Goal: Contribute content: Contribute content

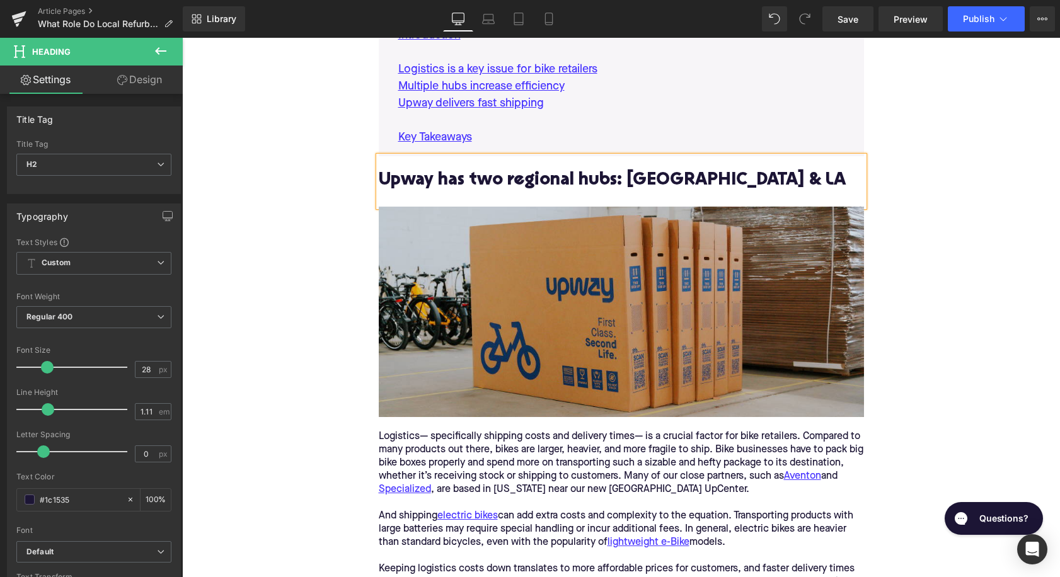
scroll to position [839, 0]
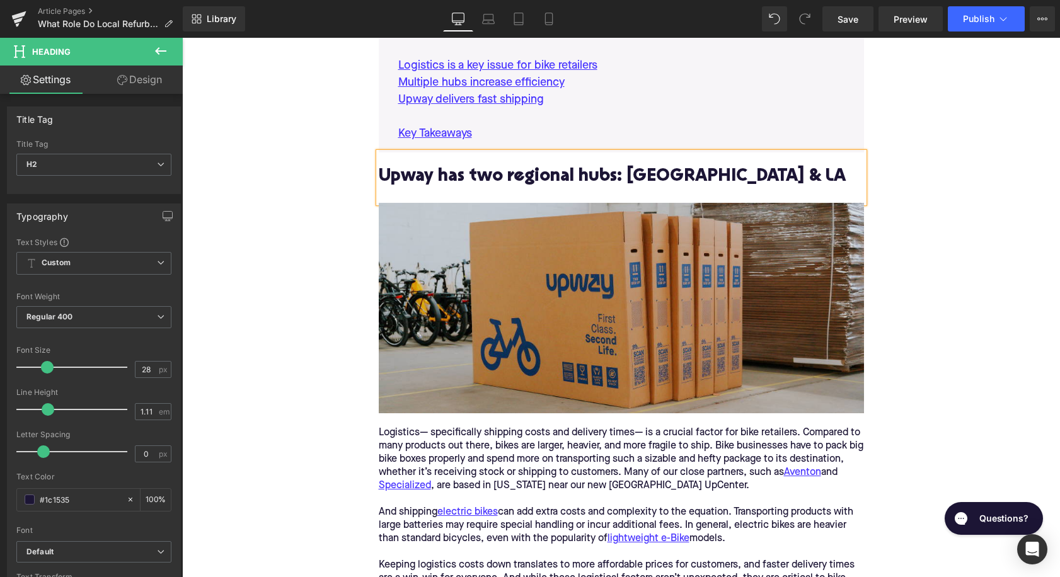
click at [470, 427] on div "Logistics— specifically shipping costs and delivery times— is a crucial factor …" at bounding box center [621, 460] width 485 height 66
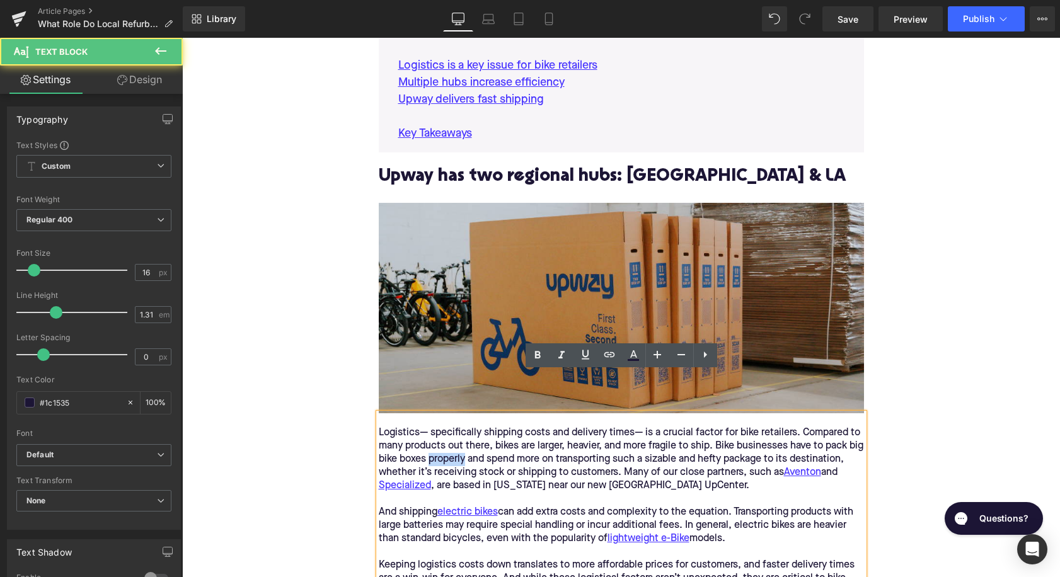
click at [470, 427] on div "Logistics— specifically shipping costs and delivery times— is a crucial factor …" at bounding box center [621, 460] width 485 height 66
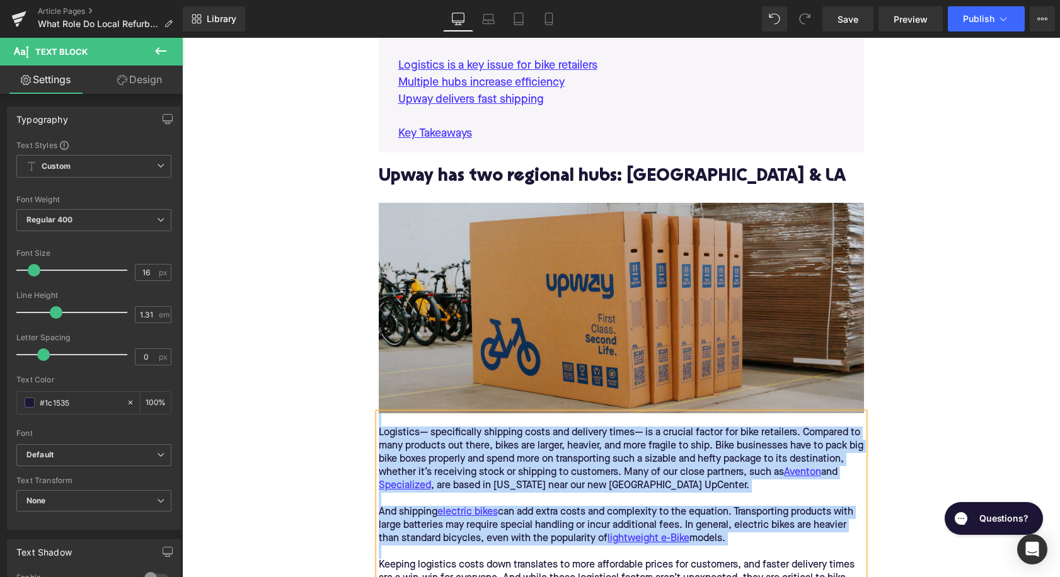
paste div
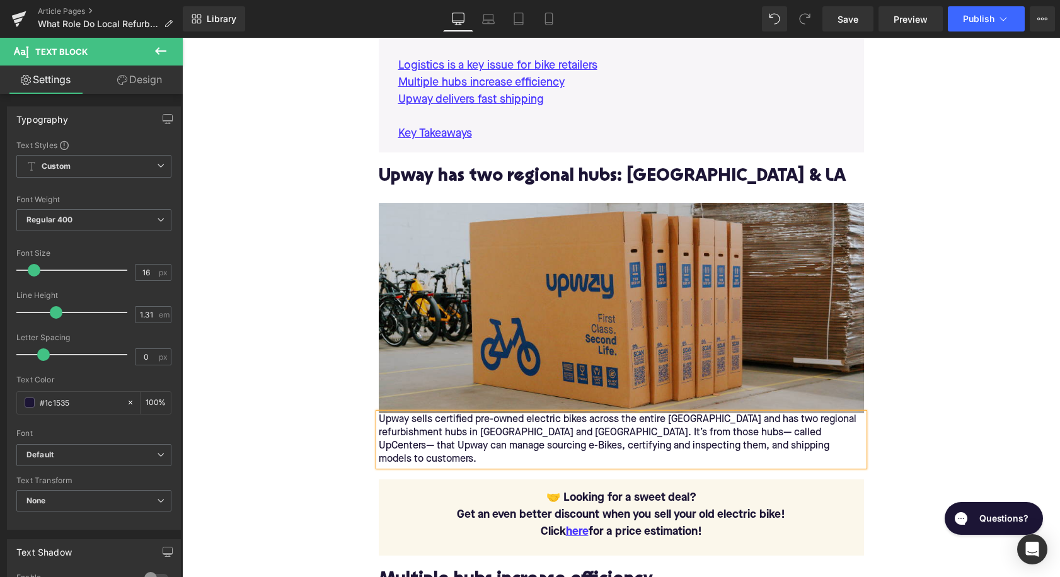
click at [382, 414] on div "Upway sells certified pre-owned electric bikes across the entire [GEOGRAPHIC_DA…" at bounding box center [621, 440] width 485 height 53
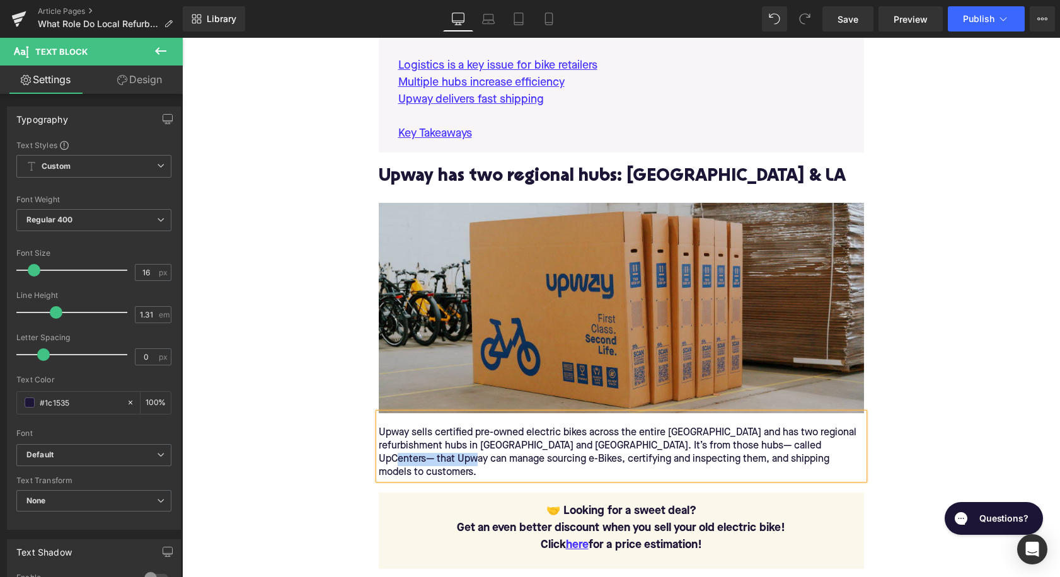
drag, startPoint x: 453, startPoint y: 415, endPoint x: 379, endPoint y: 415, distance: 73.8
click at [379, 427] on div "Upway sells certified pre-owned electric bikes across the entire [GEOGRAPHIC_DA…" at bounding box center [621, 453] width 485 height 53
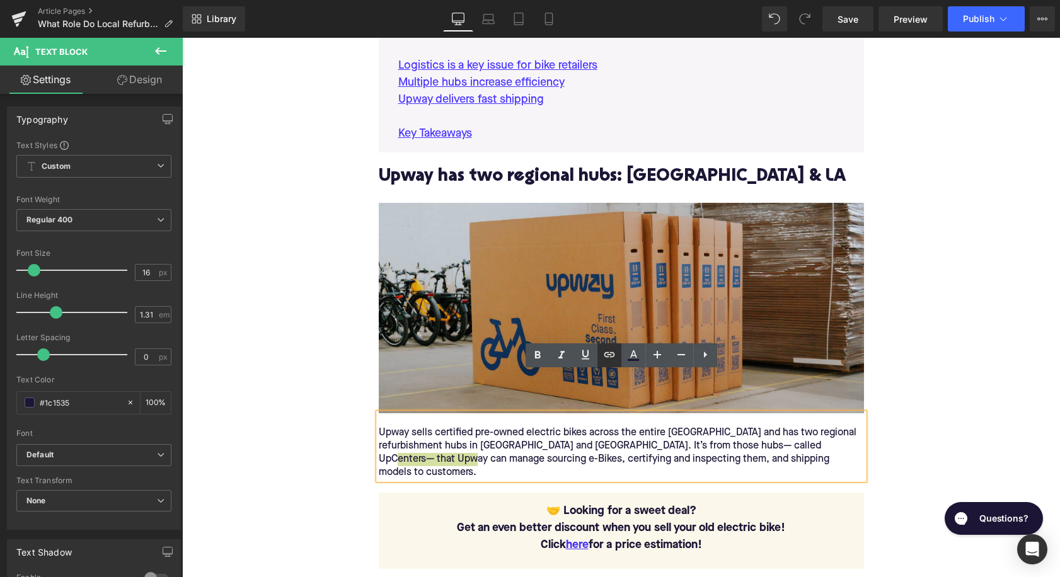
click at [615, 359] on icon at bounding box center [609, 354] width 15 height 15
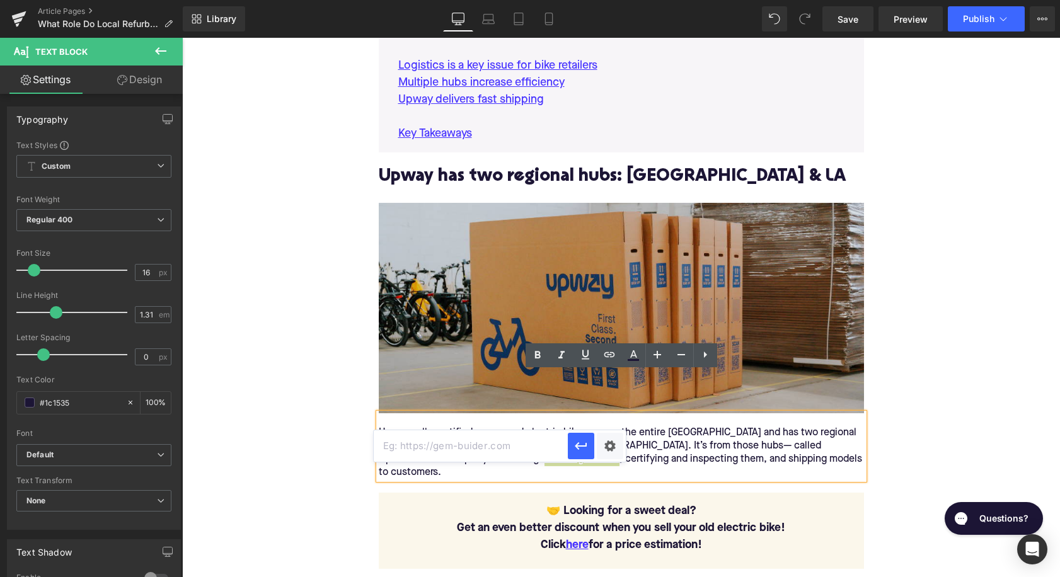
click at [535, 444] on input "text" at bounding box center [471, 447] width 194 height 32
paste input "[URL][DOMAIN_NAME]"
type input "[URL][DOMAIN_NAME]"
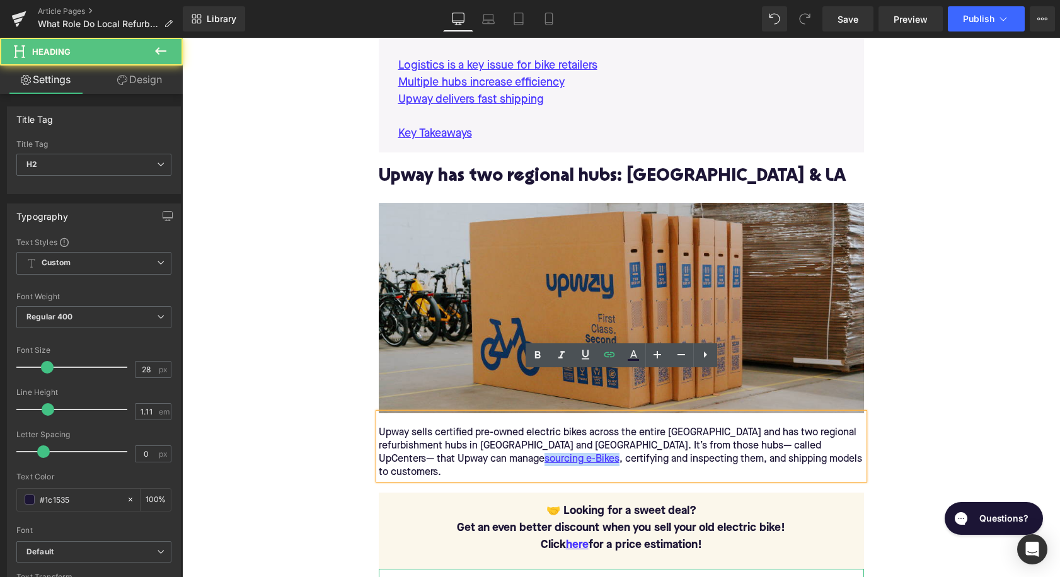
paste div
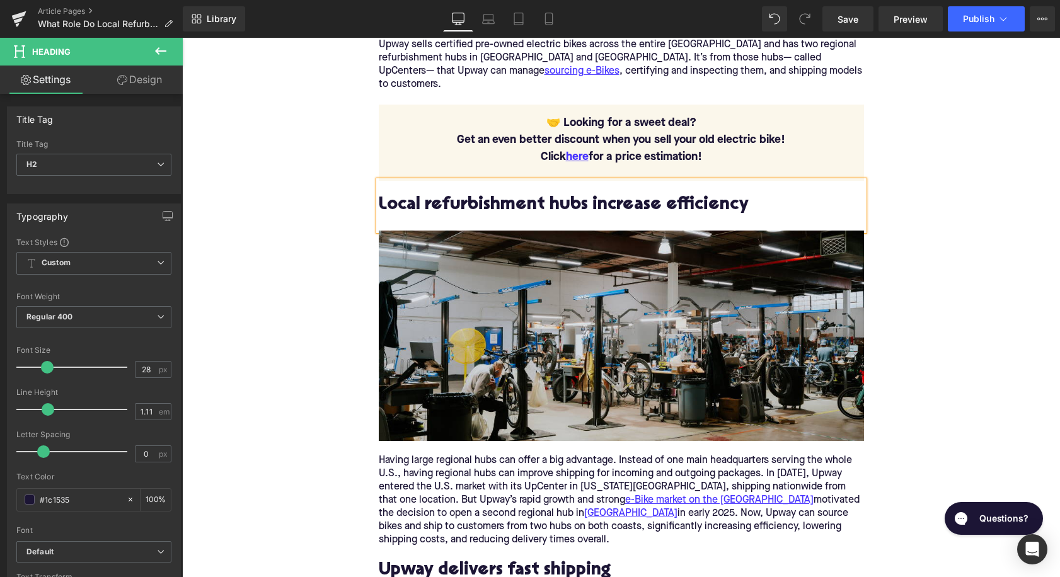
scroll to position [1254, 0]
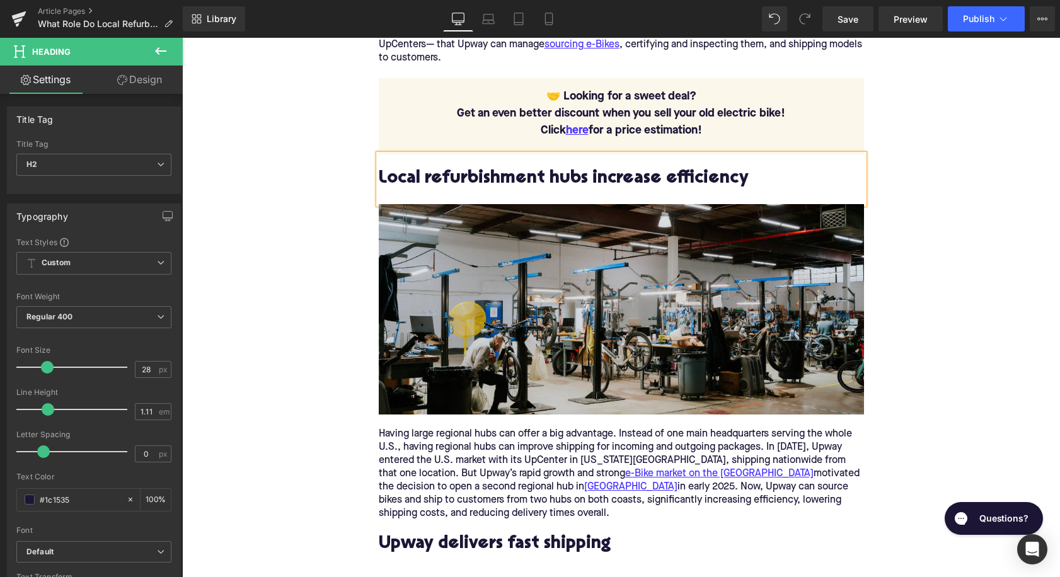
click at [458, 428] on div "Having large regional hubs can offer a big advantage. Instead of one main headq…" at bounding box center [621, 474] width 485 height 93
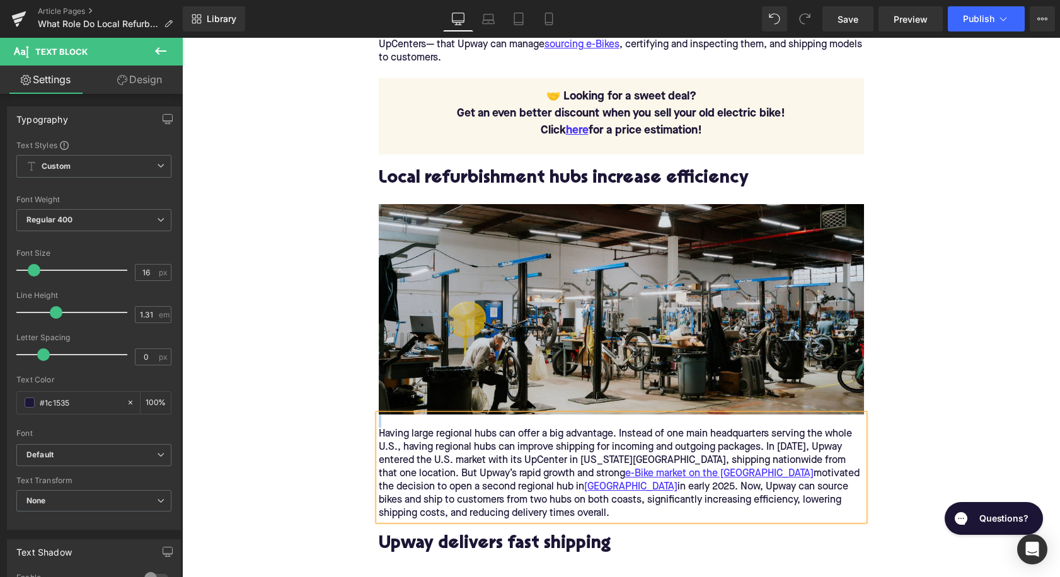
paste div
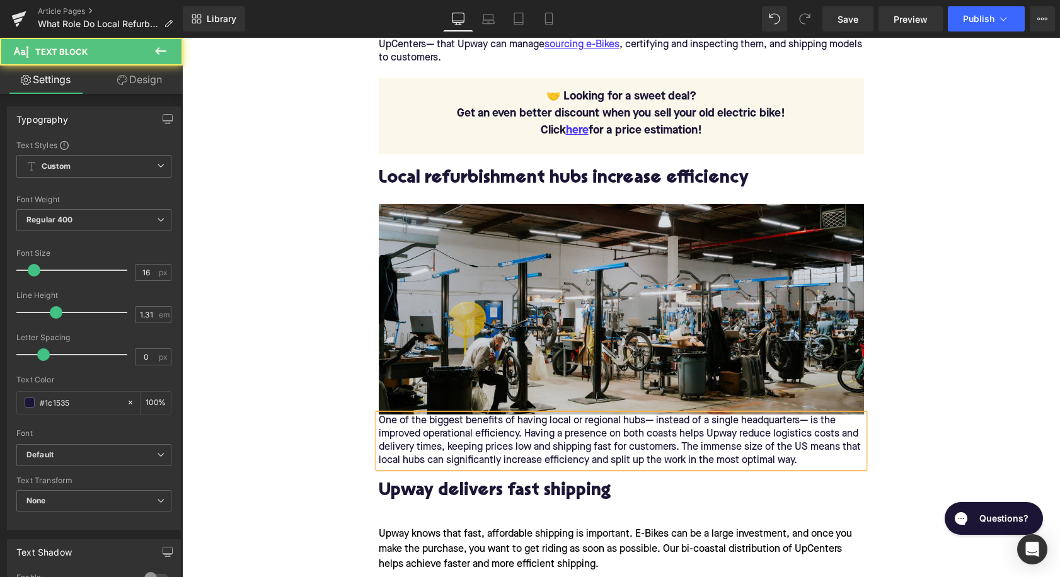
click at [381, 415] on div "One of the biggest benefits of having local or regional hubs— instead of a sing…" at bounding box center [621, 441] width 485 height 53
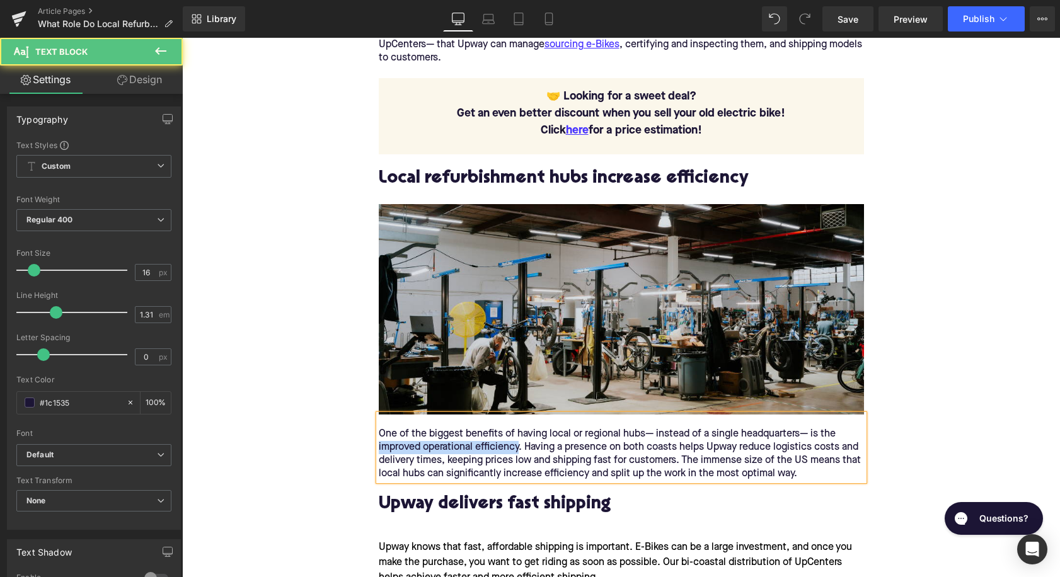
drag, startPoint x: 519, startPoint y: 395, endPoint x: 379, endPoint y: 395, distance: 140.6
click at [379, 428] on div "One of the biggest benefits of having local or regional hubs— instead of a sing…" at bounding box center [621, 454] width 485 height 53
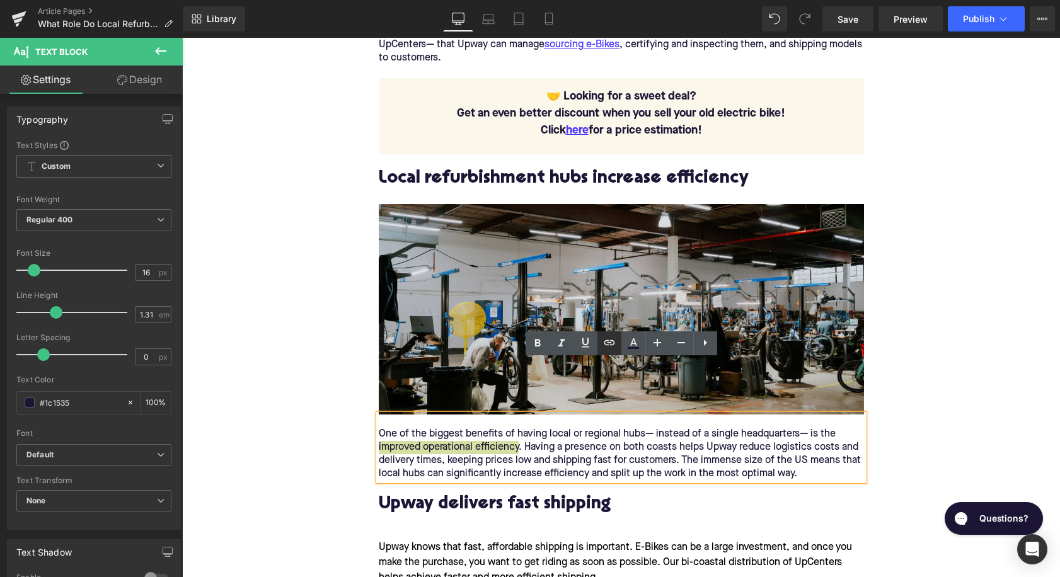
click at [601, 342] on link at bounding box center [610, 344] width 24 height 24
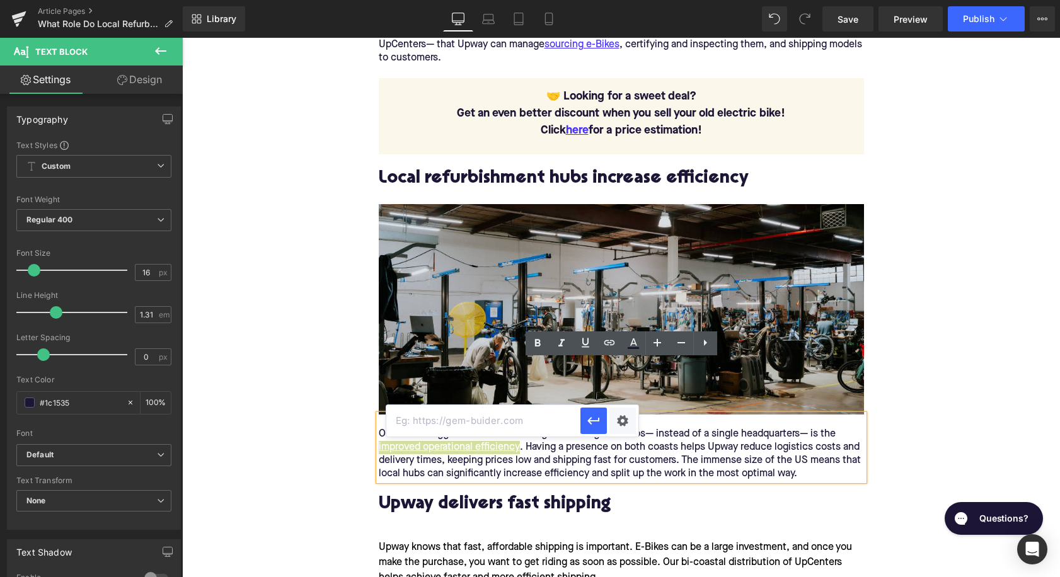
click at [520, 421] on input "text" at bounding box center [483, 421] width 194 height 32
paste input "[URL][DOMAIN_NAME]"
type input "[URL][DOMAIN_NAME]"
click at [599, 421] on icon "button" at bounding box center [593, 422] width 12 height 8
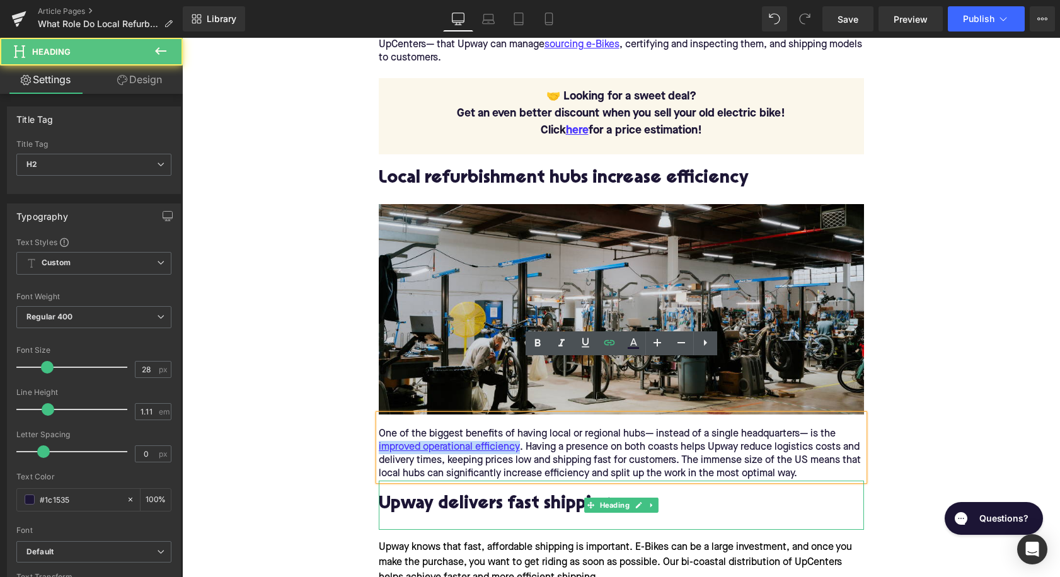
click at [576, 495] on h2 "Upway delivers fast shipping" at bounding box center [621, 505] width 485 height 20
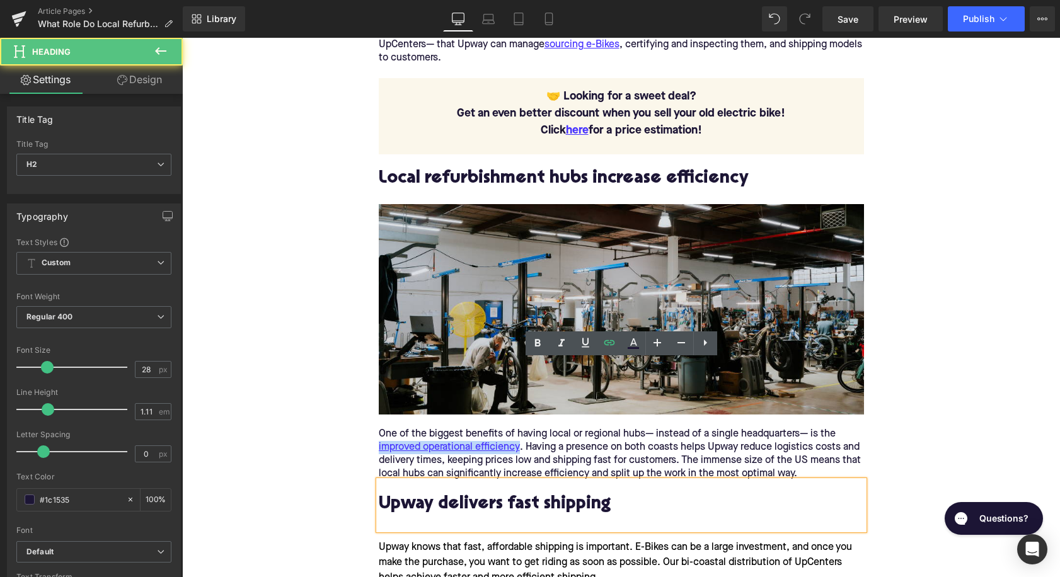
click at [576, 495] on h2 "Upway delivers fast shipping" at bounding box center [621, 505] width 485 height 20
click at [551, 495] on h2 "Upway delivers fast shipping" at bounding box center [621, 505] width 485 height 20
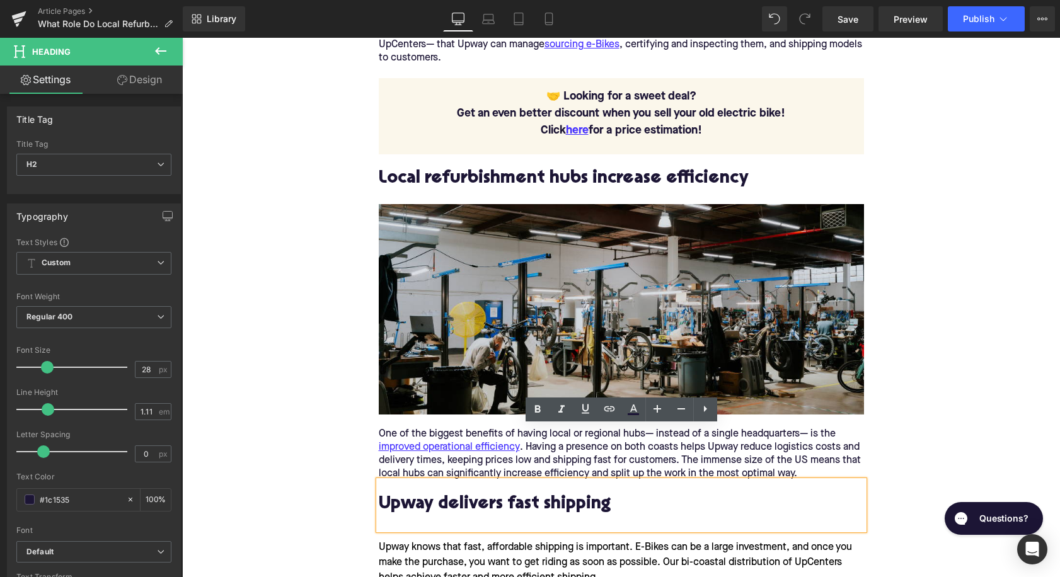
click at [551, 495] on h2 "Upway delivers fast shipping" at bounding box center [621, 505] width 485 height 20
paste div
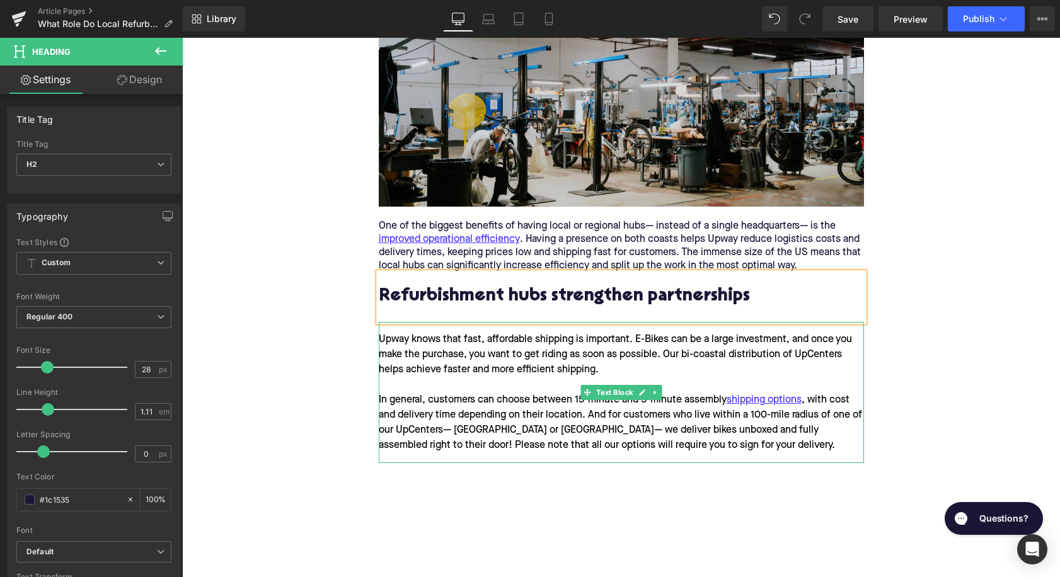
scroll to position [1476, 0]
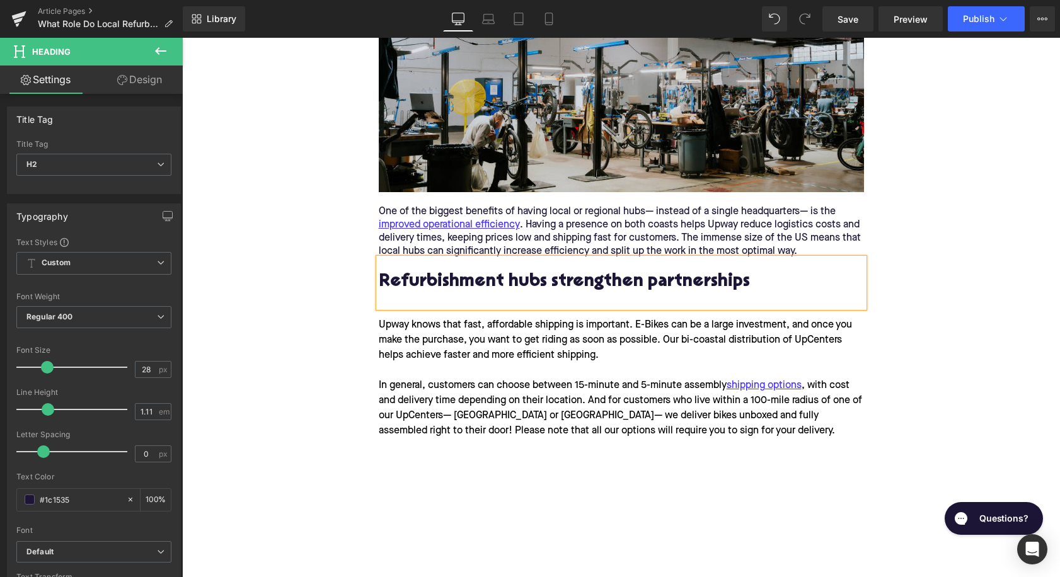
click at [473, 329] on div "Upway knows that fast, affordable shipping is important. E-Bikes can be a large…" at bounding box center [621, 378] width 485 height 141
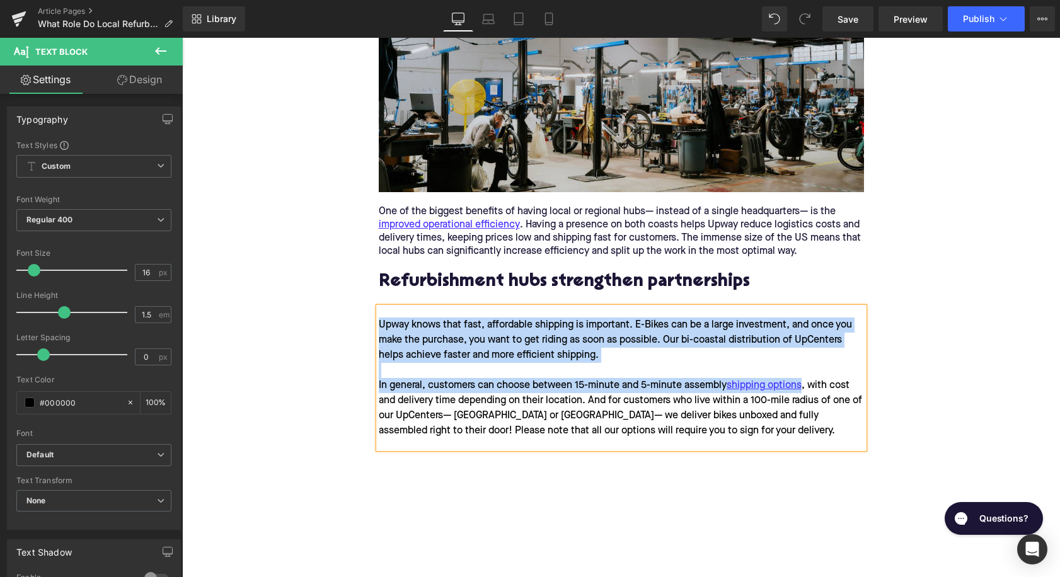
paste div
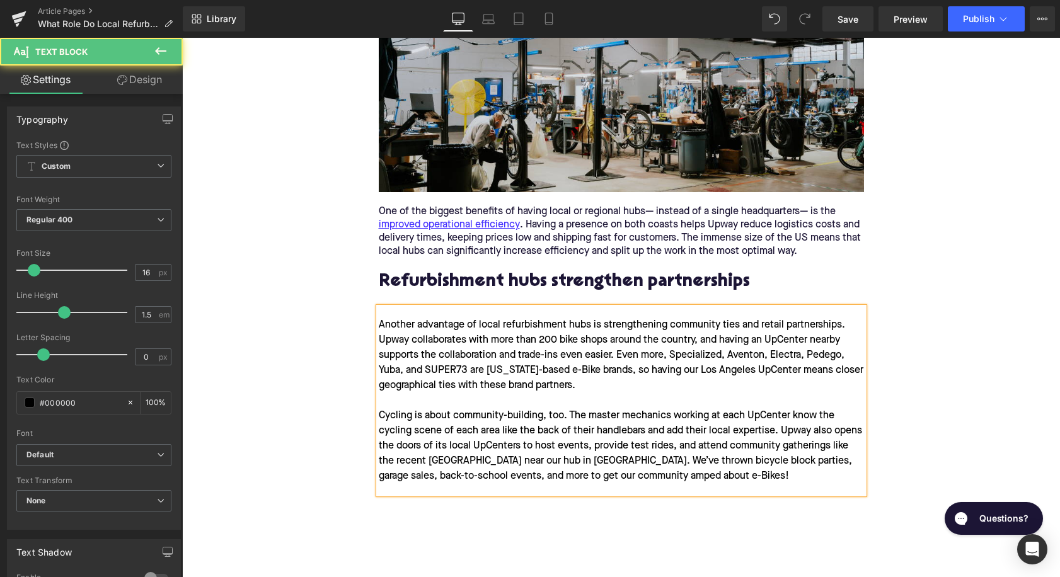
click at [690, 308] on div "Another advantage of local refurbishment hubs is strengthening community ties a…" at bounding box center [621, 401] width 485 height 187
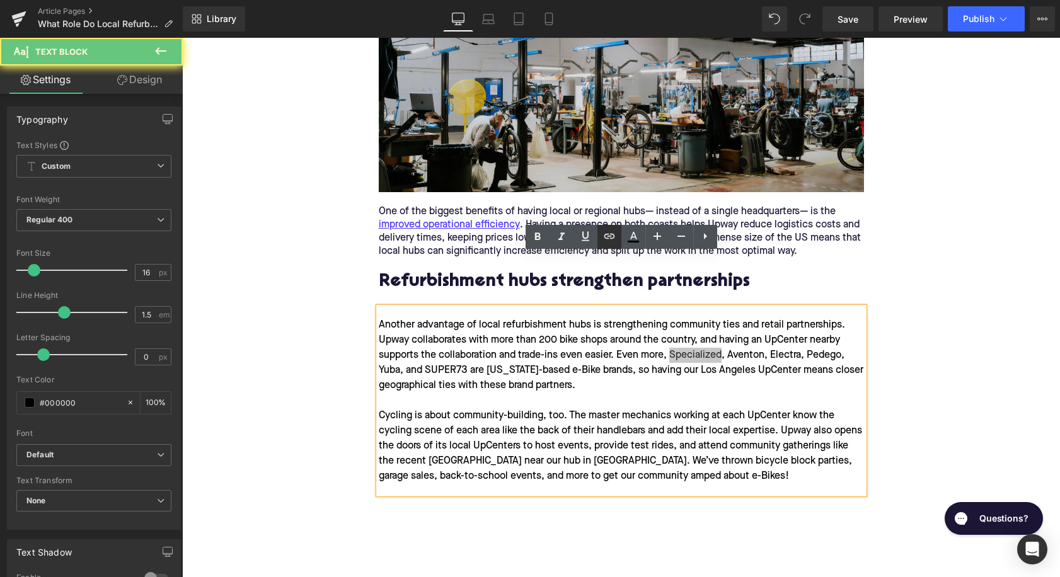
click at [614, 239] on icon at bounding box center [609, 236] width 15 height 15
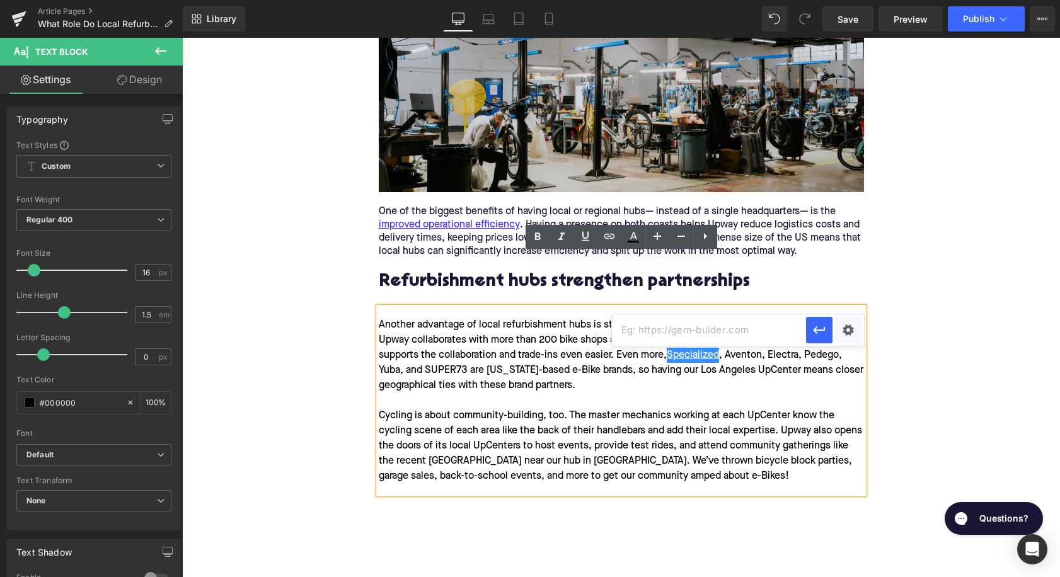
click at [661, 332] on input "text" at bounding box center [709, 331] width 194 height 32
paste input "[URL][DOMAIN_NAME]"
type input "[URL][DOMAIN_NAME]"
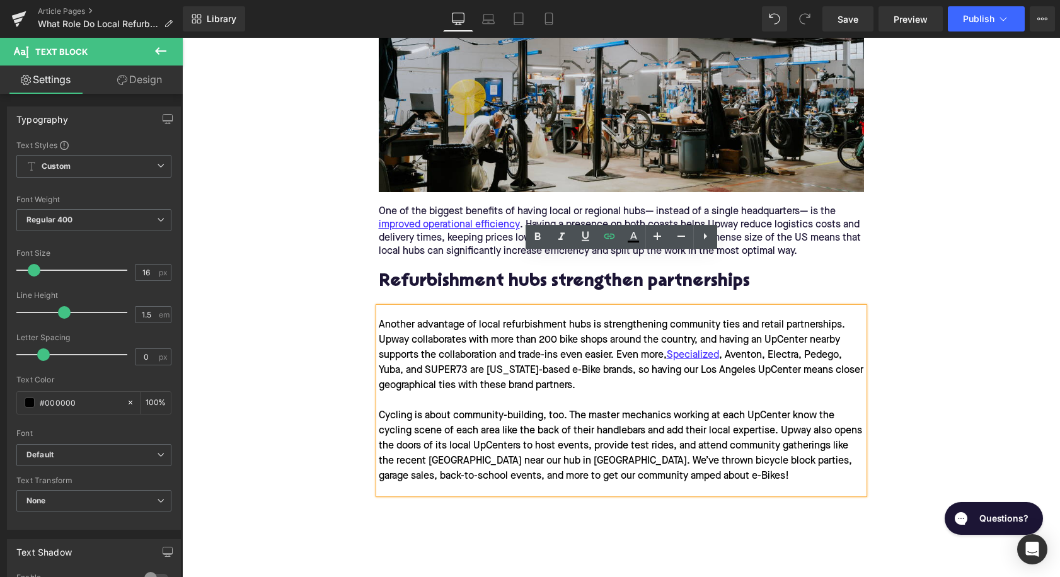
click at [748, 308] on div "Another advantage of local refurbishment hubs is strengthening community ties a…" at bounding box center [621, 401] width 485 height 187
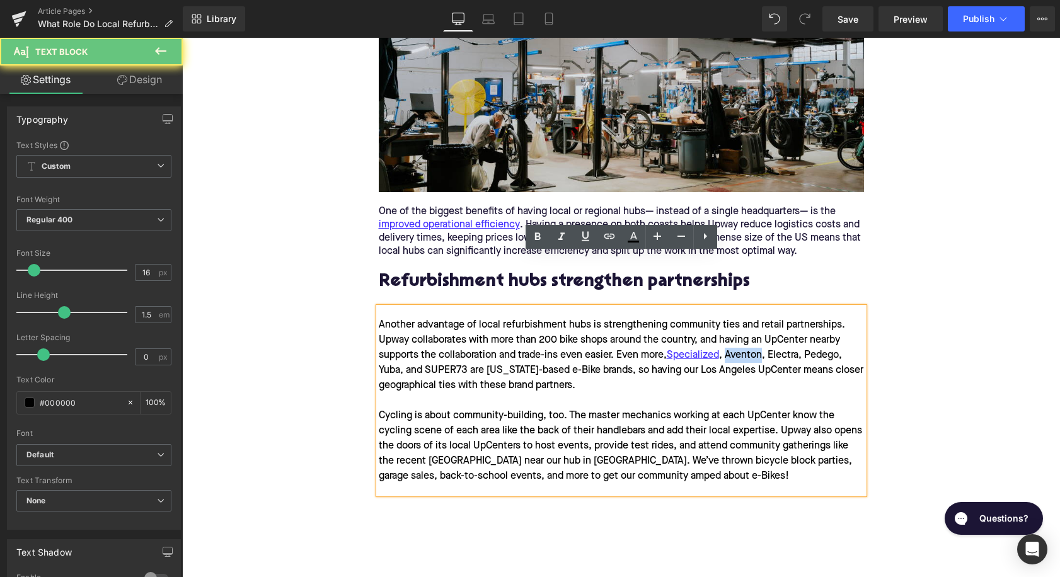
click at [748, 308] on div "Another advantage of local refurbishment hubs is strengthening community ties a…" at bounding box center [621, 401] width 485 height 187
click at [613, 240] on icon at bounding box center [609, 236] width 15 height 15
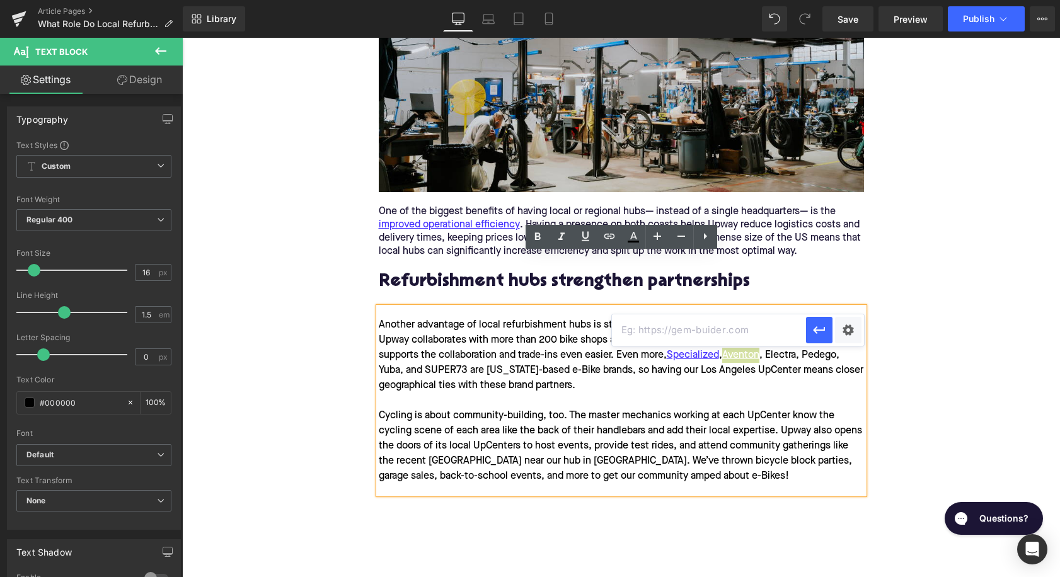
click at [721, 327] on input "text" at bounding box center [709, 331] width 194 height 32
paste input "[URL][DOMAIN_NAME]"
type input "[URL][DOMAIN_NAME]"
click at [818, 342] on button "button" at bounding box center [819, 330] width 26 height 26
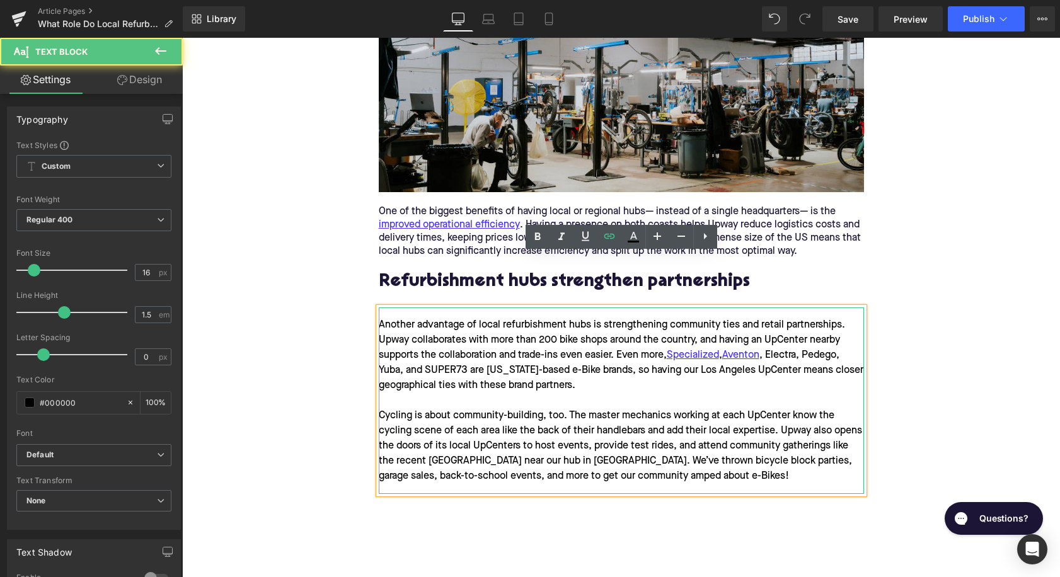
click at [784, 308] on div "Another advantage of local refurbishment hubs is strengthening community ties a…" at bounding box center [621, 401] width 485 height 187
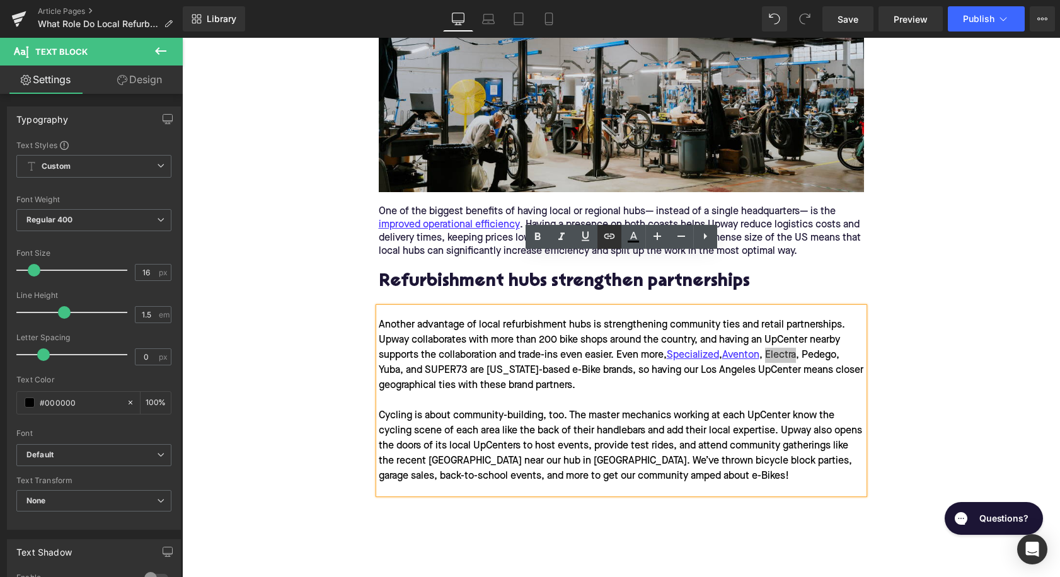
click at [613, 240] on icon at bounding box center [609, 236] width 15 height 15
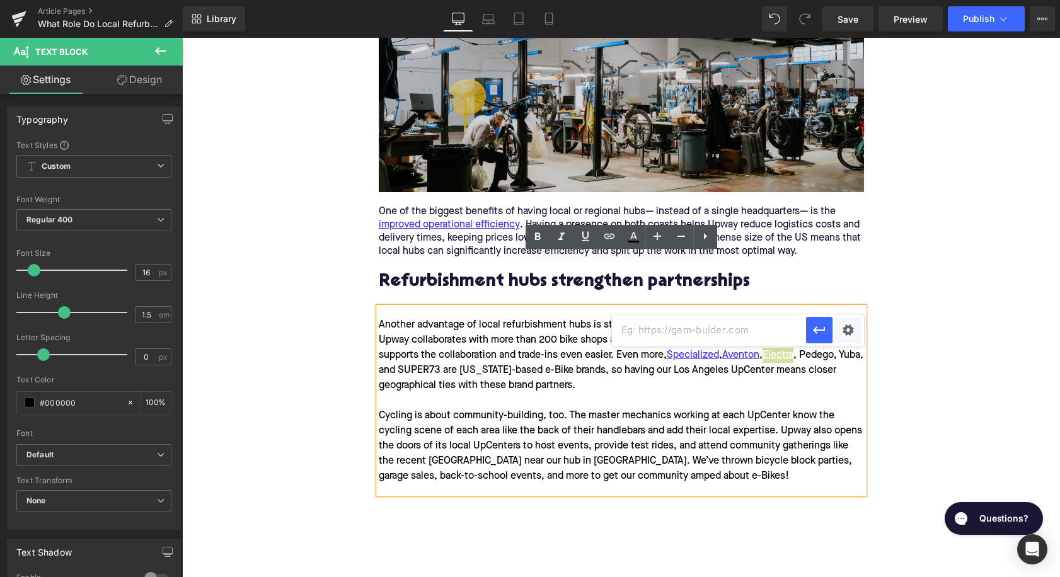
click at [720, 330] on input "text" at bounding box center [709, 331] width 194 height 32
paste input "[URL][DOMAIN_NAME]"
type input "[URL][DOMAIN_NAME]"
click at [813, 332] on icon "button" at bounding box center [819, 330] width 15 height 15
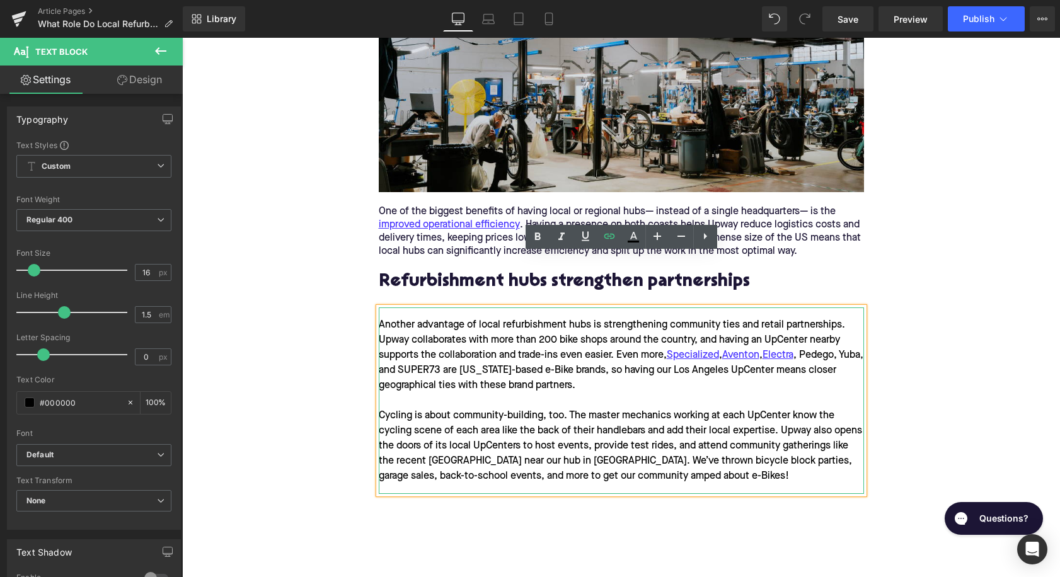
click at [821, 308] on div "Another advantage of local refurbishment hubs is strengthening community ties a…" at bounding box center [621, 401] width 485 height 187
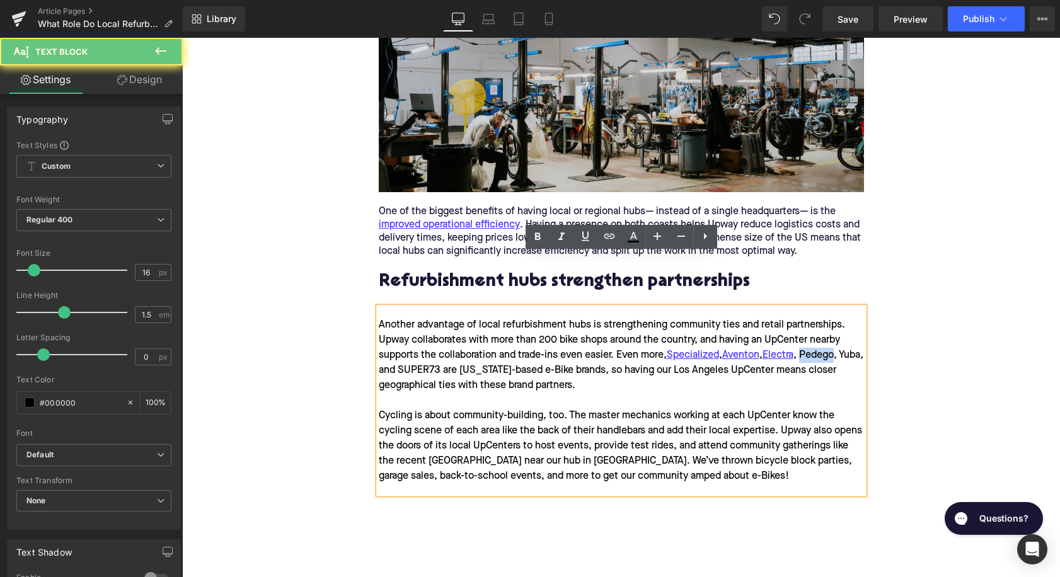
click at [821, 308] on div "Another advantage of local refurbishment hubs is strengthening community ties a…" at bounding box center [621, 401] width 485 height 187
click at [606, 233] on icon at bounding box center [609, 236] width 15 height 15
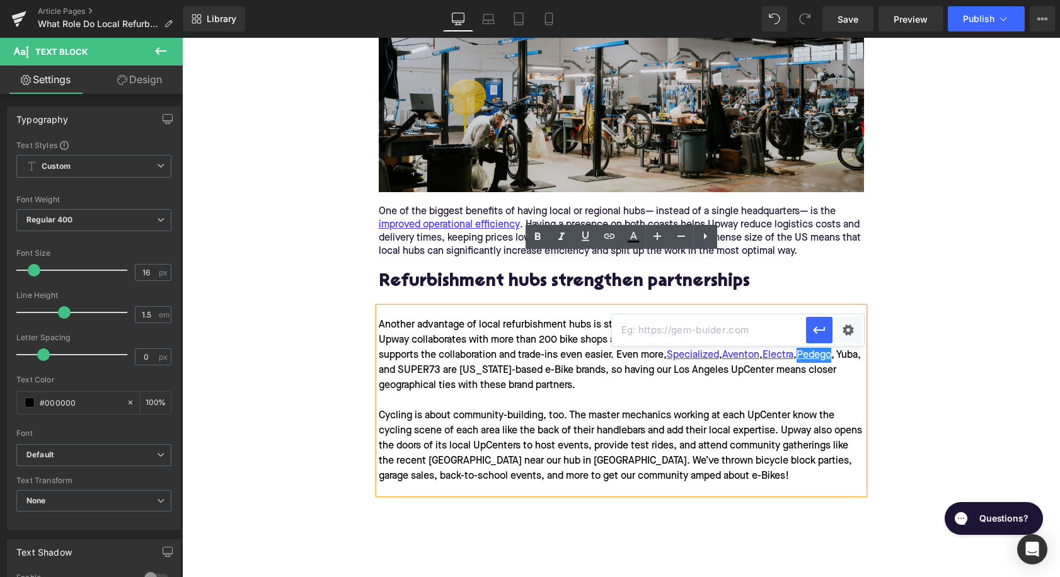
click at [705, 335] on input "text" at bounding box center [709, 331] width 194 height 32
paste input "[URL][DOMAIN_NAME]"
click at [823, 329] on icon "button" at bounding box center [819, 330] width 15 height 15
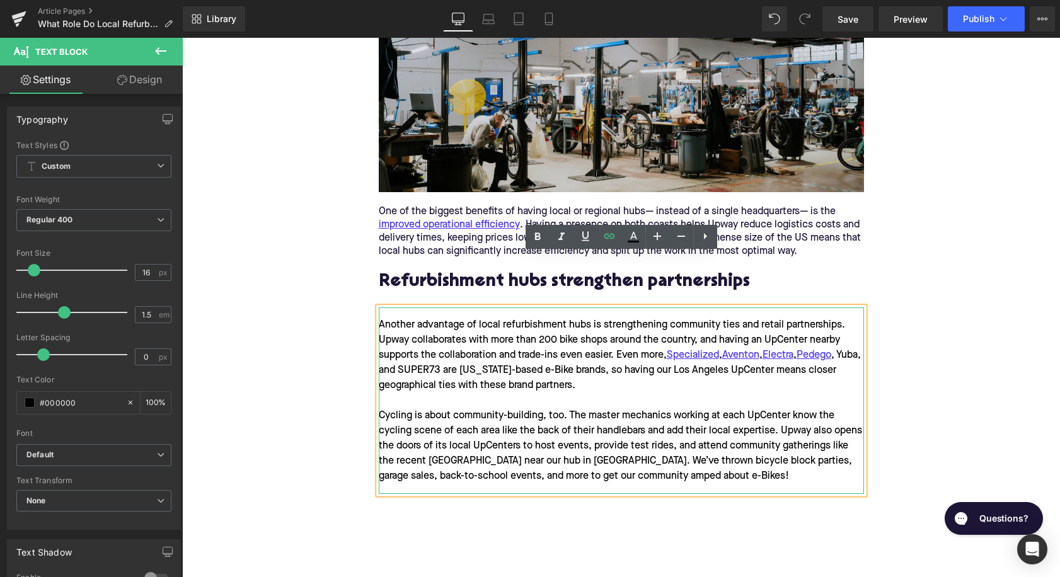
click at [394, 321] on div "Another advantage of local refurbishment hubs is strengthening community ties a…" at bounding box center [621, 401] width 485 height 187
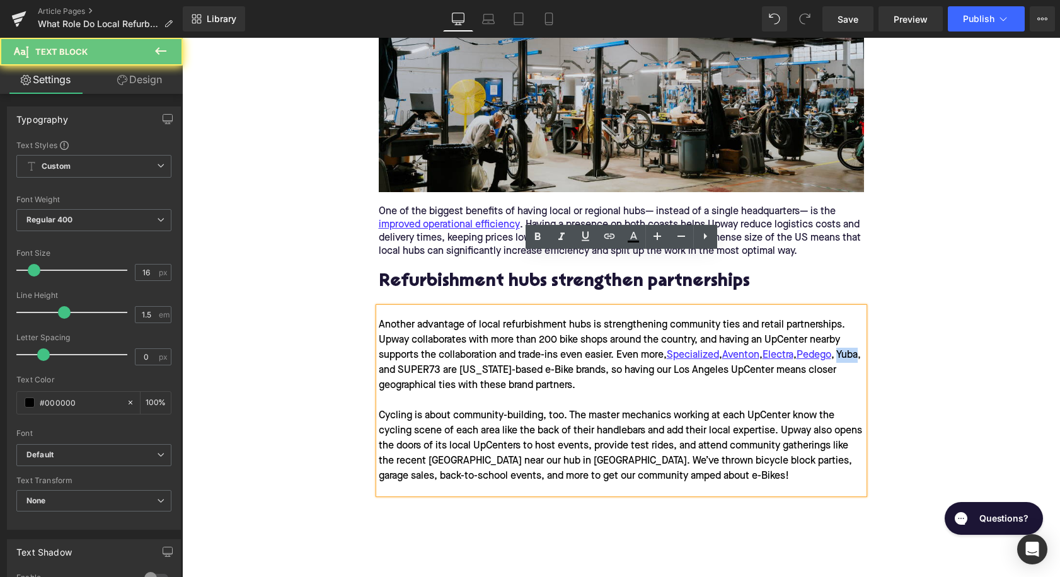
click at [394, 321] on div "Another advantage of local refurbishment hubs is strengthening community ties a…" at bounding box center [621, 401] width 485 height 187
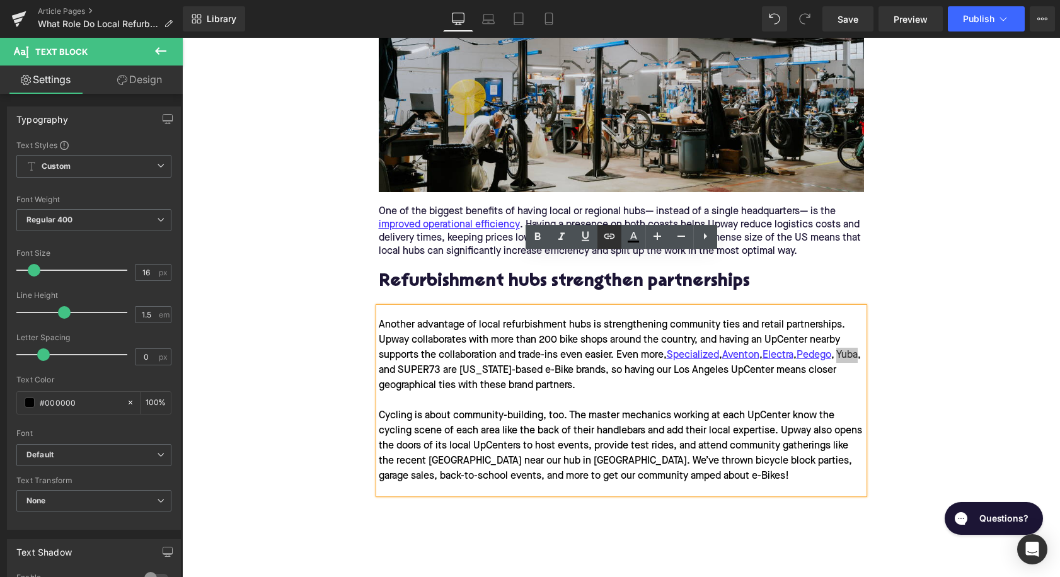
click at [606, 236] on icon at bounding box center [609, 236] width 15 height 15
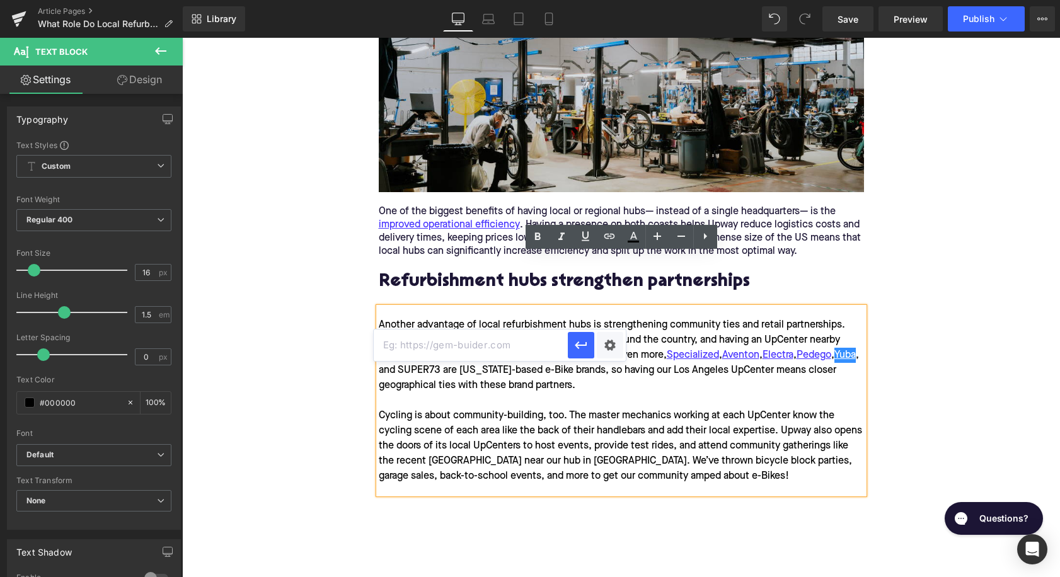
click at [500, 356] on input "text" at bounding box center [471, 346] width 194 height 32
paste input "[URL][DOMAIN_NAME]"
click at [581, 336] on button "button" at bounding box center [581, 345] width 26 height 26
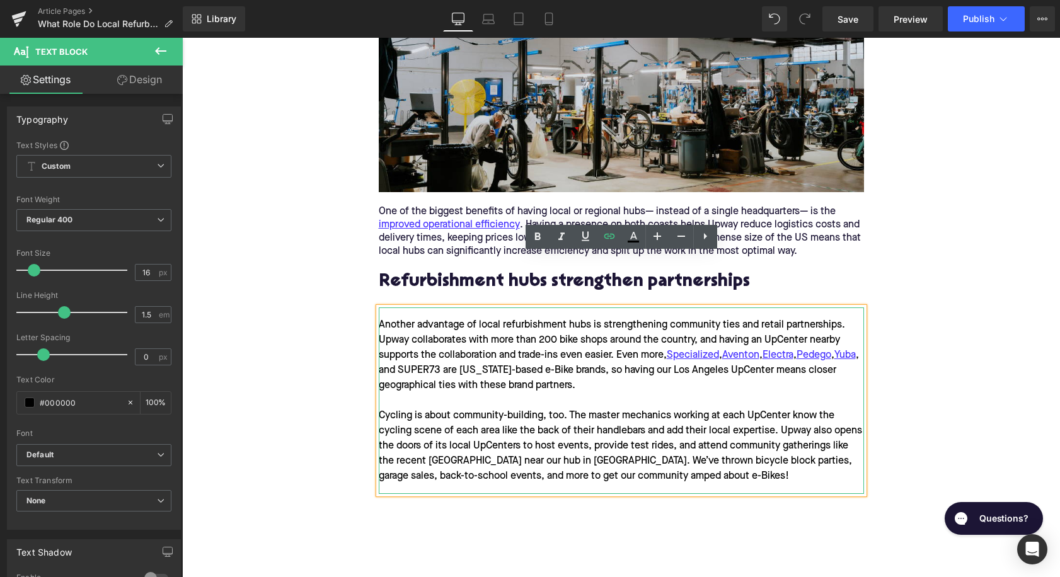
click at [437, 315] on div "Another advantage of local refurbishment hubs is strengthening community ties a…" at bounding box center [621, 401] width 485 height 187
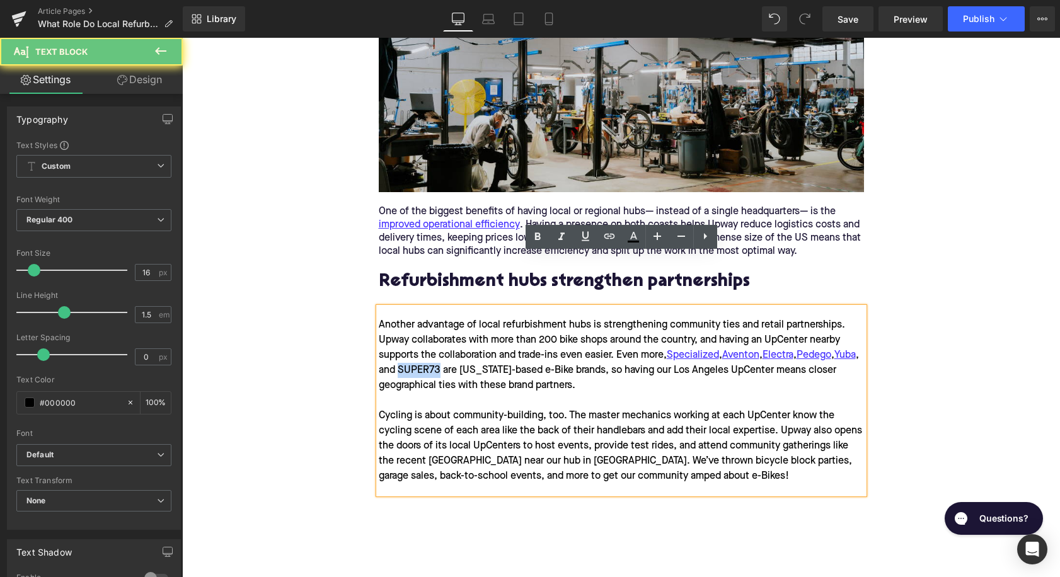
click at [437, 315] on div "Another advantage of local refurbishment hubs is strengthening community ties a…" at bounding box center [621, 401] width 485 height 187
click at [608, 235] on icon at bounding box center [609, 236] width 15 height 15
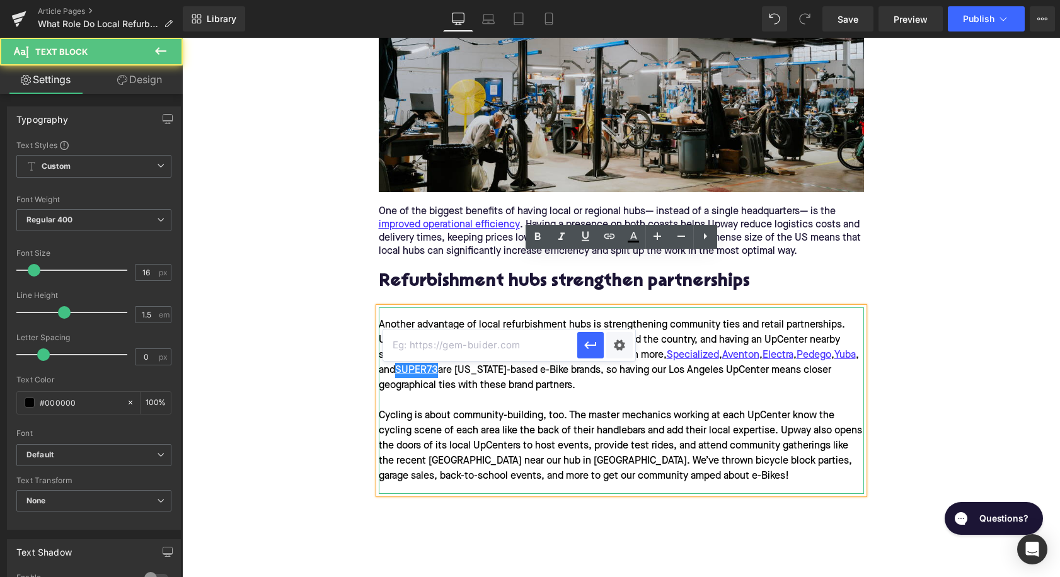
click at [502, 325] on div "Another advantage of local refurbishment hubs is strengthening community ties a…" at bounding box center [621, 401] width 485 height 187
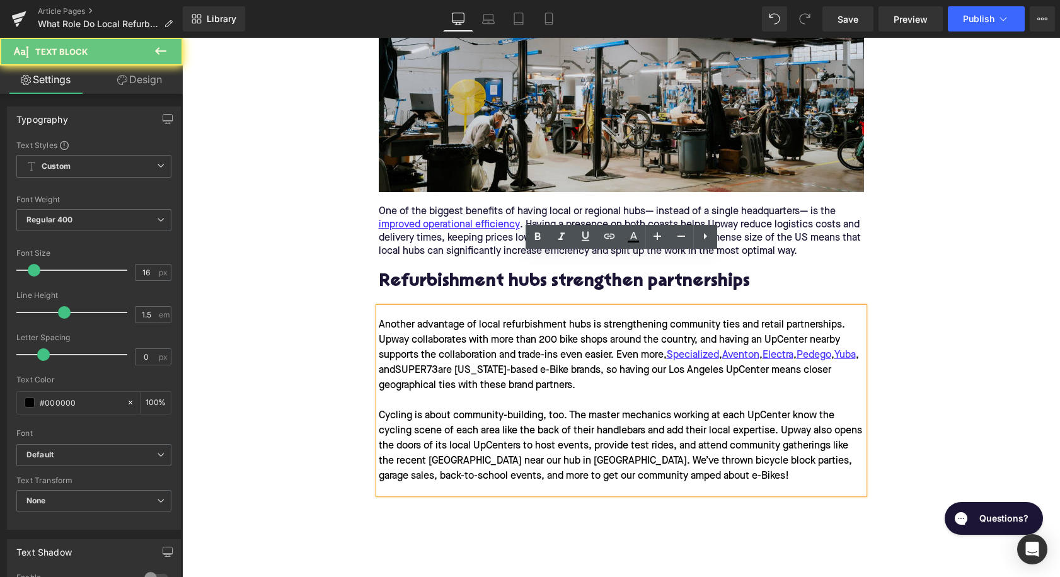
click at [445, 308] on div "Another advantage of local refurbishment hubs is strengthening community ties a…" at bounding box center [621, 401] width 485 height 187
click at [446, 318] on div "Another advantage of local refurbishment hubs is strengthening community ties a…" at bounding box center [621, 401] width 485 height 187
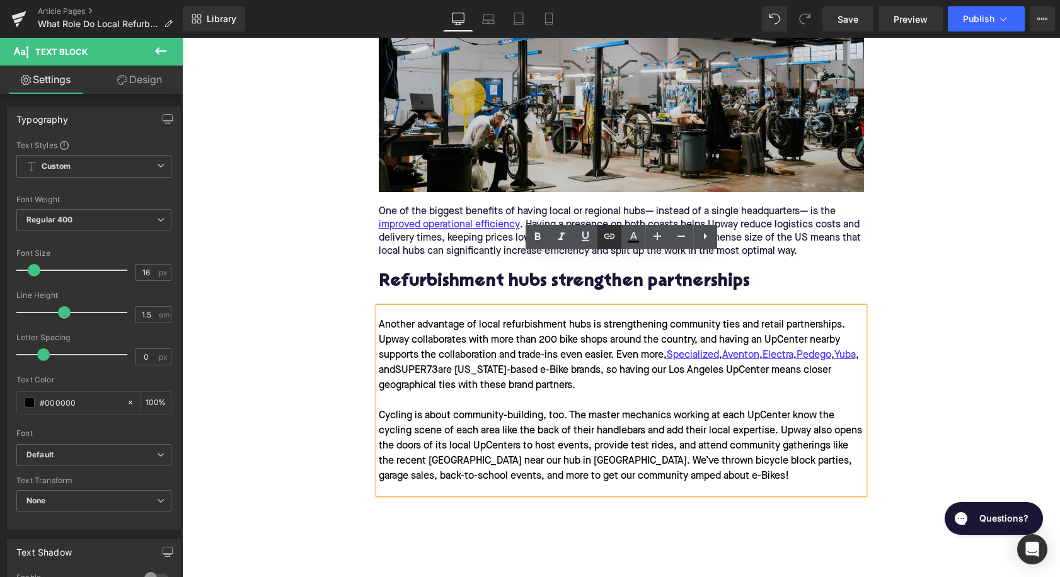
click at [601, 238] on link at bounding box center [610, 237] width 24 height 24
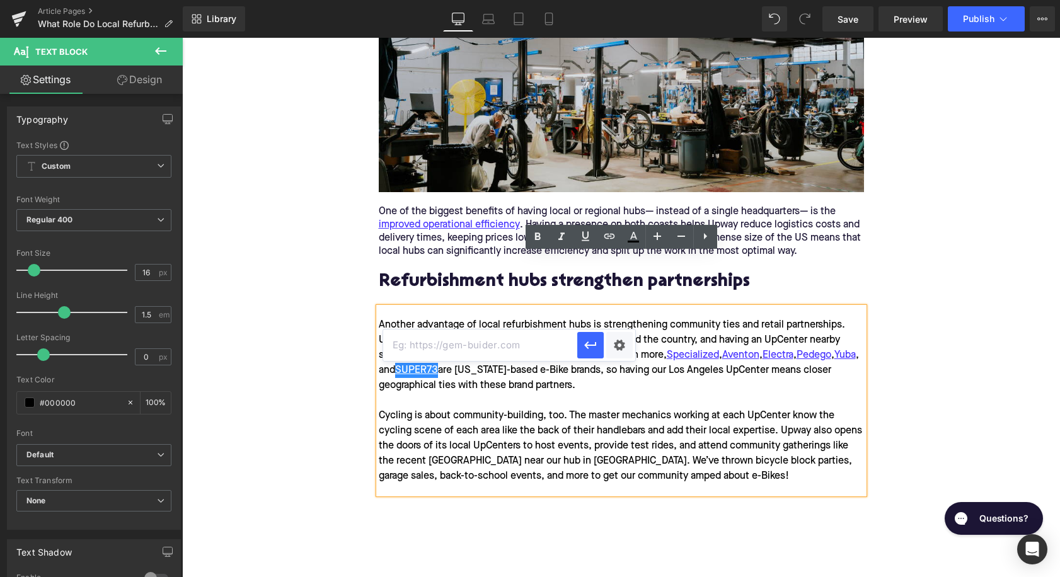
click at [496, 340] on input "text" at bounding box center [480, 346] width 194 height 32
paste input "[URL][DOMAIN_NAME]"
click at [583, 350] on icon "button" at bounding box center [590, 345] width 15 height 15
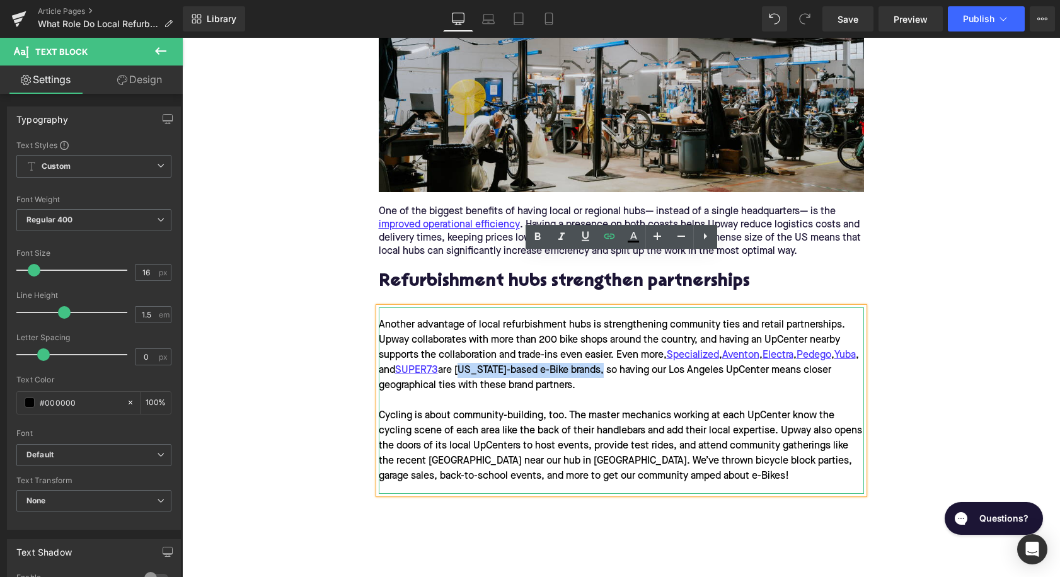
drag, startPoint x: 488, startPoint y: 316, endPoint x: 623, endPoint y: 315, distance: 134.9
click at [623, 315] on div "Another advantage of local refurbishment hubs is strengthening community ties a…" at bounding box center [621, 401] width 485 height 187
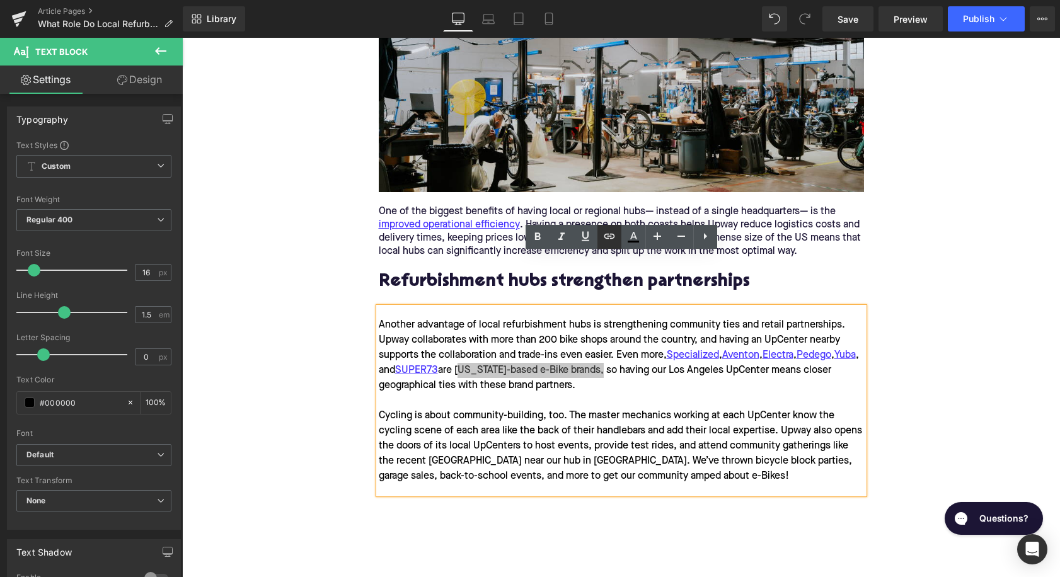
drag, startPoint x: 612, startPoint y: 240, endPoint x: 426, endPoint y: 240, distance: 186.0
click at [612, 240] on icon at bounding box center [609, 236] width 15 height 15
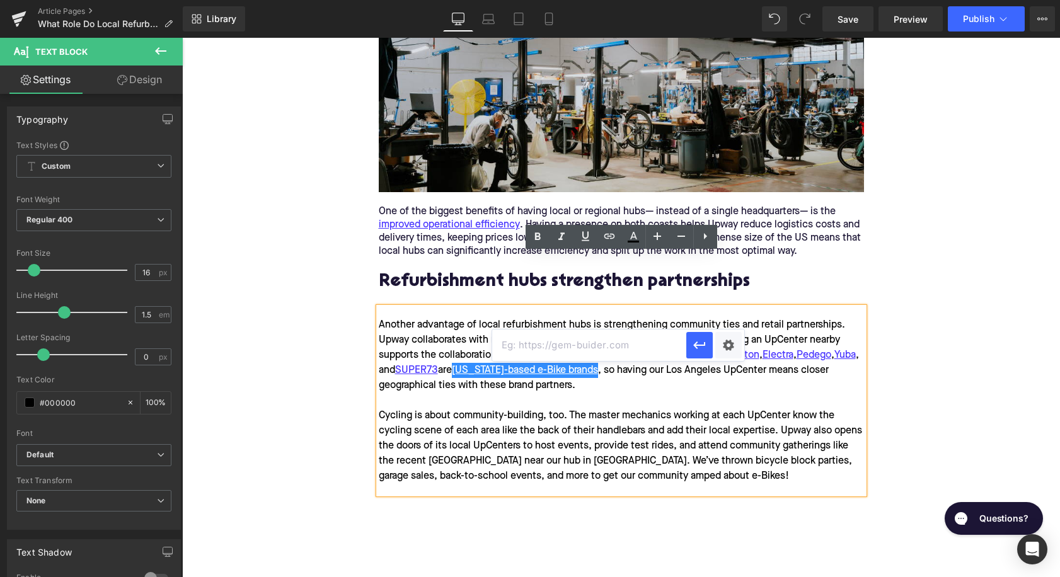
click at [582, 345] on input "text" at bounding box center [589, 346] width 194 height 32
paste input "[URL][DOMAIN_NAME][US_STATE]"
type input "[URL][DOMAIN_NAME][US_STATE]"
click at [690, 344] on button "button" at bounding box center [699, 345] width 26 height 26
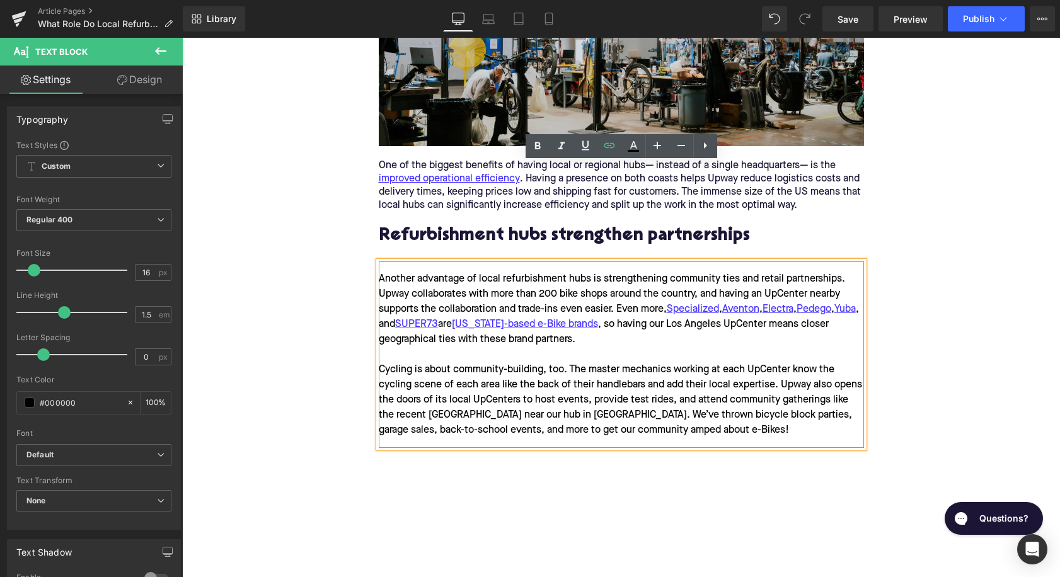
scroll to position [1586, 0]
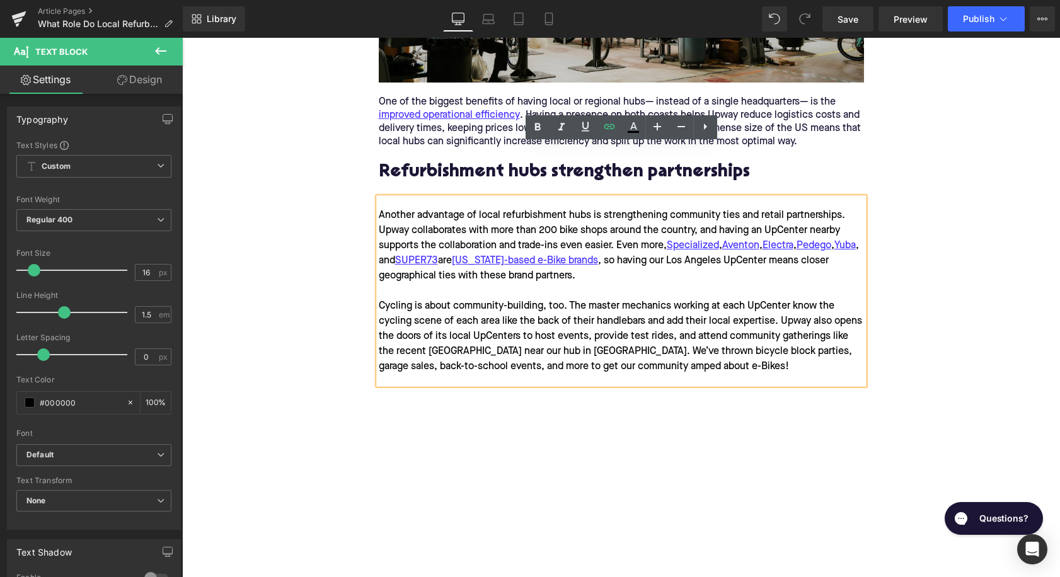
click at [364, 467] on div "Home / What Role Do Local Refurbishment Hubs In the [GEOGRAPHIC_DATA] Play in C…" at bounding box center [621, 192] width 878 height 3217
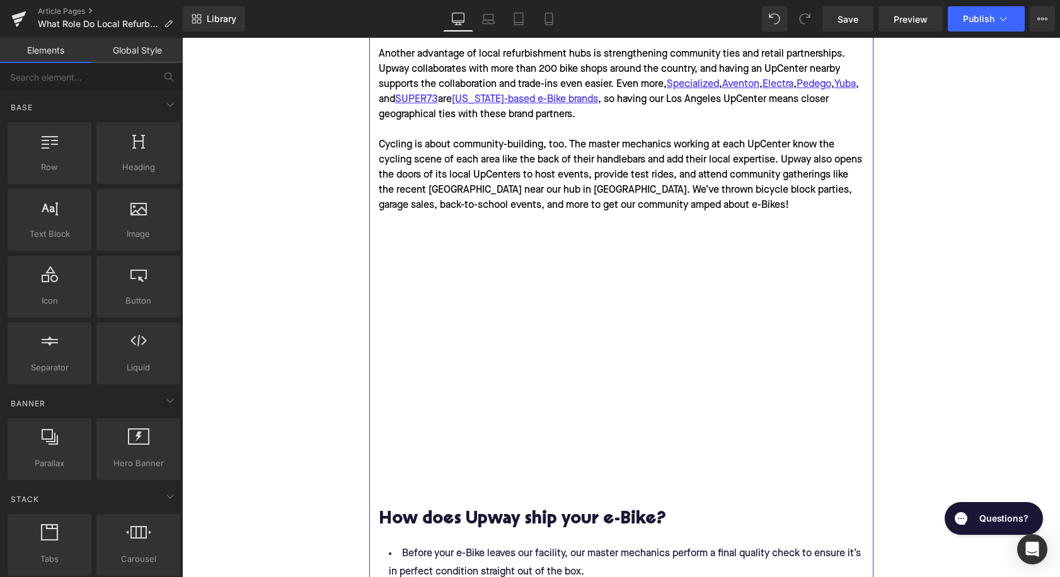
scroll to position [1709, 0]
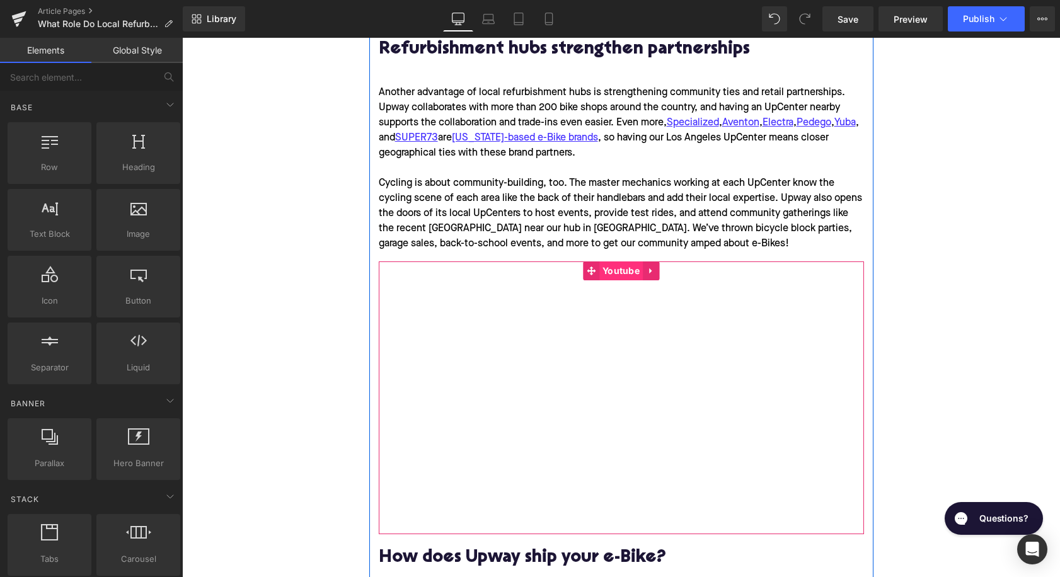
click at [616, 262] on span "Youtube" at bounding box center [620, 271] width 43 height 19
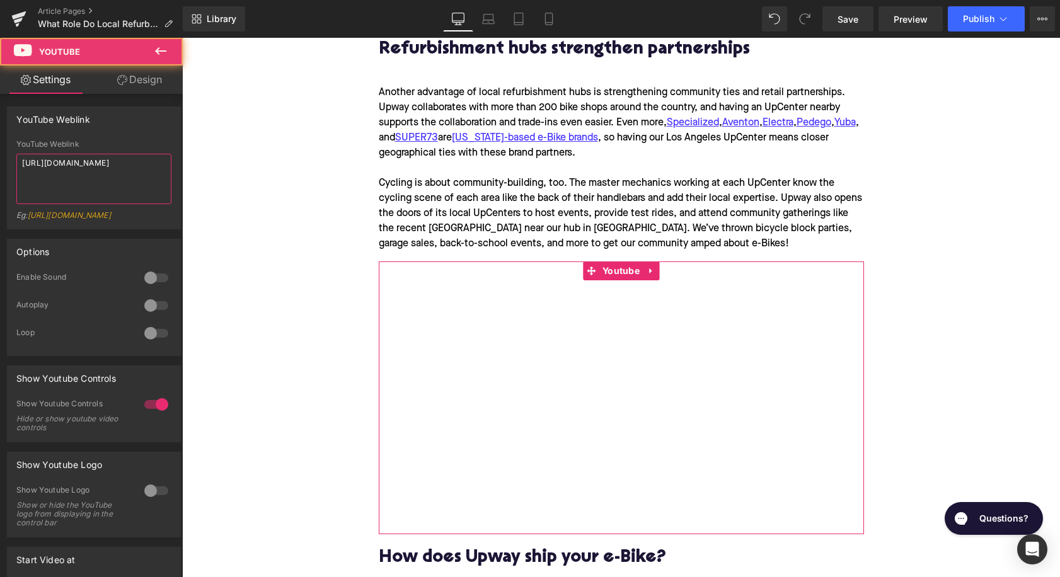
click at [101, 171] on textarea "[URL][DOMAIN_NAME]" at bounding box center [93, 179] width 155 height 50
paste textarea "rP-Ad70UD-w"
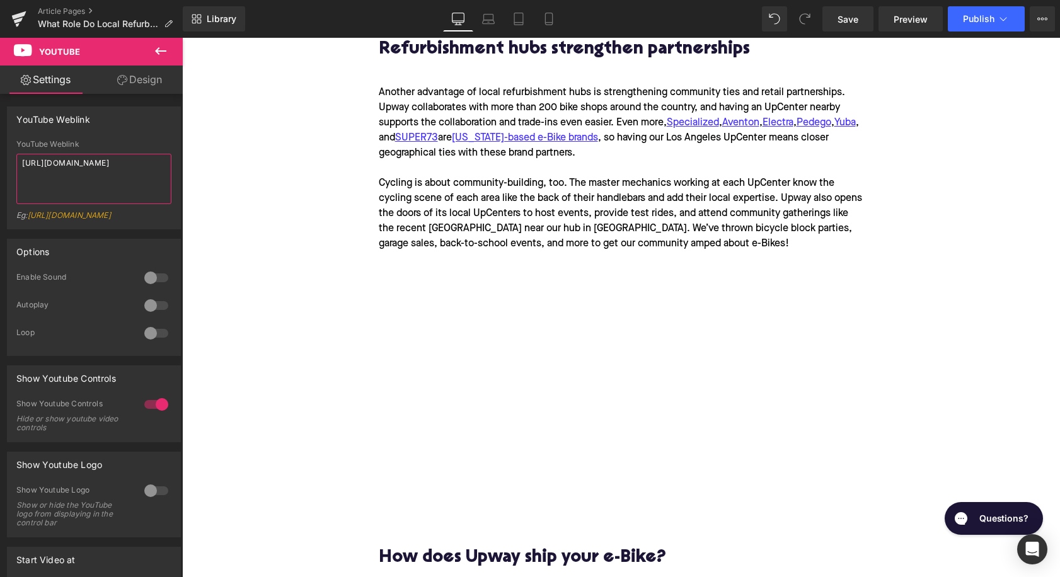
type textarea "[URL][DOMAIN_NAME]"
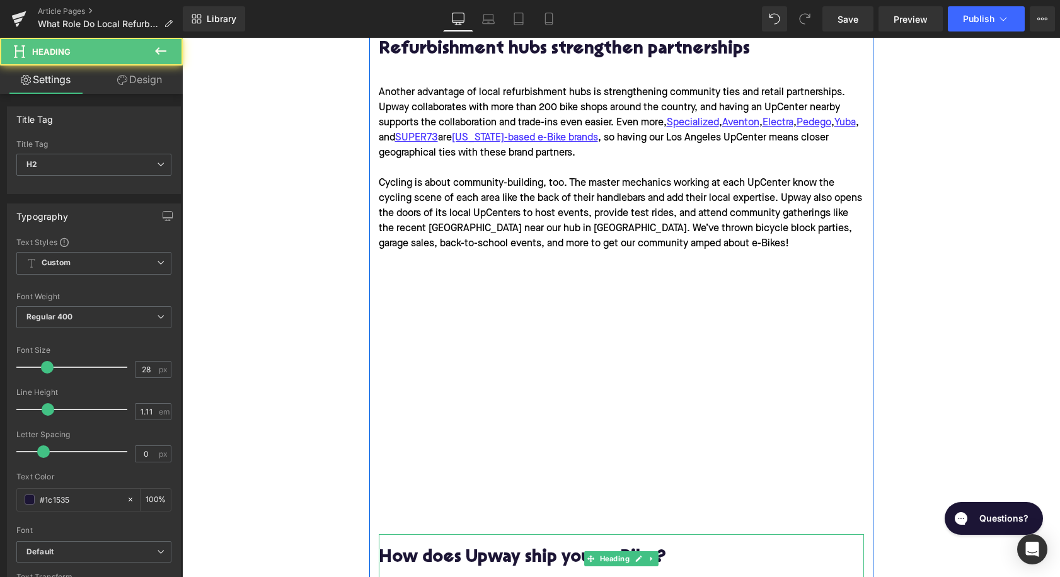
click at [457, 549] on h2 "How does Upway ship your e-Bike?" at bounding box center [621, 559] width 485 height 20
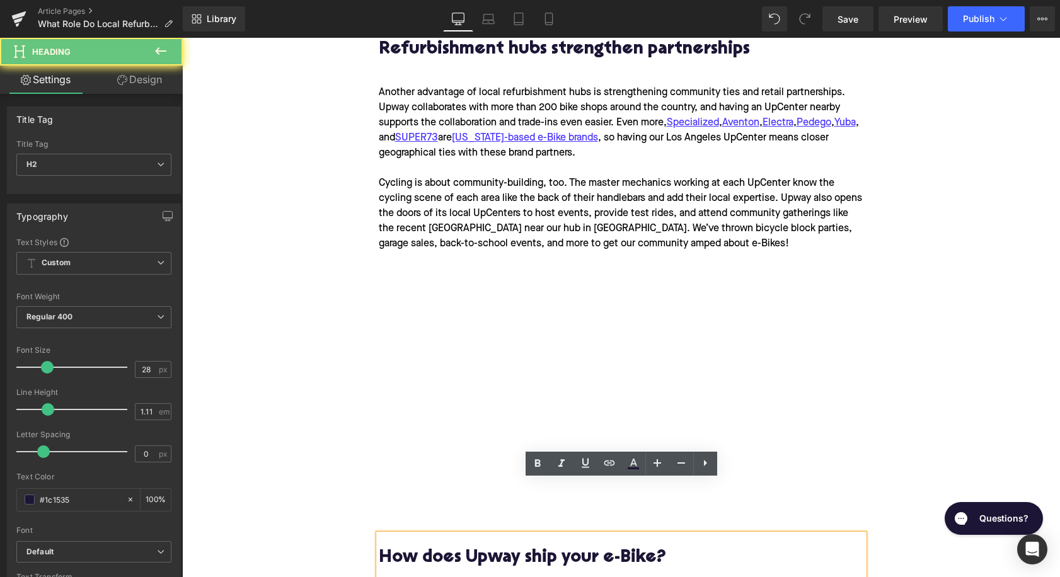
click at [457, 549] on h2 "How does Upway ship your e-Bike?" at bounding box center [621, 559] width 485 height 20
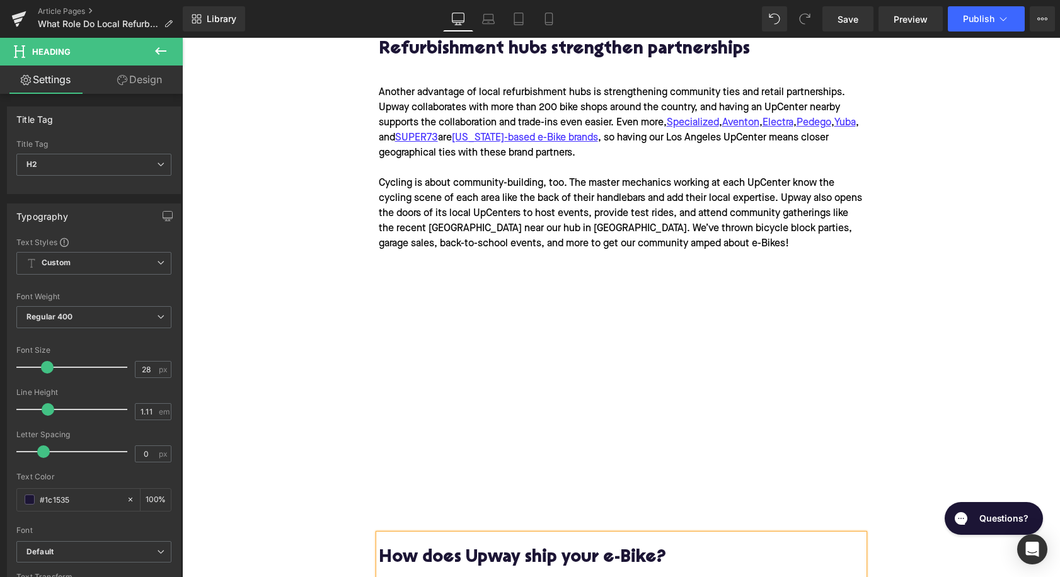
paste div
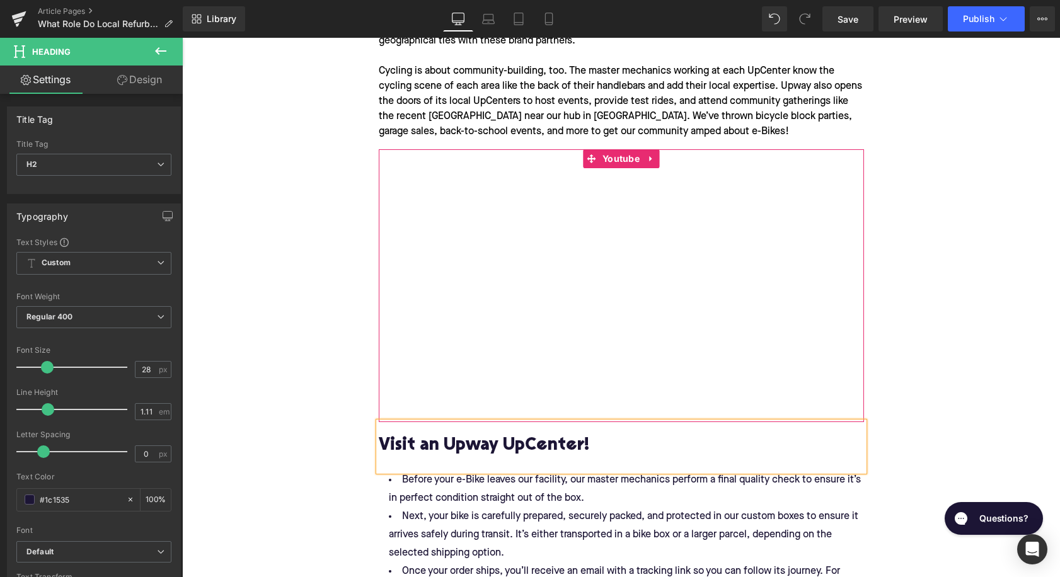
scroll to position [1960, 0]
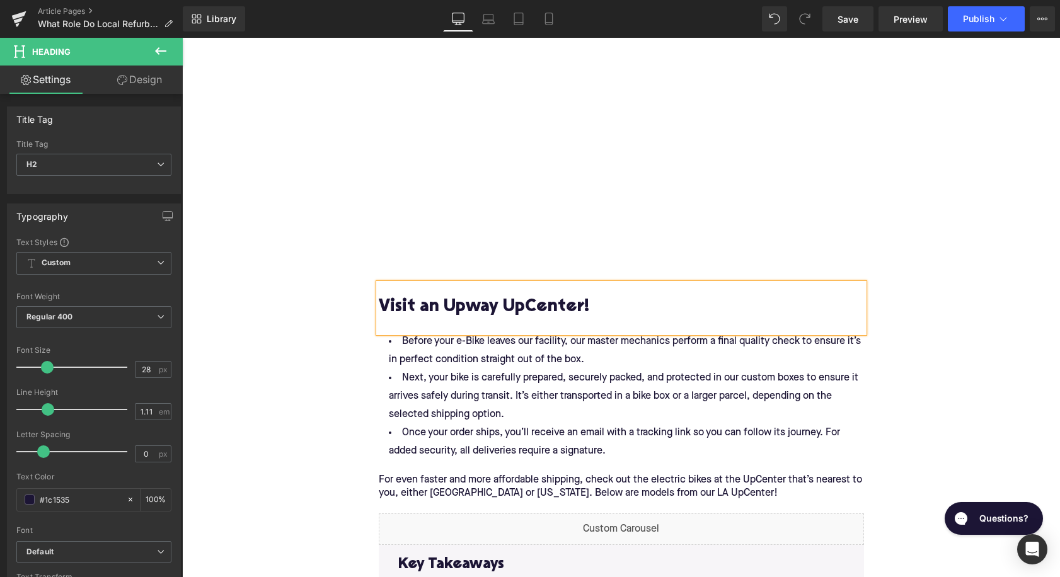
click at [463, 369] on li "Next, your bike is carefully prepared, securely packed, and protected in our cu…" at bounding box center [621, 396] width 485 height 55
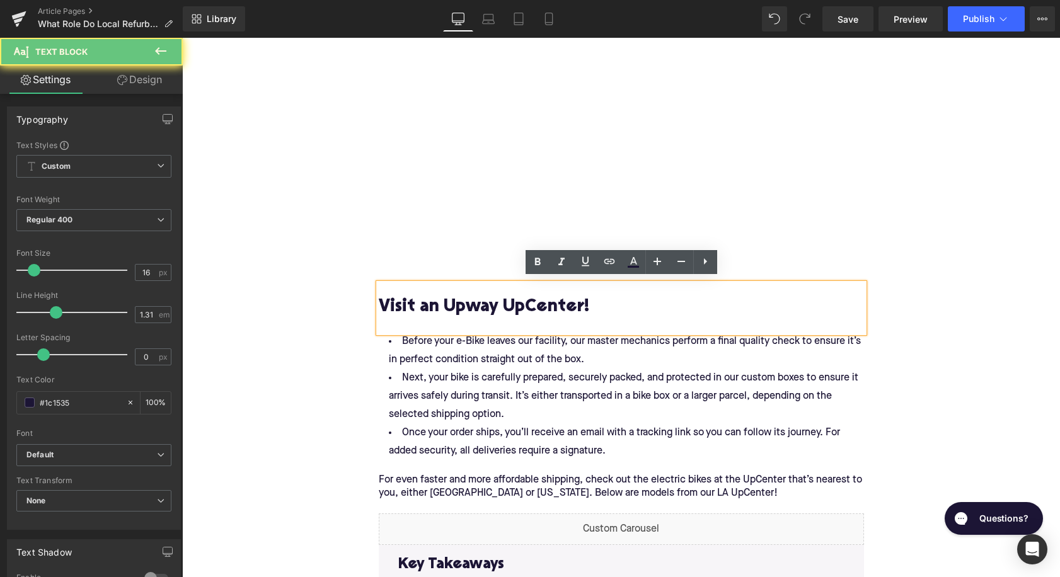
click at [463, 369] on li "Next, your bike is carefully prepared, securely packed, and protected in our cu…" at bounding box center [621, 396] width 485 height 55
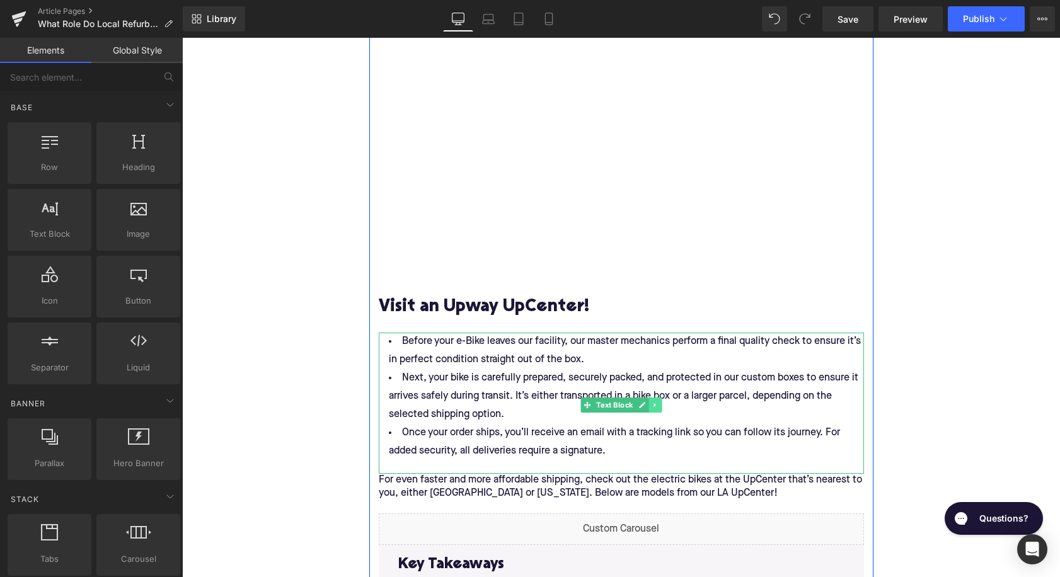
click at [656, 402] on icon at bounding box center [655, 406] width 7 height 8
click at [664, 402] on icon at bounding box center [661, 405] width 7 height 7
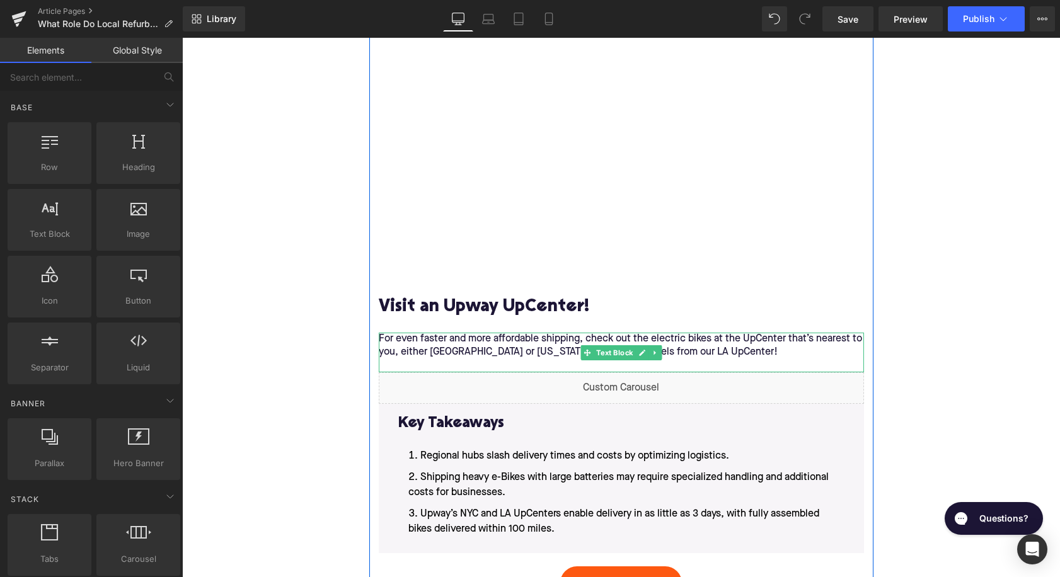
click at [541, 333] on p "For even faster and more affordable shipping, check out the electric bikes at t…" at bounding box center [621, 353] width 485 height 40
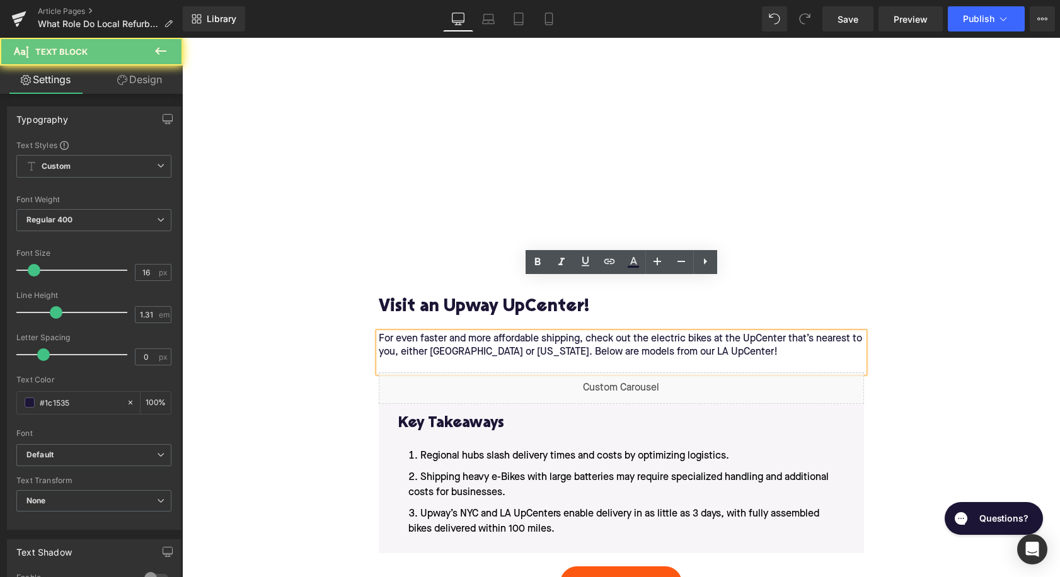
click at [541, 333] on p "For even faster and more affordable shipping, check out the electric bikes at t…" at bounding box center [621, 353] width 485 height 40
paste div
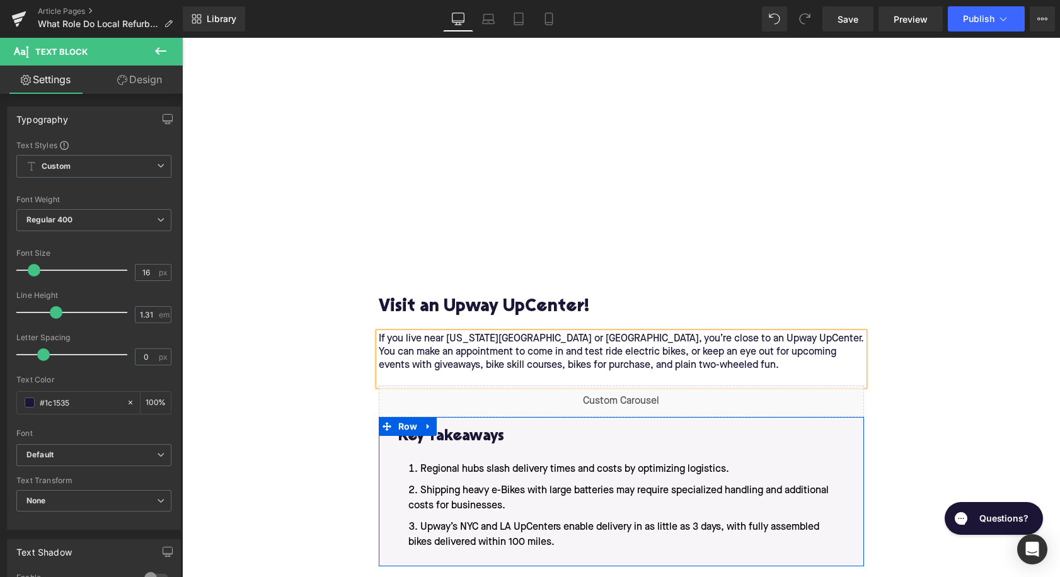
click at [565, 520] on li "Upway’s NYC and LA UpCenters enable delivery in as little as 3 days, with fully…" at bounding box center [621, 535] width 446 height 30
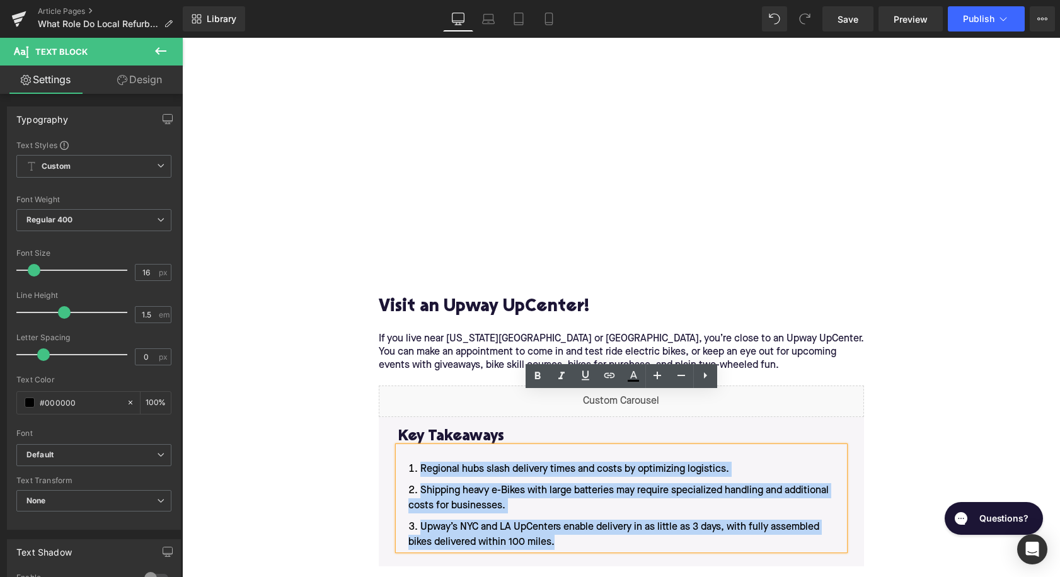
drag, startPoint x: 561, startPoint y: 488, endPoint x: 422, endPoint y: 419, distance: 155.6
click at [422, 462] on ol "Regional hubs slash delivery times and costs by optimizing logistics. Shipping …" at bounding box center [621, 506] width 446 height 88
paste div
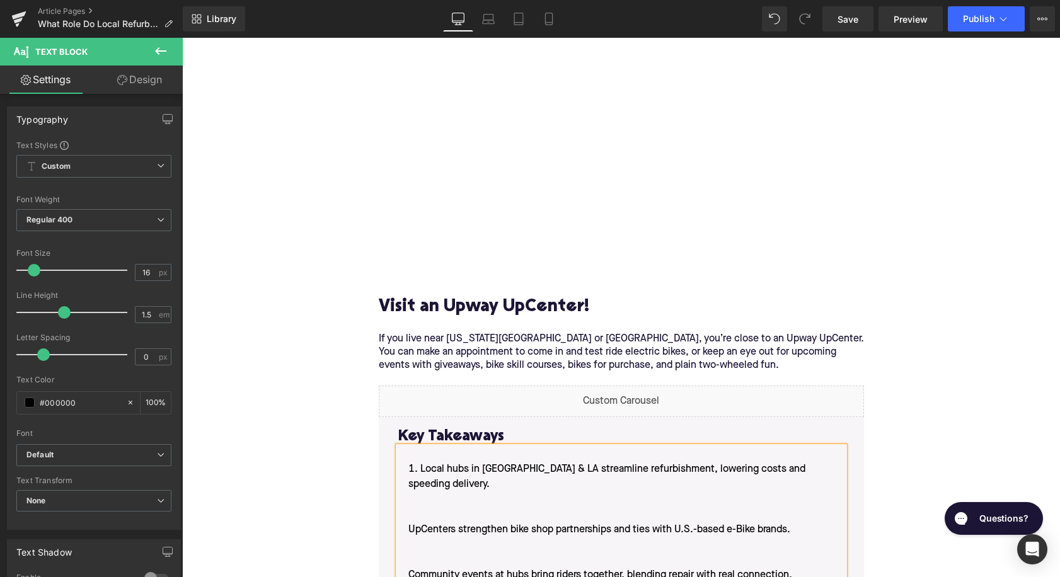
click at [408, 462] on li "Local hubs in [GEOGRAPHIC_DATA] & LA streamline refurbishment, lowering costs a…" at bounding box center [621, 530] width 446 height 136
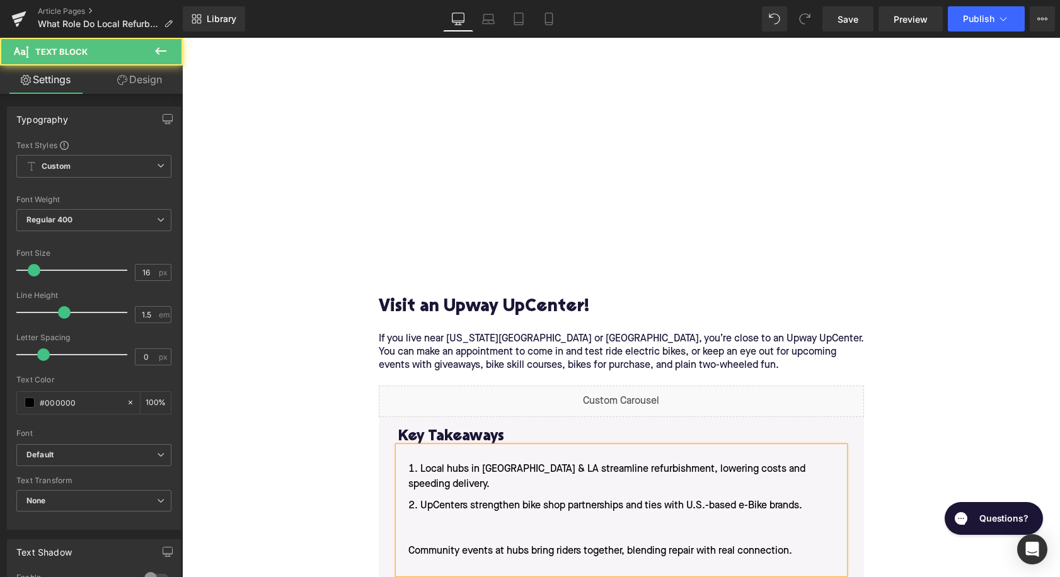
click at [408, 499] on li "UpCenters strengthen bike shop partnerships and ties with U.S.-based e-Bike bra…" at bounding box center [621, 537] width 446 height 76
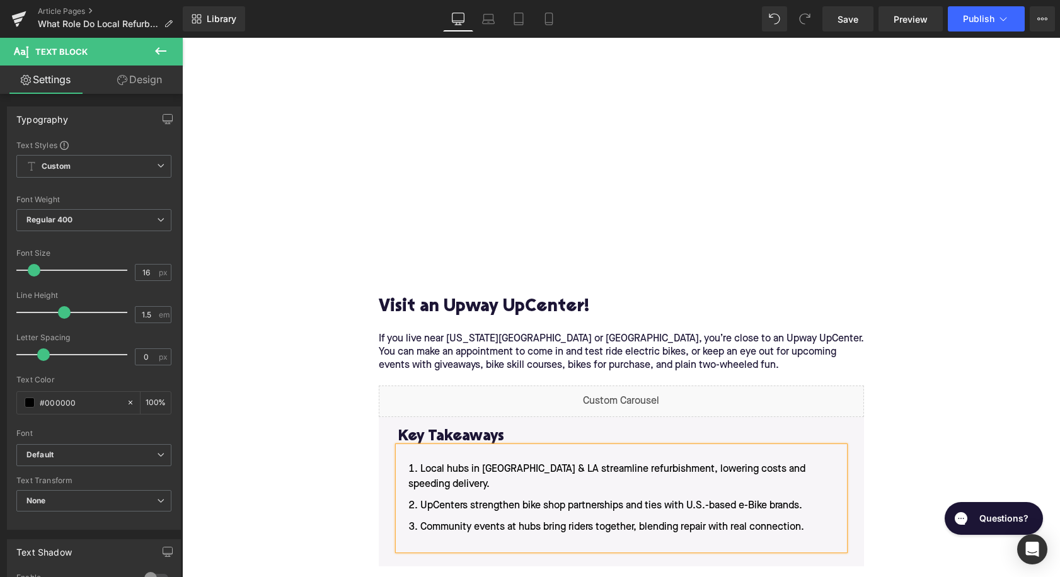
click at [431, 520] on li "Community events at hubs bring riders together, blending repair with real conne…" at bounding box center [621, 535] width 446 height 30
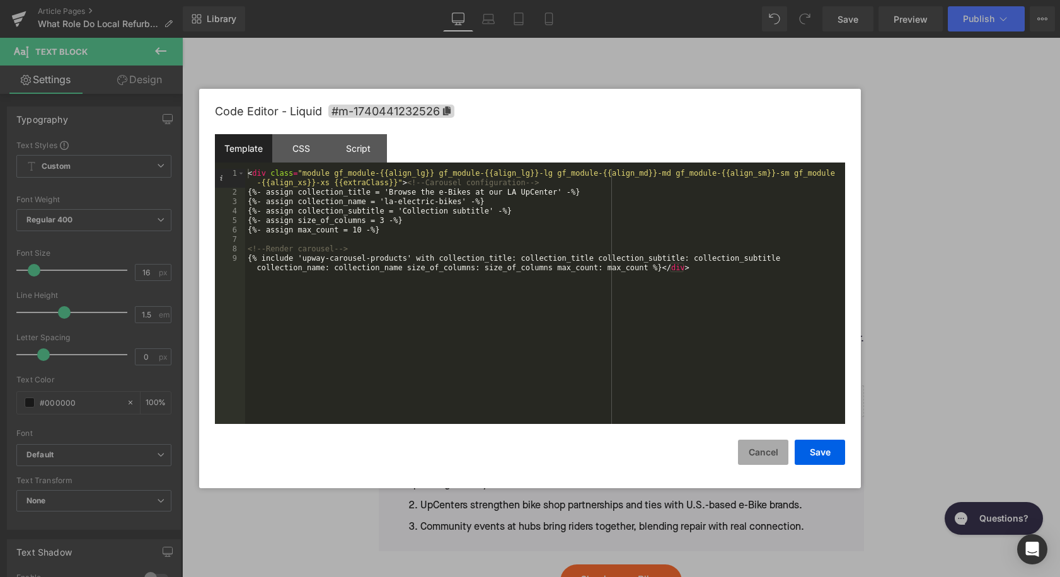
click at [775, 453] on button "Cancel" at bounding box center [763, 452] width 50 height 25
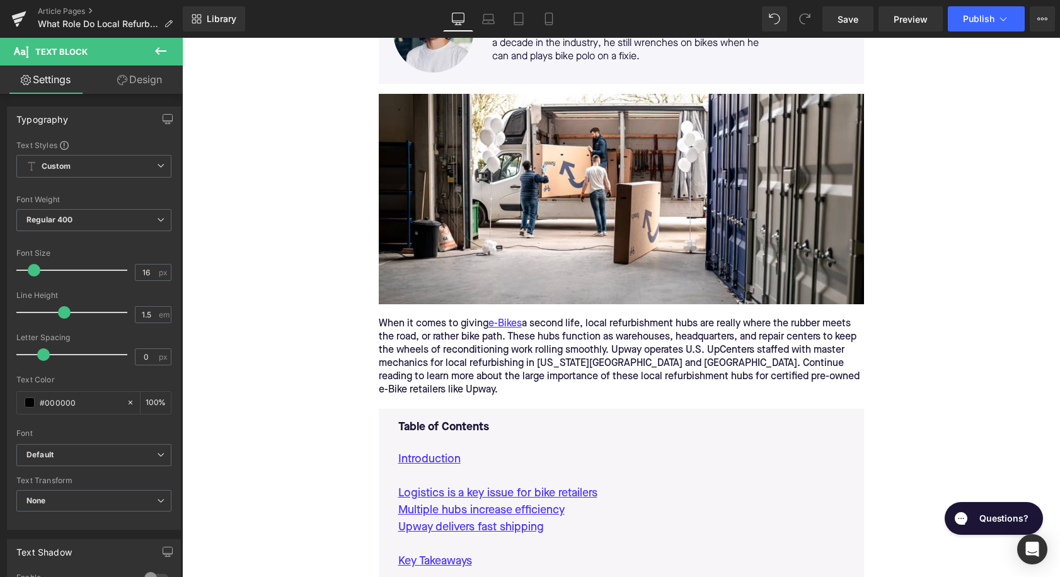
scroll to position [412, 0]
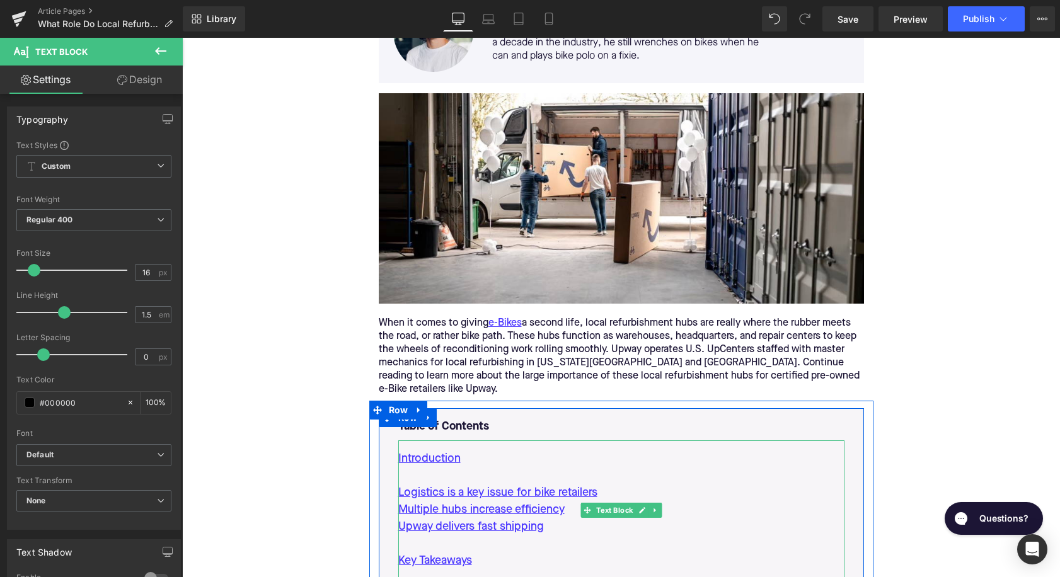
click at [577, 536] on p at bounding box center [621, 544] width 446 height 17
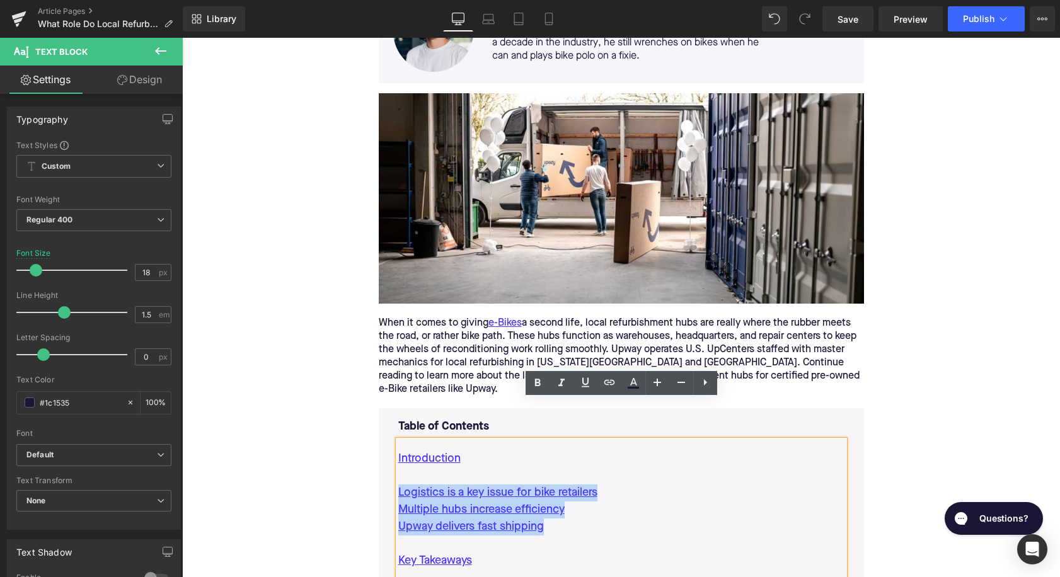
drag, startPoint x: 557, startPoint y: 485, endPoint x: 342, endPoint y: 455, distance: 216.4
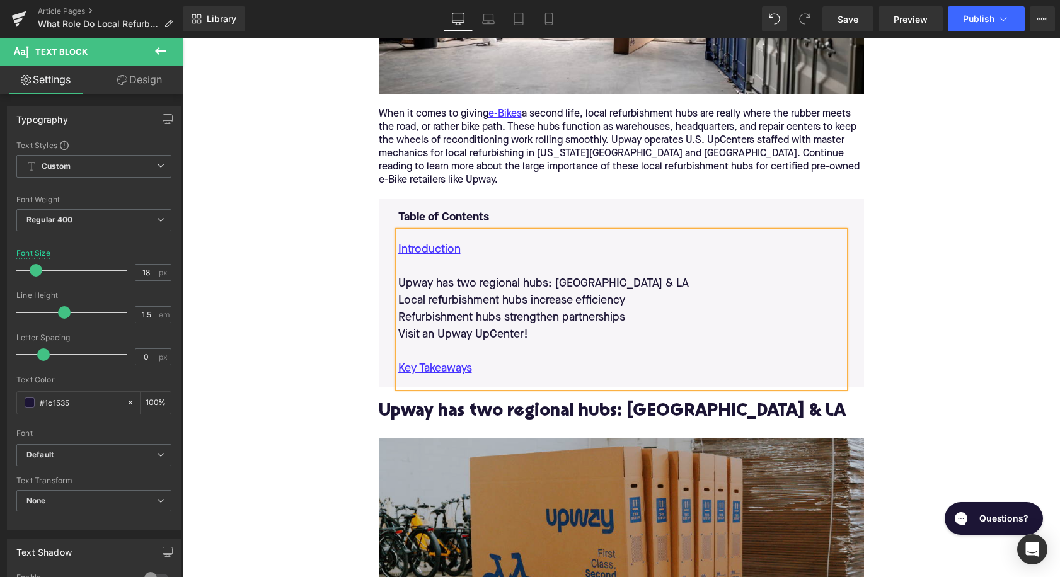
scroll to position [622, 0]
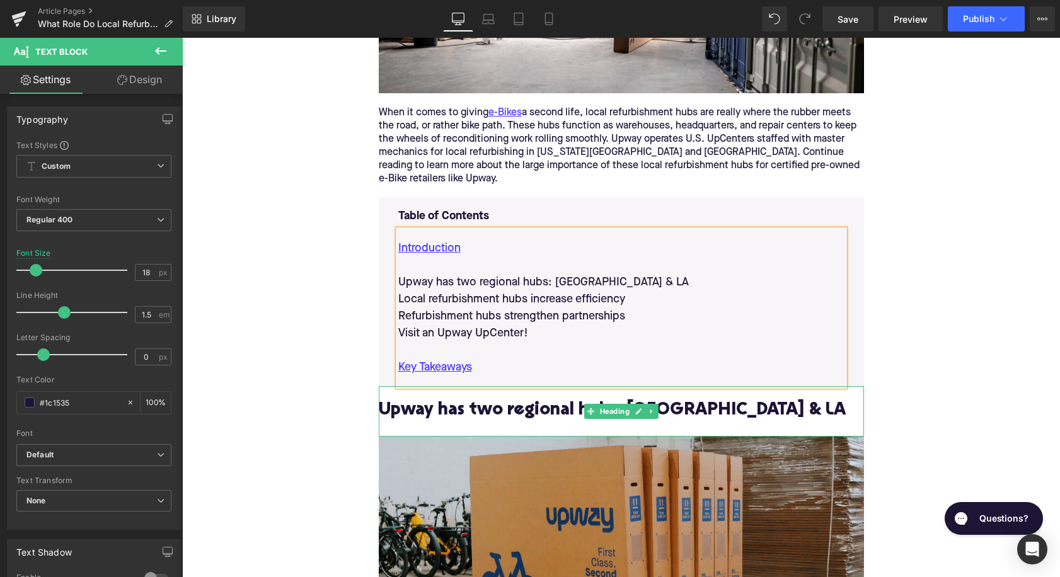
click at [506, 402] on h2 "Upway has two regional hubs: [GEOGRAPHIC_DATA] & LA" at bounding box center [621, 412] width 485 height 20
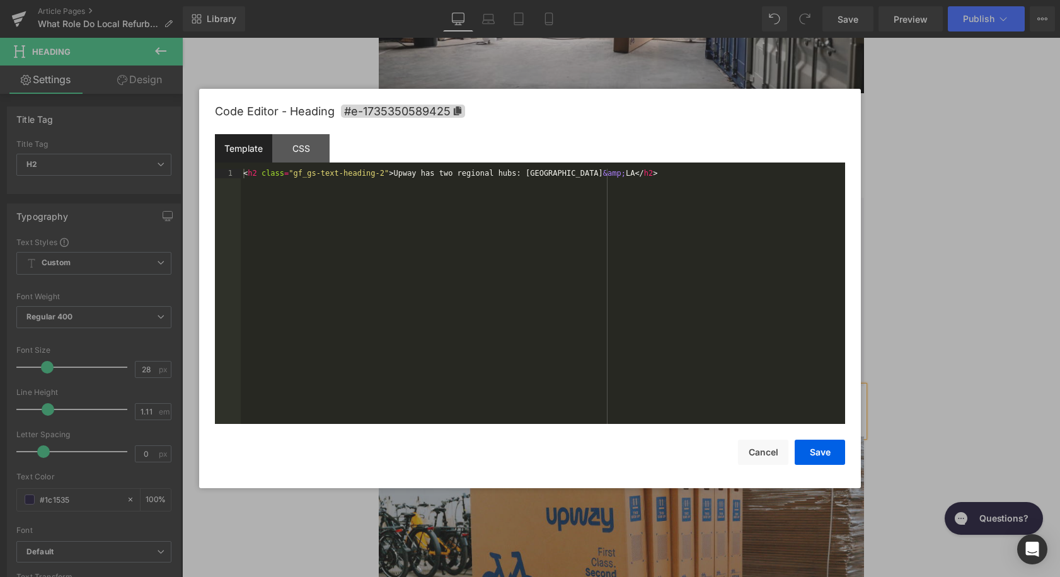
click at [495, 0] on div "Youtube You are previewing how the will restyle your page. You can not edit Ele…" at bounding box center [530, 0] width 1060 height 0
click at [436, 110] on span "#e-1735350589425" at bounding box center [403, 111] width 124 height 13
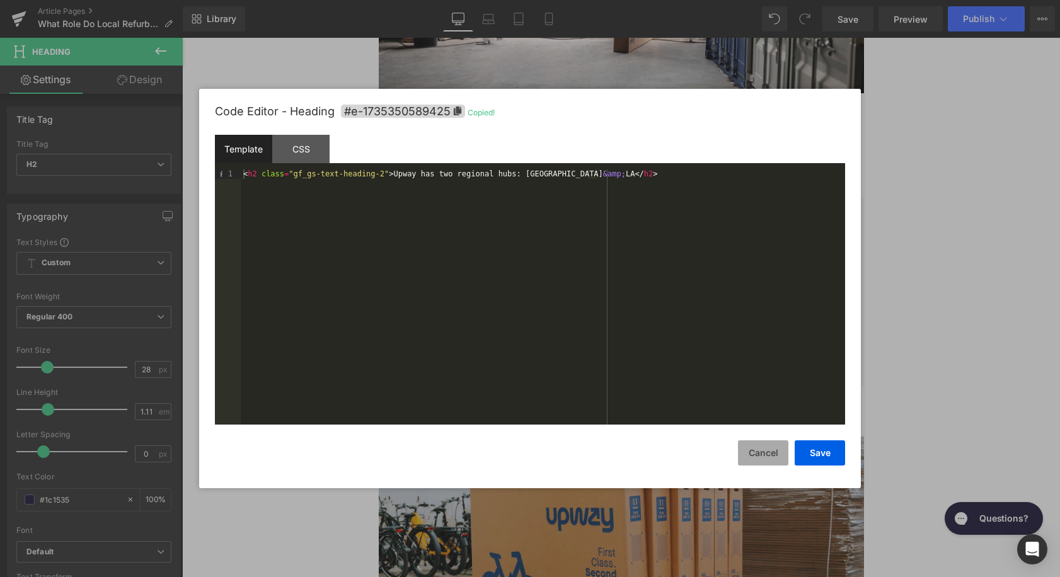
click at [759, 451] on button "Cancel" at bounding box center [763, 453] width 50 height 25
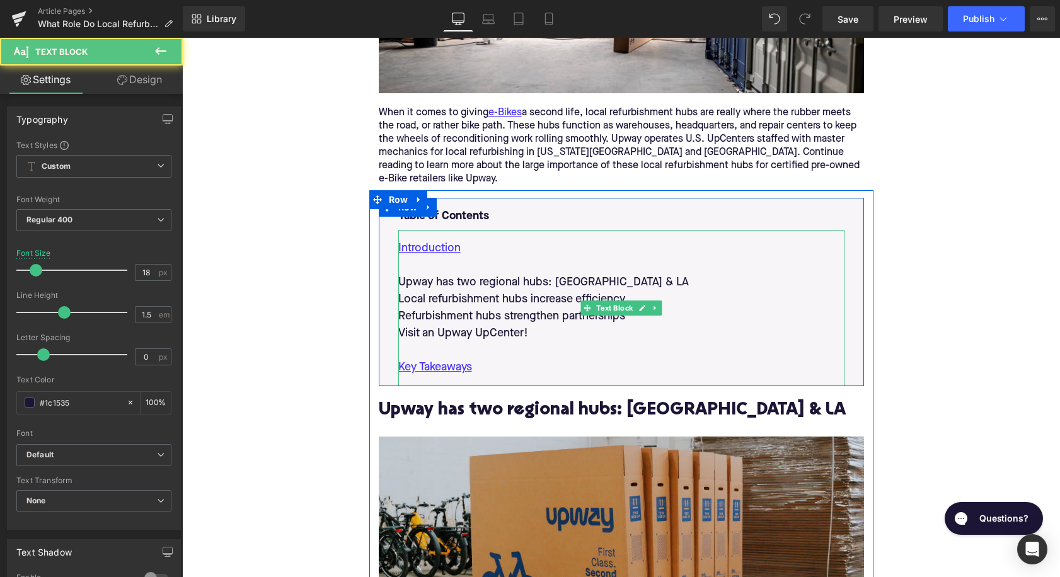
click at [482, 274] on p "Upway has two regional hubs: [GEOGRAPHIC_DATA] & LA" at bounding box center [621, 282] width 446 height 17
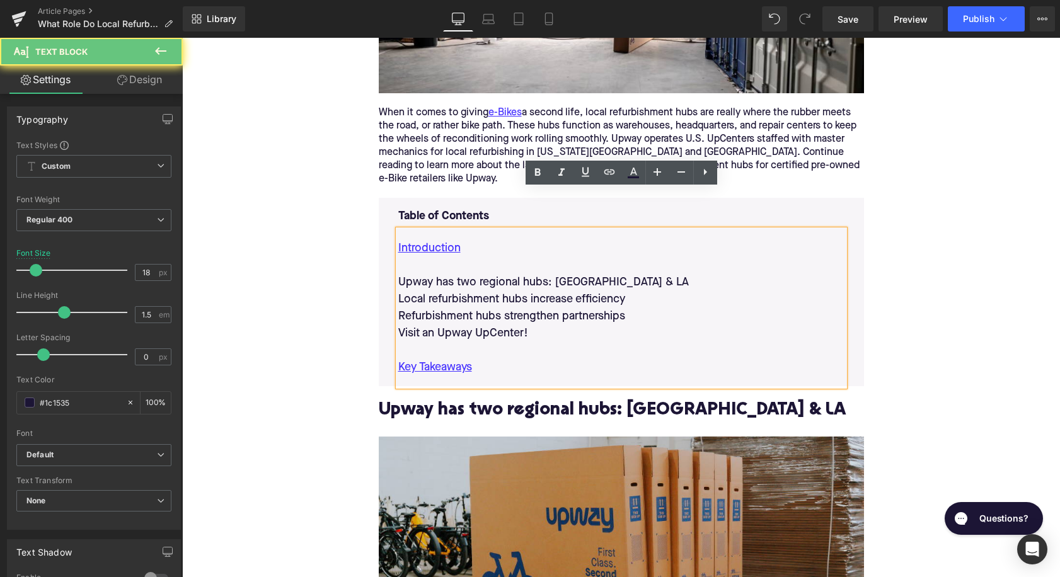
click at [482, 274] on p "Upway has two regional hubs: [GEOGRAPHIC_DATA] & LA" at bounding box center [621, 282] width 446 height 17
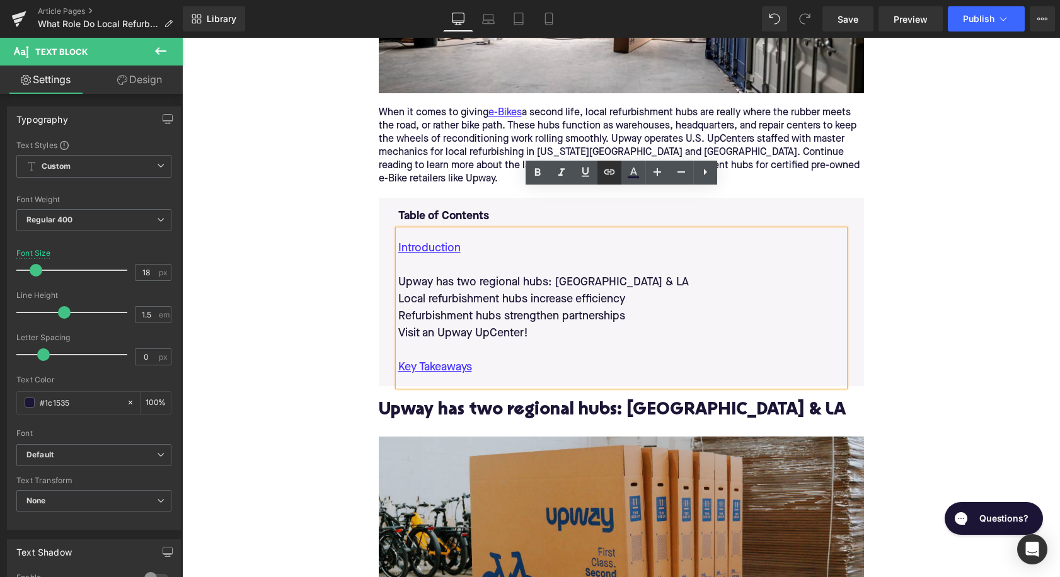
click at [610, 171] on icon at bounding box center [609, 172] width 15 height 15
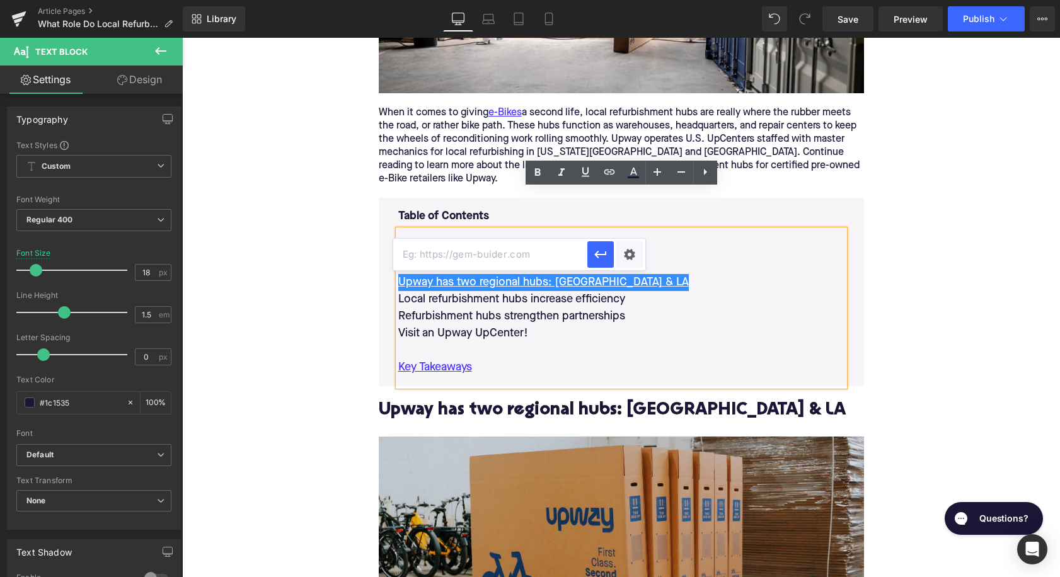
click at [548, 257] on input "text" at bounding box center [490, 255] width 194 height 32
paste input "#e-1735350589425"
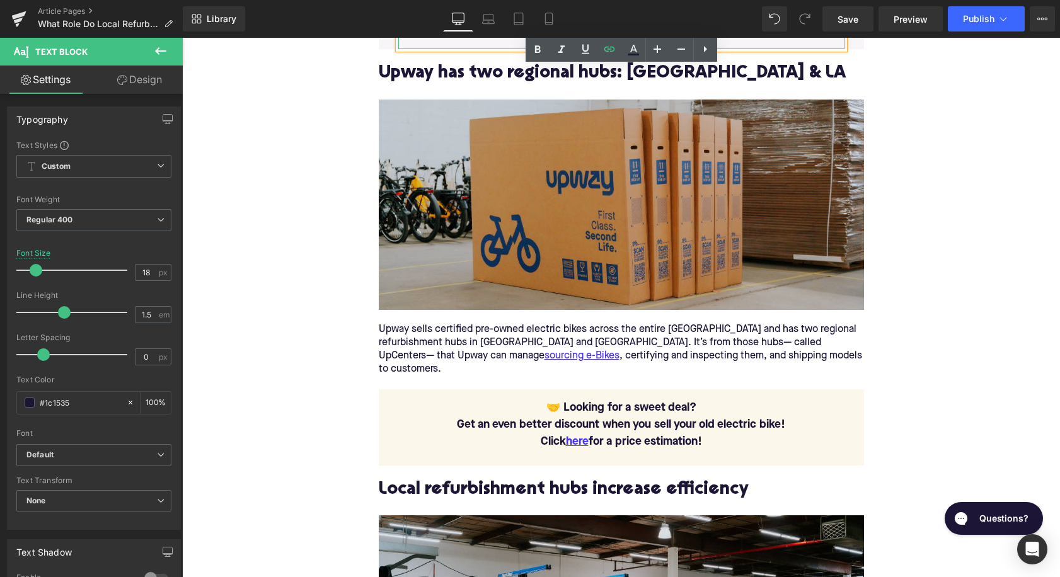
scroll to position [1003, 0]
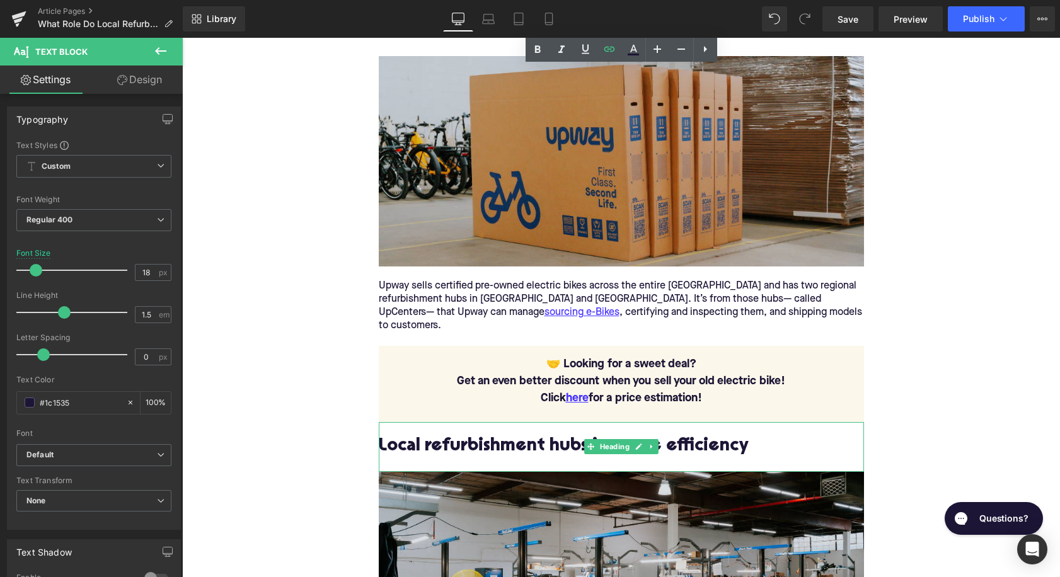
click at [487, 437] on h2 "Local refurbishment hubs increase efficiency" at bounding box center [621, 447] width 485 height 20
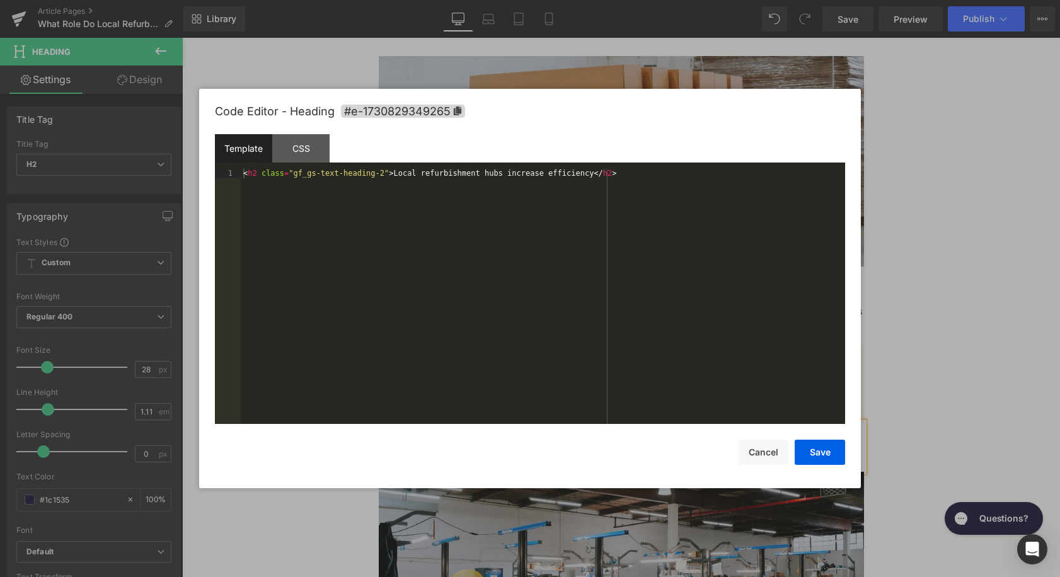
click at [483, 0] on div "Youtube You are previewing how the will restyle your page. You can not edit Ele…" at bounding box center [530, 0] width 1060 height 0
click at [438, 116] on span "#e-1730829349265" at bounding box center [403, 111] width 124 height 13
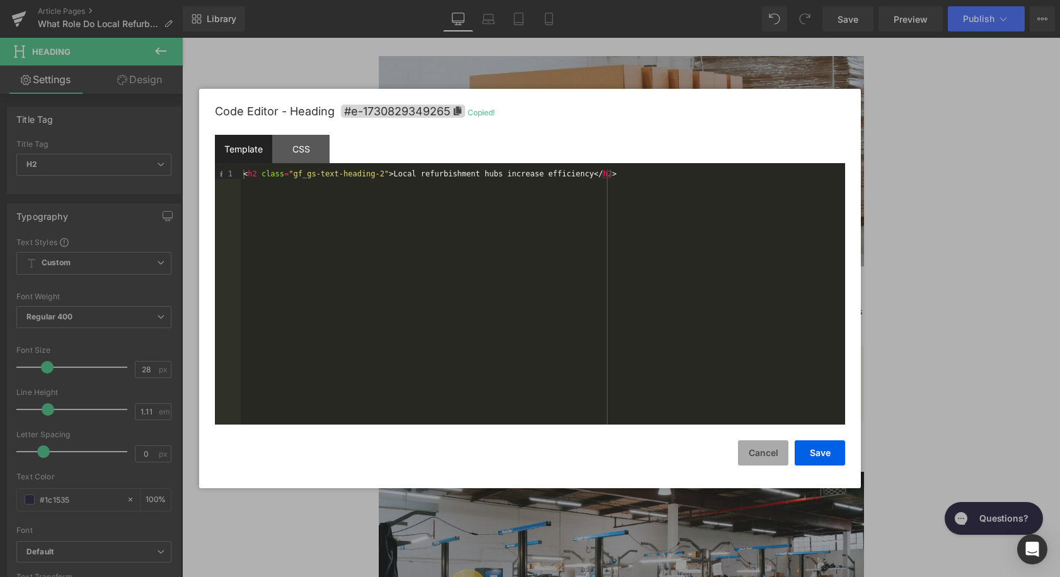
click at [763, 459] on button "Cancel" at bounding box center [763, 453] width 50 height 25
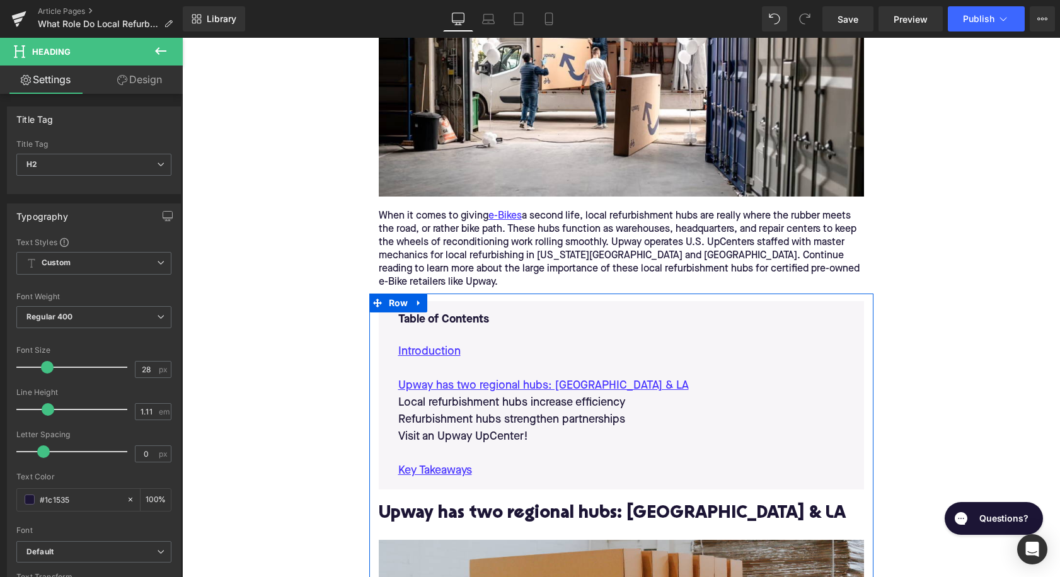
scroll to position [487, 0]
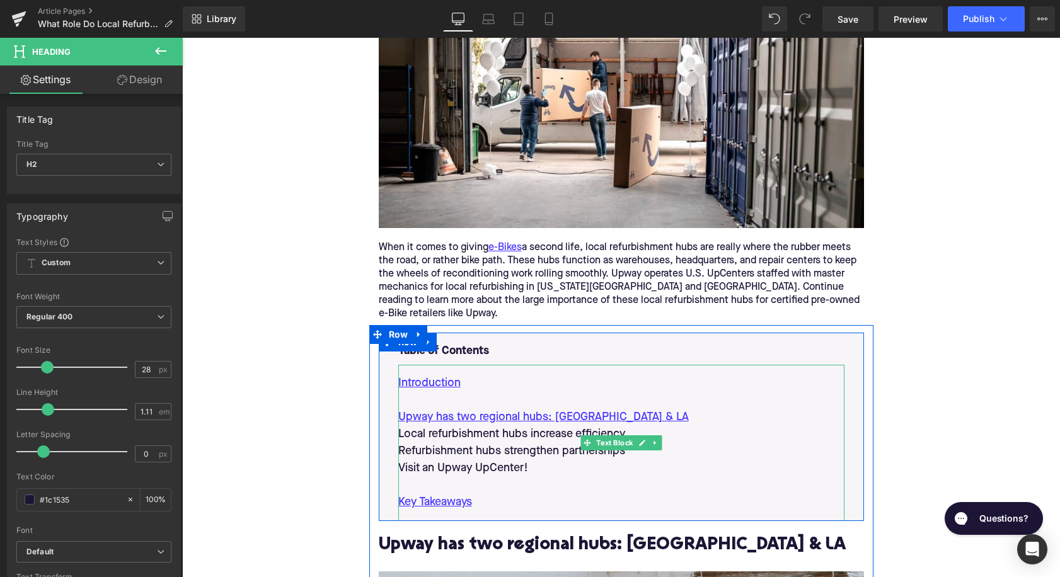
click at [499, 426] on p "Local refurbishment hubs increase efficiency" at bounding box center [621, 434] width 446 height 17
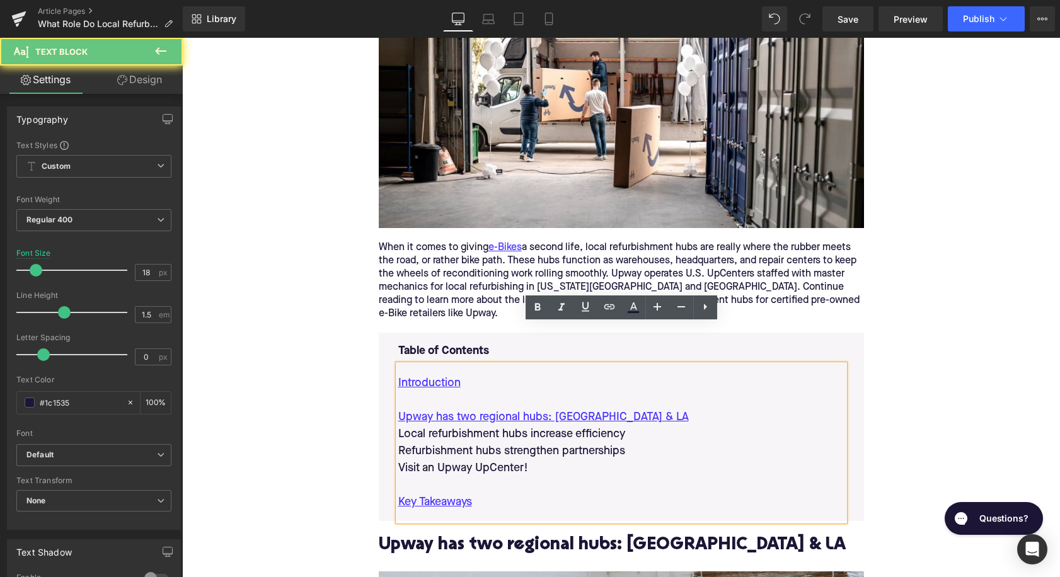
click at [499, 426] on p "Local refurbishment hubs increase efficiency" at bounding box center [621, 434] width 446 height 17
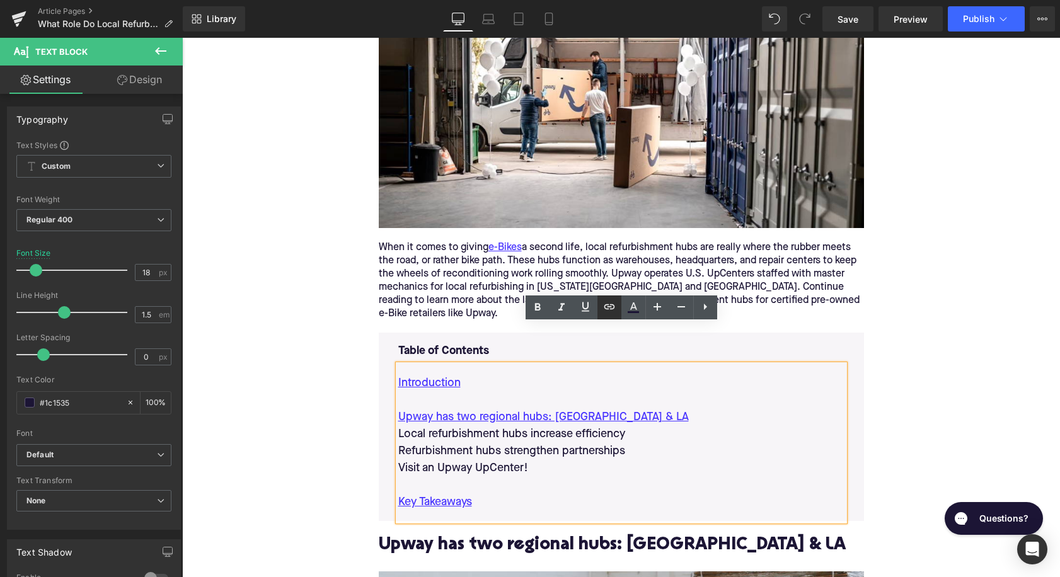
click at [604, 314] on icon at bounding box center [609, 306] width 15 height 15
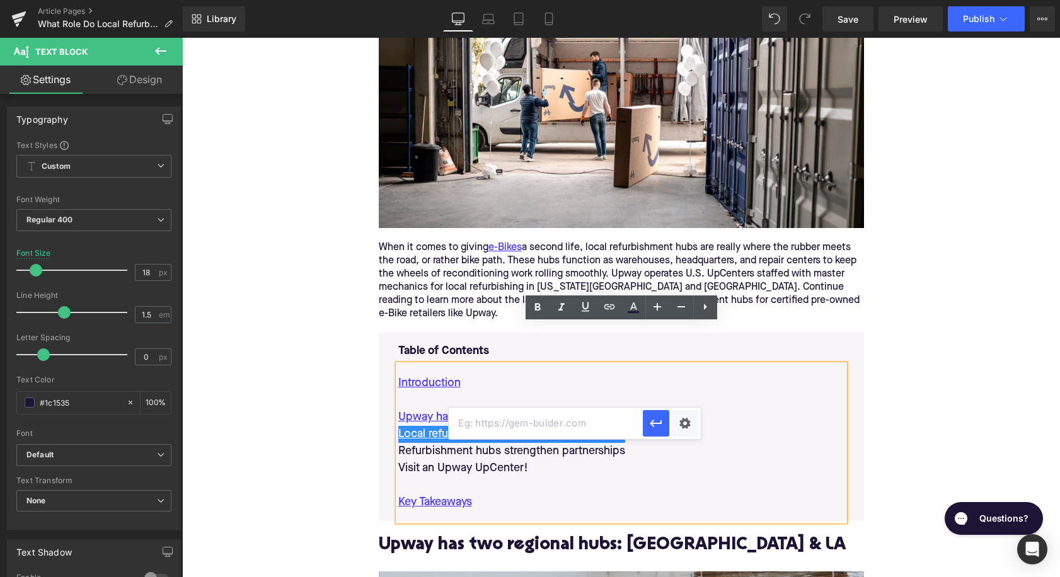
click at [540, 424] on input "text" at bounding box center [546, 424] width 194 height 32
paste input "#e-1730829349265"
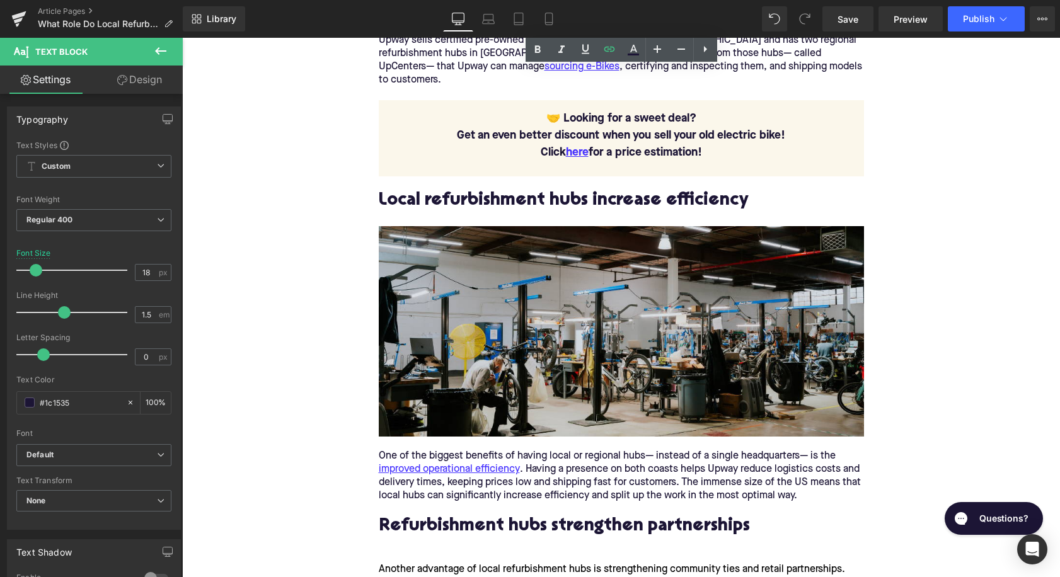
scroll to position [1402, 0]
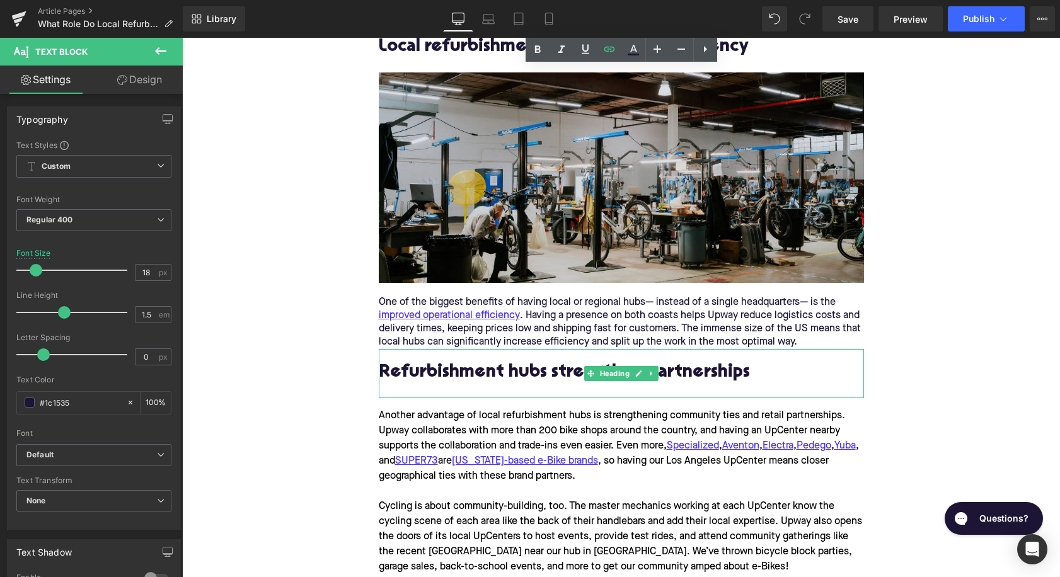
click at [475, 364] on h2 "Refurbishment hubs strengthen partnerships" at bounding box center [621, 374] width 485 height 20
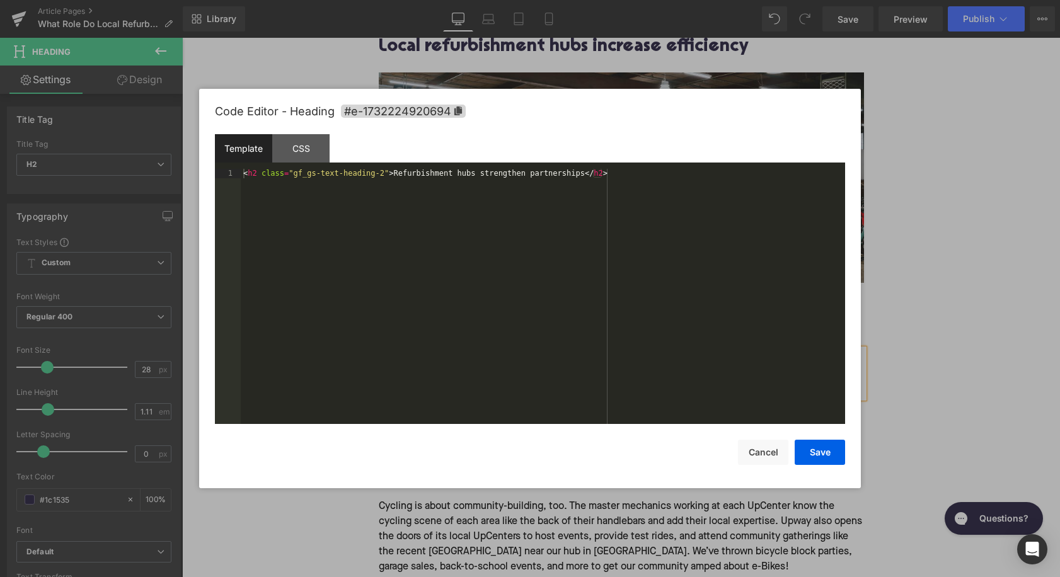
click at [470, 0] on div "Youtube You are previewing how the will restyle your page. You can not edit Ele…" at bounding box center [530, 0] width 1060 height 0
click at [436, 106] on span "#e-1732224920694" at bounding box center [403, 111] width 125 height 13
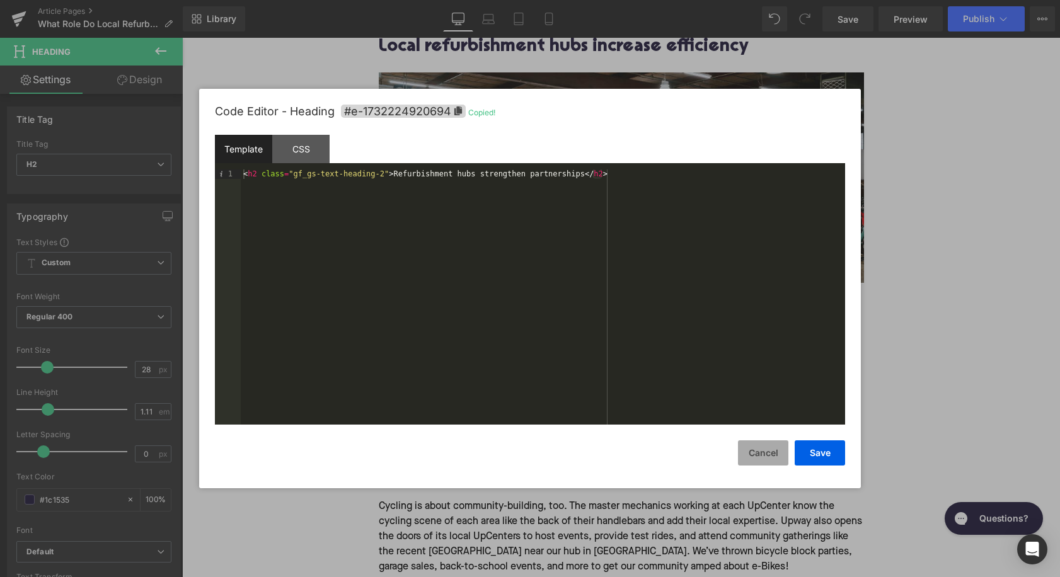
click at [757, 455] on button "Cancel" at bounding box center [763, 453] width 50 height 25
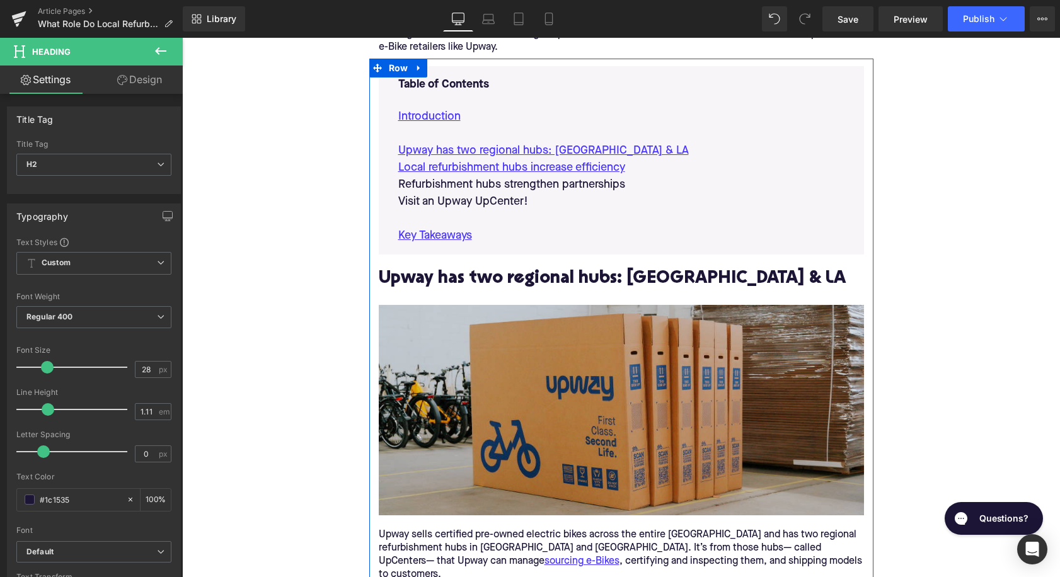
scroll to position [631, 0]
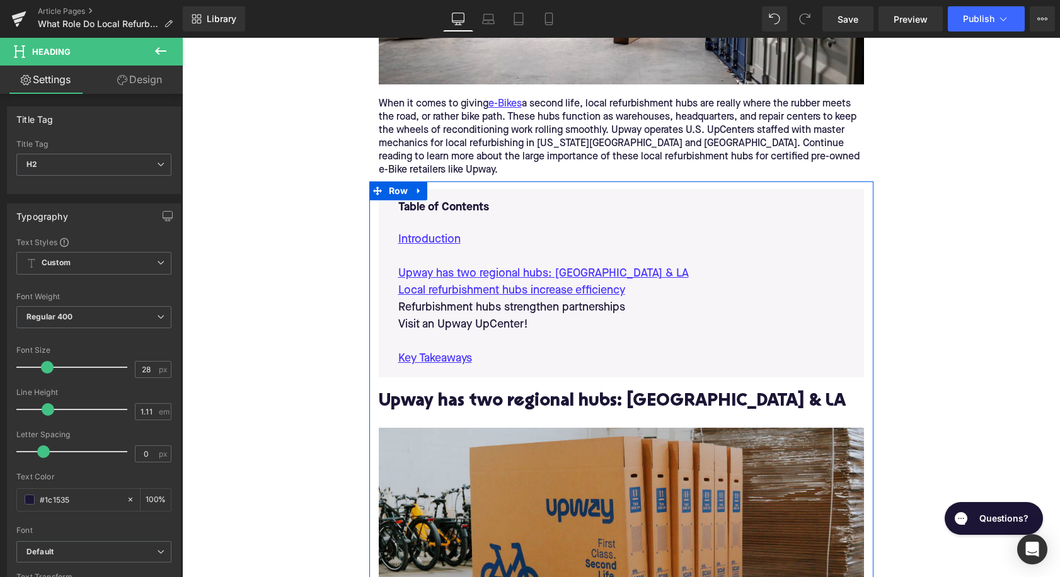
click at [508, 299] on p "Refurbishment hubs strengthen partnerships" at bounding box center [621, 307] width 446 height 17
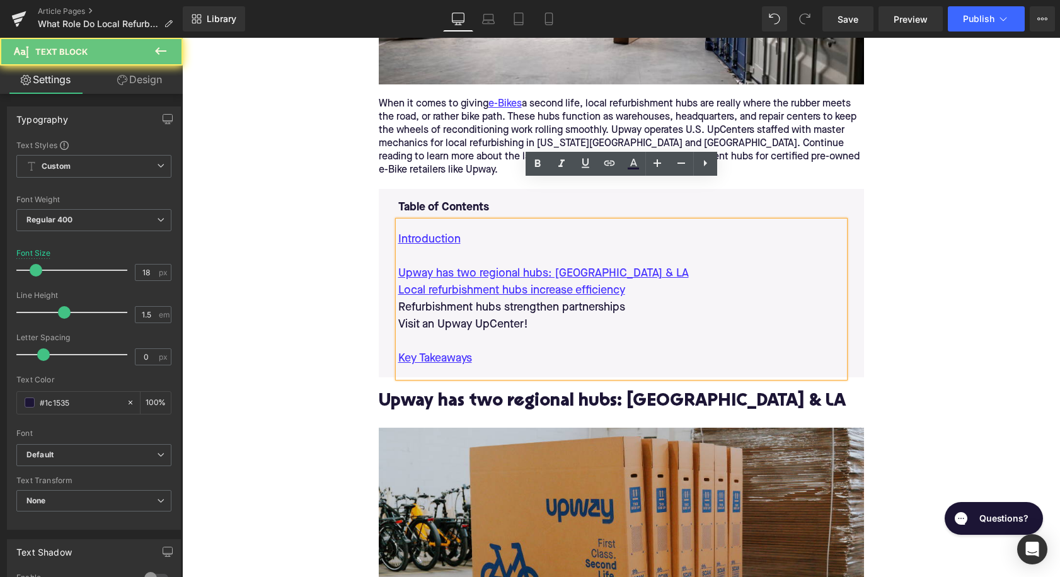
click at [508, 299] on p "Refurbishment hubs strengthen partnerships" at bounding box center [621, 307] width 446 height 17
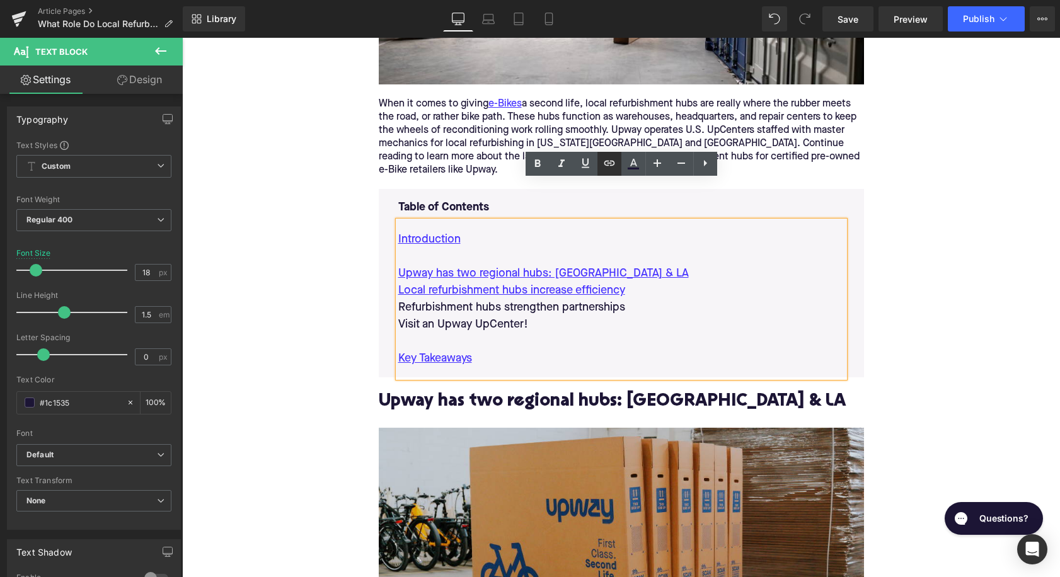
click at [612, 163] on icon at bounding box center [609, 163] width 15 height 15
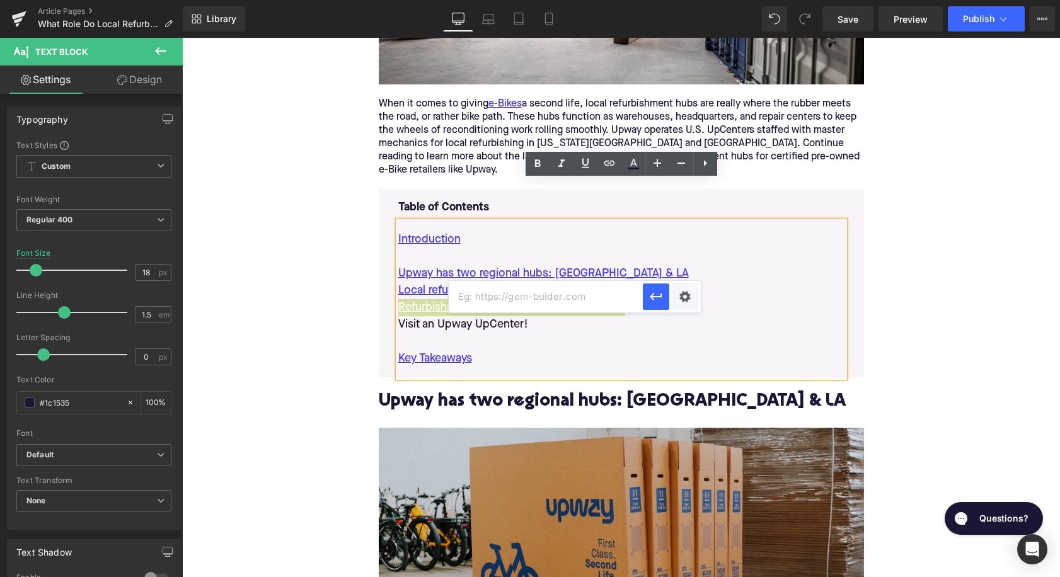
click at [539, 298] on input "text" at bounding box center [546, 297] width 194 height 32
paste input "#e-1732224920694"
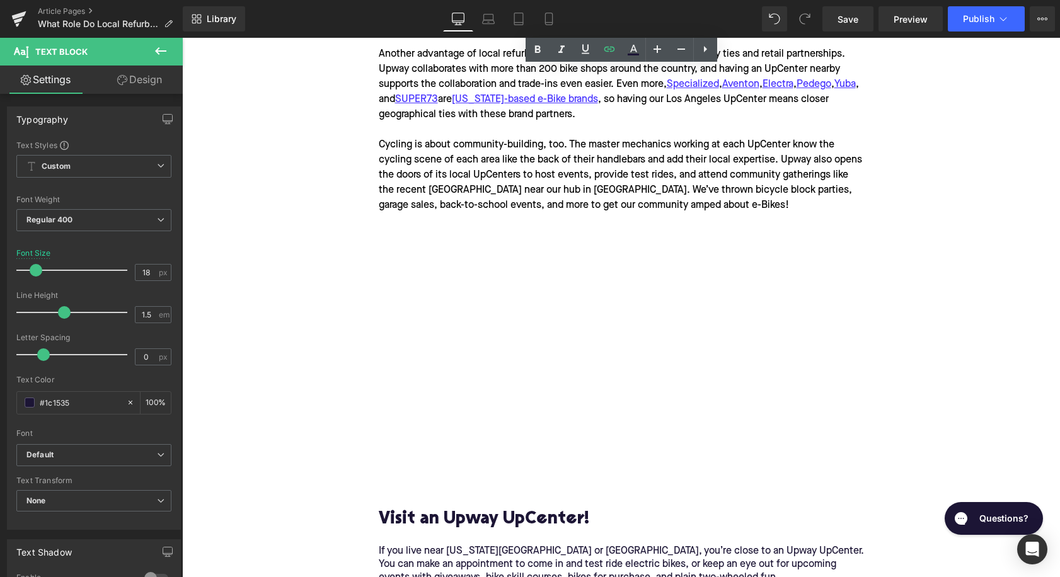
scroll to position [1863, 0]
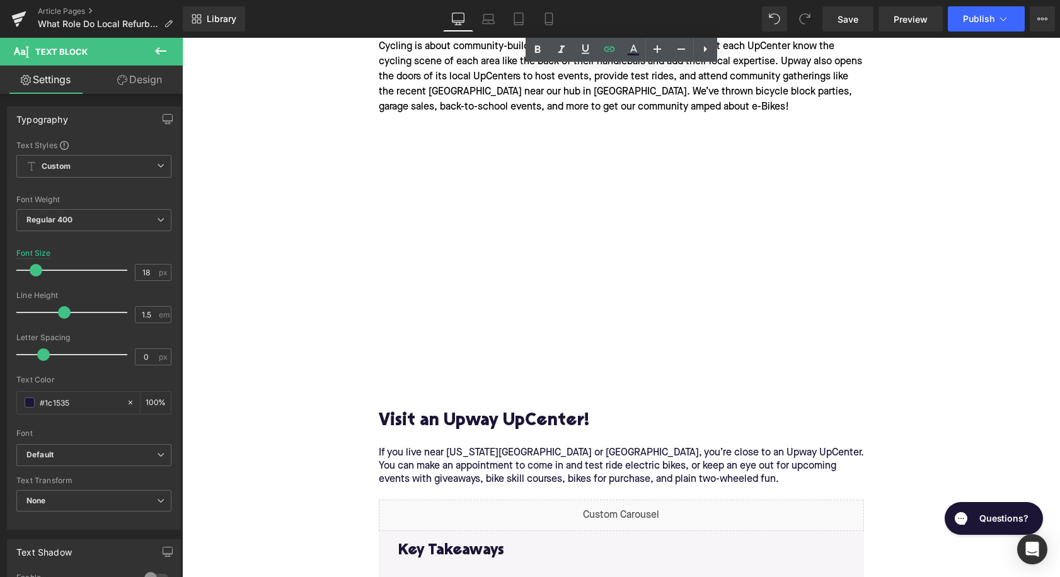
click at [489, 412] on h2 "Visit an Upway UpCenter!" at bounding box center [621, 422] width 485 height 20
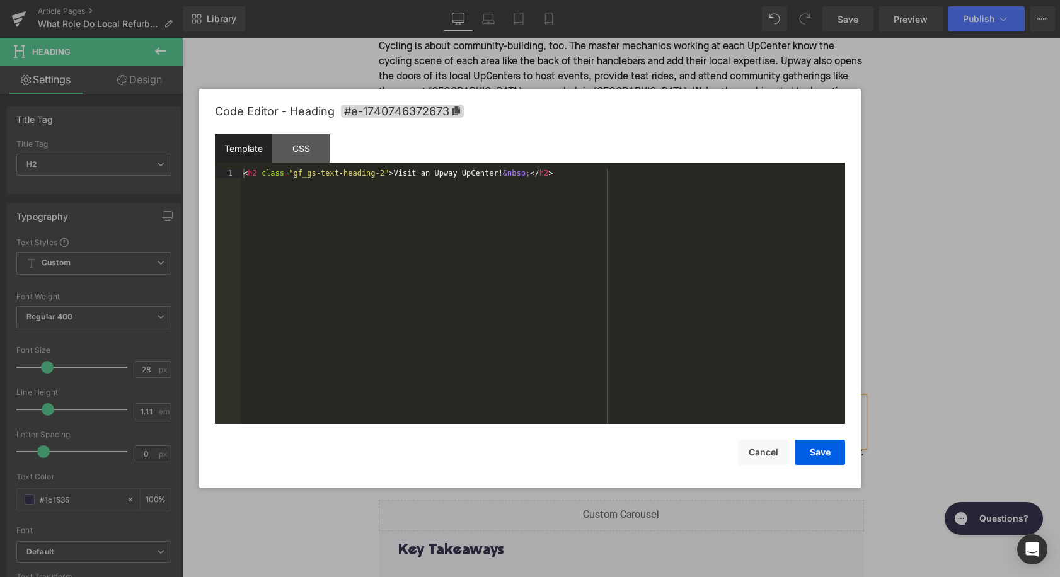
click at [492, 0] on div "Youtube You are previewing how the will restyle your page. You can not edit Ele…" at bounding box center [530, 0] width 1060 height 0
click at [458, 119] on div "Code Editor - Heading #e-1740746372673" at bounding box center [530, 111] width 630 height 45
click at [454, 114] on icon at bounding box center [455, 111] width 9 height 9
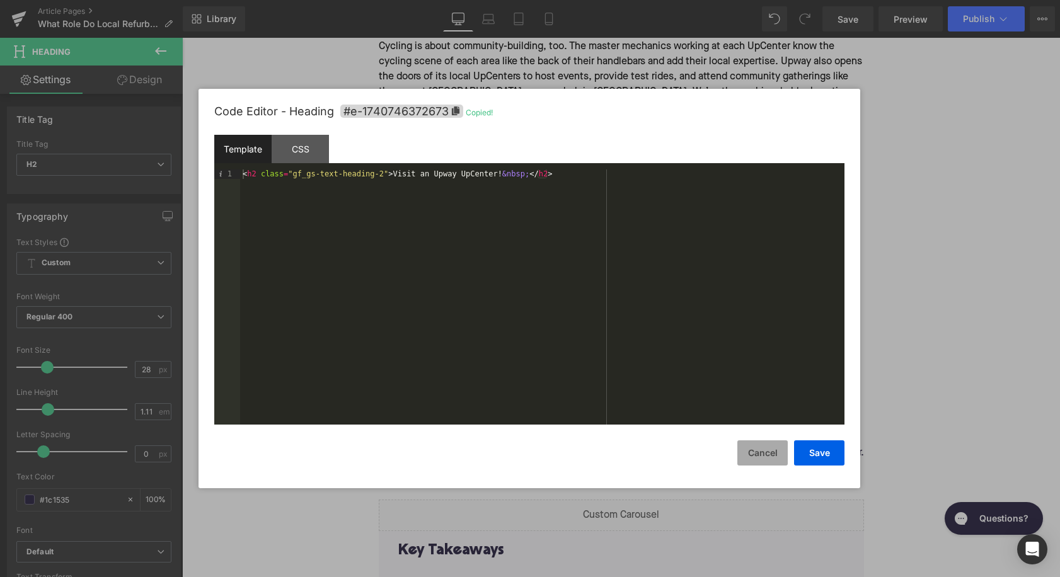
click at [757, 449] on button "Cancel" at bounding box center [762, 453] width 50 height 25
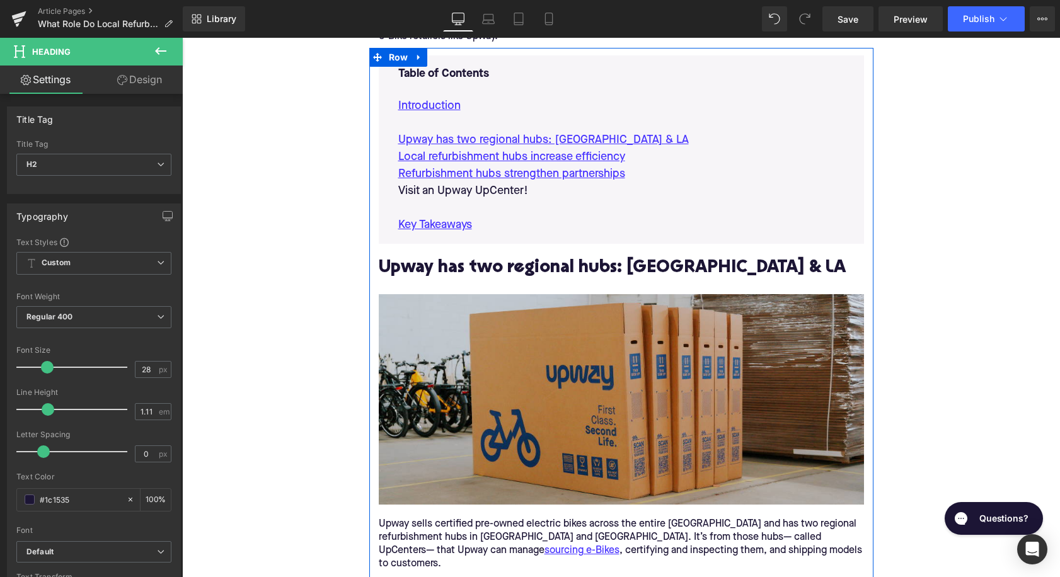
scroll to position [655, 0]
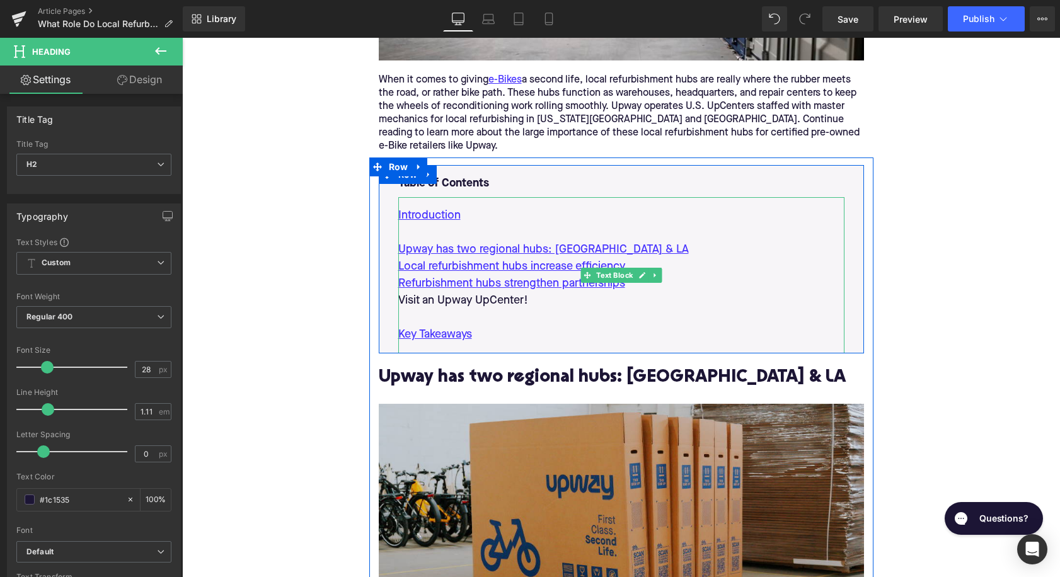
click at [468, 292] on p "Visit an Upway UpCenter!" at bounding box center [621, 300] width 446 height 17
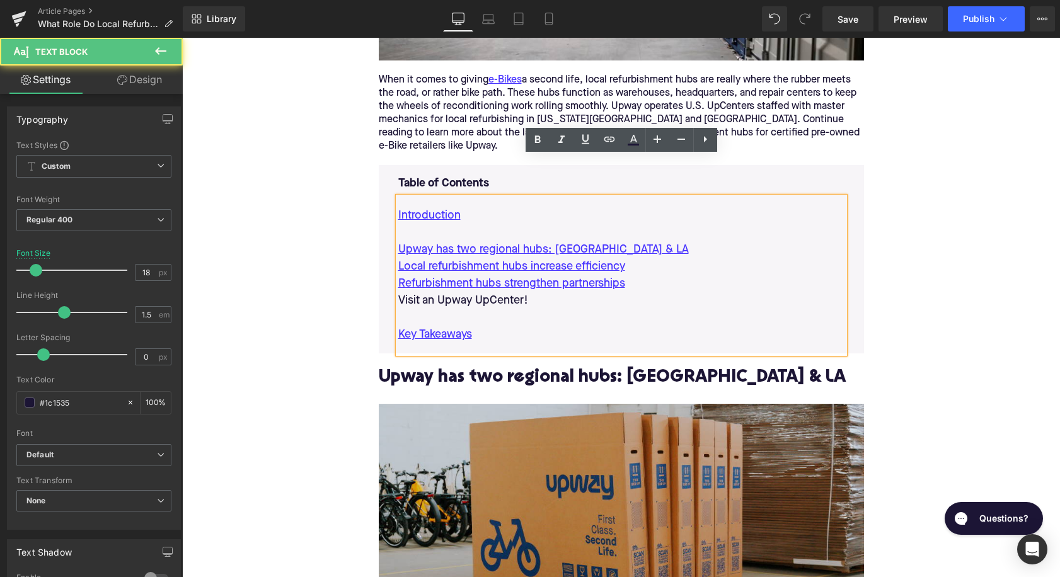
click at [468, 292] on p "Visit an Upway UpCenter!" at bounding box center [621, 300] width 446 height 17
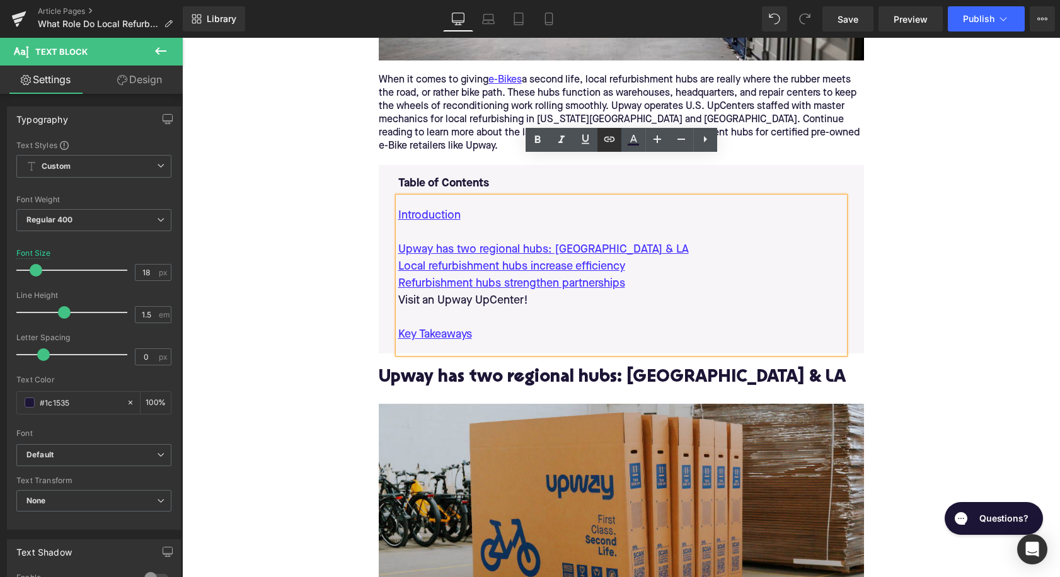
click at [609, 144] on icon at bounding box center [609, 139] width 15 height 15
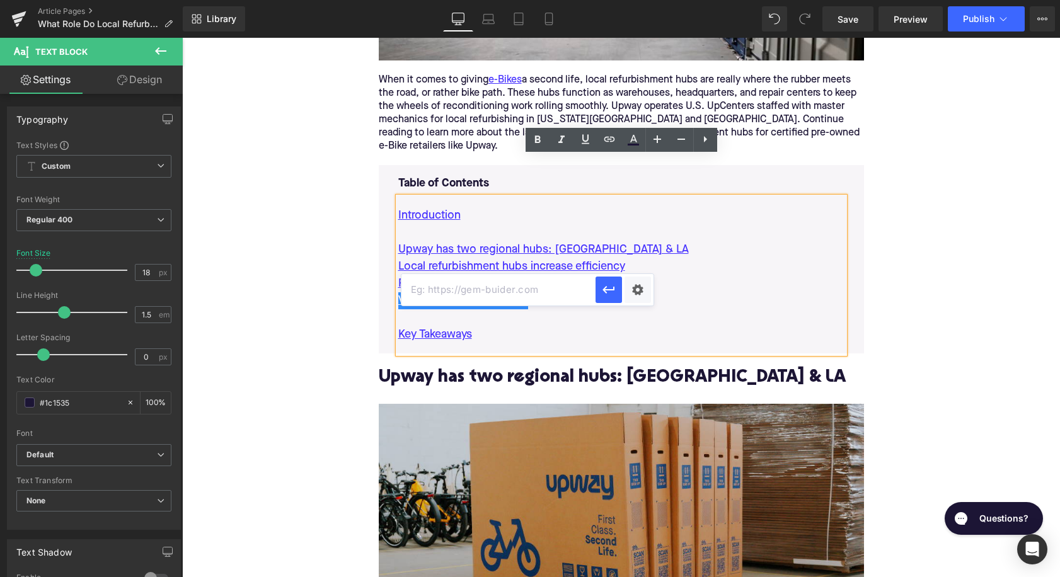
click at [552, 282] on input "text" at bounding box center [499, 290] width 194 height 32
paste input "#e-1740746372673"
type input "#e-1740746372673"
click at [615, 296] on icon "button" at bounding box center [608, 289] width 15 height 15
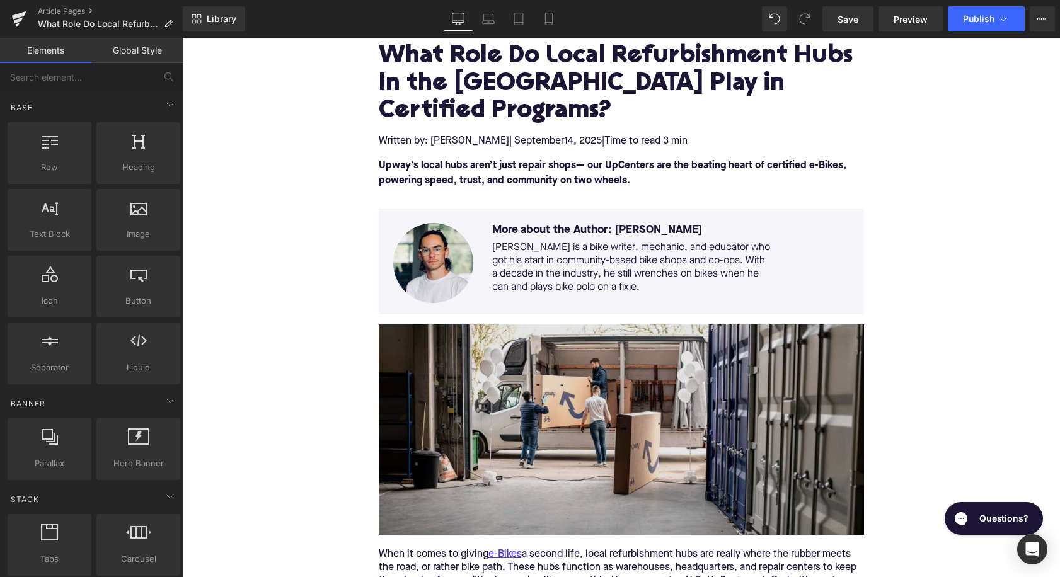
scroll to position [152, 0]
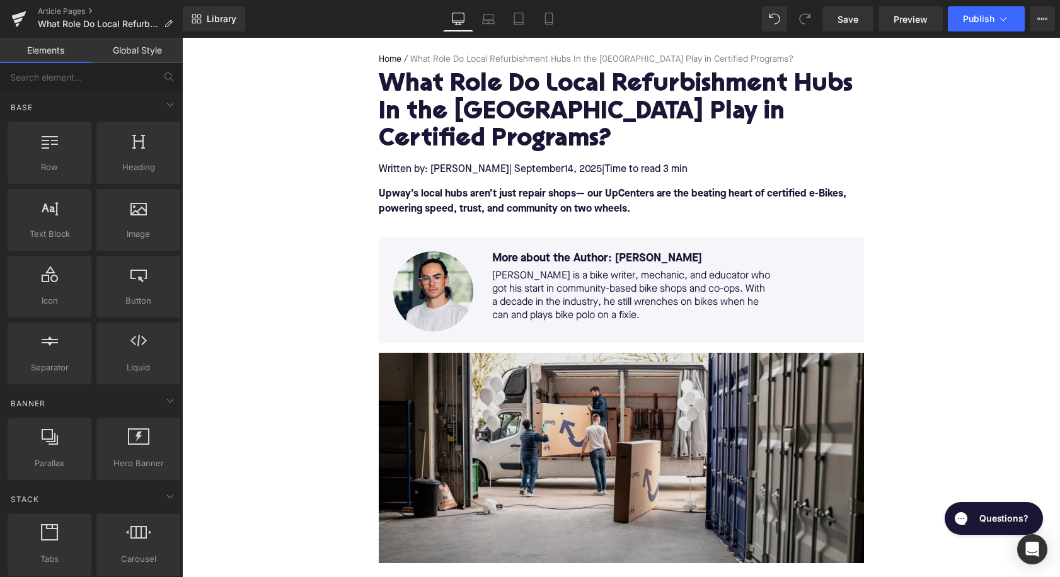
click at [584, 402] on img at bounding box center [621, 458] width 485 height 211
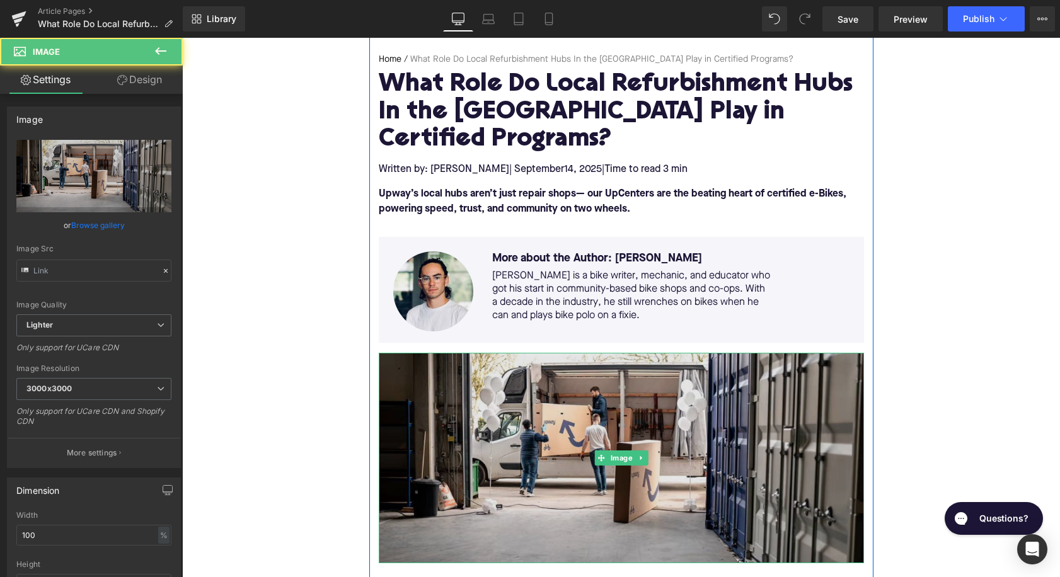
type input "[URL][DOMAIN_NAME]"
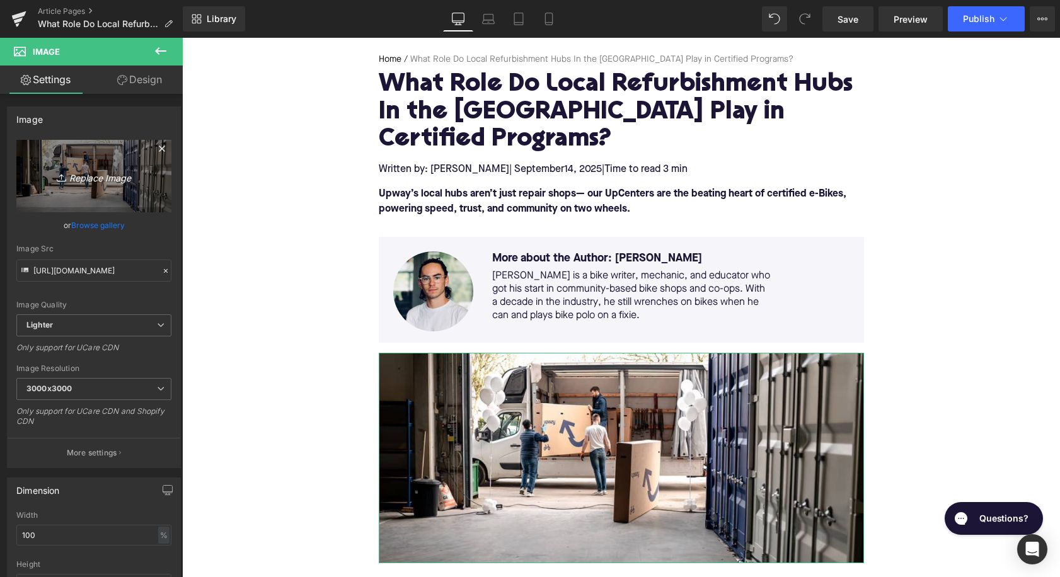
click at [113, 181] on icon "Replace Image" at bounding box center [93, 176] width 101 height 16
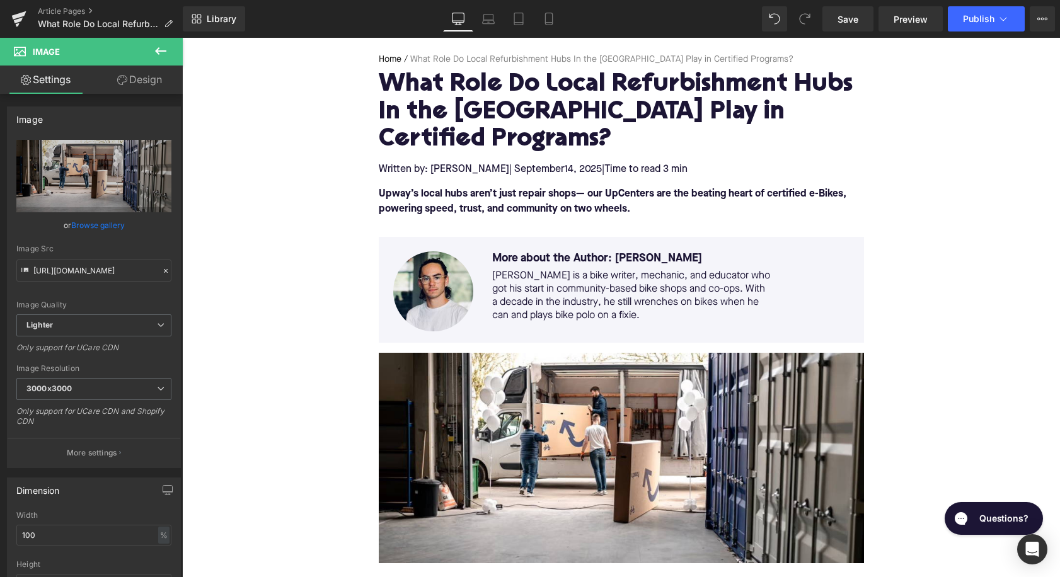
type input "C:\fakepath\Remy's Copy Pt. 2(38).png"
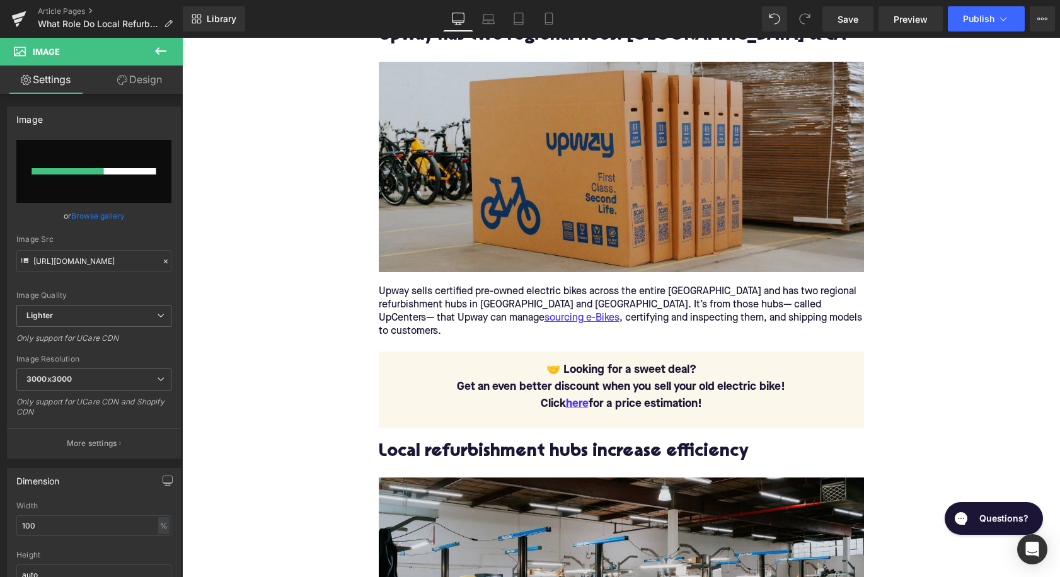
scroll to position [897, 0]
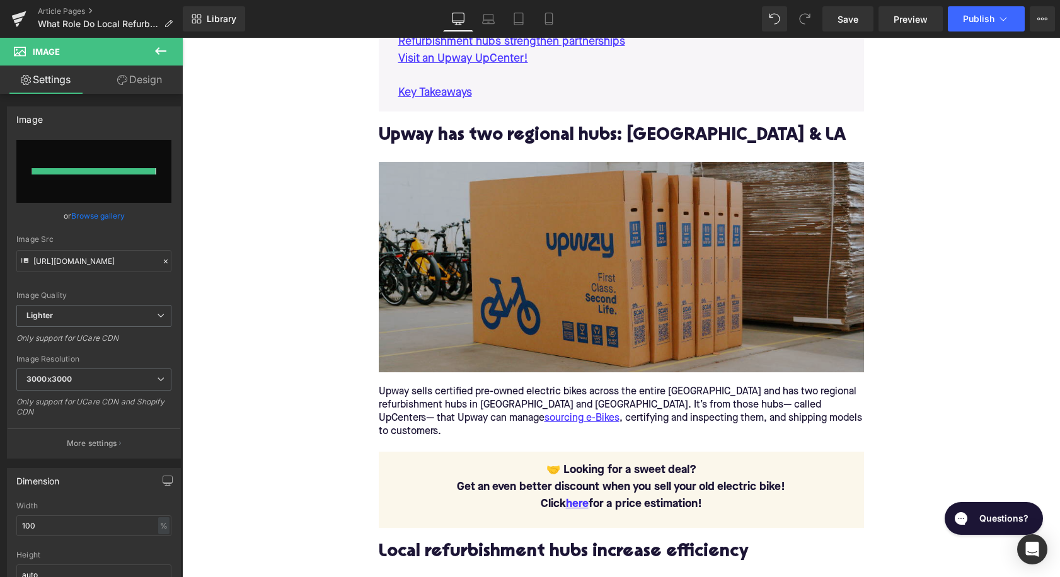
type input "[URL][DOMAIN_NAME]"
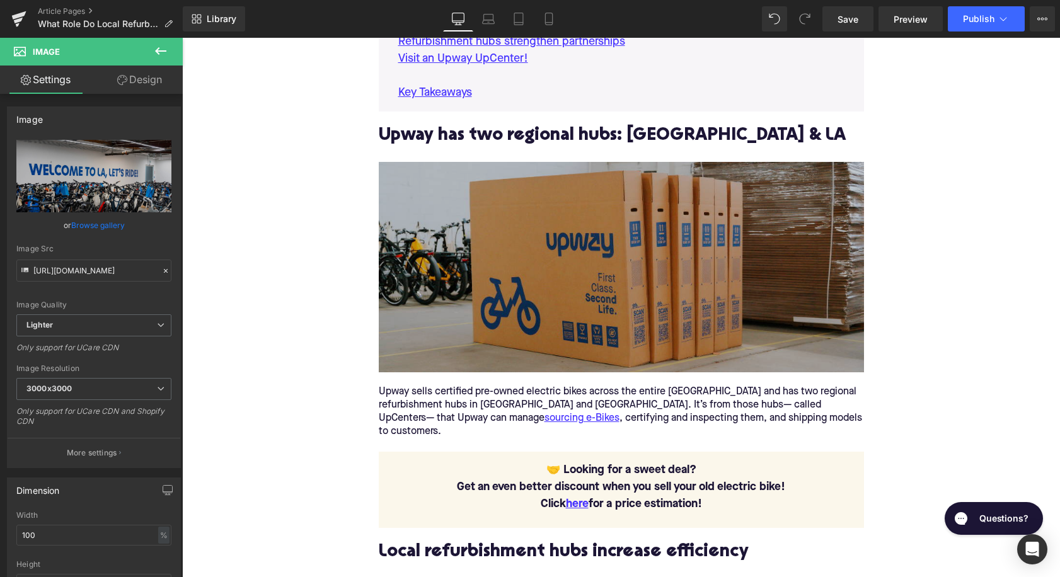
click at [501, 274] on img at bounding box center [621, 267] width 485 height 211
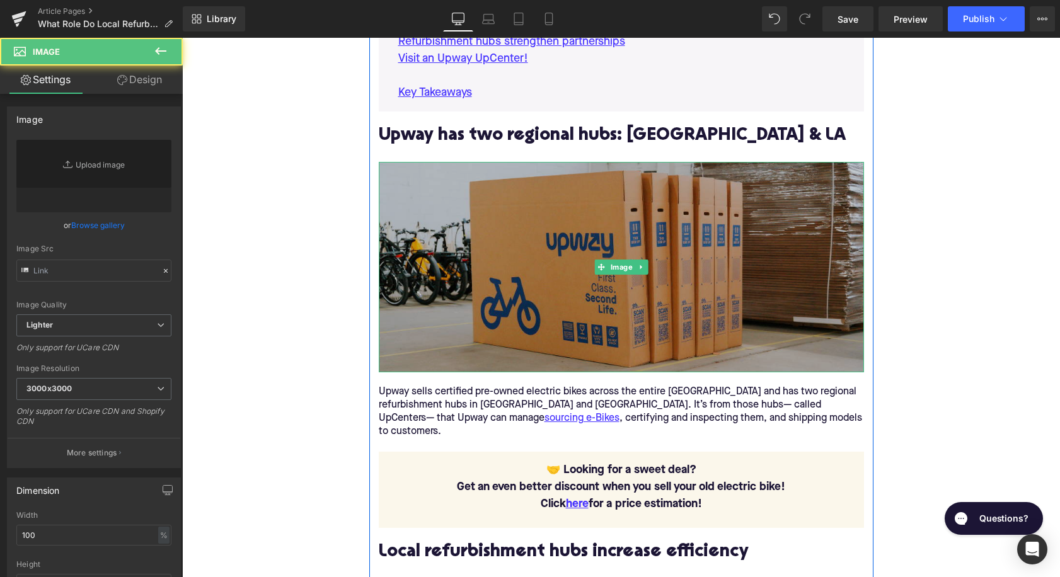
type input "[URL][DOMAIN_NAME]"
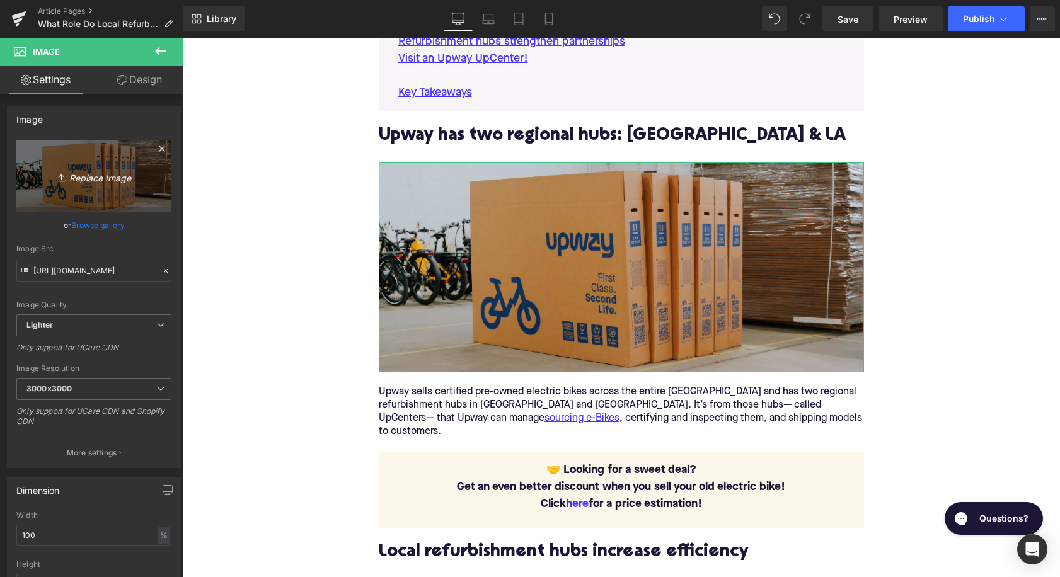
click at [169, 202] on link "Replace Image" at bounding box center [93, 176] width 155 height 72
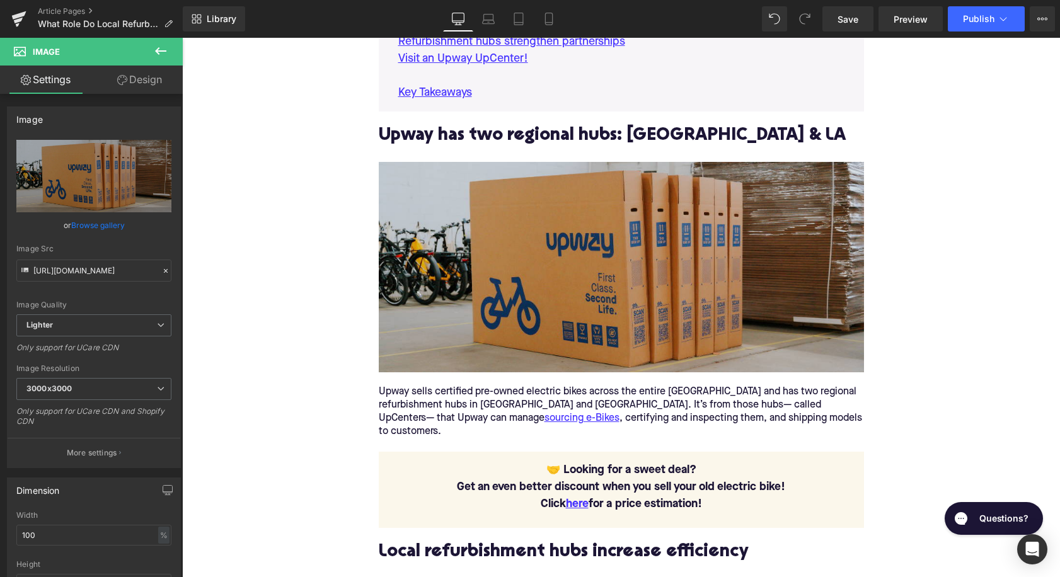
type input "C:\fakepath\Remy's Copy Pt. 2(39).png"
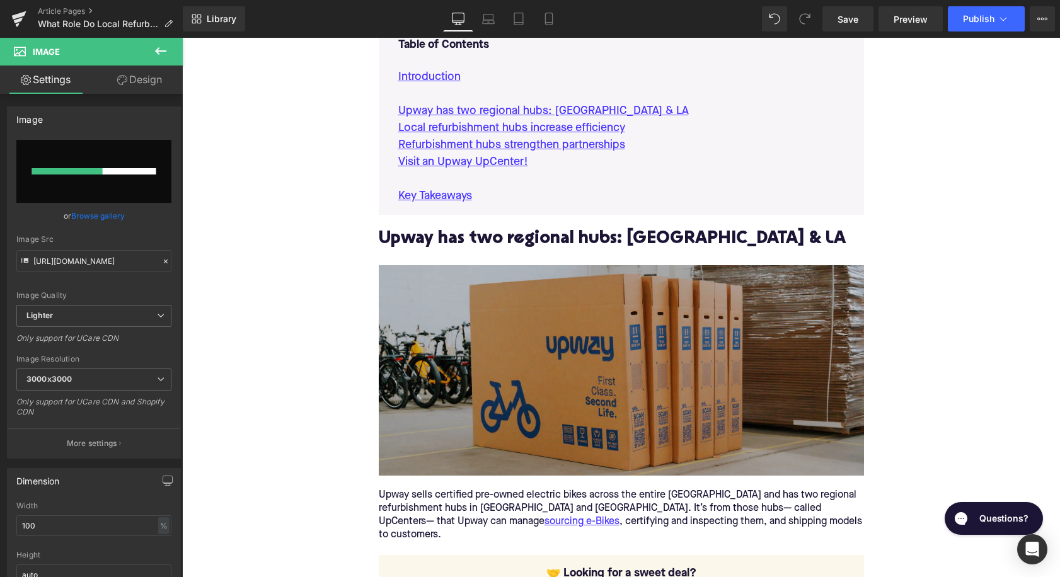
scroll to position [722, 0]
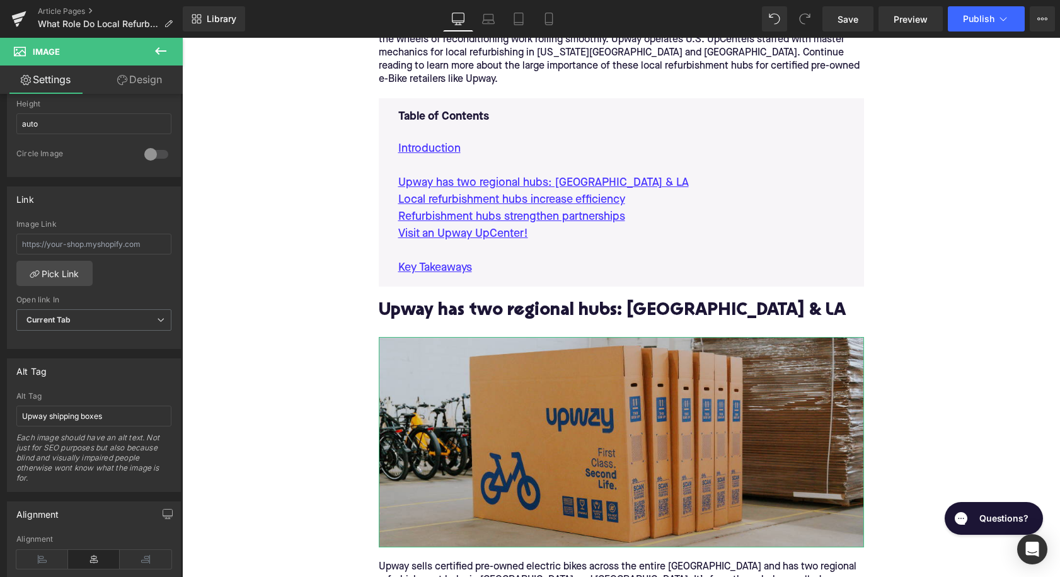
type input "[URL][DOMAIN_NAME]"
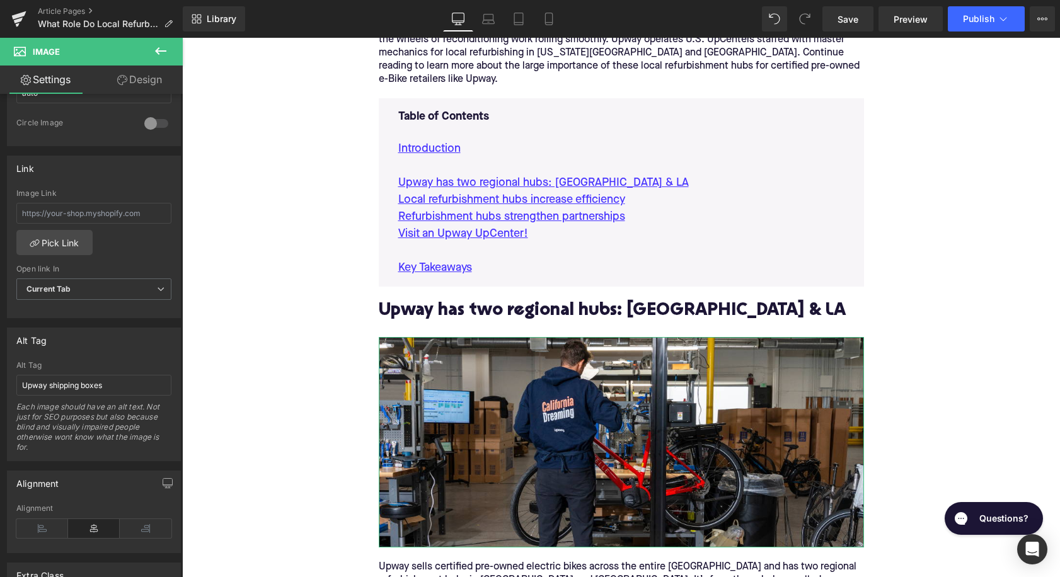
scroll to position [507, 0]
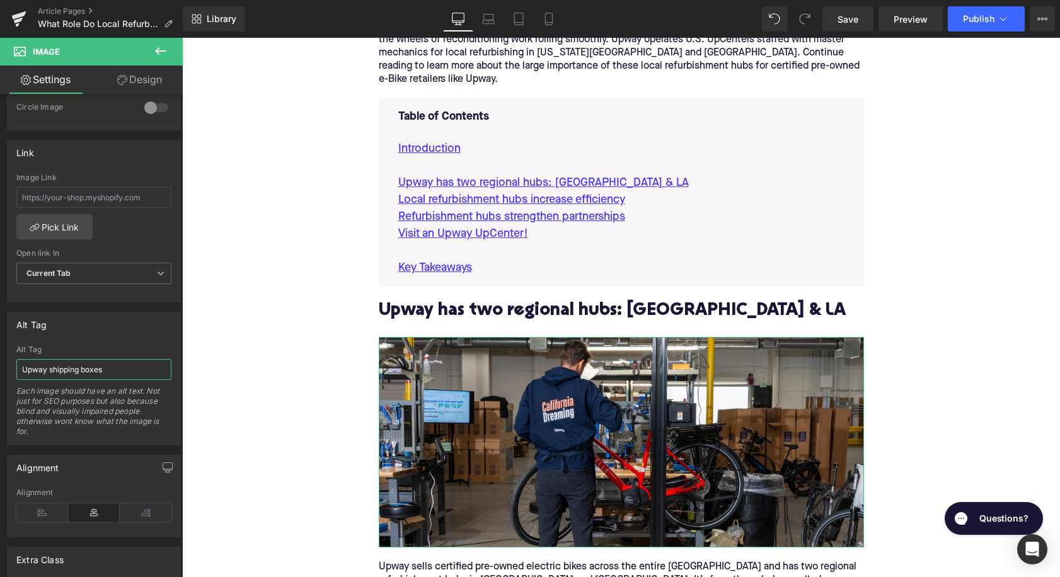
click at [98, 366] on input "Upway shipping boxes" at bounding box center [93, 369] width 155 height 21
type input "Upway mechanic at repair stand in LA [GEOGRAPHIC_DATA]"
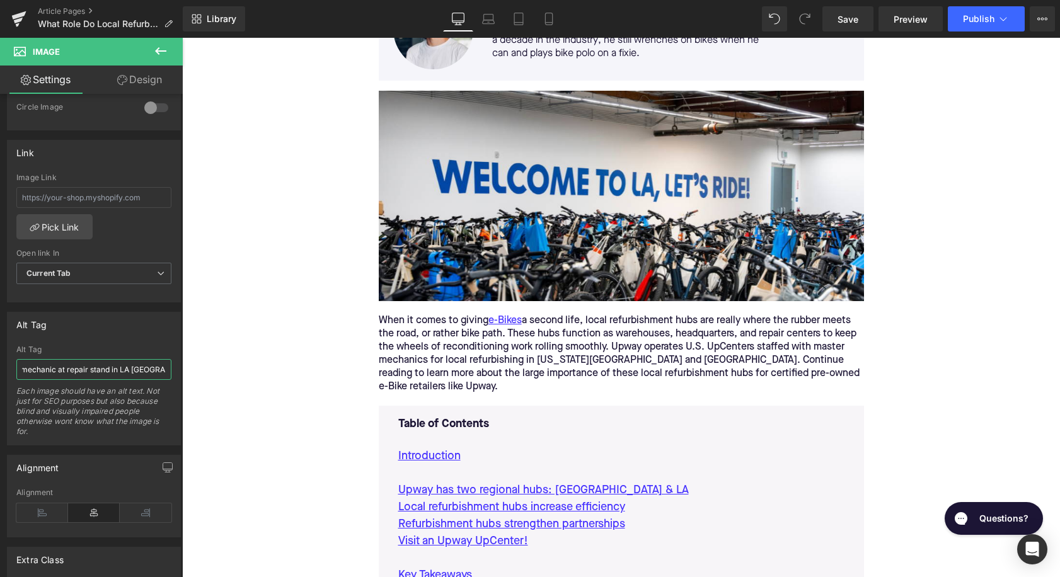
scroll to position [373, 0]
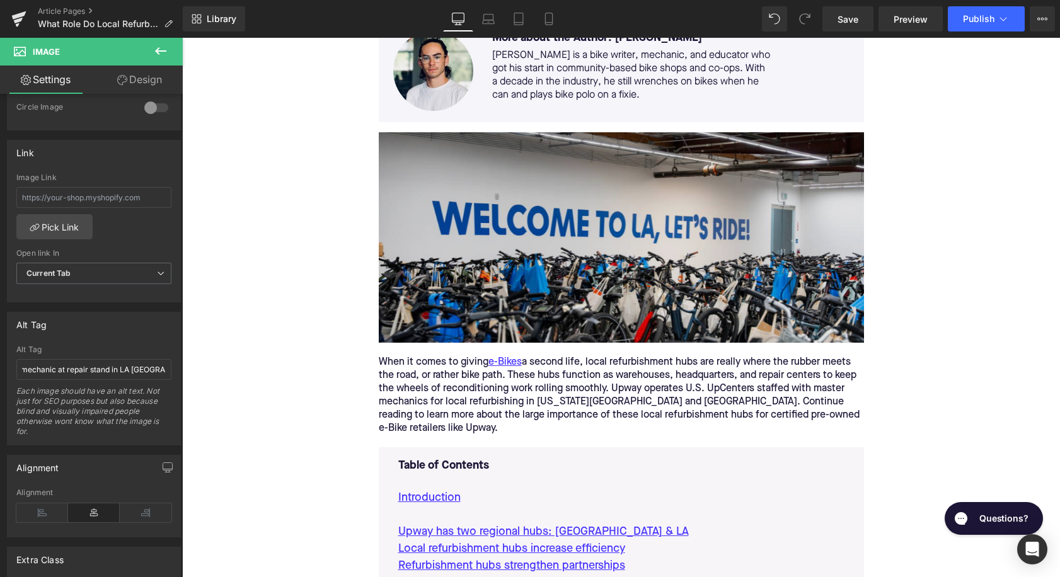
click at [480, 241] on img at bounding box center [621, 237] width 485 height 211
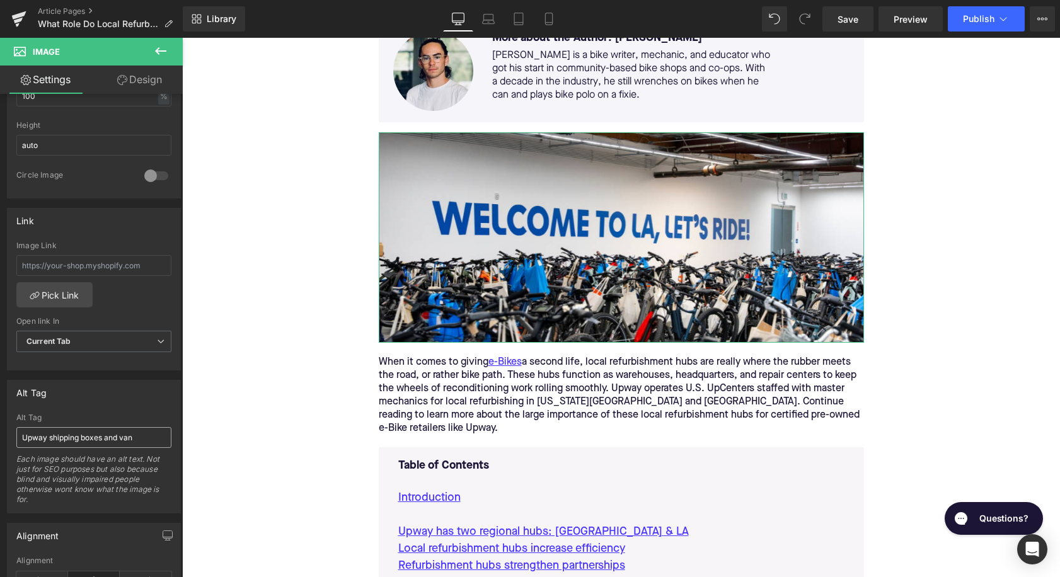
scroll to position [444, 0]
click at [62, 439] on input "Upway shipping boxes and van" at bounding box center [93, 432] width 155 height 21
type input "Upway [GEOGRAPHIC_DATA] UpCenter"
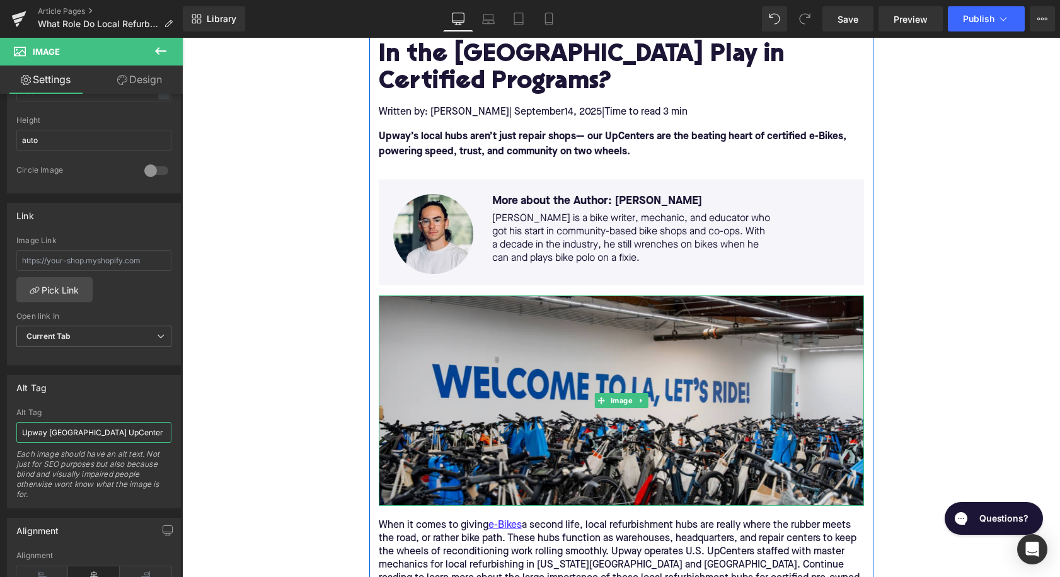
scroll to position [102, 0]
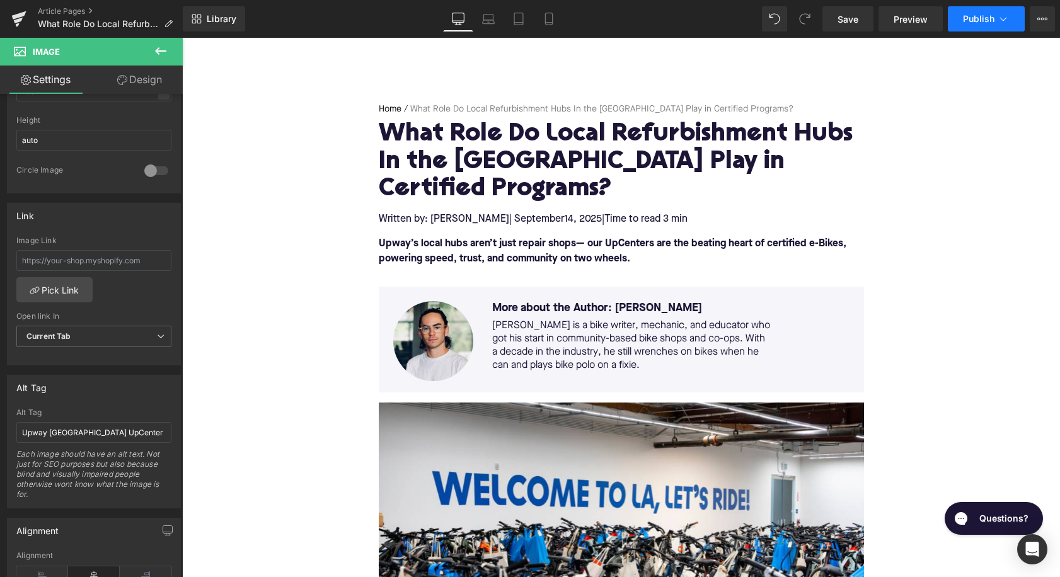
click at [986, 21] on span "Publish" at bounding box center [979, 19] width 32 height 10
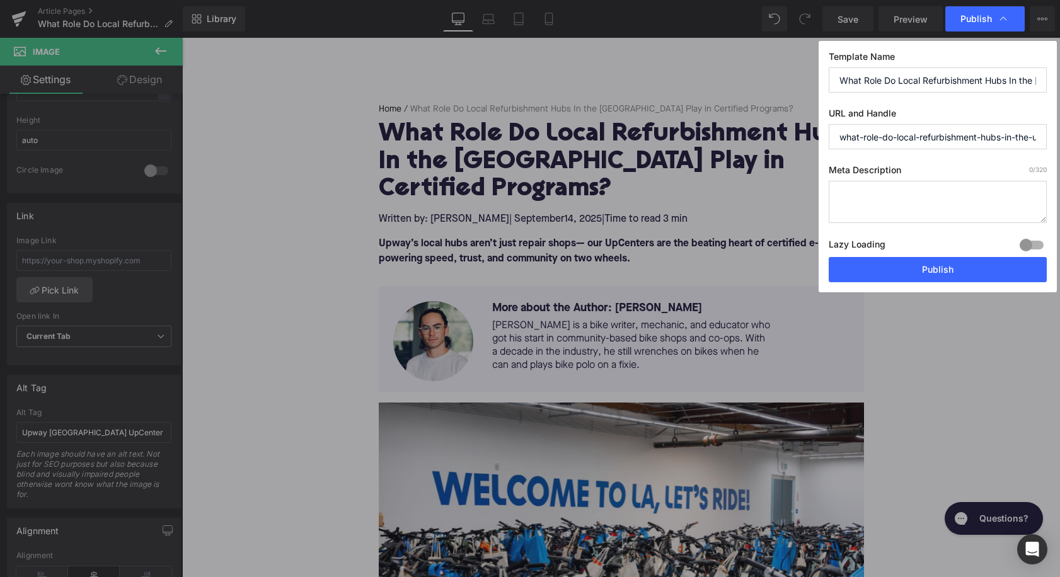
click at [870, 216] on textarea at bounding box center [938, 202] width 218 height 42
paste textarea "Discover how Upway’s NYC & LA refurbishment hubs support certified e-Bike progr…"
type textarea "Discover how Upway’s NYC & LA refurbishment hubs support certified e-Bike progr…"
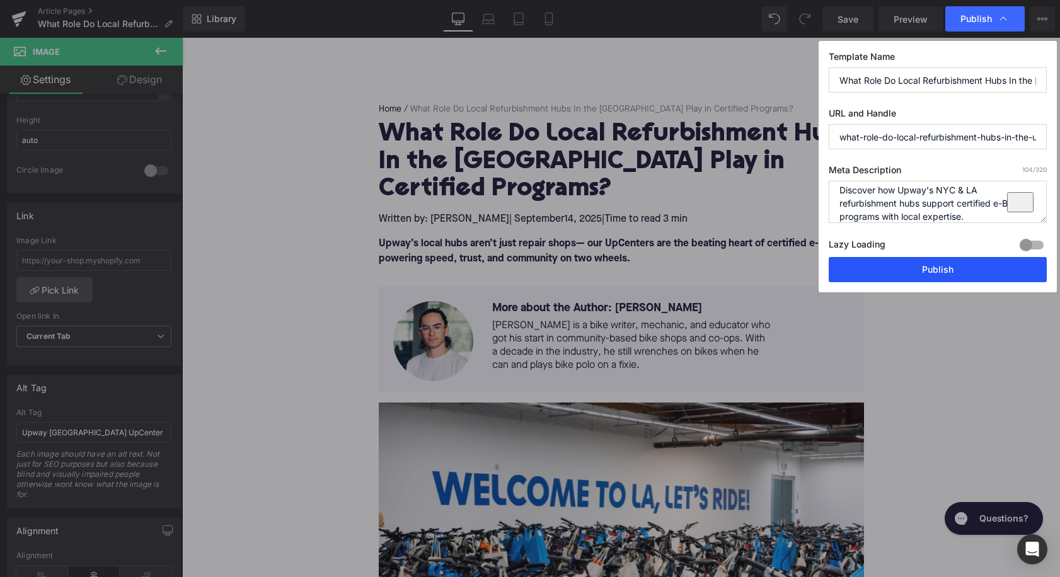
drag, startPoint x: 925, startPoint y: 271, endPoint x: 647, endPoint y: 76, distance: 338.9
click at [925, 271] on button "Publish" at bounding box center [938, 269] width 218 height 25
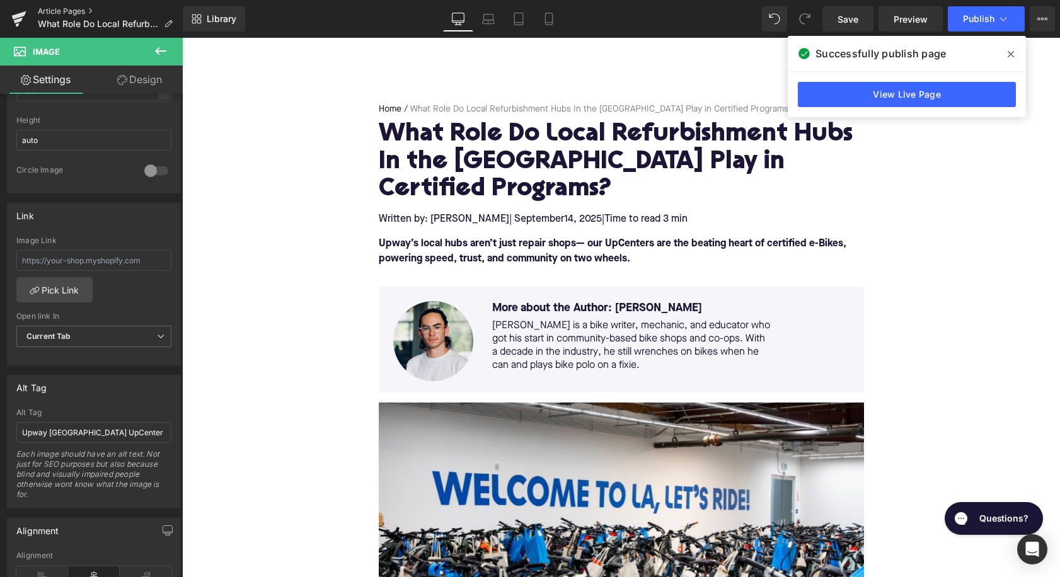
click at [74, 13] on link "Article Pages" at bounding box center [110, 11] width 145 height 10
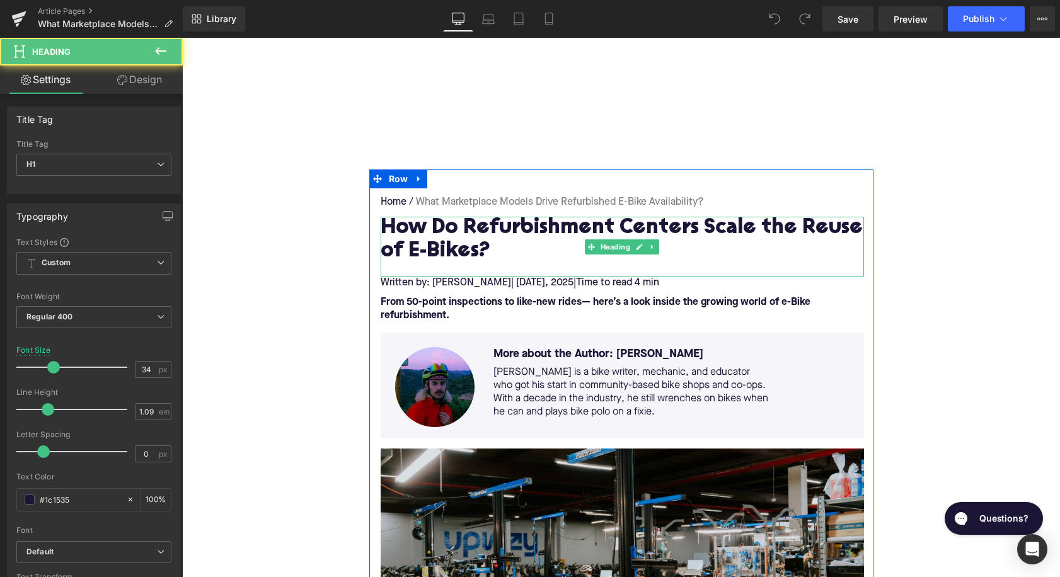
click at [427, 229] on h1 "How Do Refurbishment Centers Scale the Reuse of E-Bikes?" at bounding box center [622, 240] width 483 height 47
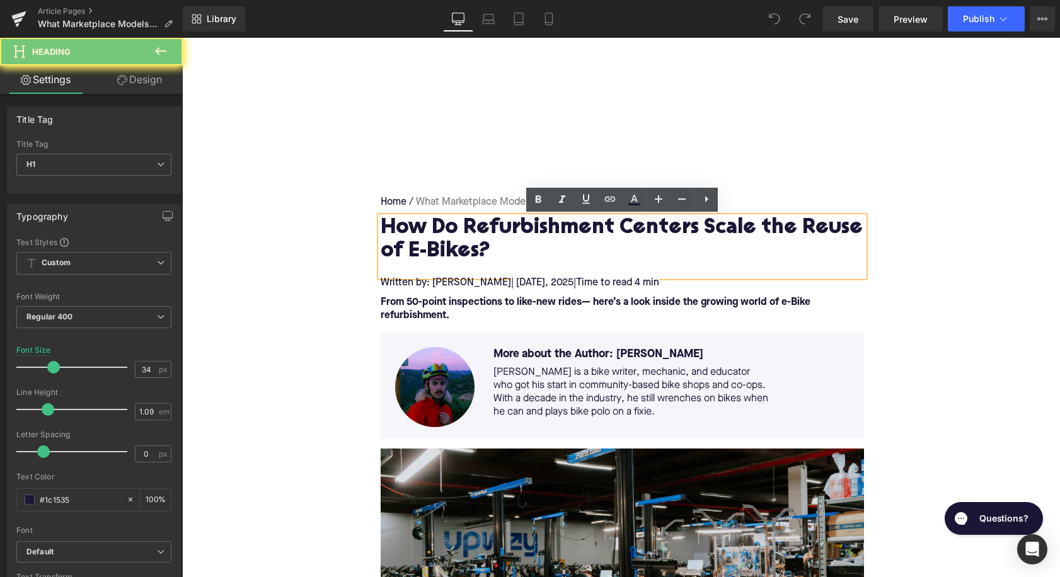
click at [427, 229] on h1 "How Do Refurbishment Centers Scale the Reuse of E-Bikes?" at bounding box center [622, 240] width 483 height 47
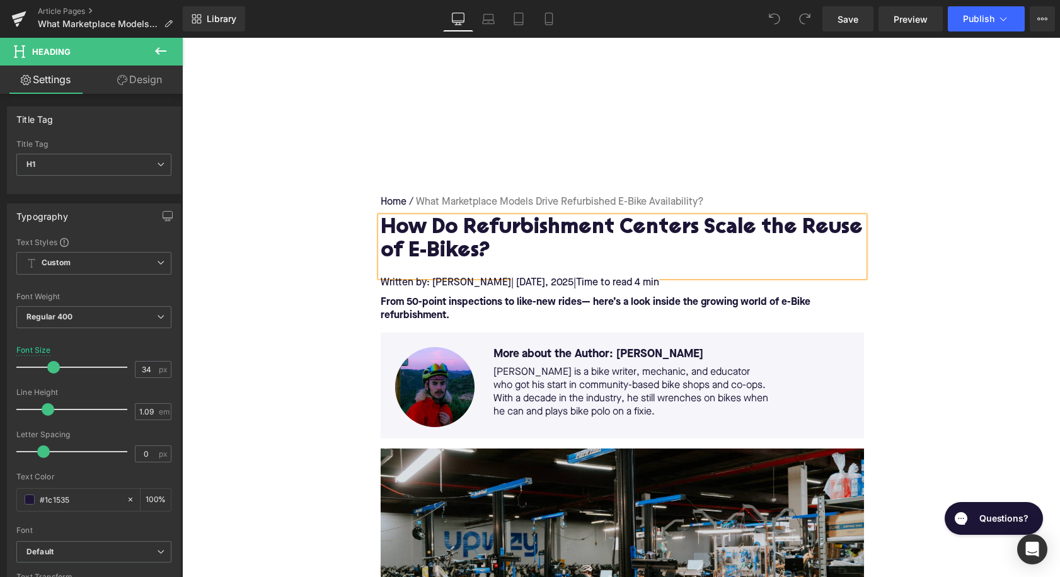
paste div
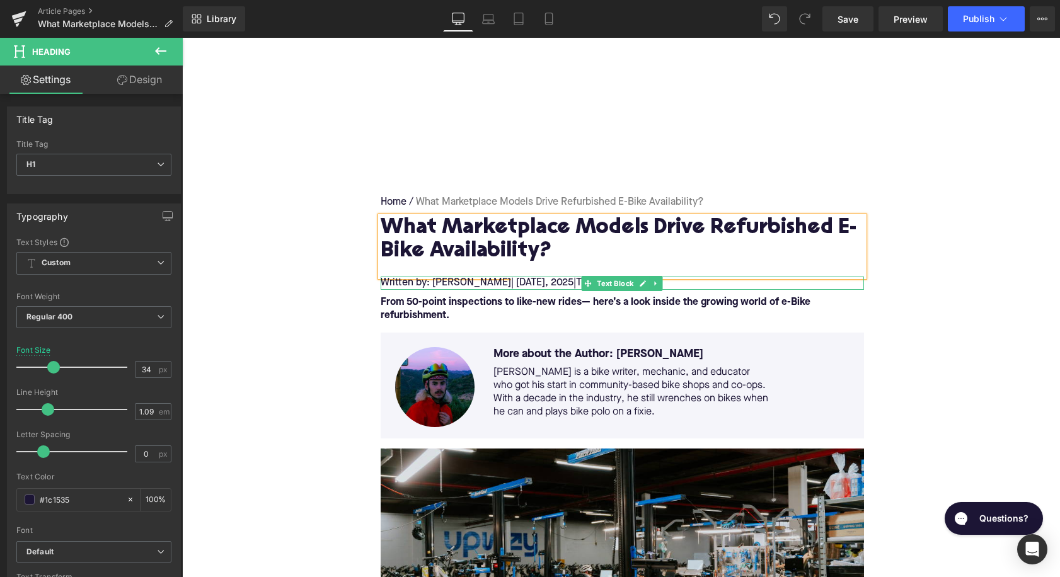
click at [545, 284] on span "| [DATE]" at bounding box center [528, 283] width 34 height 10
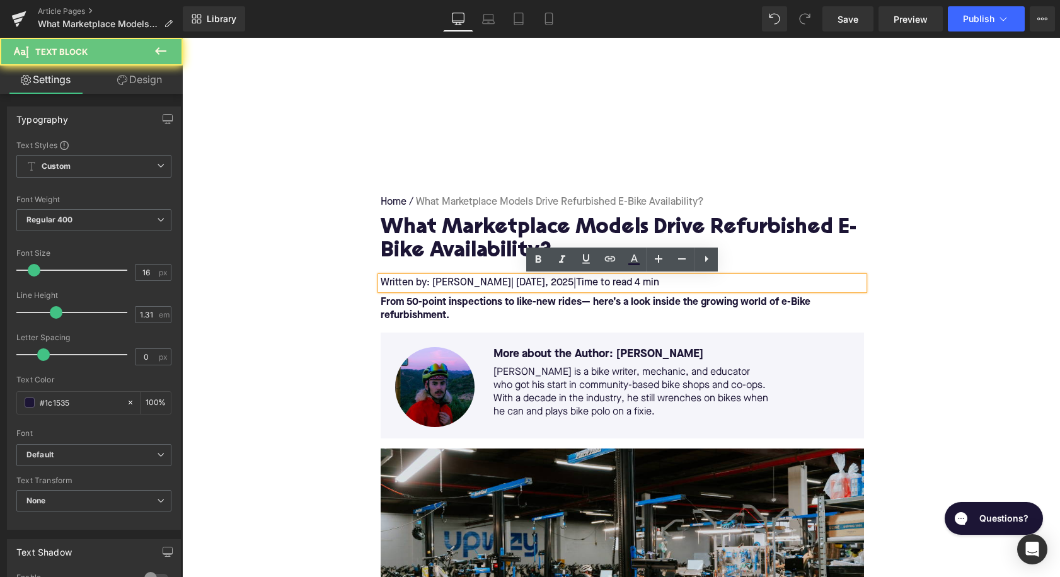
click at [545, 284] on span "| [DATE]" at bounding box center [528, 283] width 34 height 10
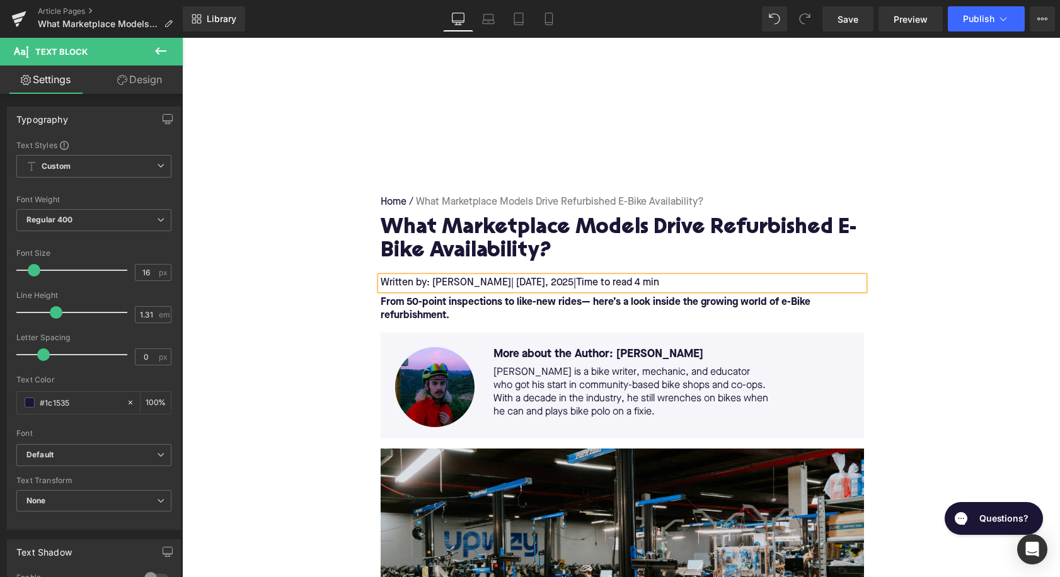
click at [653, 287] on span "Time to read 4 min" at bounding box center [617, 283] width 83 height 10
click at [470, 307] on strong "From 50-point inspections to like-new rides— here’s a look inside the growing w…" at bounding box center [596, 309] width 430 height 23
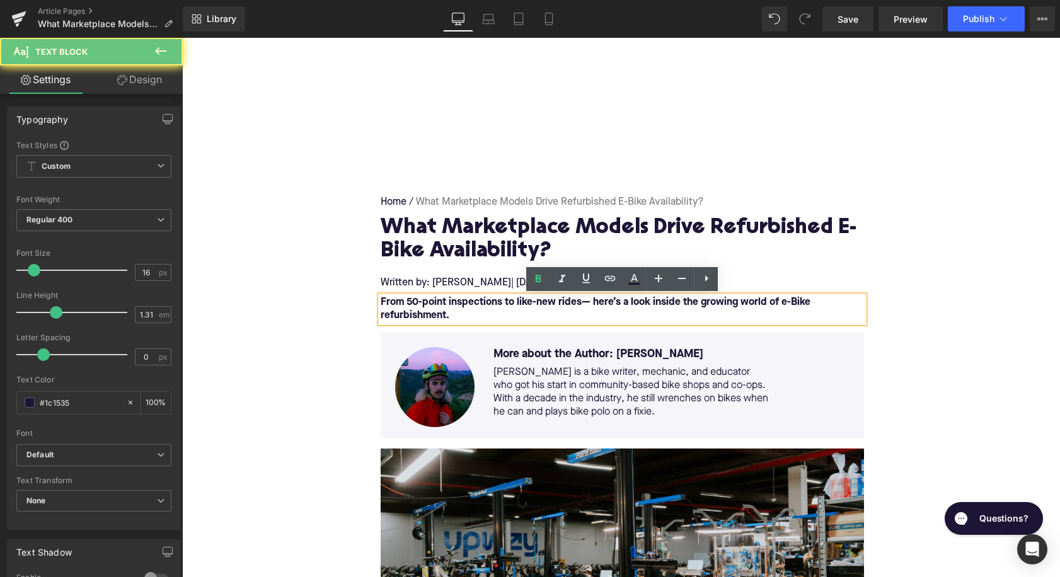
click at [470, 307] on strong "From 50-point inspections to like-new rides— here’s a look inside the growing w…" at bounding box center [596, 309] width 430 height 23
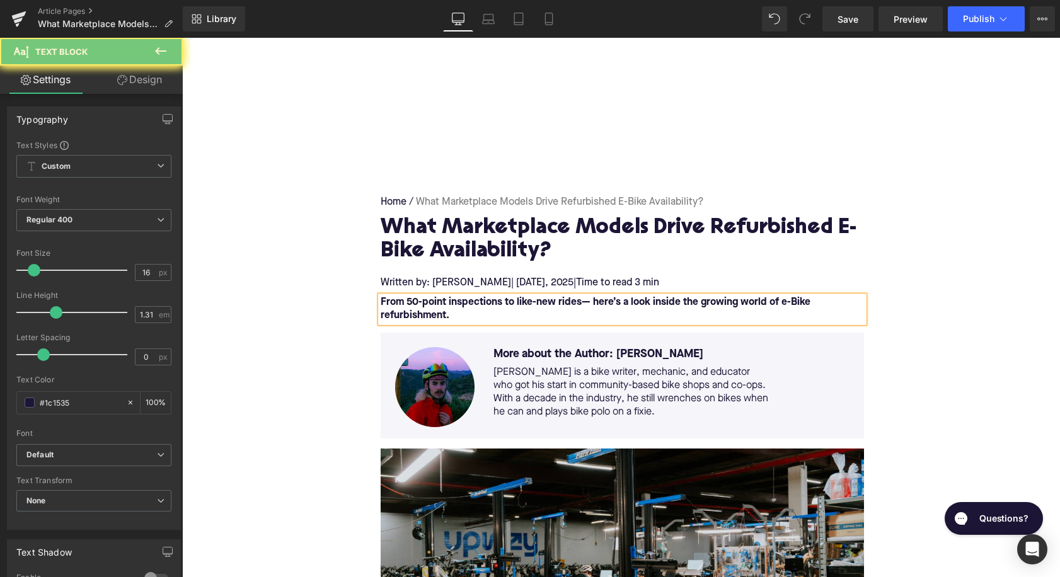
paste div
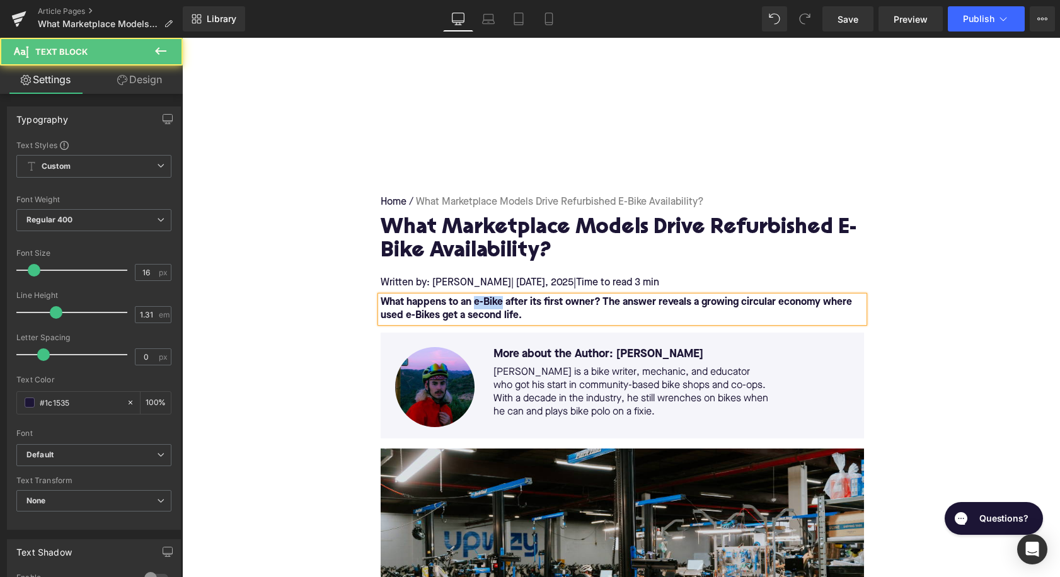
drag, startPoint x: 502, startPoint y: 304, endPoint x: 475, endPoint y: 305, distance: 27.8
click at [475, 305] on strong "What happens to an e-Bike after its first owner? The answer reveals a growing c…" at bounding box center [616, 309] width 471 height 23
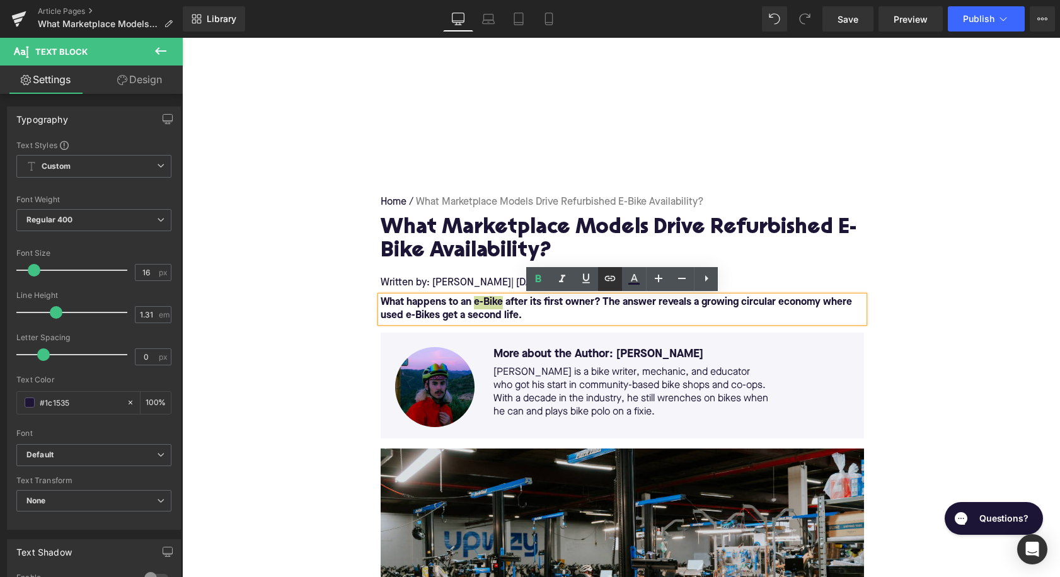
click at [610, 282] on icon at bounding box center [610, 278] width 15 height 15
click at [518, 337] on input "text" at bounding box center [523, 331] width 194 height 32
paste input "[URL][DOMAIN_NAME]"
type input "[URL][DOMAIN_NAME]"
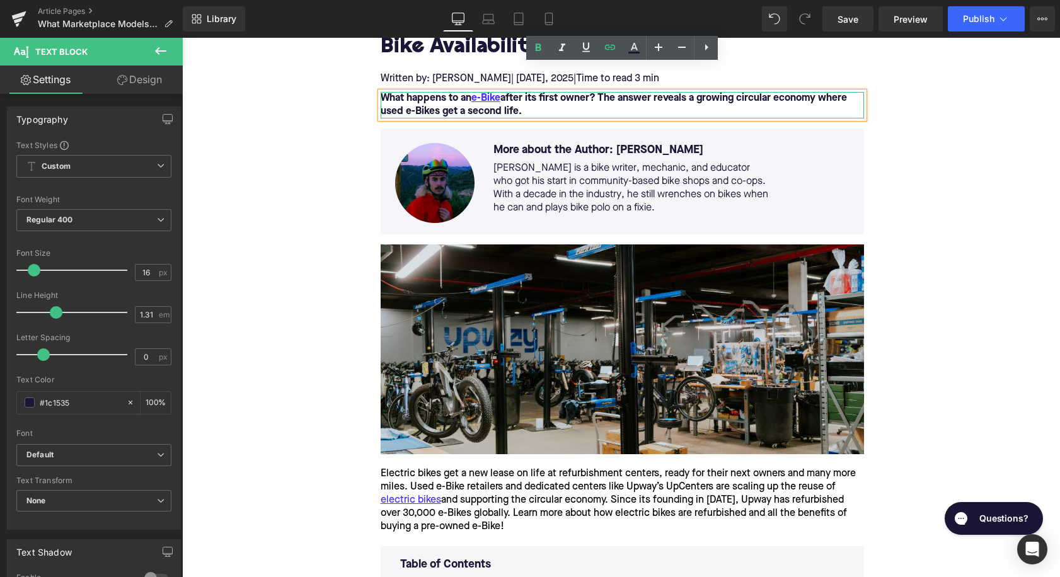
scroll to position [231, 0]
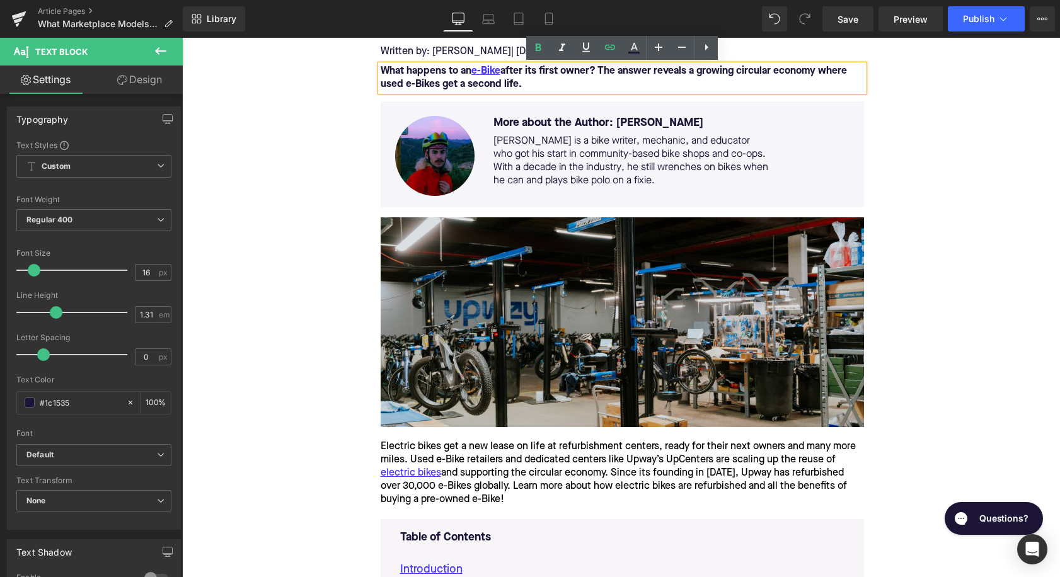
click at [508, 443] on div "Electric bikes get a new lease on life at refurbishment centers, ready for thei…" at bounding box center [622, 474] width 483 height 66
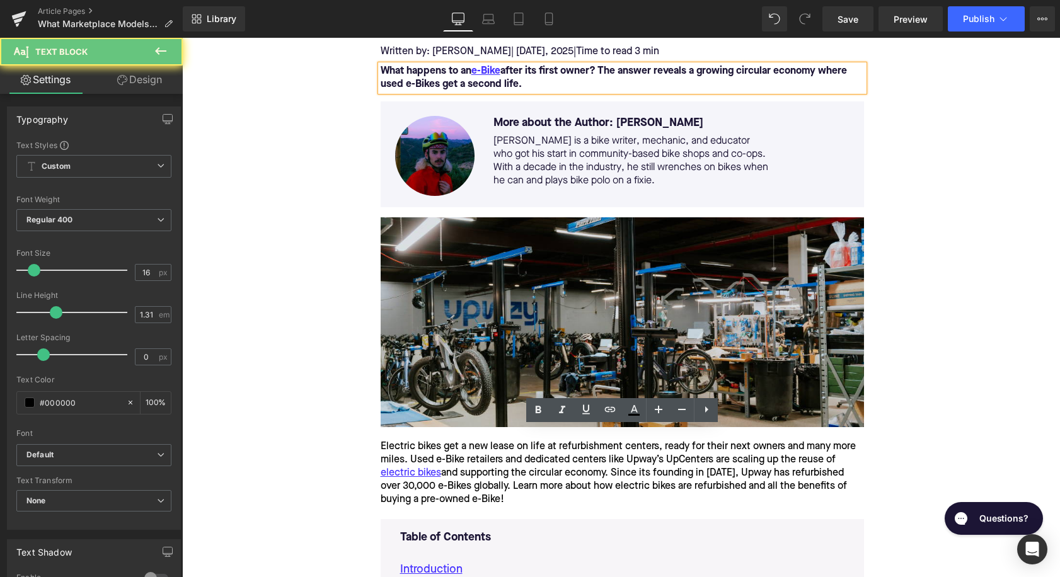
click at [508, 443] on div "Electric bikes get a new lease on life at refurbishment centers, ready for thei…" at bounding box center [622, 474] width 483 height 66
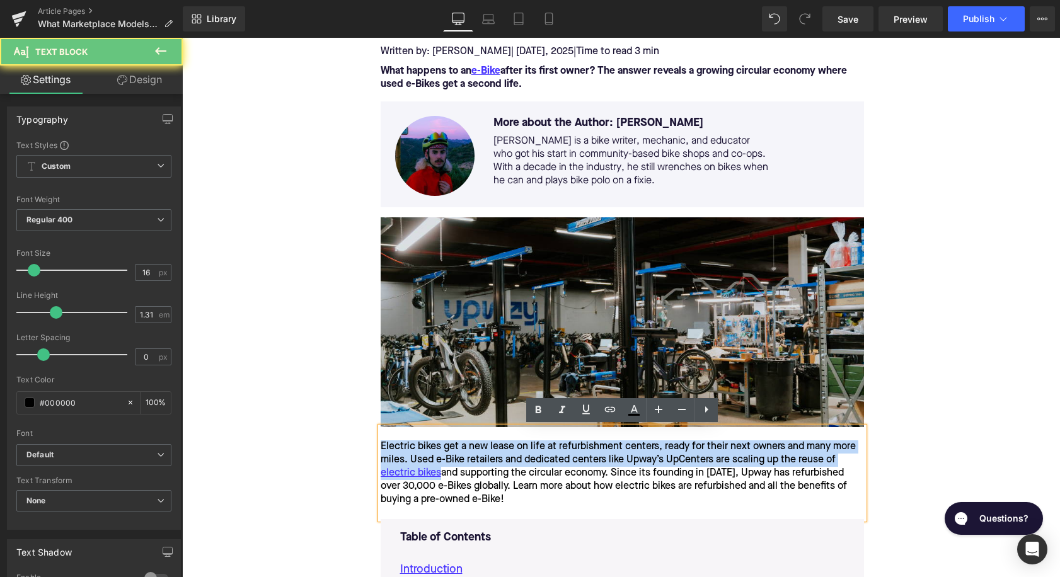
click at [508, 443] on div "Electric bikes get a new lease on life at refurbishment centers, ready for thei…" at bounding box center [622, 474] width 483 height 66
paste div
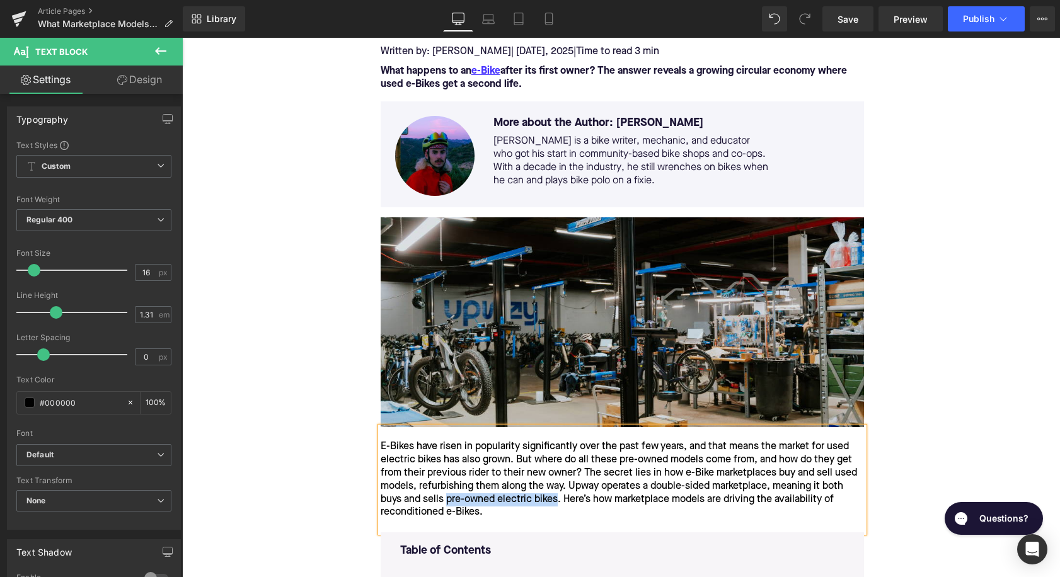
drag, startPoint x: 560, startPoint y: 500, endPoint x: 448, endPoint y: 504, distance: 111.6
click at [448, 504] on div "E-Bikes have risen in popularity significantly over the past few years, and tha…" at bounding box center [622, 480] width 483 height 79
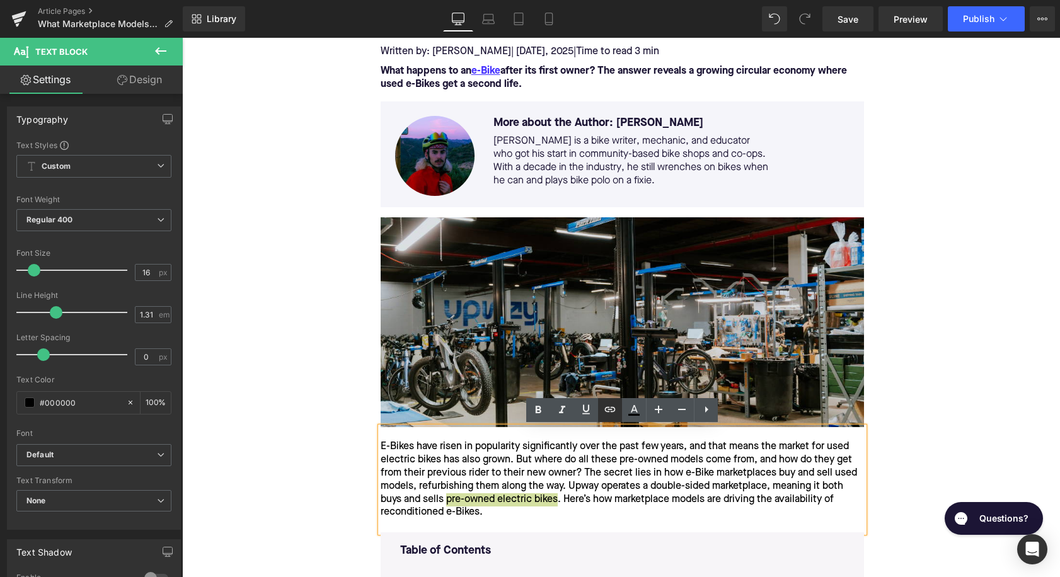
click at [604, 407] on icon at bounding box center [610, 409] width 15 height 15
click at [526, 540] on input "text" at bounding box center [537, 528] width 194 height 32
paste input "https://upway.co/collections/used-electric-bike"
type input "https://upway.co/collections/used-electric-bike"
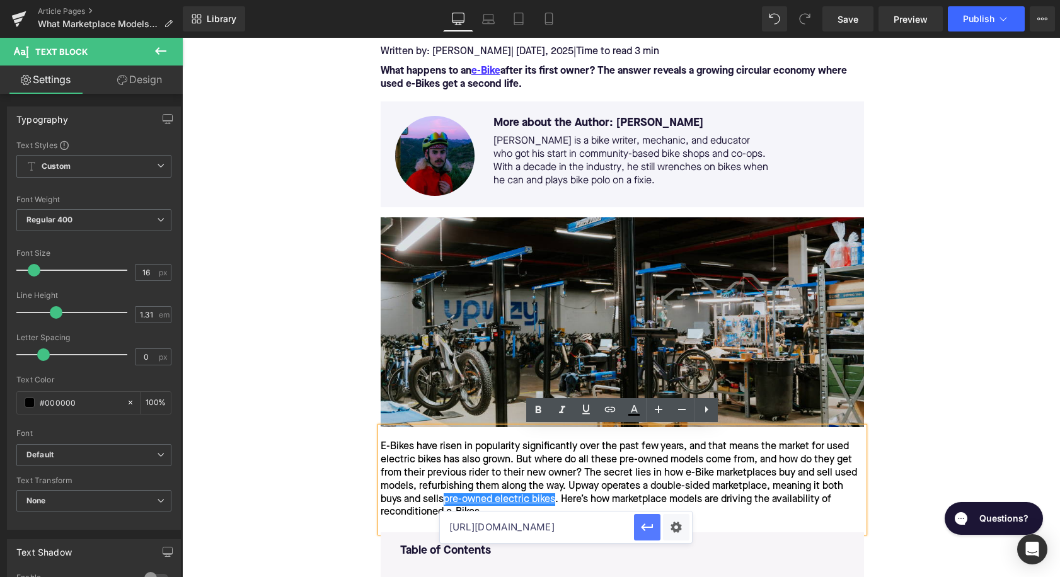
click at [651, 525] on icon "button" at bounding box center [647, 527] width 15 height 15
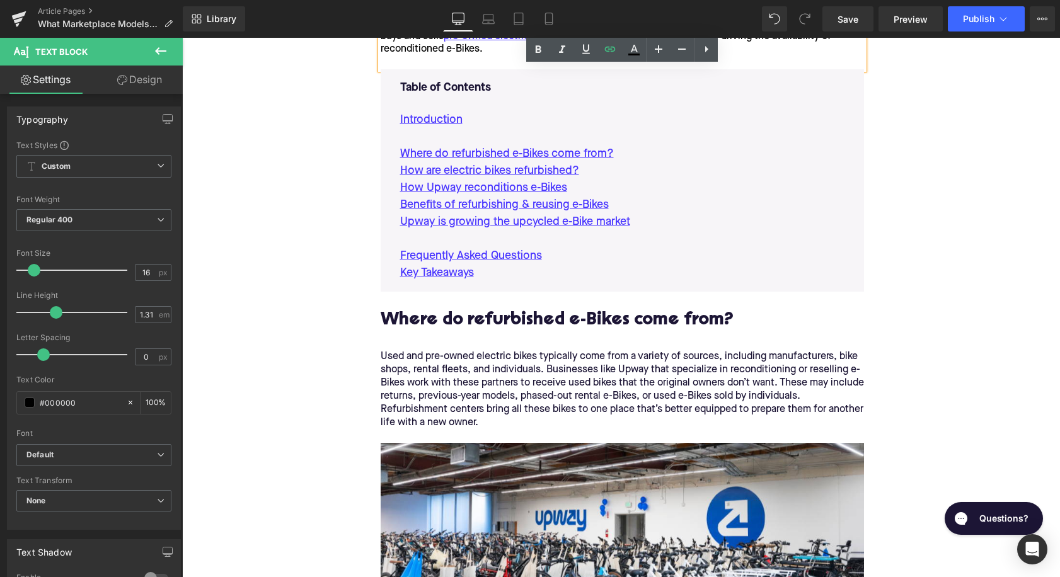
scroll to position [700, 0]
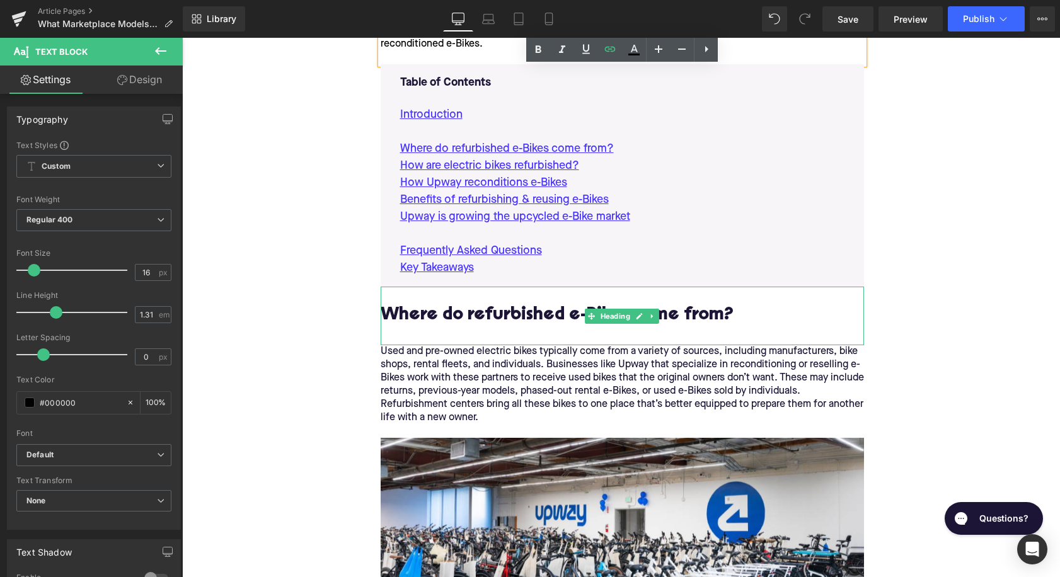
click at [474, 311] on h2 "Where do refurbished e-Bikes come from?" at bounding box center [622, 325] width 483 height 39
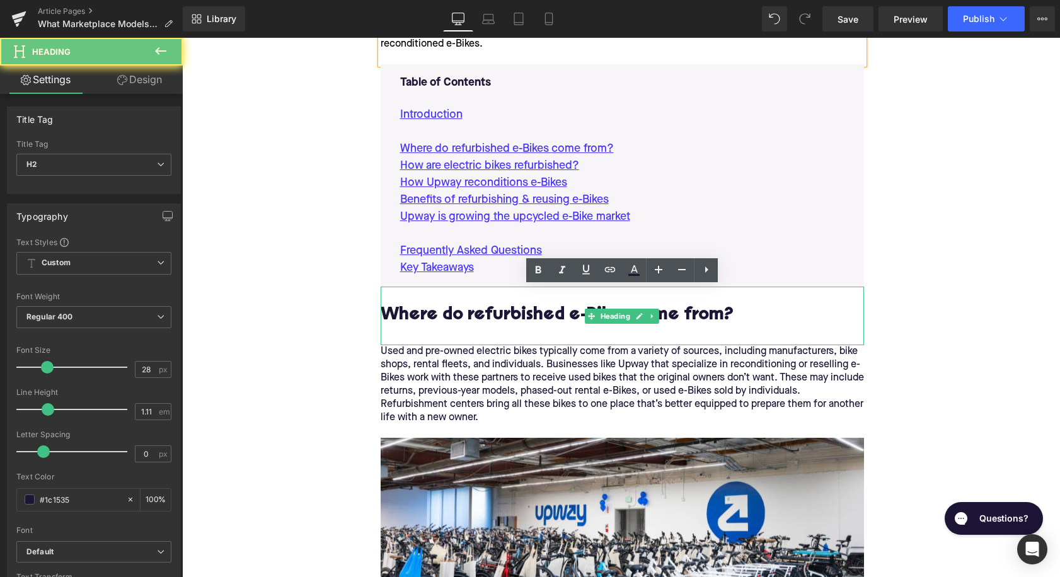
click at [474, 311] on h2 "Where do refurbished e-Bikes come from?" at bounding box center [622, 325] width 483 height 39
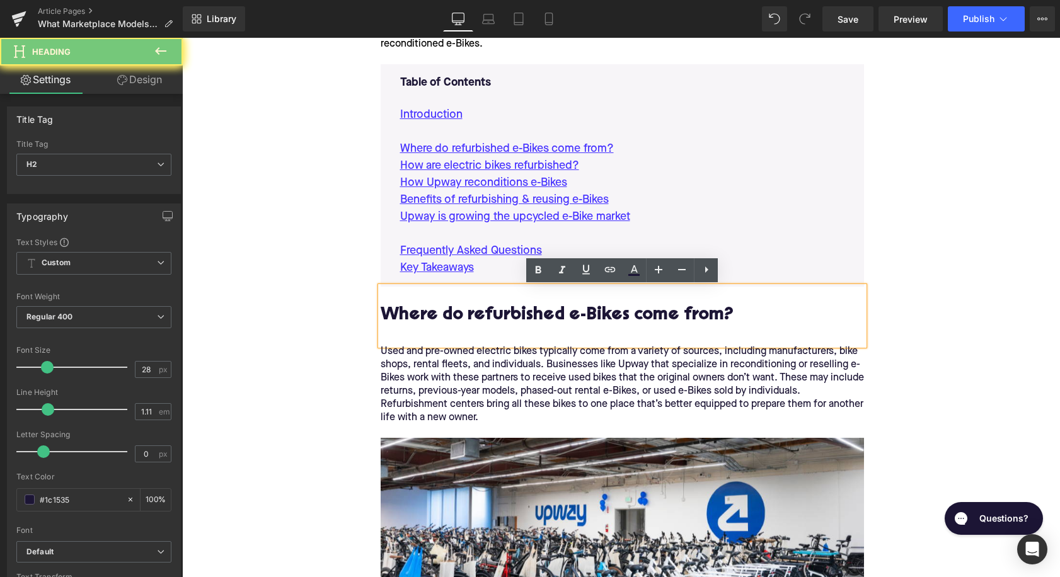
paste div
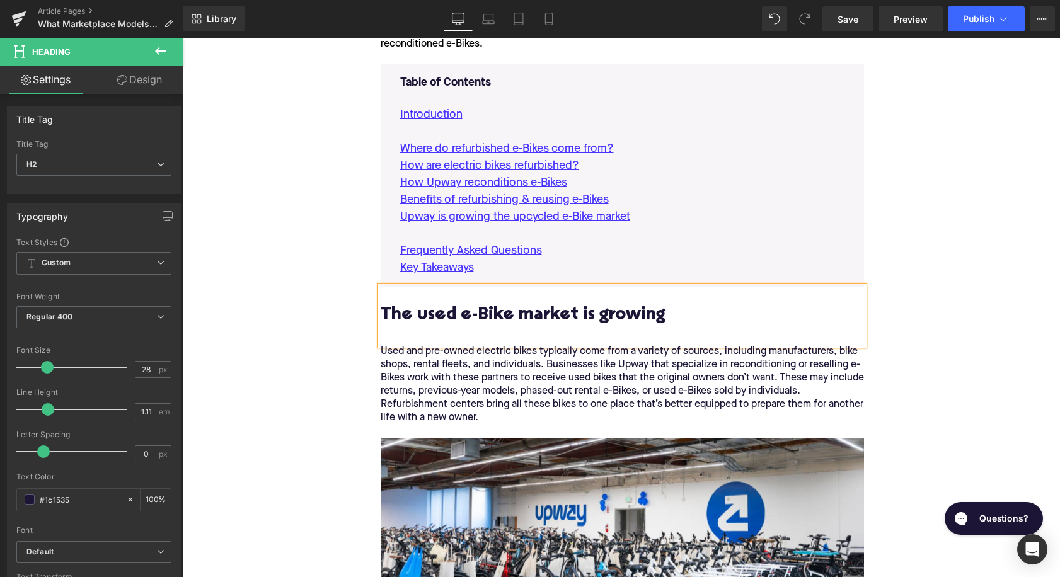
click at [562, 373] on div "Used and pre-owned electric bikes typically come from a variety of sources, inc…" at bounding box center [622, 391] width 483 height 93
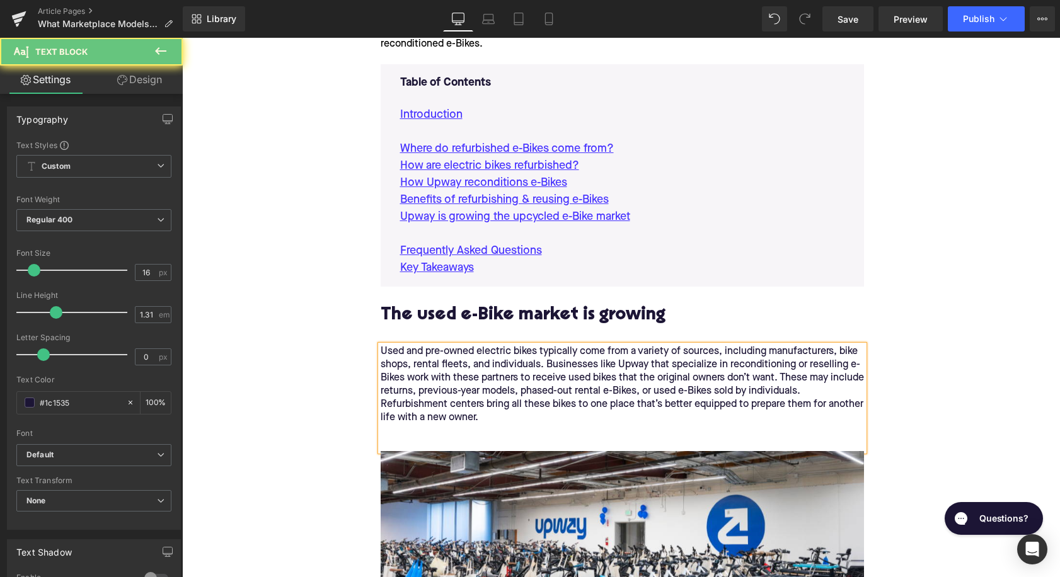
paste div
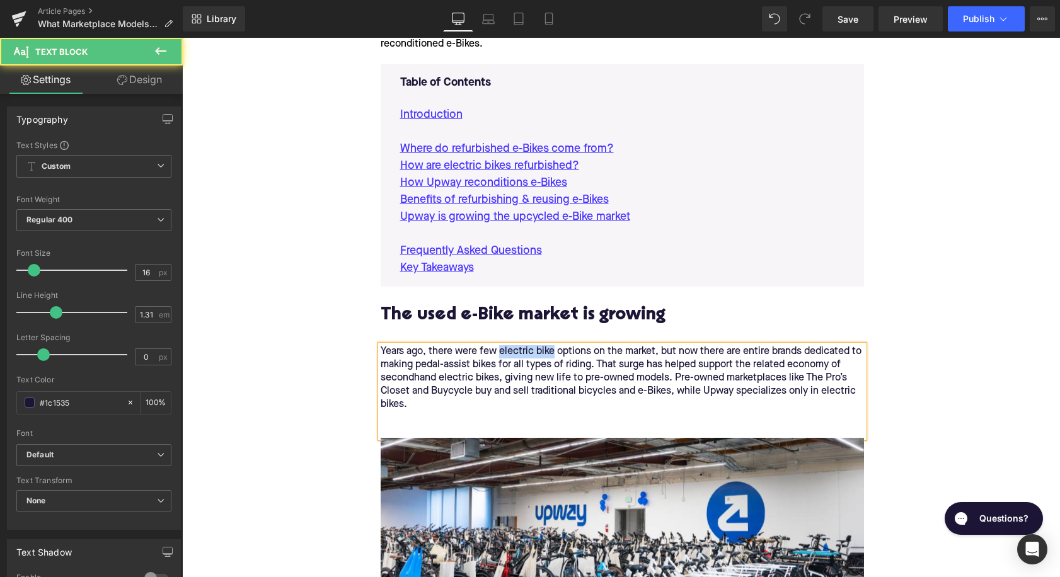
drag, startPoint x: 500, startPoint y: 350, endPoint x: 555, endPoint y: 356, distance: 54.5
click at [555, 356] on div "Years ago, there were few electric bike options on the market, but now there ar…" at bounding box center [622, 391] width 483 height 93
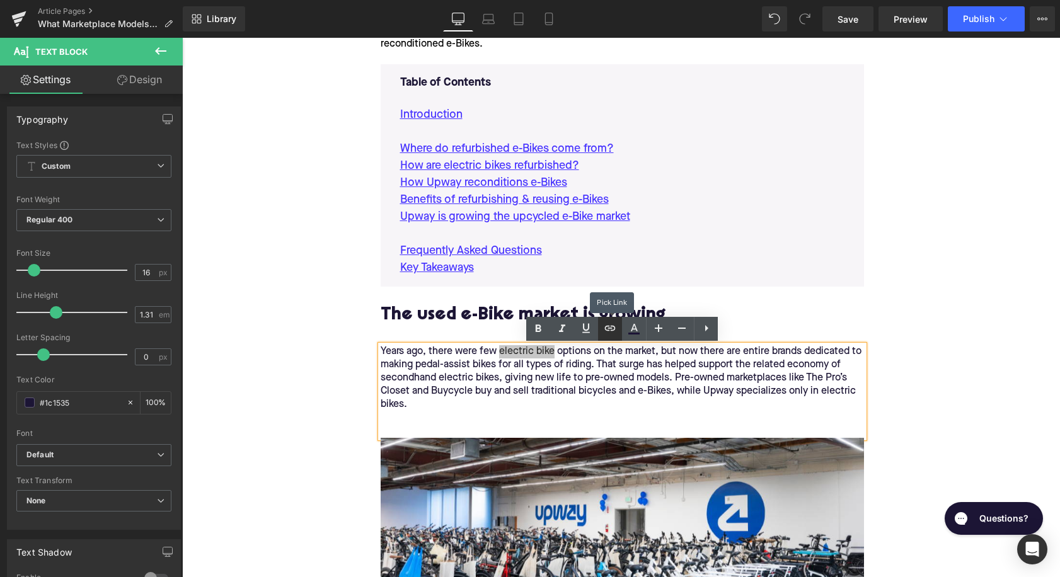
click at [610, 326] on icon at bounding box center [610, 328] width 15 height 15
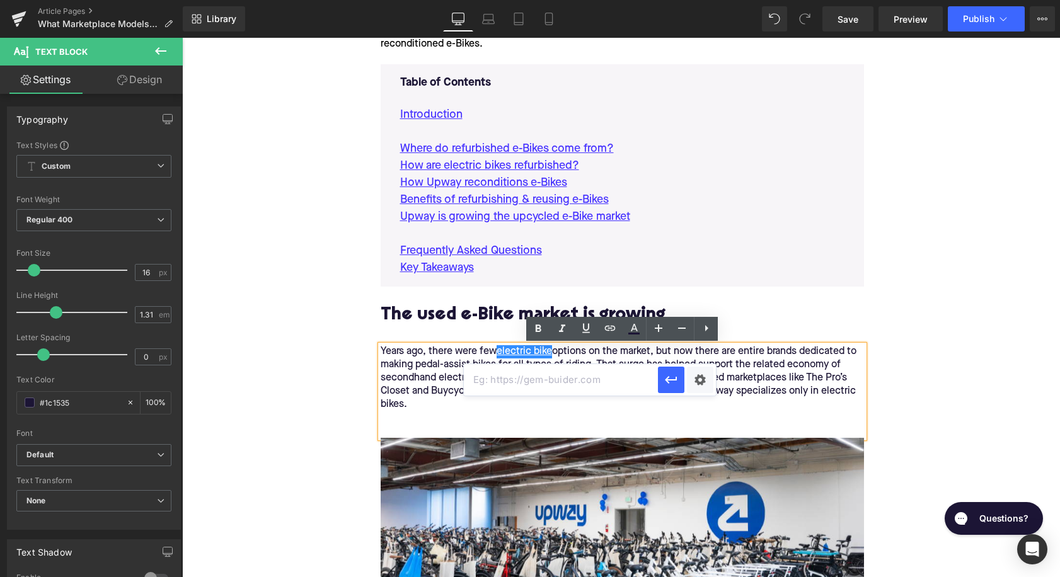
click at [576, 381] on input "text" at bounding box center [561, 380] width 194 height 32
paste input "[URL][DOMAIN_NAME]"
type input "[URL][DOMAIN_NAME]"
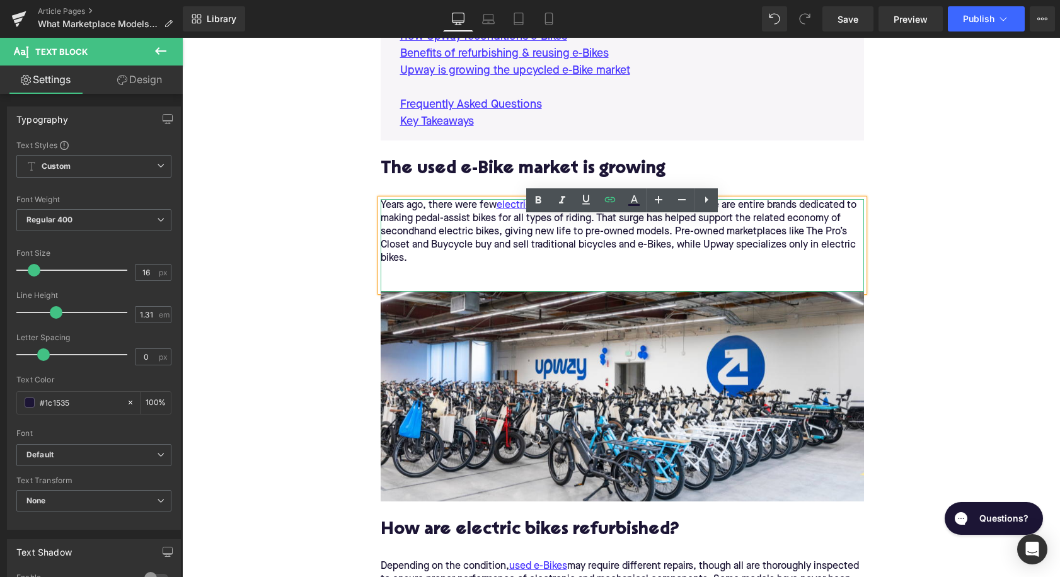
scroll to position [860, 0]
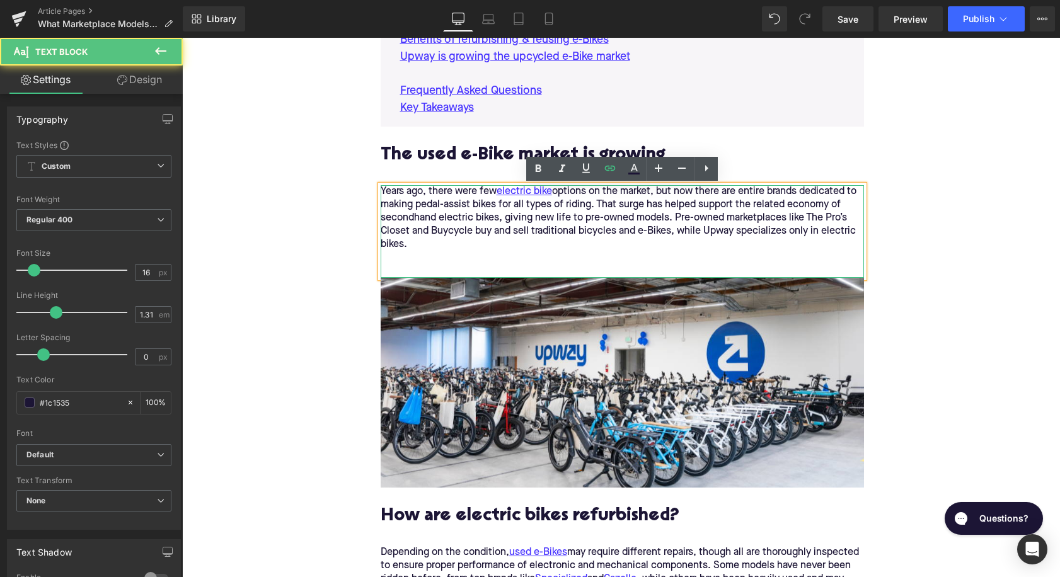
click at [477, 194] on div "Years ago, there were few electric bike options on the market, but now there ar…" at bounding box center [622, 231] width 483 height 93
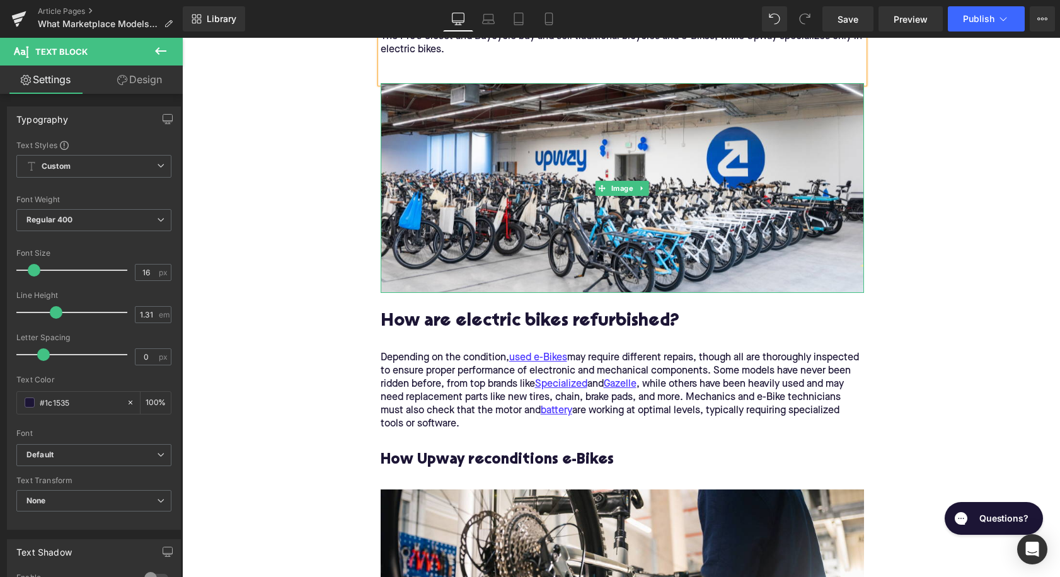
scroll to position [1102, 0]
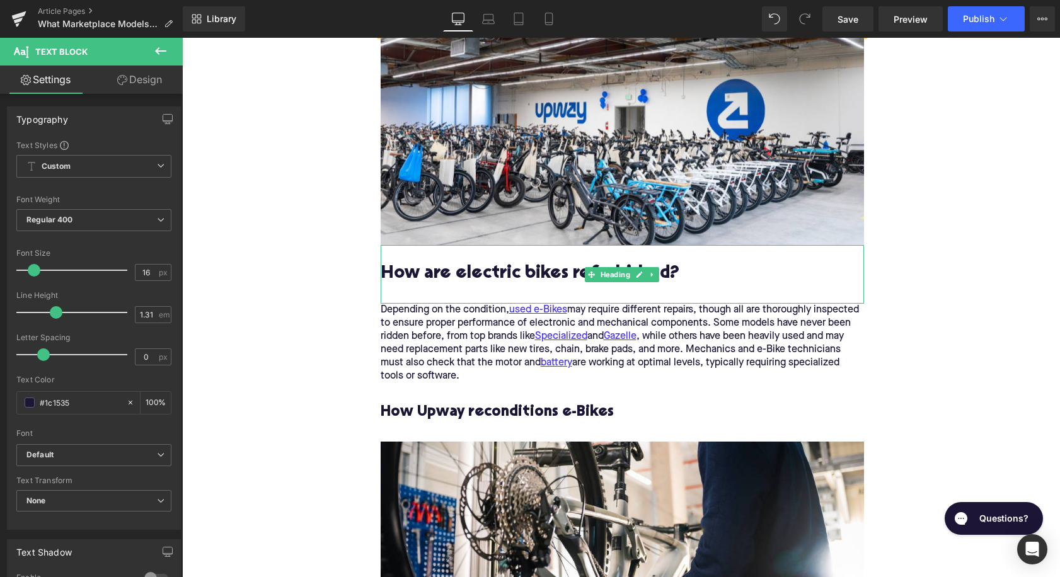
click at [471, 267] on h2 "How are electric bikes refurbished?" at bounding box center [622, 284] width 483 height 39
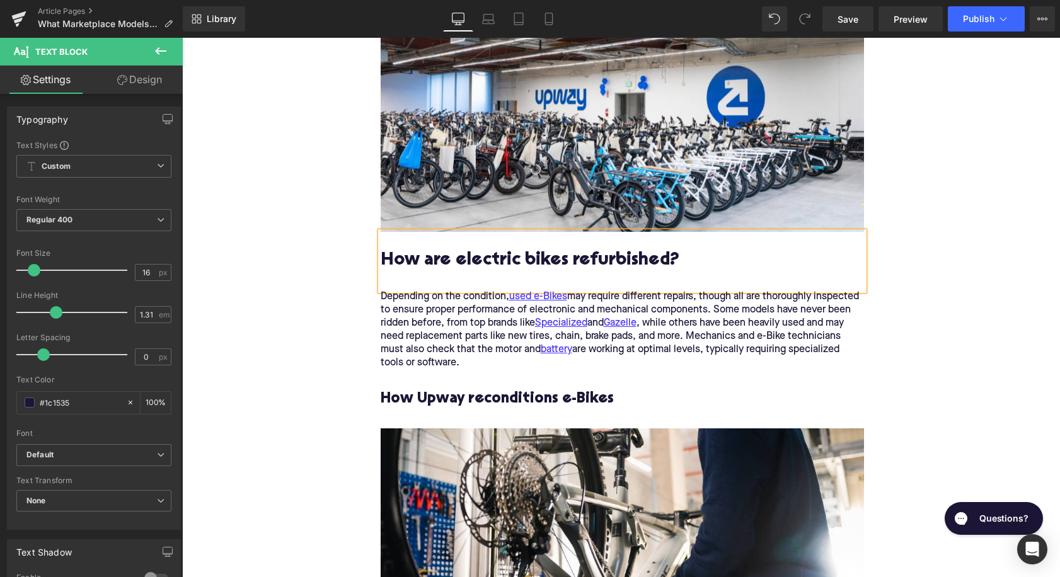
click at [471, 267] on h2 "How are electric bikes refurbished?" at bounding box center [622, 271] width 483 height 39
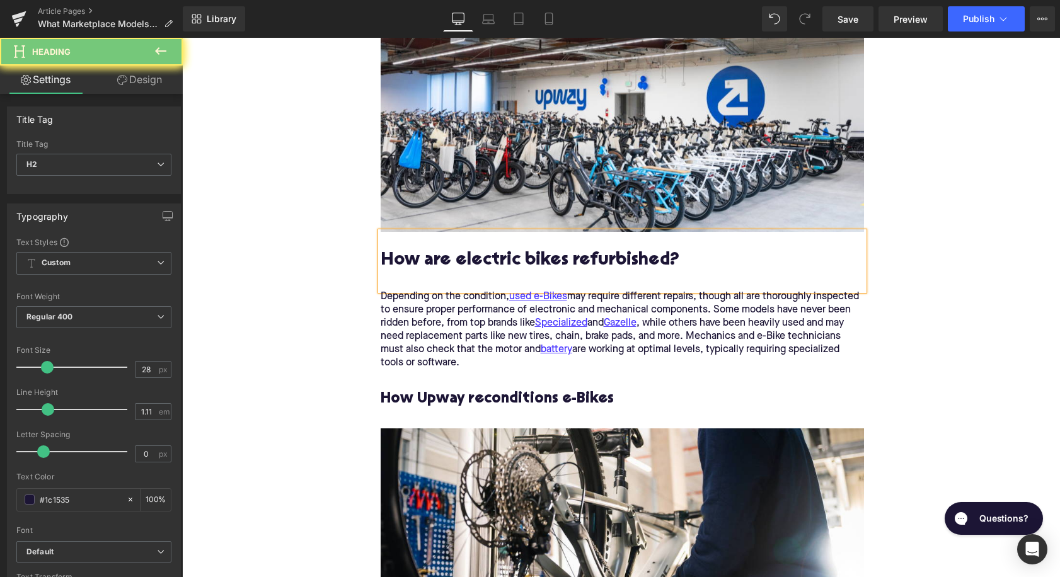
paste div
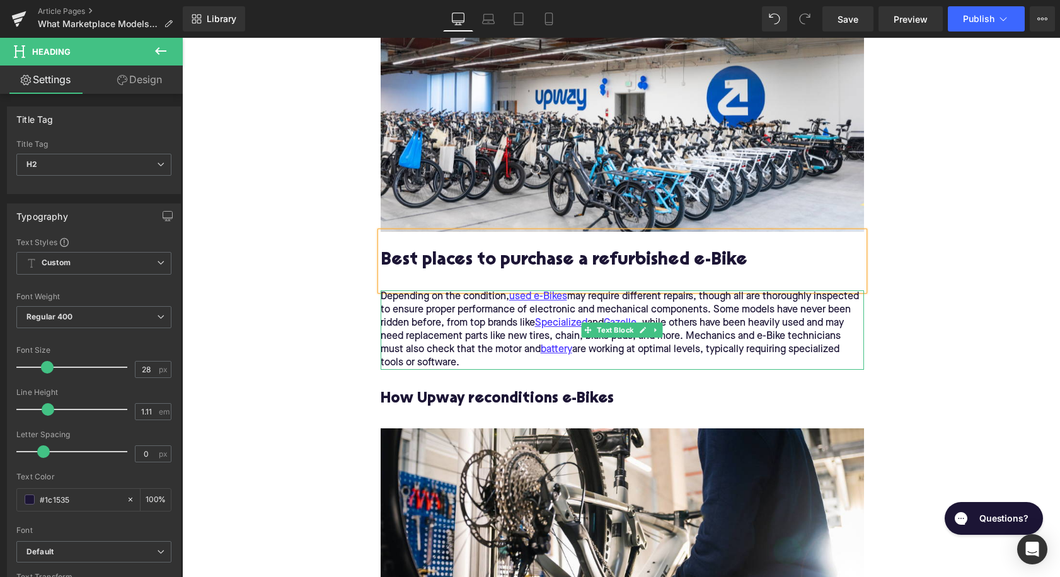
click at [488, 346] on p "Depending on the condition, used e-Bikes may require different repairs, though …" at bounding box center [622, 330] width 483 height 79
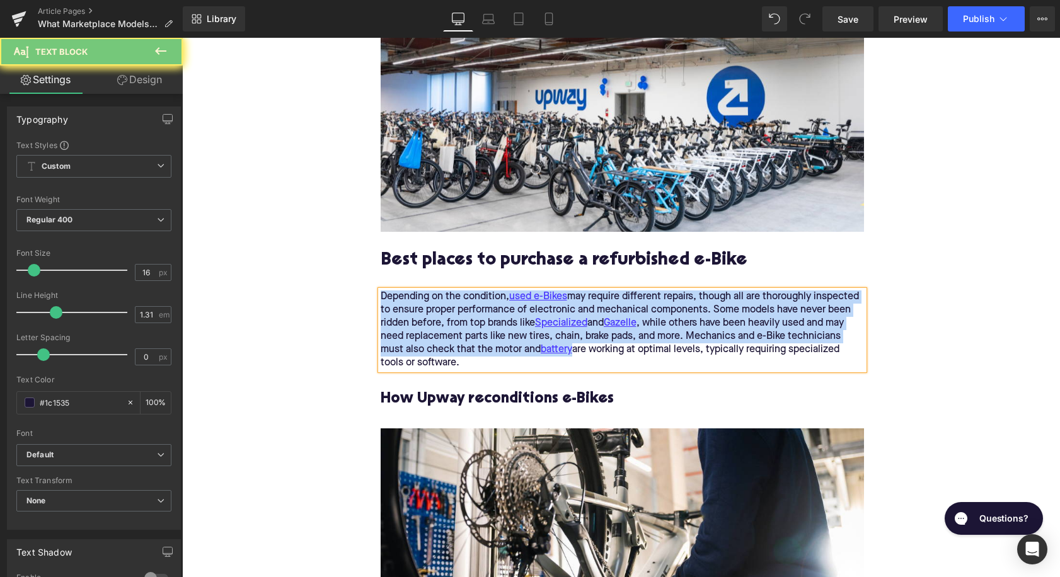
paste div
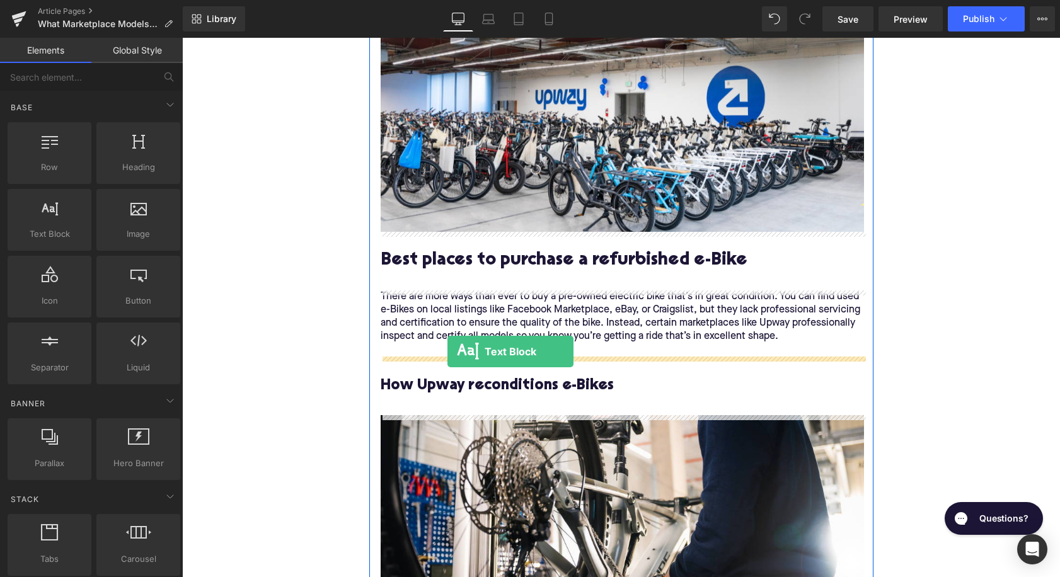
drag, startPoint x: 254, startPoint y: 254, endPoint x: 444, endPoint y: 361, distance: 218.4
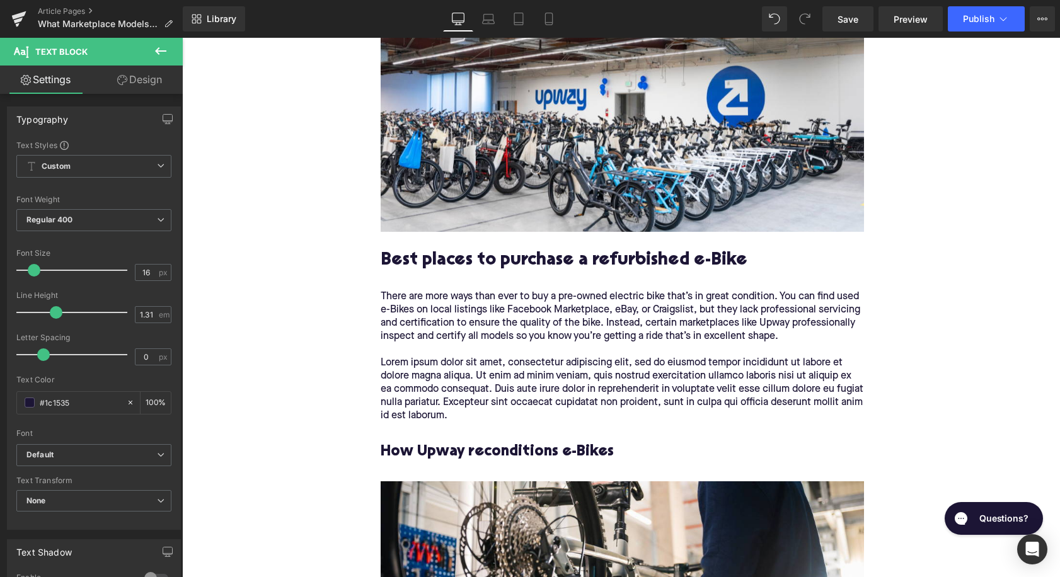
click at [495, 388] on p "Lorem ipsum dolor sit amet, consectetur adipiscing elit, sed do eiusmod tempor …" at bounding box center [622, 390] width 483 height 66
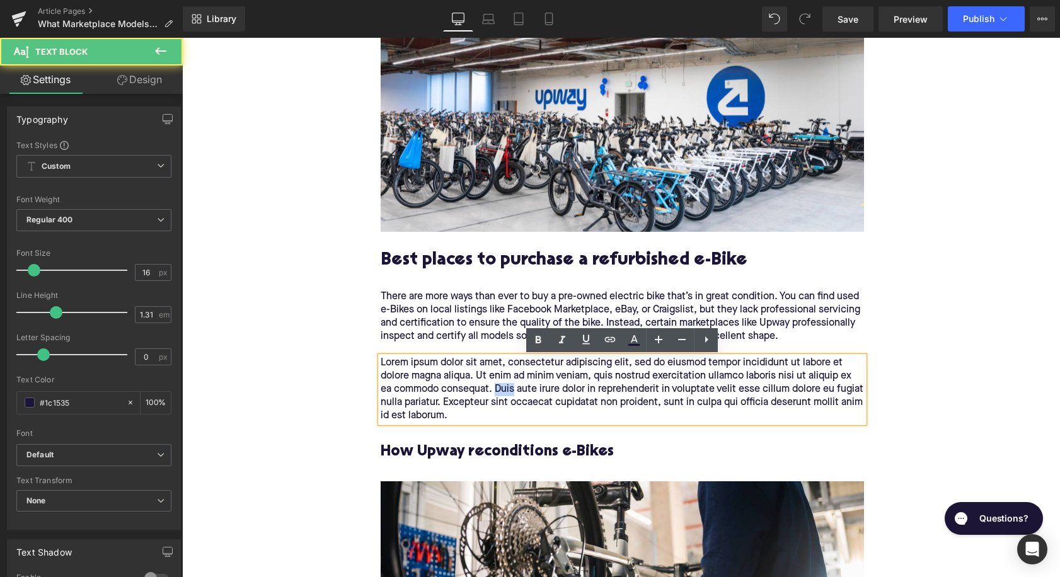
click at [495, 388] on p "Lorem ipsum dolor sit amet, consectetur adipiscing elit, sed do eiusmod tempor …" at bounding box center [622, 390] width 483 height 66
paste div
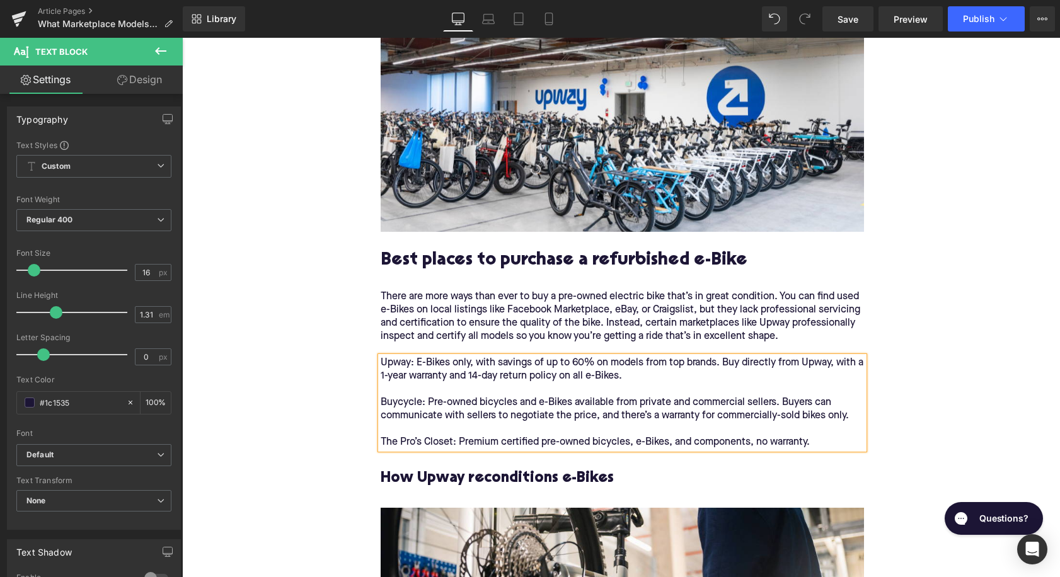
click at [386, 368] on p "Upway: E-Bikes only, with savings of up to 60% on models from top brands. Buy d…" at bounding box center [622, 403] width 483 height 93
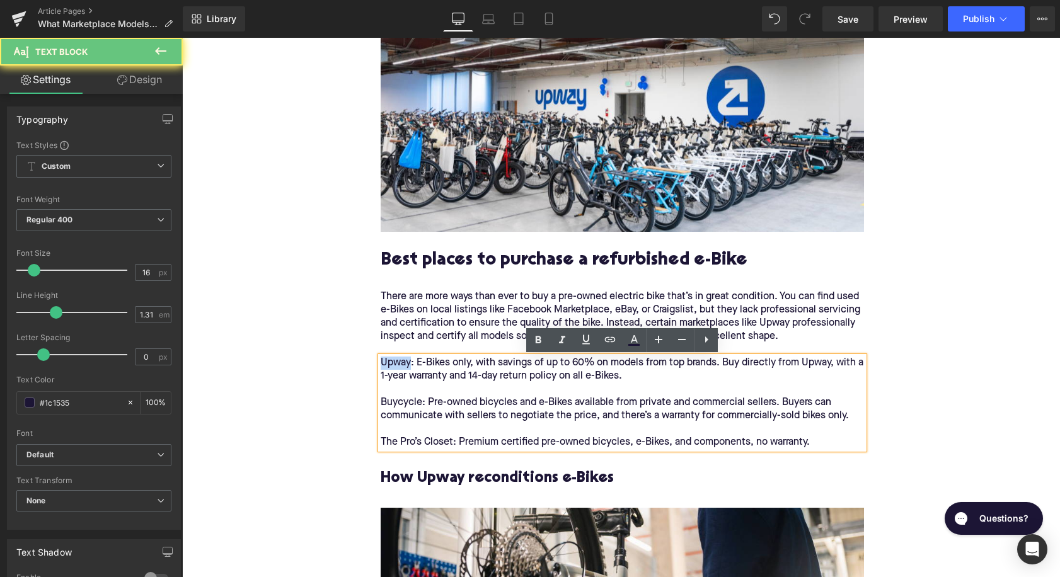
click at [386, 368] on p "Upway: E-Bikes only, with savings of up to 60% on models from top brands. Buy d…" at bounding box center [622, 403] width 483 height 93
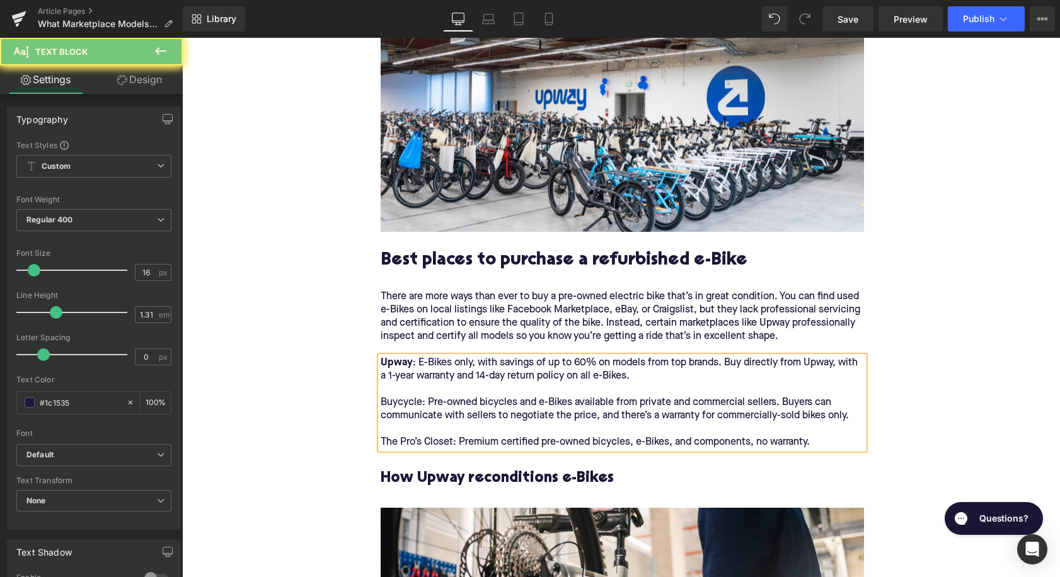
click at [401, 405] on p "Upway : E-Bikes only, with savings of up to 60% on models from top brands. Buy …" at bounding box center [622, 403] width 483 height 93
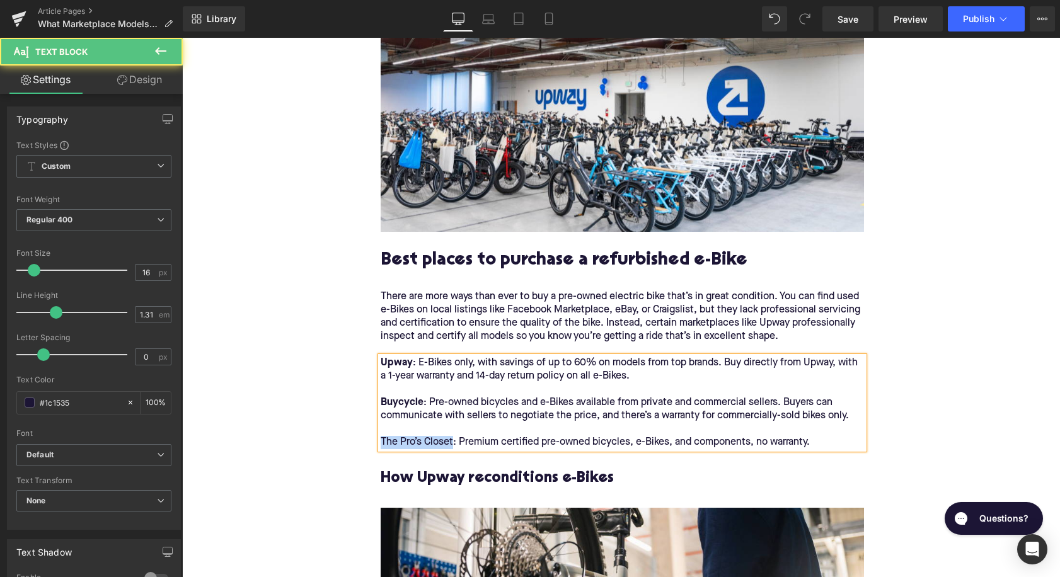
drag, startPoint x: 453, startPoint y: 443, endPoint x: 376, endPoint y: 442, distance: 77.5
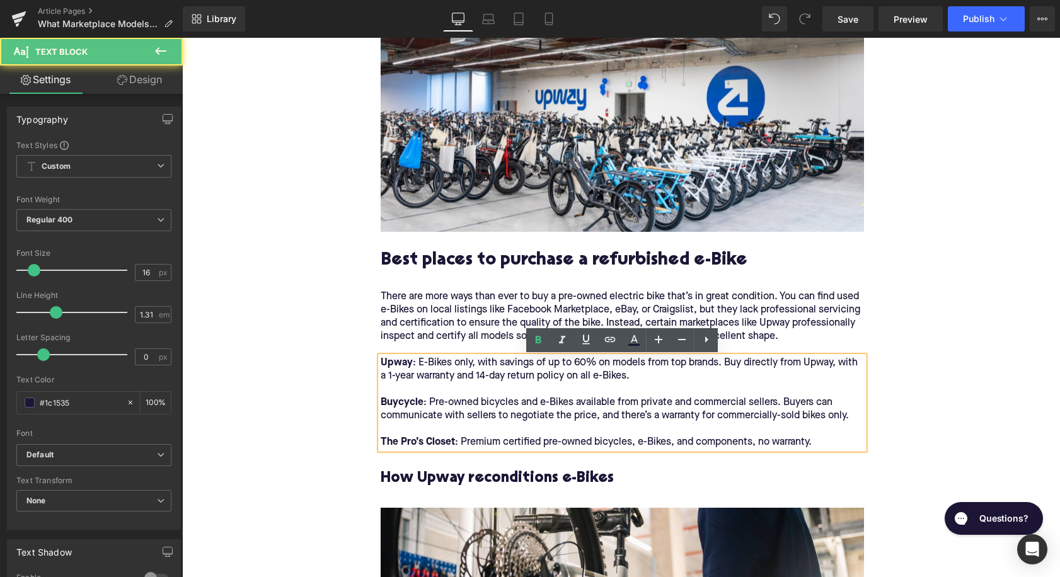
click at [468, 408] on p "Upway : E-Bikes only, with savings of up to 60% on models from top brands. Buy …" at bounding box center [622, 403] width 483 height 93
click at [707, 338] on icon at bounding box center [706, 339] width 15 height 15
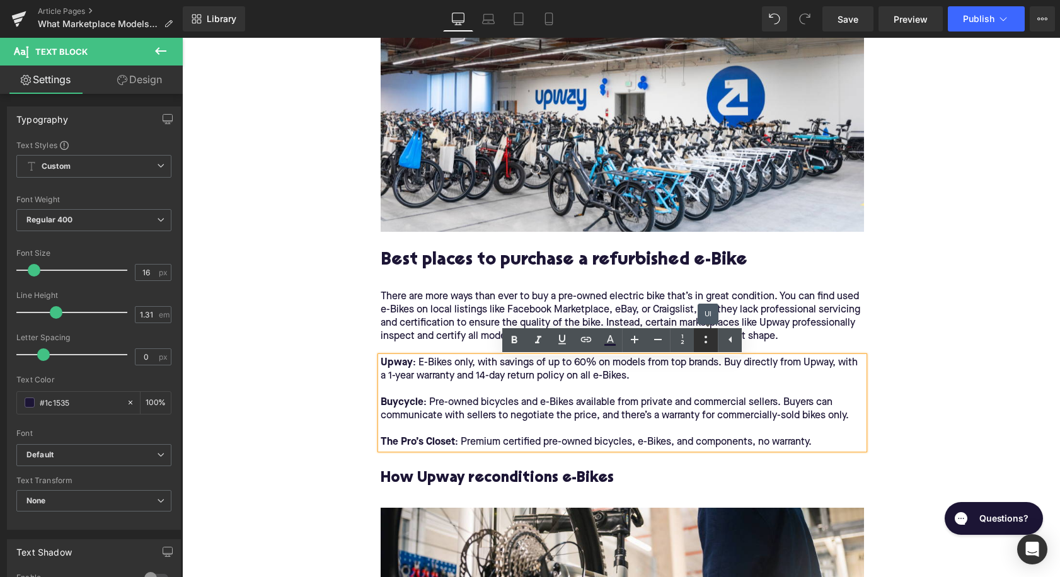
click at [710, 341] on icon at bounding box center [705, 339] width 15 height 15
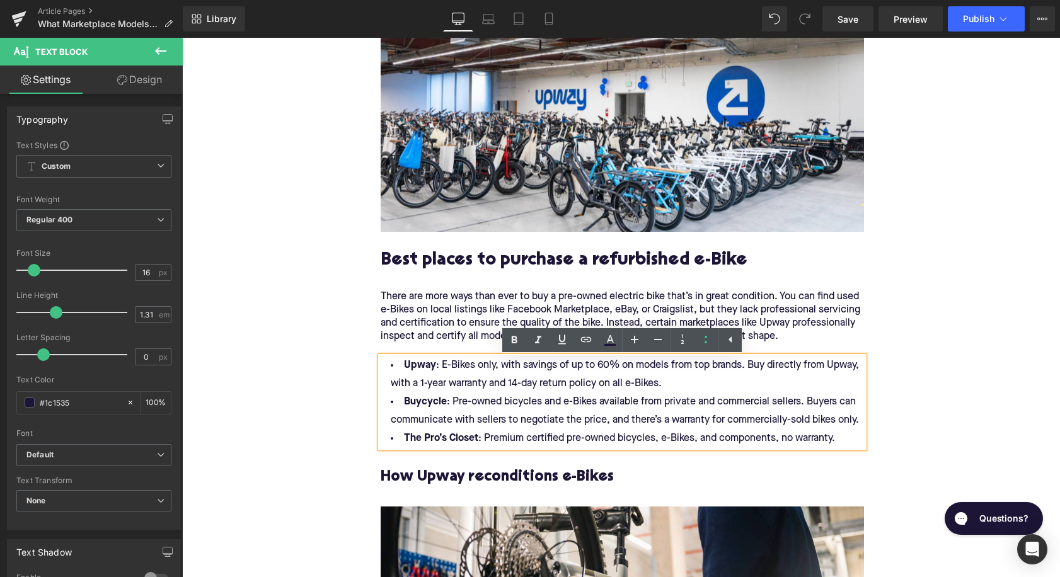
click at [682, 377] on li "Upway : E-Bikes only, with savings of up to 60% on models from top brands. Buy …" at bounding box center [622, 375] width 483 height 37
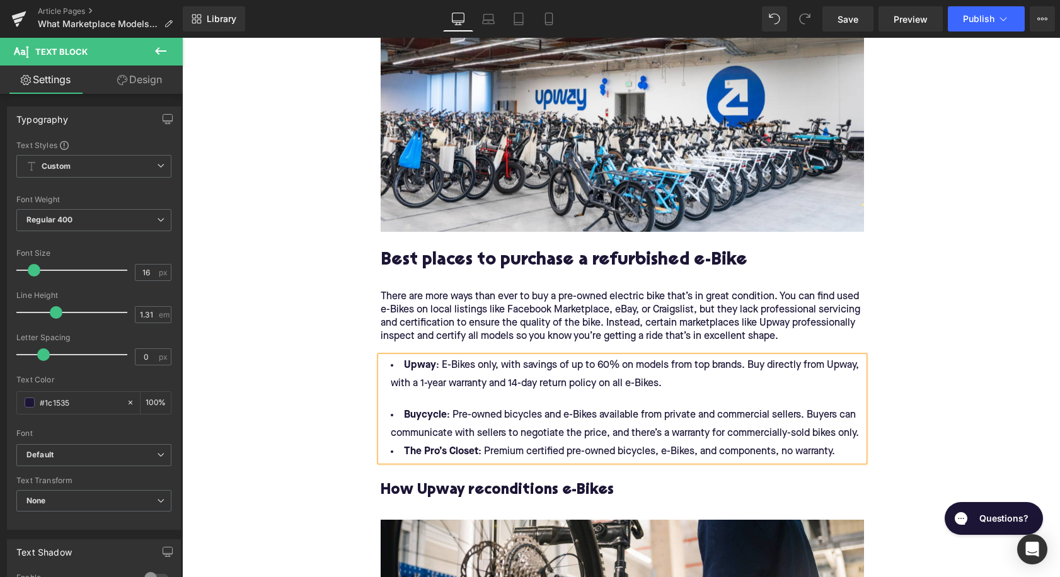
click at [859, 438] on li "Buycycle : Pre-owned bicycles and e-Bikes available from private and commercial…" at bounding box center [622, 425] width 483 height 37
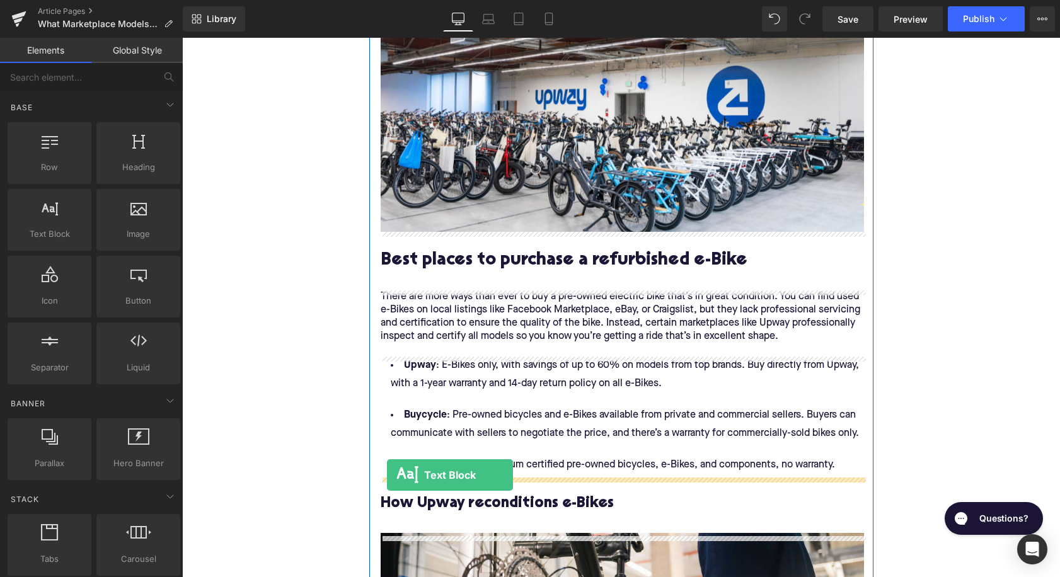
drag, startPoint x: 201, startPoint y: 267, endPoint x: 388, endPoint y: 477, distance: 281.3
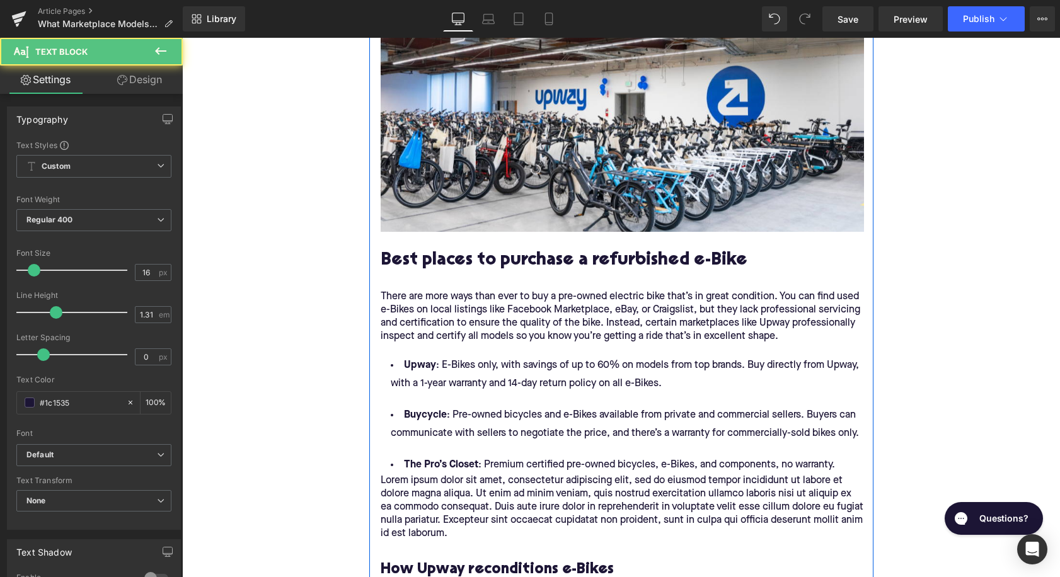
click at [449, 502] on p "Lorem ipsum dolor sit amet, consectetur adipiscing elit, sed do eiusmod tempor …" at bounding box center [622, 508] width 483 height 66
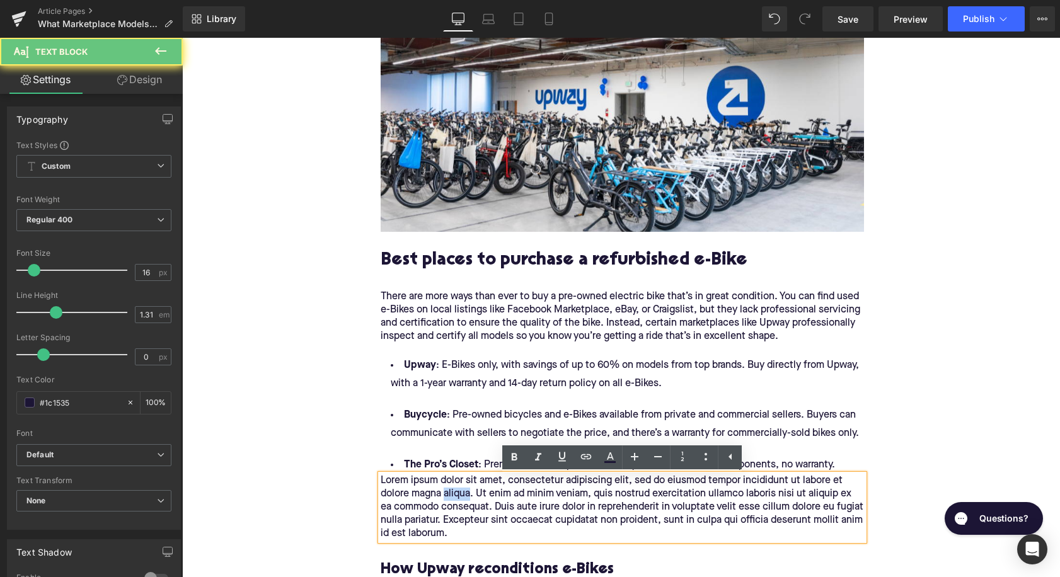
click at [449, 502] on p "Lorem ipsum dolor sit amet, consectetur adipiscing elit, sed do eiusmod tempor …" at bounding box center [622, 508] width 483 height 66
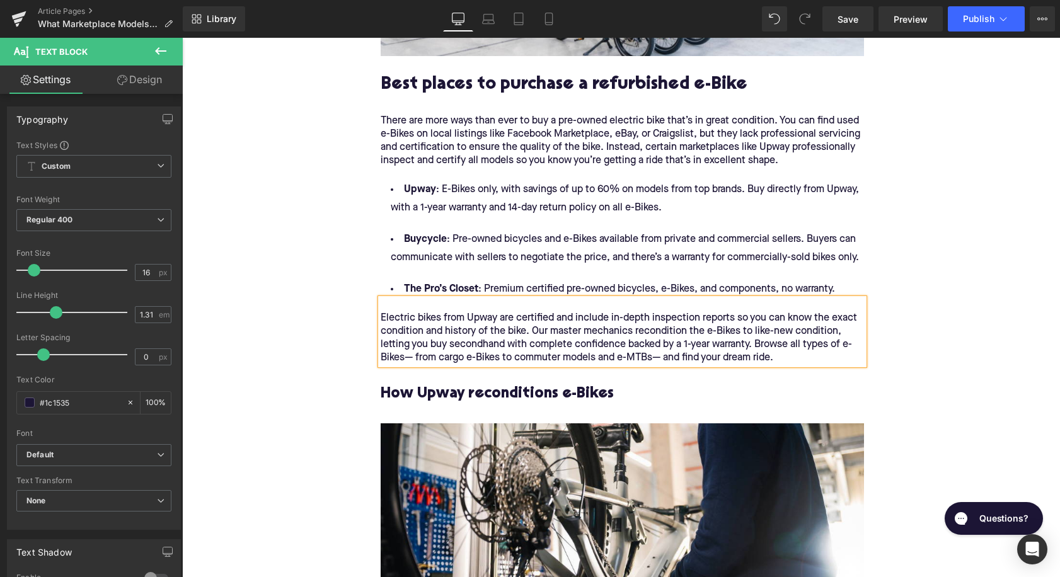
scroll to position [1338, 0]
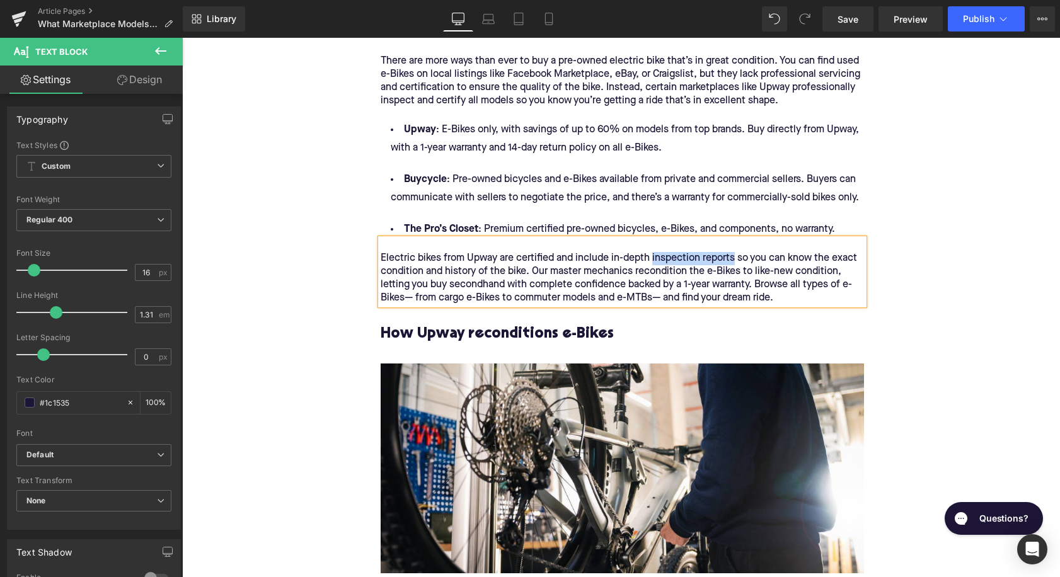
drag, startPoint x: 652, startPoint y: 261, endPoint x: 735, endPoint y: 263, distance: 82.6
click at [735, 263] on p "Electric bikes from Upway are certified and include in-depth inspection reports…" at bounding box center [622, 278] width 483 height 53
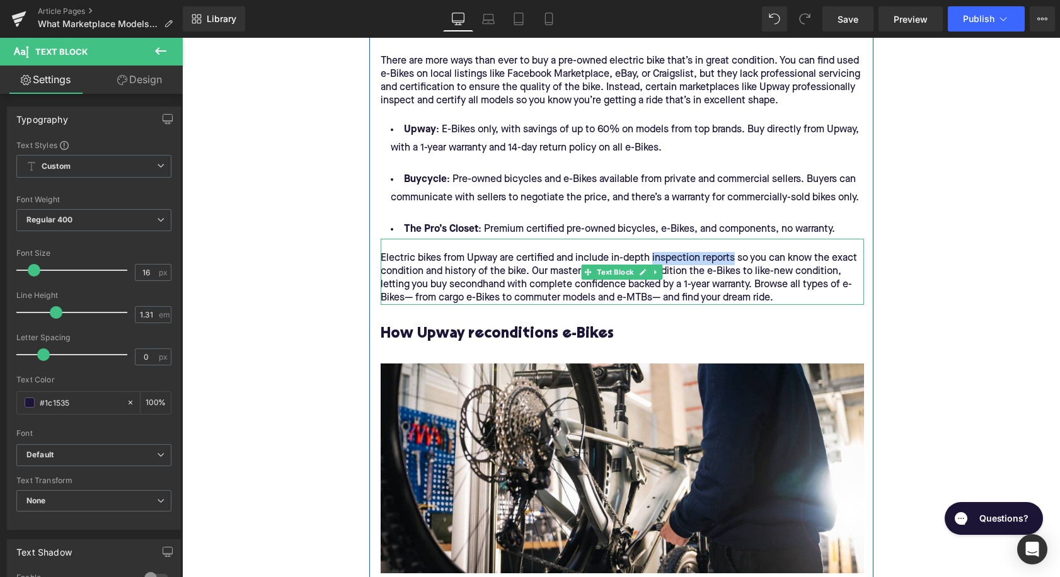
click at [732, 262] on p "Electric bikes from Upway are certified and include in-depth inspection reports…" at bounding box center [622, 278] width 483 height 53
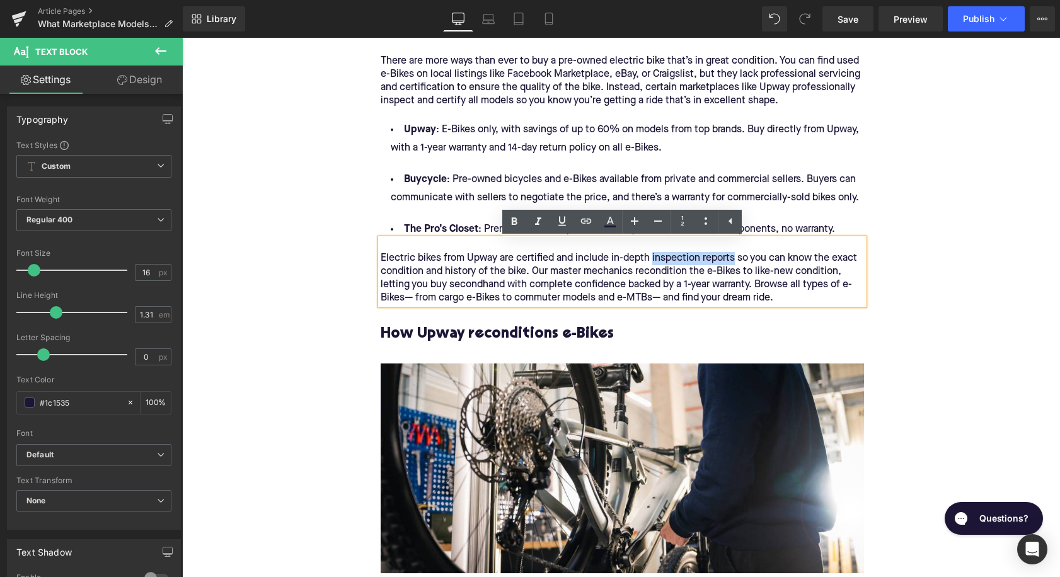
drag, startPoint x: 734, startPoint y: 262, endPoint x: 652, endPoint y: 259, distance: 82.0
click at [652, 259] on p "Electric bikes from Upway are certified and include in-depth inspection reports…" at bounding box center [622, 278] width 483 height 53
click at [585, 224] on icon at bounding box center [586, 221] width 15 height 15
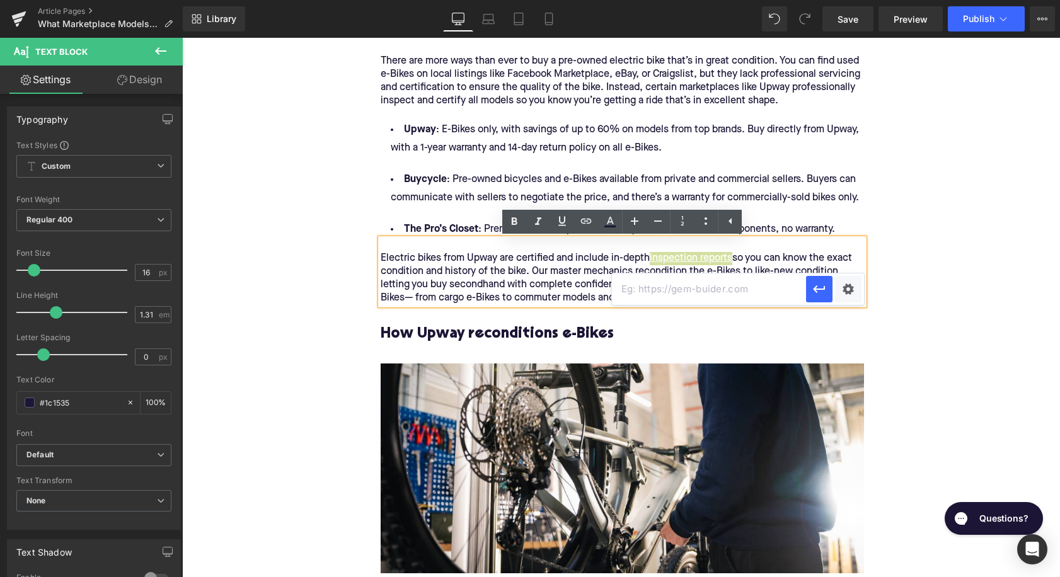
click at [666, 293] on input "text" at bounding box center [709, 290] width 194 height 32
paste input "https://upway.co/blogs/news/do-refurbished-e-bikes-usually-include-inspection-r…"
type input "https://upway.co/blogs/news/do-refurbished-e-bikes-usually-include-inspection-r…"
click at [823, 294] on icon "button" at bounding box center [819, 289] width 15 height 15
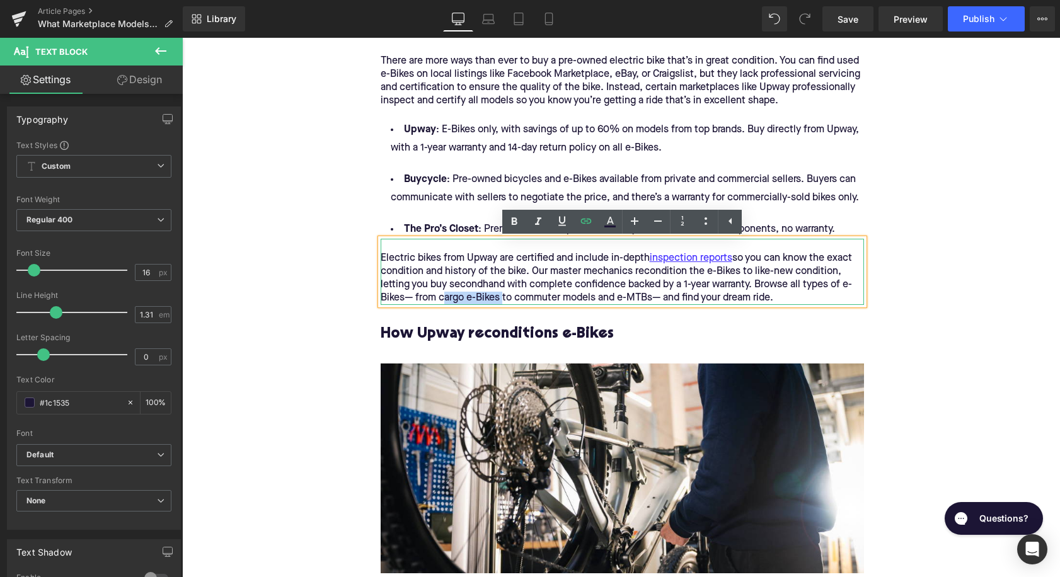
drag, startPoint x: 440, startPoint y: 303, endPoint x: 499, endPoint y: 303, distance: 59.3
click at [499, 303] on p "Electric bikes from Upway are certified and include in-depth inspection reports…" at bounding box center [622, 278] width 483 height 53
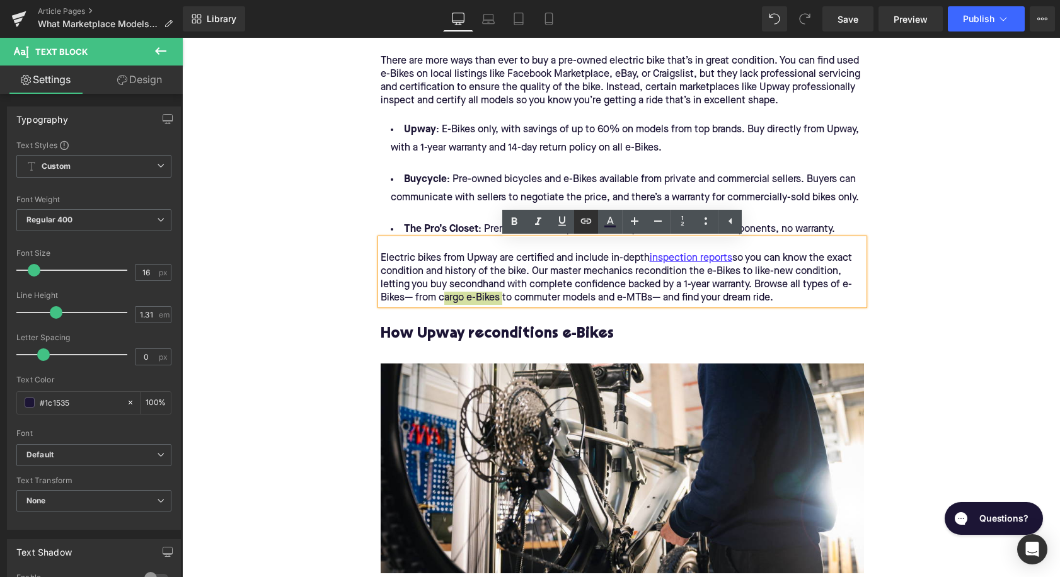
drag, startPoint x: 584, startPoint y: 216, endPoint x: 393, endPoint y: 210, distance: 190.4
click at [584, 216] on icon at bounding box center [586, 221] width 15 height 15
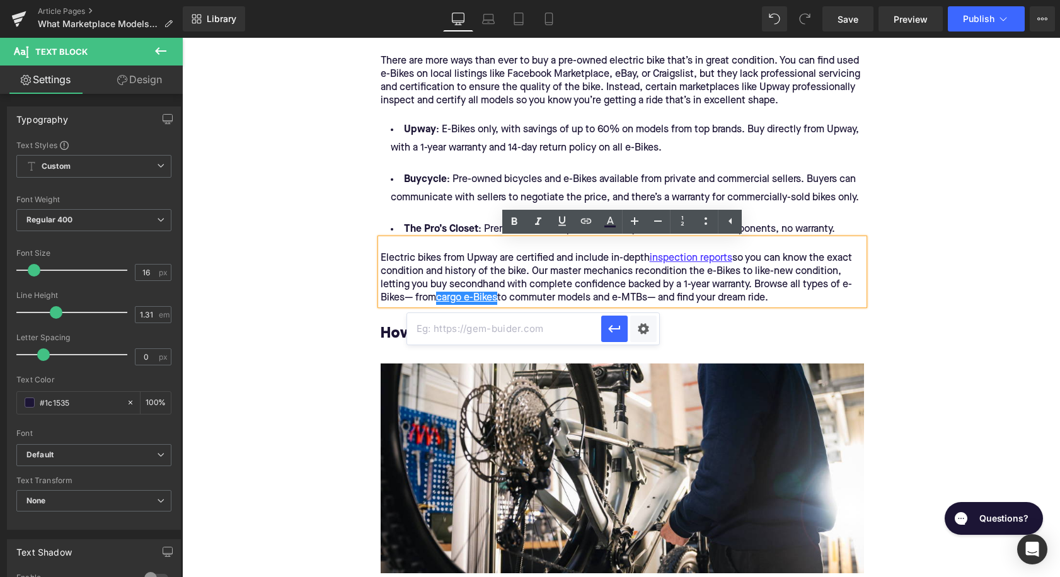
click at [519, 329] on input "text" at bounding box center [504, 329] width 194 height 32
paste input "https://upway.co/collections/electric-cargo-bike"
click at [611, 321] on button "button" at bounding box center [614, 329] width 26 height 26
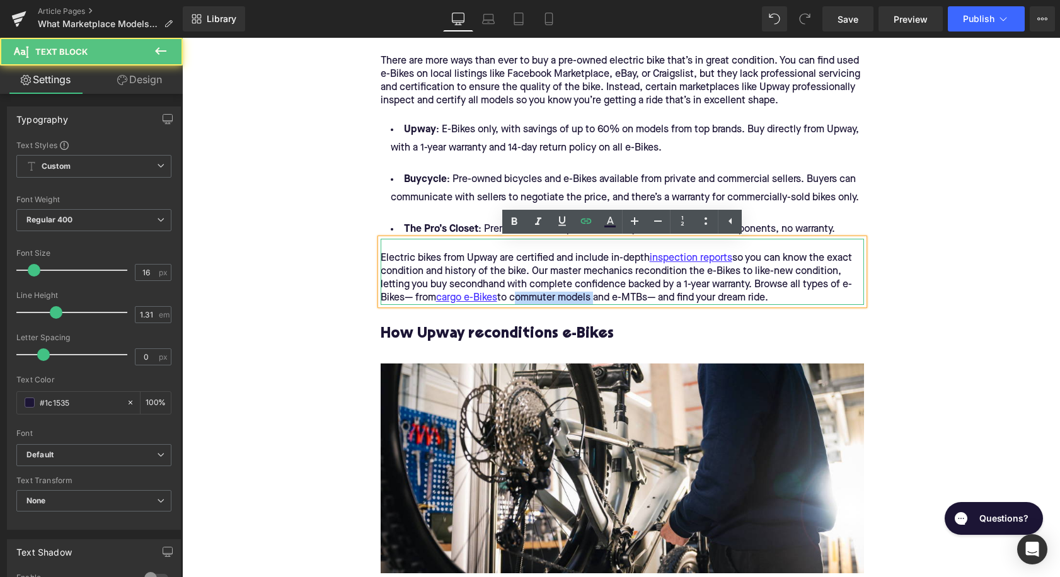
drag, startPoint x: 514, startPoint y: 302, endPoint x: 596, endPoint y: 303, distance: 81.3
click at [596, 303] on p "Electric bikes from Upway are certified and include in-depth inspection reports…" at bounding box center [622, 278] width 483 height 53
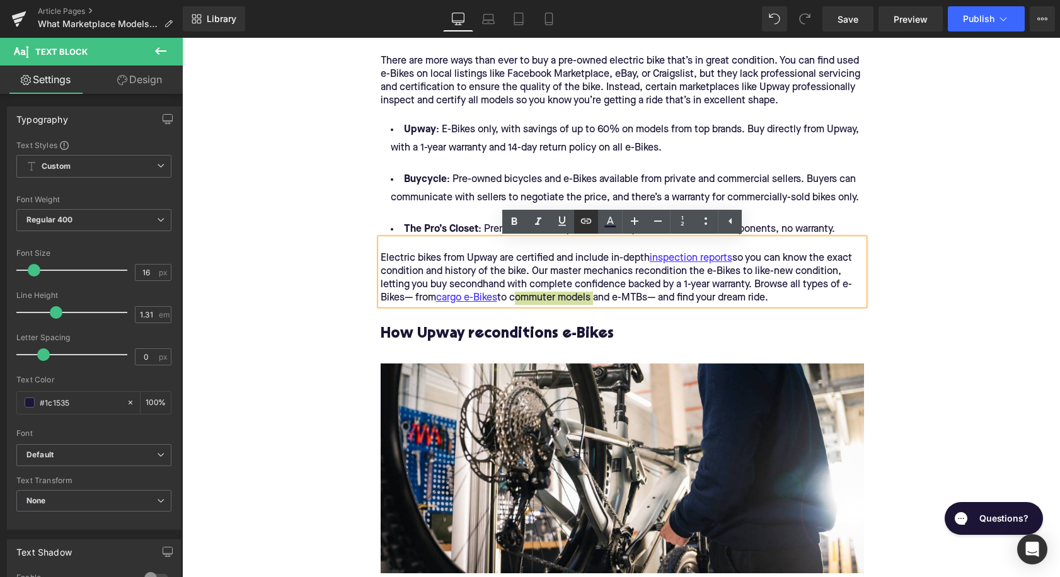
click at [589, 215] on icon at bounding box center [586, 221] width 15 height 15
click at [587, 333] on input "text" at bounding box center [591, 329] width 194 height 32
paste input "https://upway.co/collections/electric-city-bike"
click at [702, 332] on icon "button" at bounding box center [700, 328] width 15 height 15
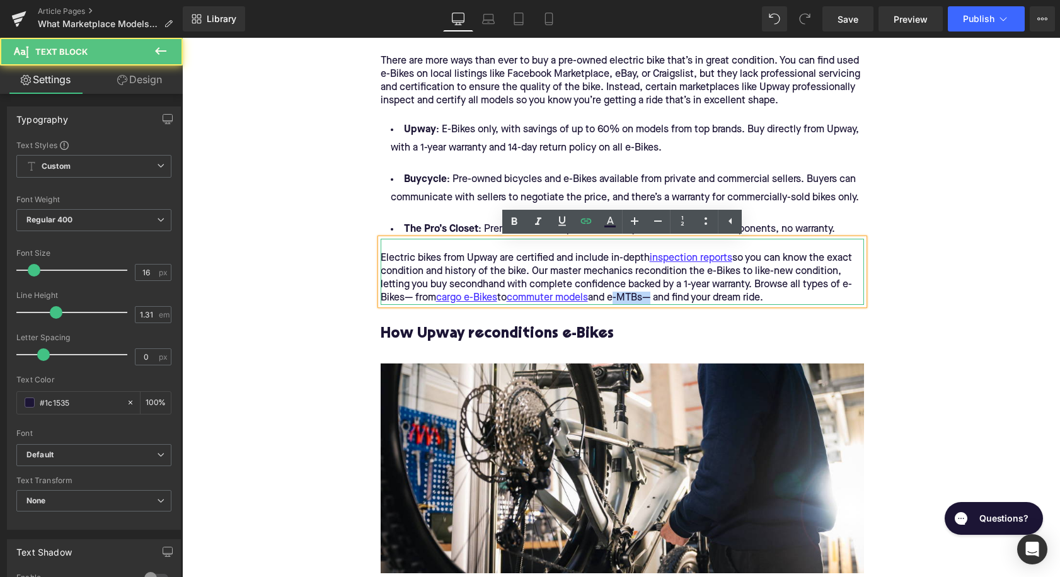
drag, startPoint x: 620, startPoint y: 301, endPoint x: 653, endPoint y: 301, distance: 33.4
click at [653, 301] on p "Electric bikes from Upway are certified and include in-depth inspection reports…" at bounding box center [622, 278] width 483 height 53
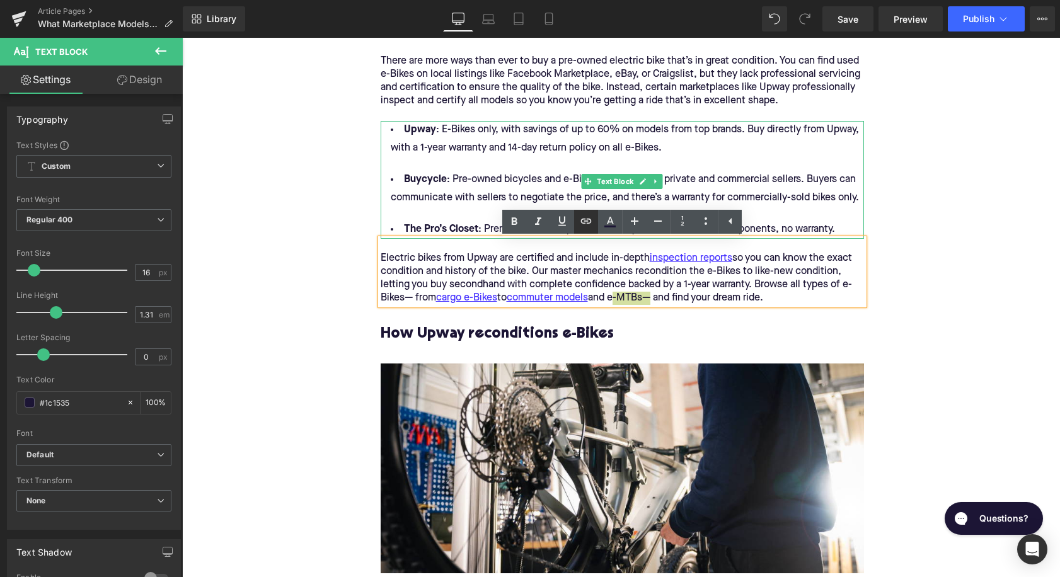
click at [591, 217] on icon at bounding box center [586, 221] width 15 height 15
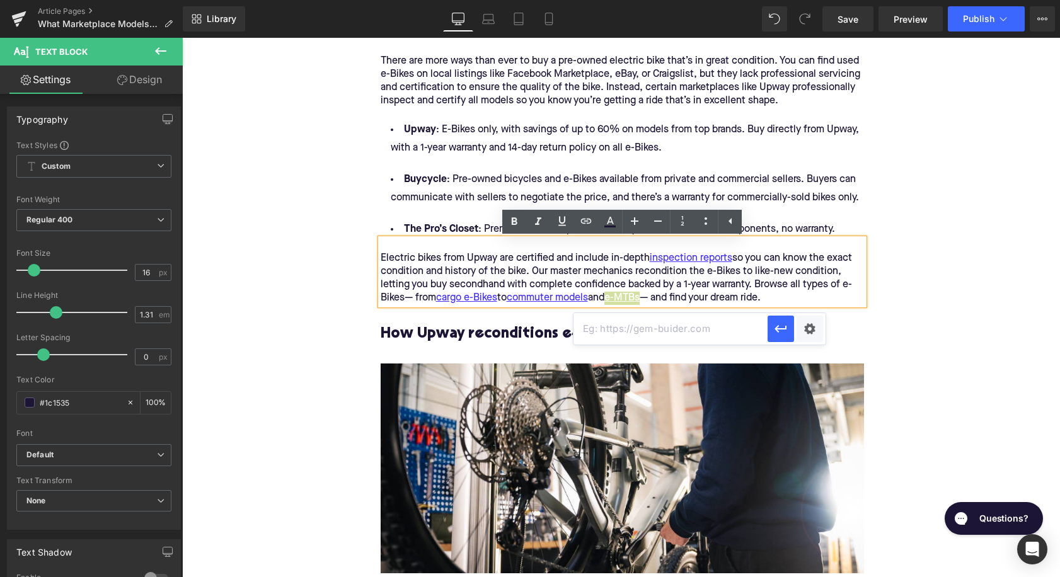
click at [659, 328] on input "text" at bounding box center [671, 329] width 194 height 32
paste input "https://upway.co/collections/electric-mountain-bike"
type input "https://upway.co/collections/electric-mountain-bike"
click at [772, 336] on button "button" at bounding box center [781, 329] width 26 height 26
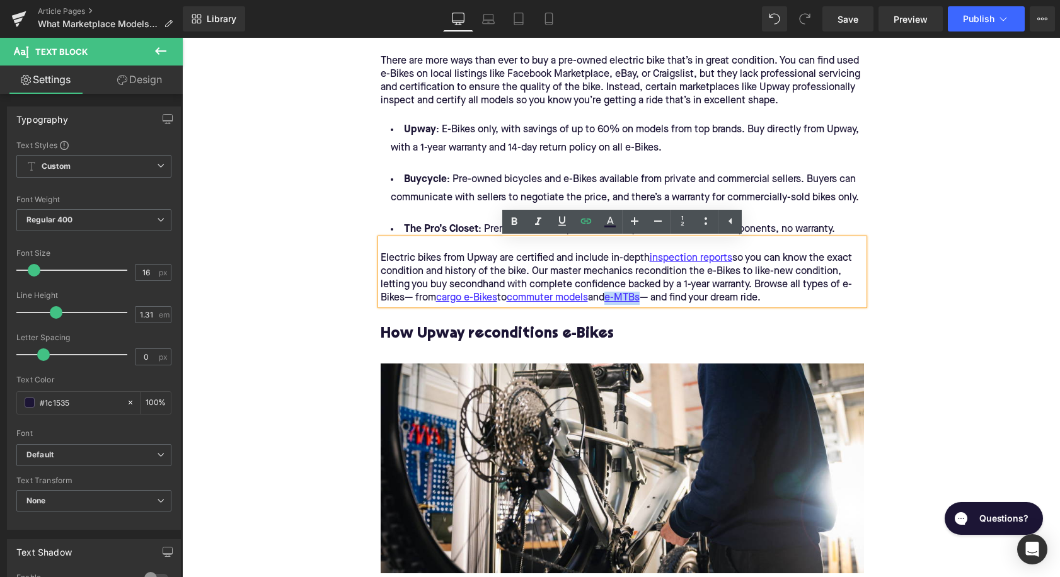
click at [545, 344] on h3 "How Upway reconditions e-Bikes" at bounding box center [622, 344] width 483 height 39
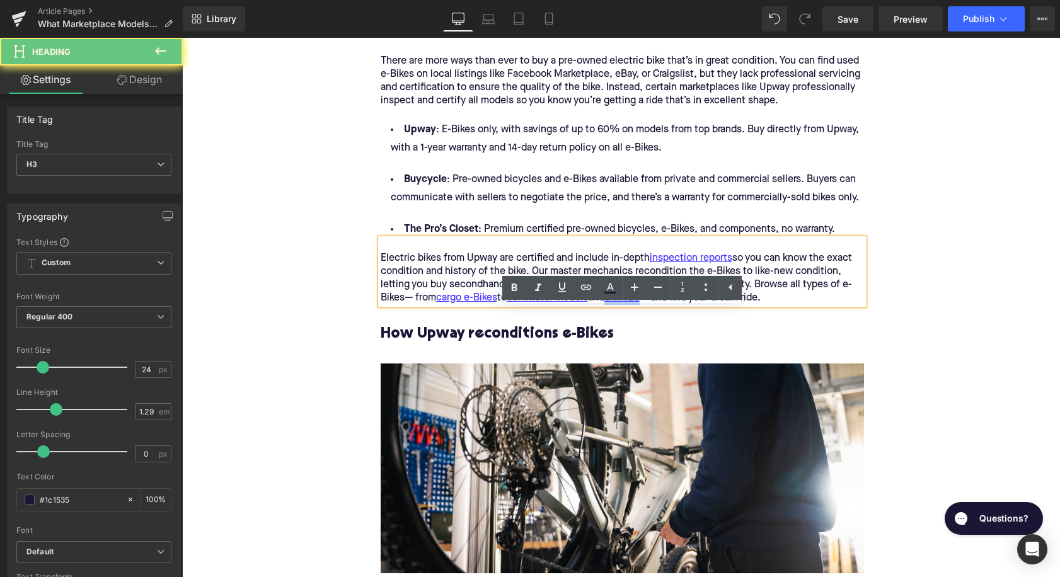
click at [545, 344] on h3 "How Upway reconditions e-Bikes" at bounding box center [622, 344] width 483 height 39
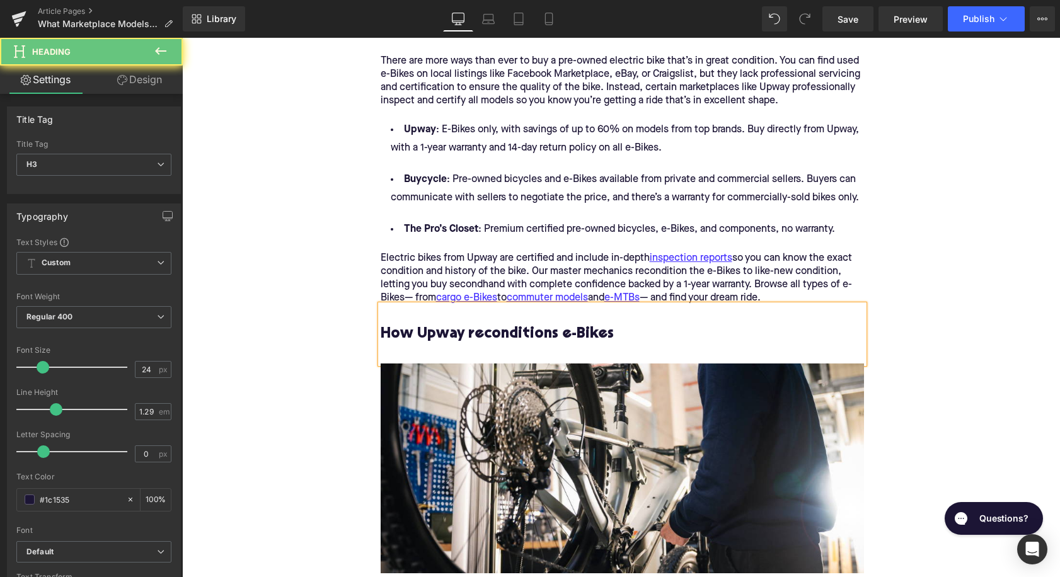
paste div
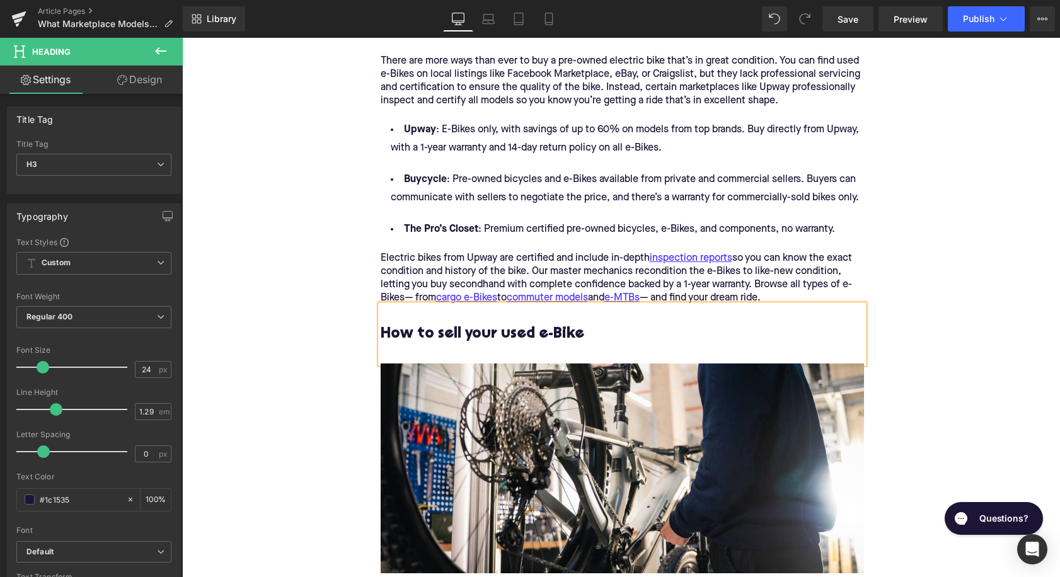
click at [532, 335] on h3 "How to sell your used e-Bike" at bounding box center [622, 344] width 483 height 39
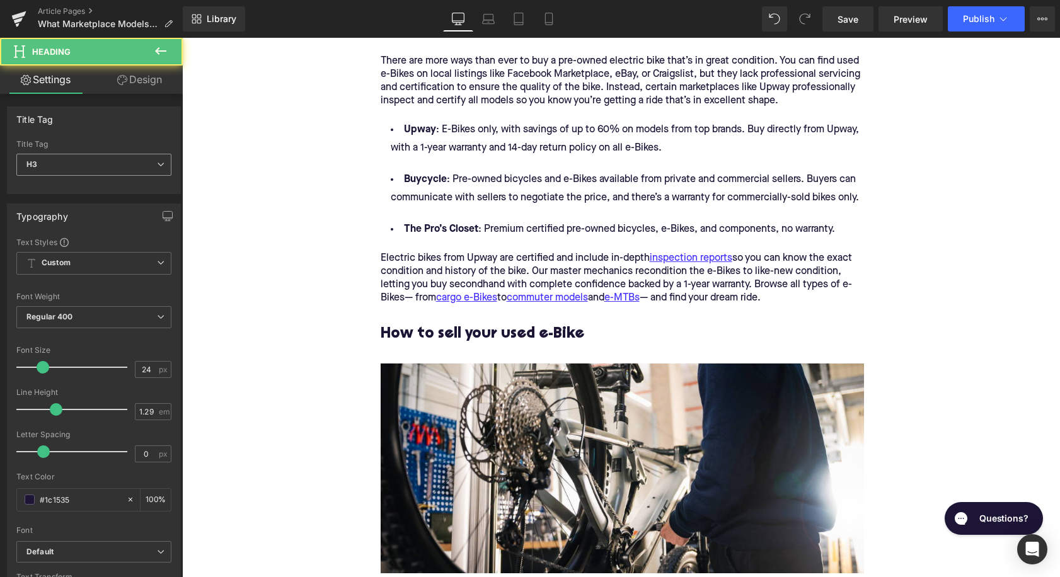
click at [129, 171] on span "H3" at bounding box center [93, 165] width 155 height 22
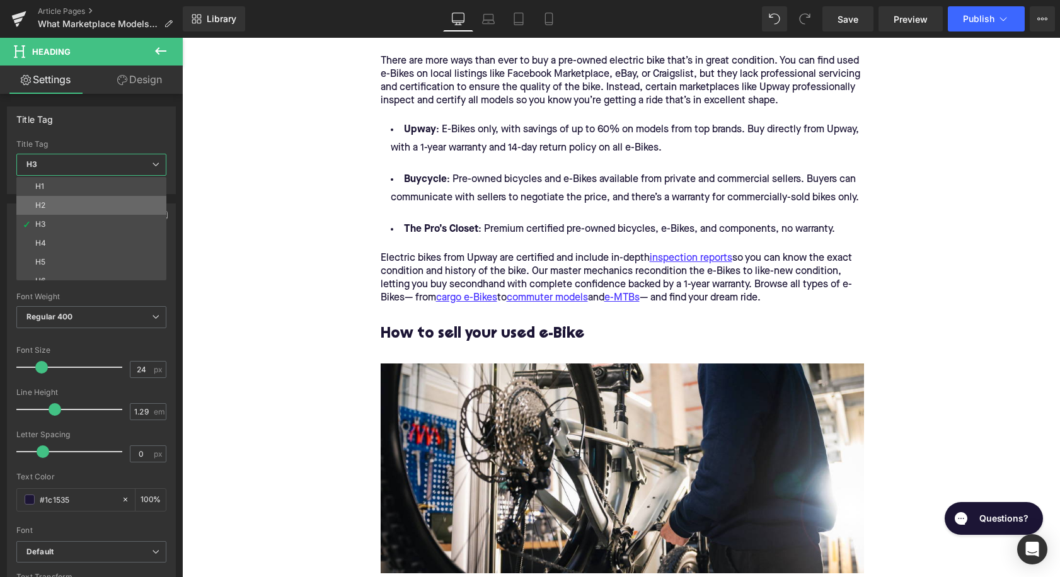
click at [129, 211] on li "H2" at bounding box center [94, 205] width 156 height 19
type input "28"
type input "1.11"
type input "100"
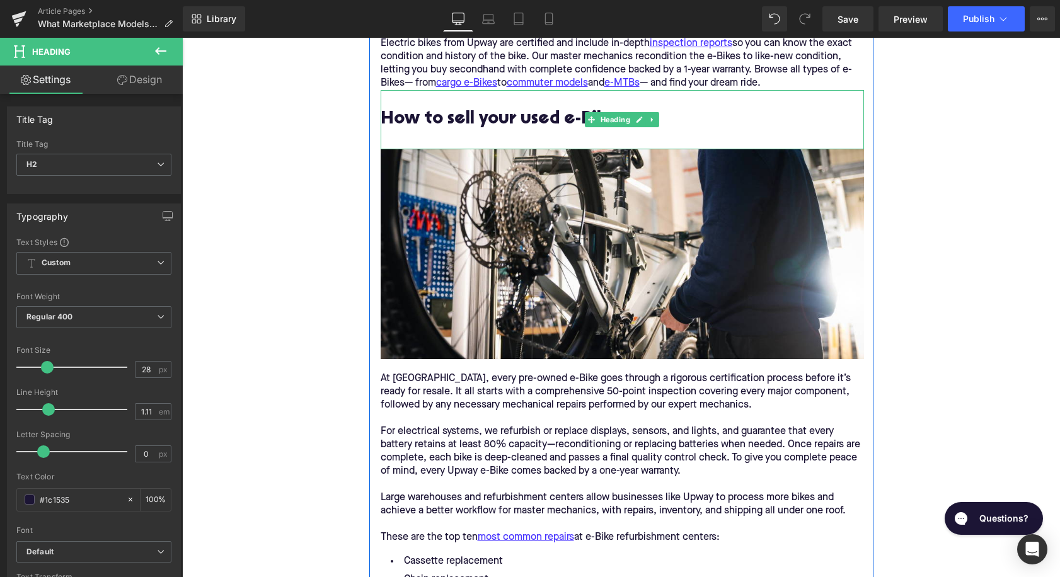
scroll to position [1718, 0]
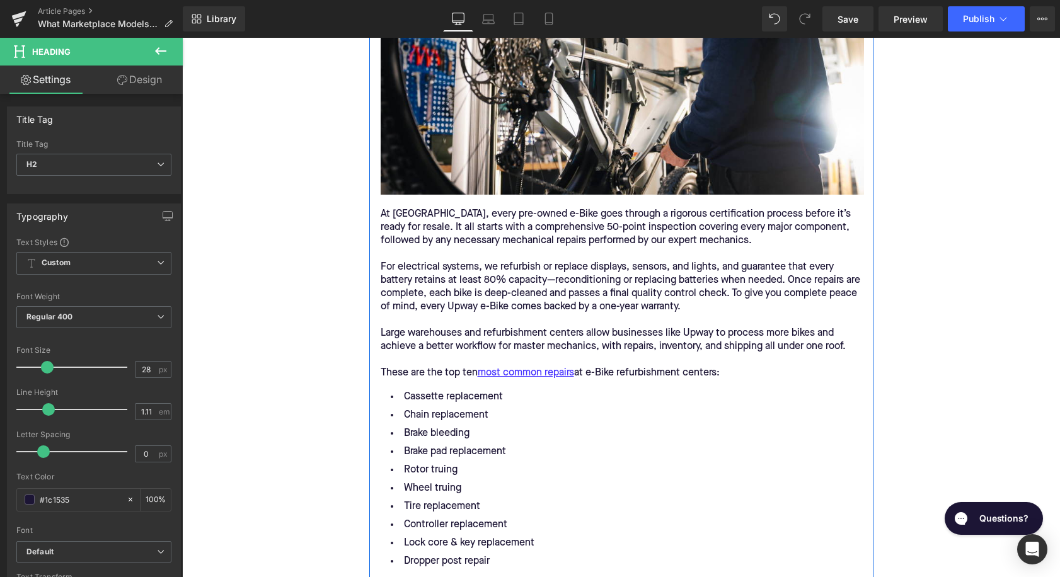
click at [516, 263] on p "At Upway, every pre-owned e-Bike goes through a rigorous certification process …" at bounding box center [622, 294] width 483 height 172
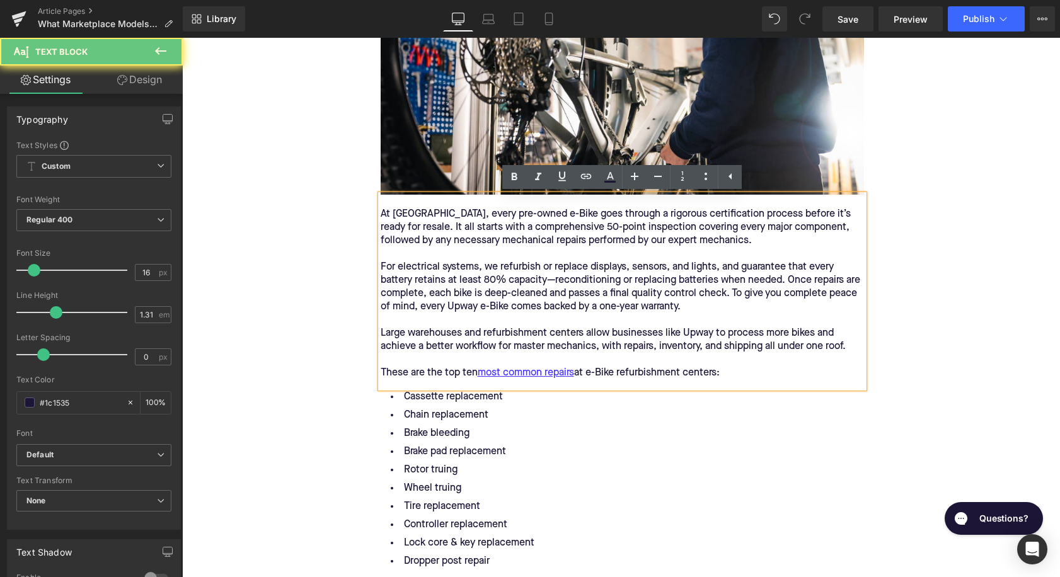
click at [516, 263] on p "At Upway, every pre-owned e-Bike goes through a rigorous certification process …" at bounding box center [622, 294] width 483 height 172
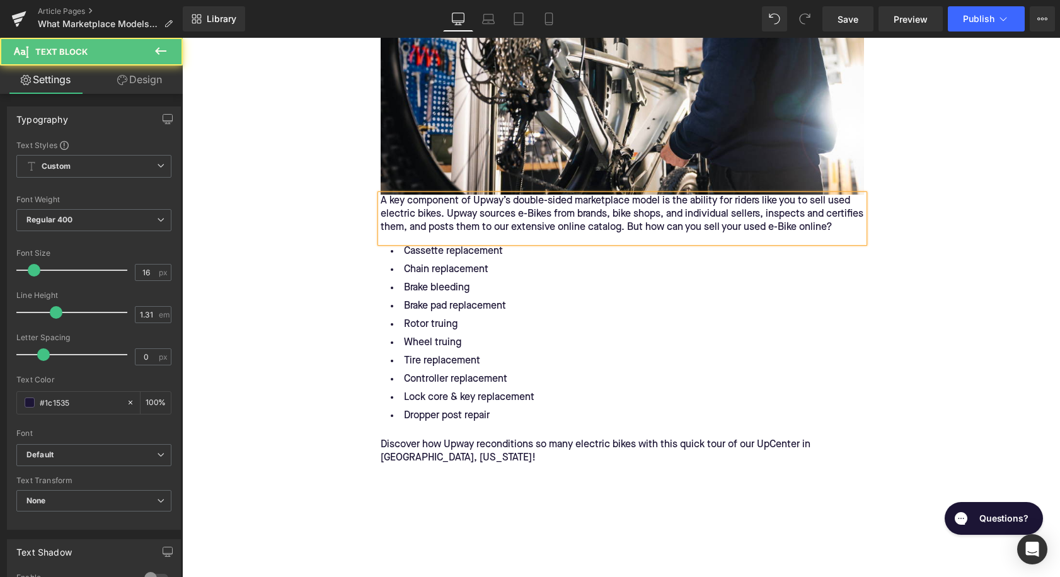
click at [382, 204] on div "A key component of Upway’s double-sided marketplace model is the ability for ri…" at bounding box center [622, 219] width 483 height 48
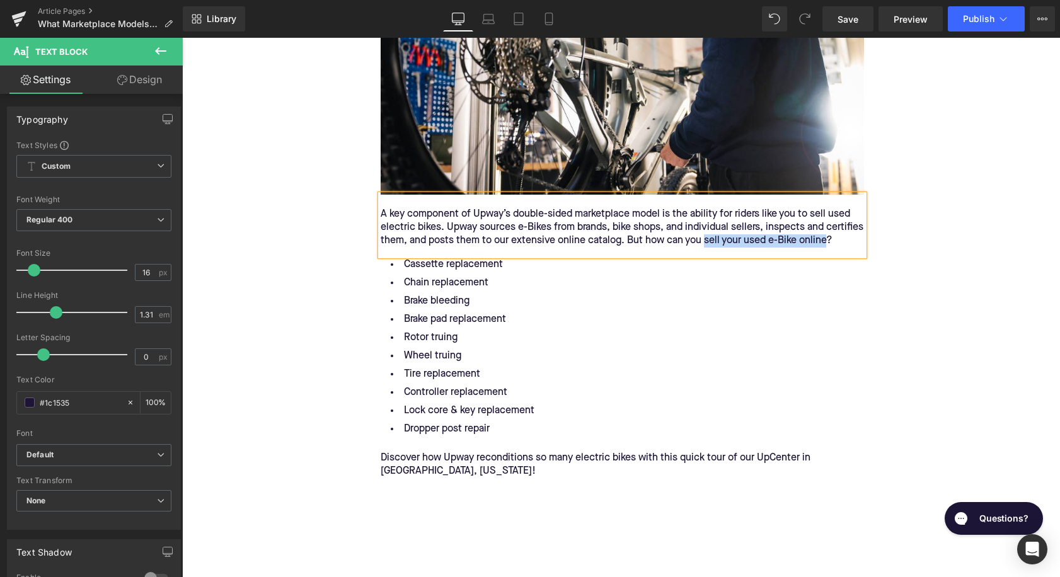
drag, startPoint x: 743, startPoint y: 246, endPoint x: 405, endPoint y: 257, distance: 337.4
click at [405, 248] on div "A key component of Upway’s double-sided marketplace model is the ability for ri…" at bounding box center [622, 228] width 483 height 40
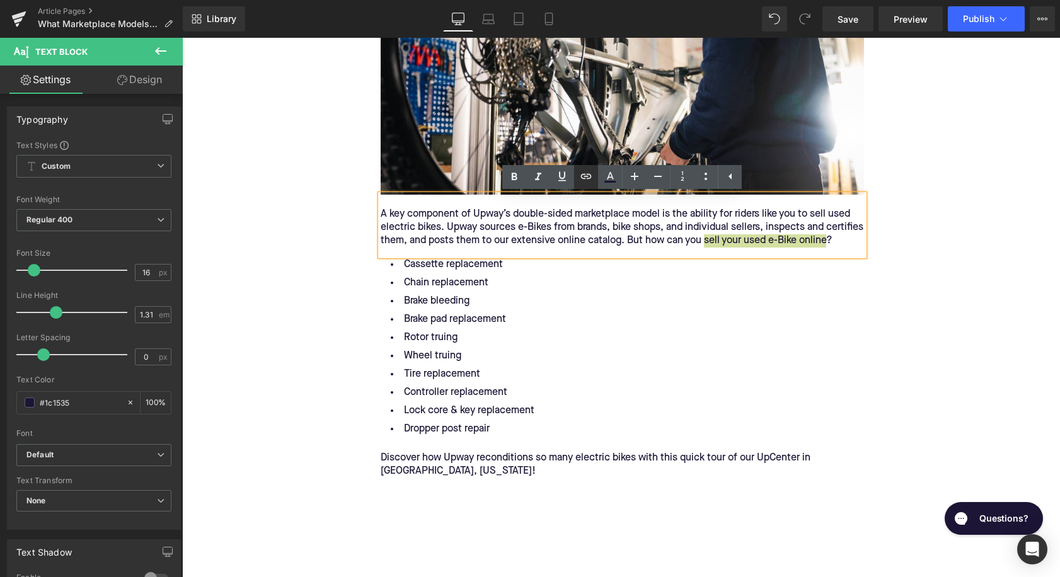
click at [582, 176] on icon at bounding box center [586, 176] width 11 height 5
click at [508, 281] on input "text" at bounding box center [473, 285] width 194 height 32
paste input "https://upway.co/blogs/news/how-do-i-sell-my-e-bike-completely-online?srsltid=A…"
type input "https://upway.co/blogs/news/how-do-i-sell-my-e-bike-completely-online?srsltid=A…"
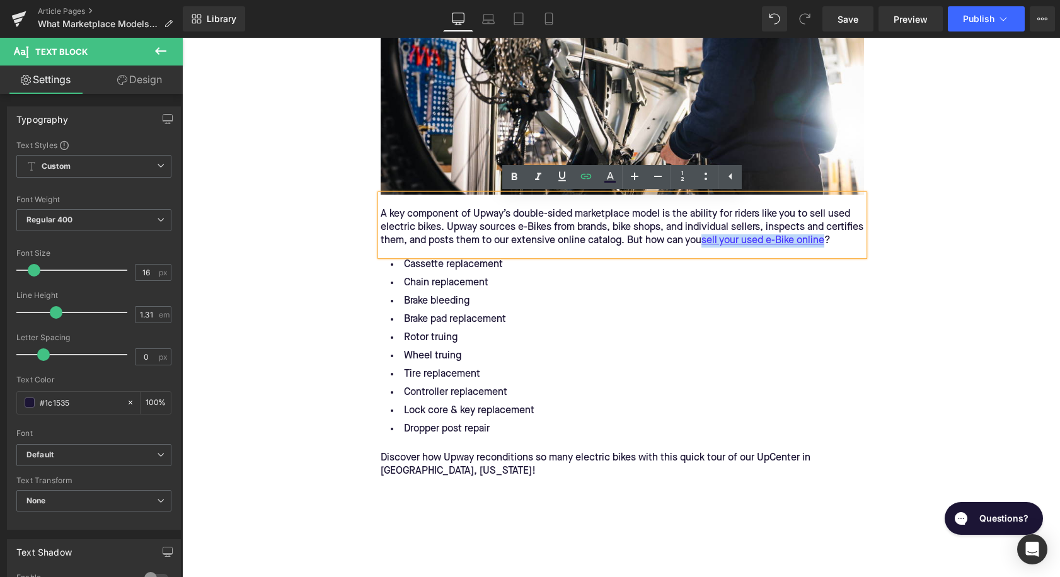
click at [551, 366] on li "Wheel truing" at bounding box center [622, 356] width 483 height 18
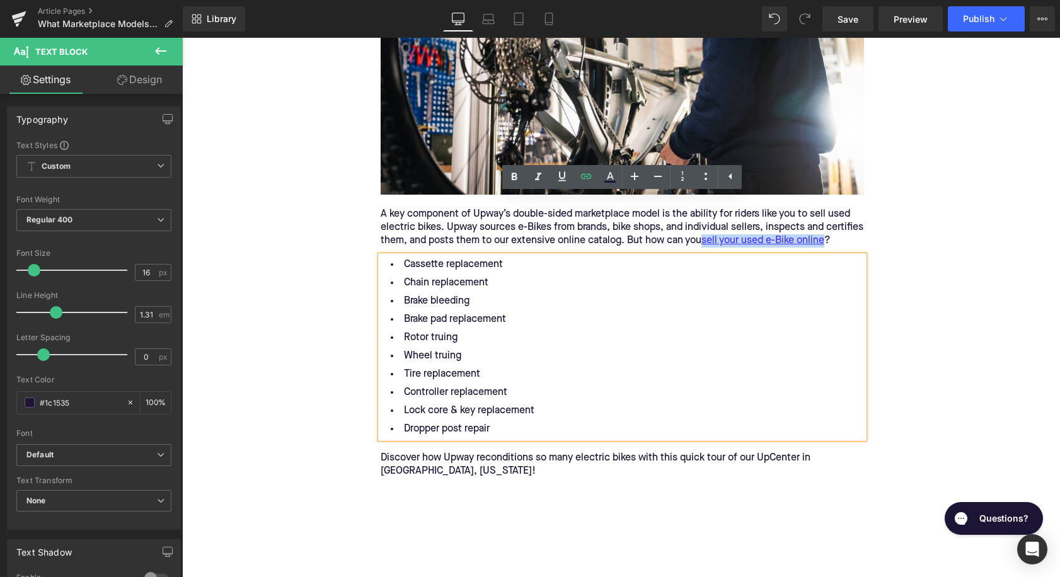
click at [551, 366] on li "Wheel truing" at bounding box center [622, 356] width 483 height 18
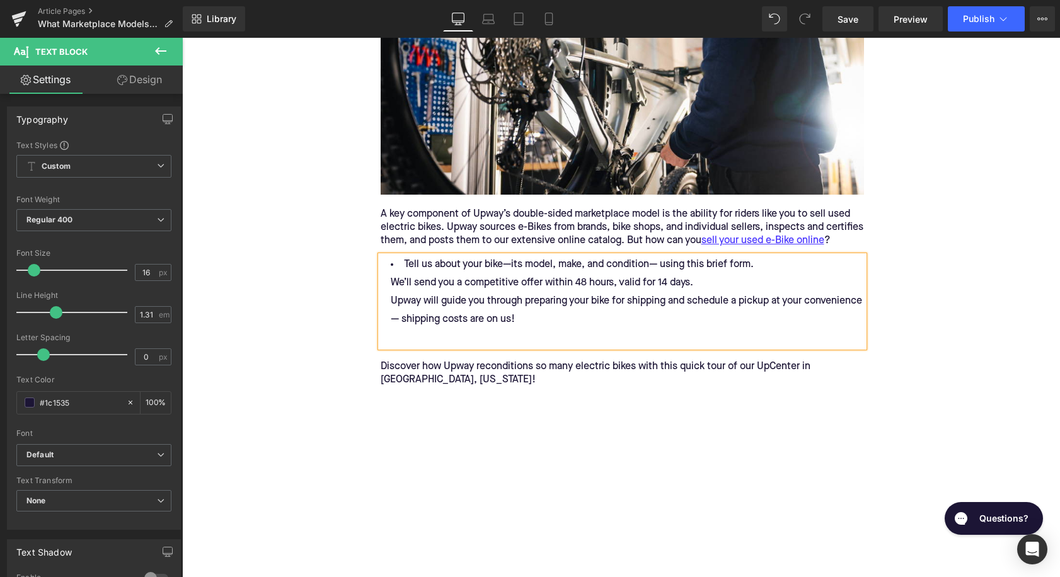
click at [385, 299] on li "Tell us about your bike—its model, make, and condition— using this brief form. …" at bounding box center [622, 301] width 483 height 91
click at [390, 318] on li "We’ll send you a competitive offer within 48 hours, valid for 14 days. Upway wi…" at bounding box center [622, 310] width 483 height 73
click at [439, 347] on li "Upway will guide you through preparing your bike for shipping and schedule a pi…" at bounding box center [622, 319] width 483 height 55
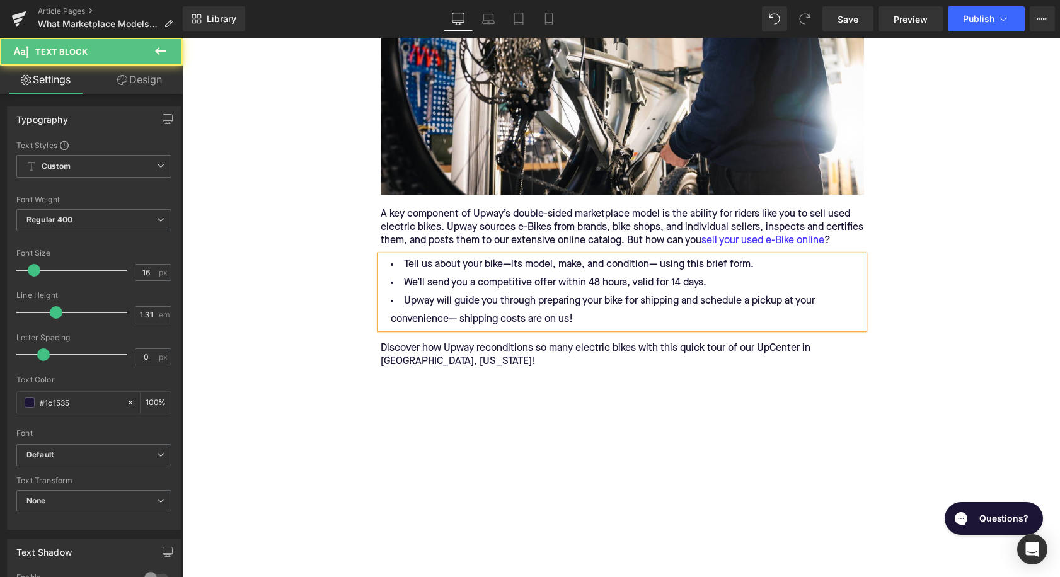
click at [739, 274] on li "Tell us about your bike—its model, make, and condition— using this brief form." at bounding box center [622, 265] width 483 height 18
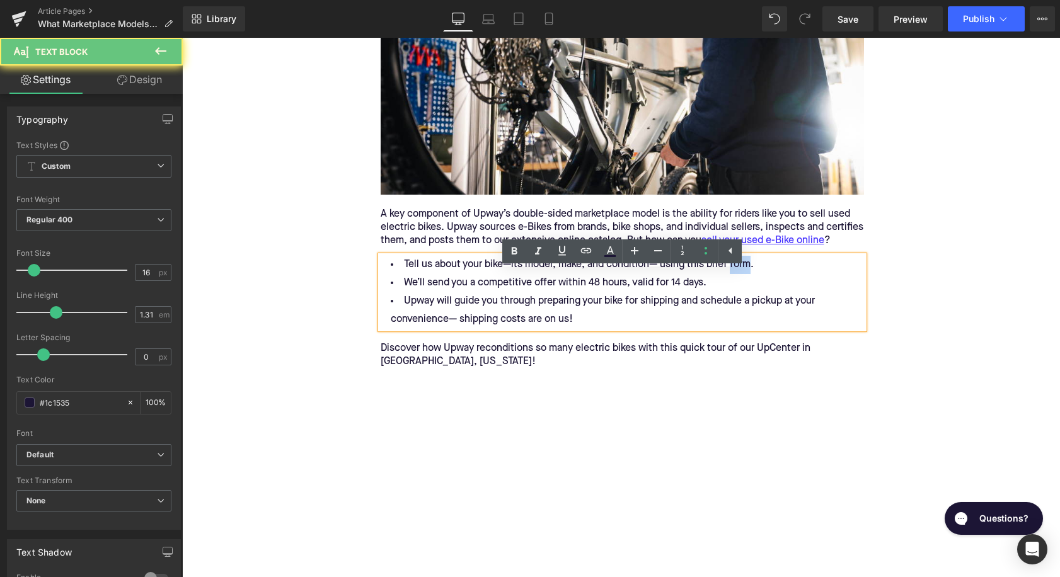
click at [739, 274] on li "Tell us about your bike—its model, make, and condition— using this brief form." at bounding box center [622, 265] width 483 height 18
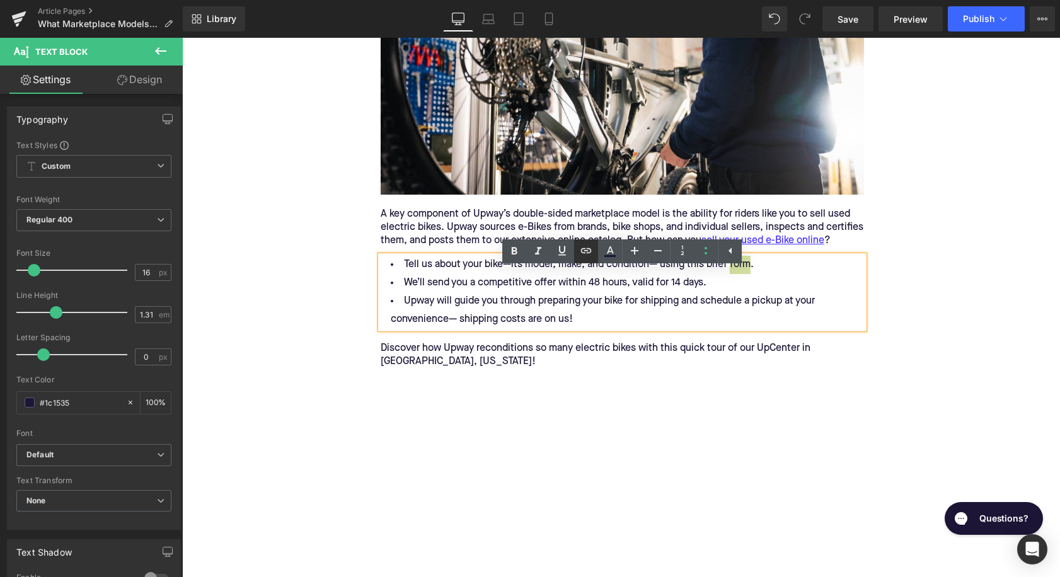
click at [598, 250] on link at bounding box center [586, 252] width 24 height 24
click at [651, 321] on input "text" at bounding box center [709, 312] width 194 height 32
paste input "https://upway.co/pages/sell-your-ebike#/form/brand"
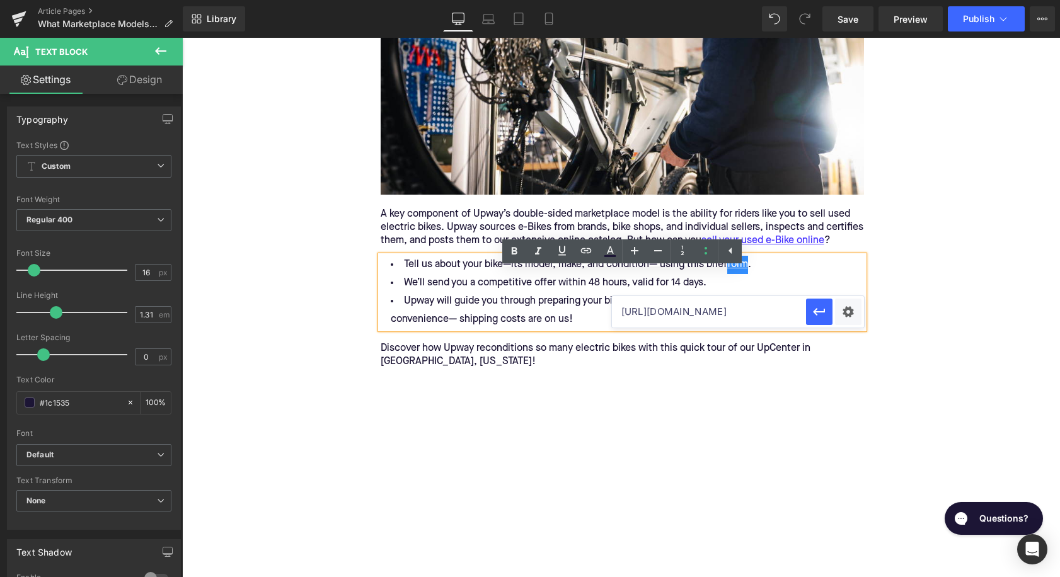
scroll to position [0, 69]
type input "https://upway.co/pages/sell-your-ebike#/form/brand"
click at [821, 318] on icon "button" at bounding box center [819, 311] width 15 height 15
click at [505, 365] on p "Discover how Upway reconditions so many electric bikes with this quick tour of …" at bounding box center [622, 355] width 483 height 26
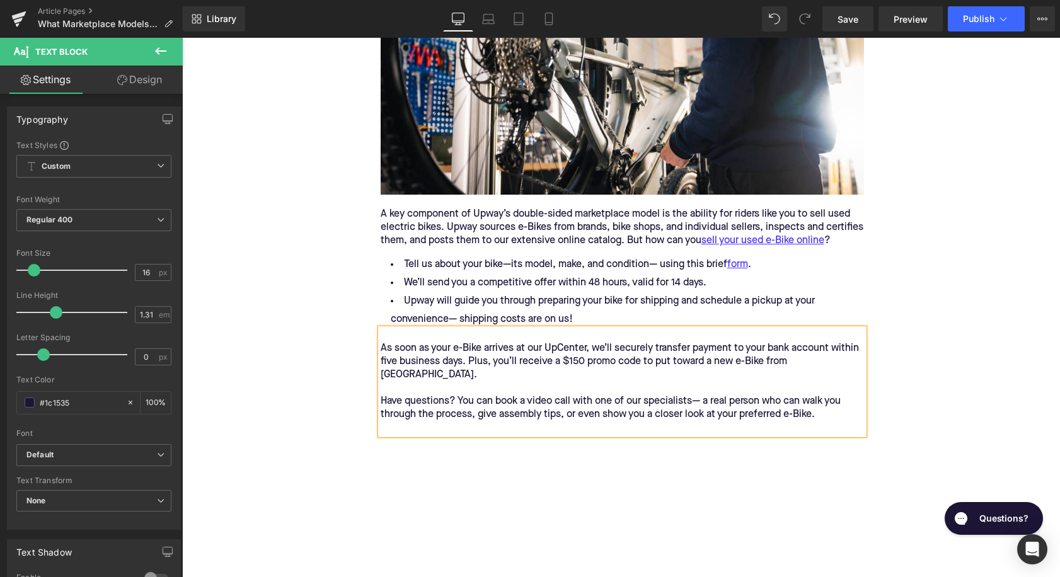
click at [383, 405] on p "As soon as your e-Bike arrives at our UpCenter, we’ll securely transfer payment…" at bounding box center [622, 381] width 483 height 79
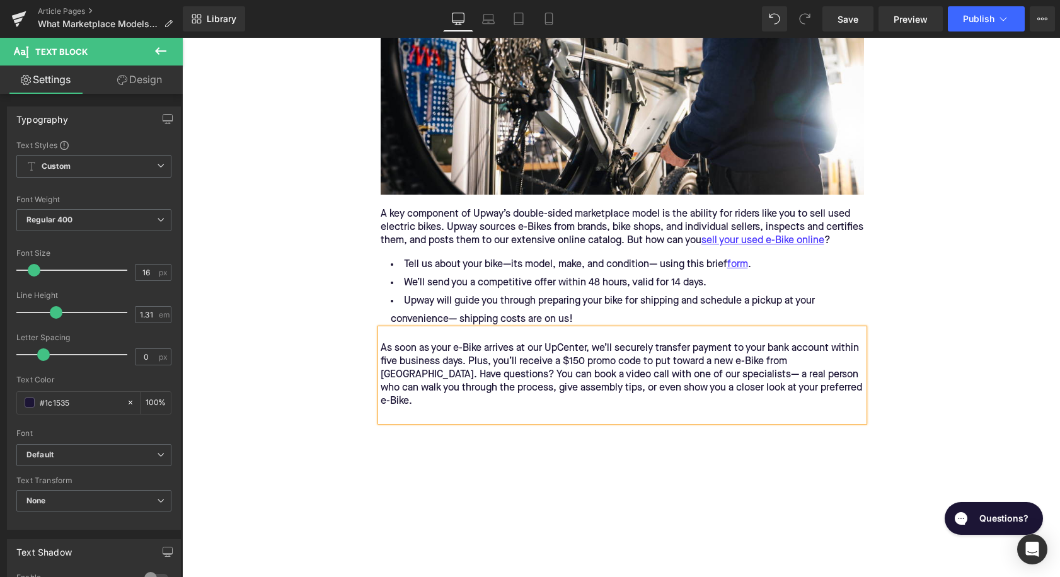
scroll to position [2010, 0]
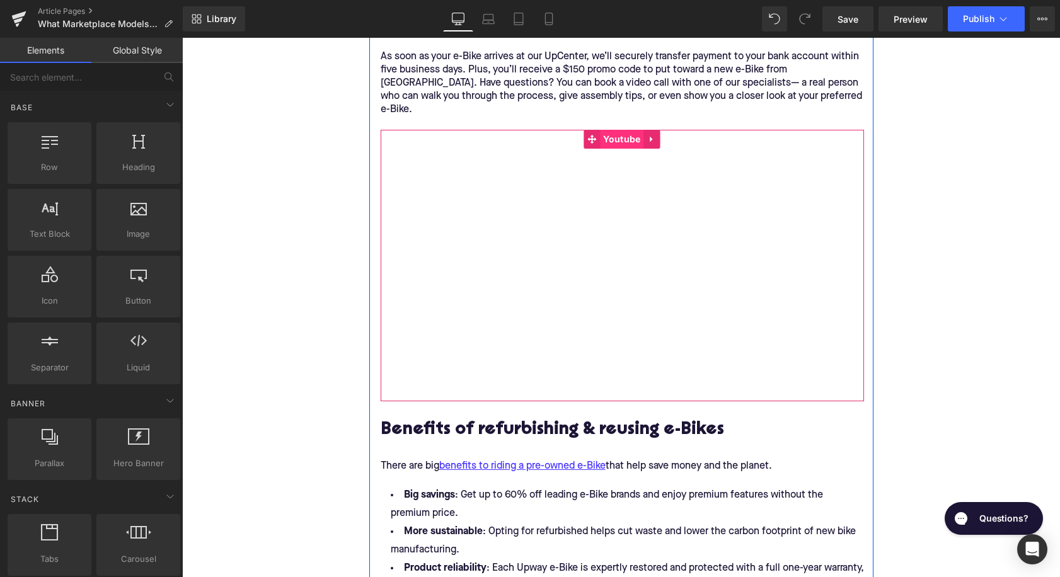
click at [616, 149] on span "Youtube" at bounding box center [621, 139] width 43 height 19
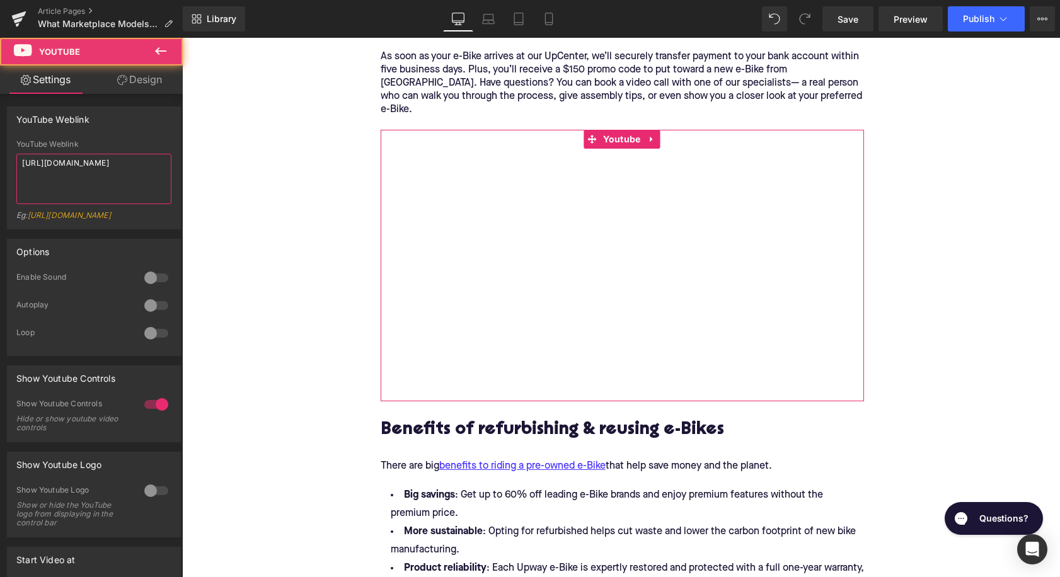
click at [76, 178] on textarea "https://www.youtube.com/watch?v=allAepc4aBY" at bounding box center [93, 179] width 155 height 50
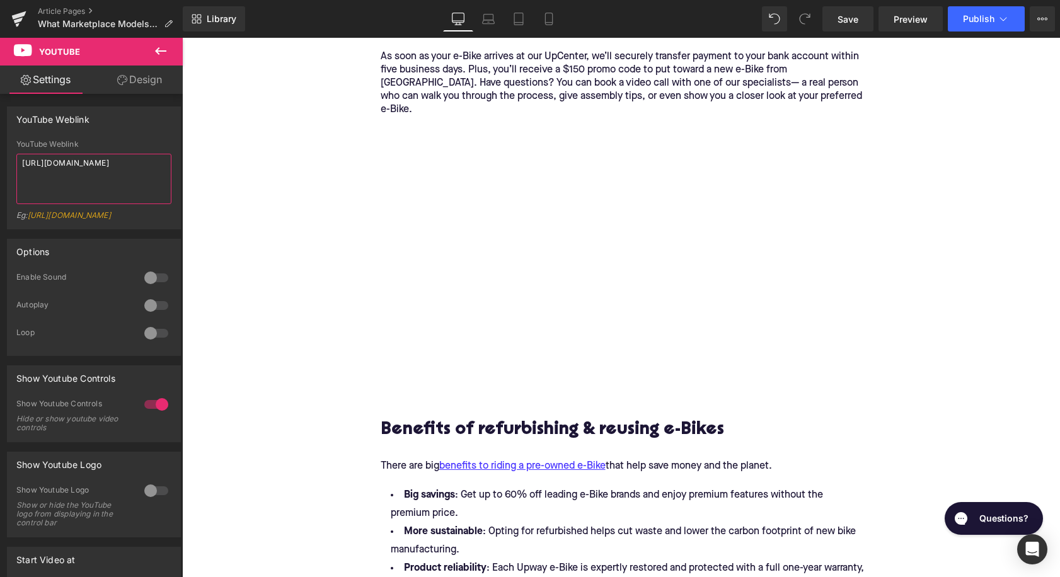
type textarea "https://www.youtube.com/watch?v=5msG4MD-wH8"
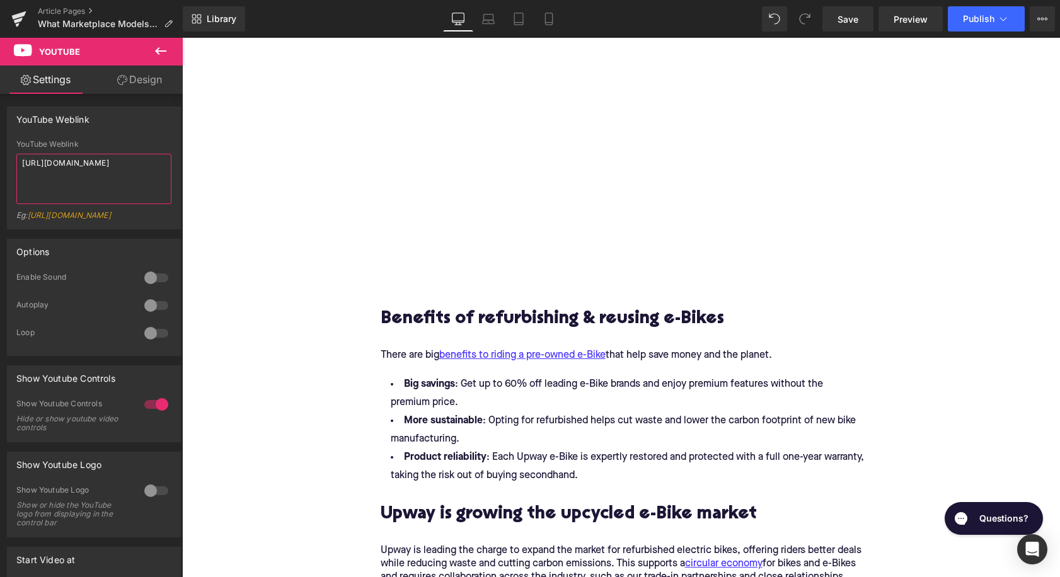
scroll to position [2188, 0]
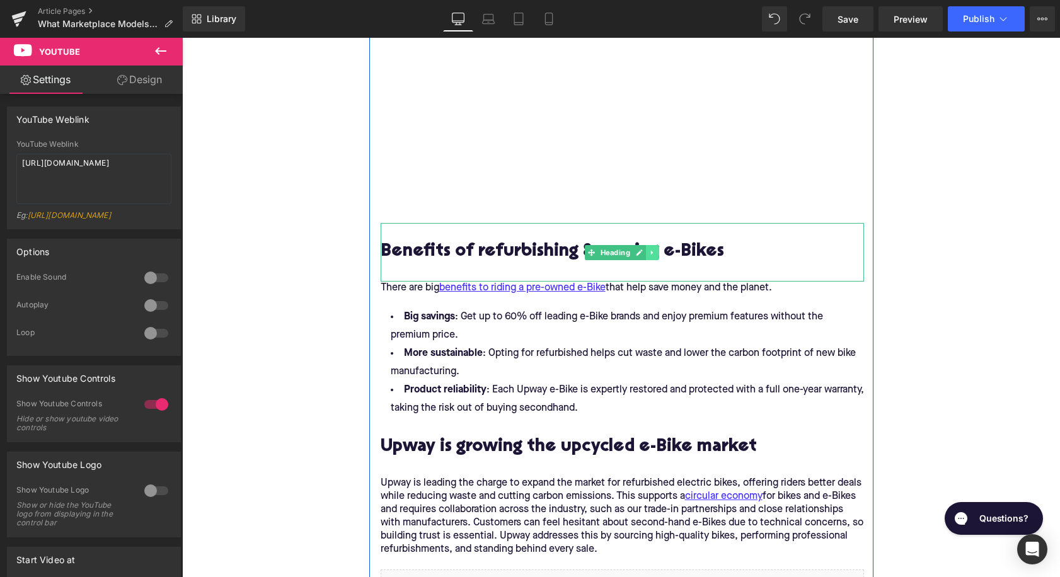
click at [655, 257] on icon at bounding box center [652, 253] width 7 height 8
click at [659, 257] on icon at bounding box center [659, 253] width 7 height 8
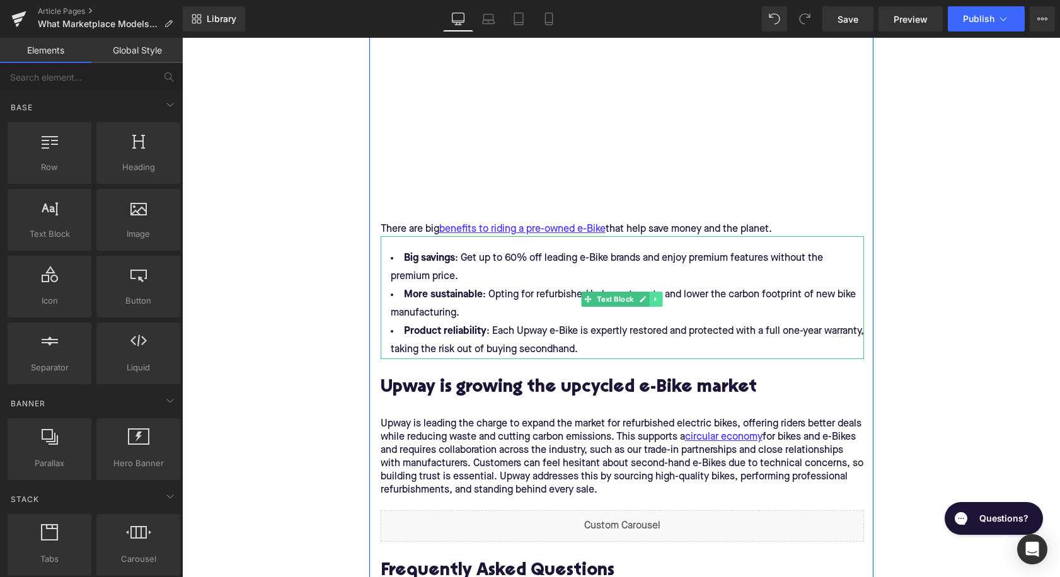
click at [661, 306] on link at bounding box center [656, 299] width 13 height 15
click at [661, 303] on icon at bounding box center [662, 299] width 7 height 7
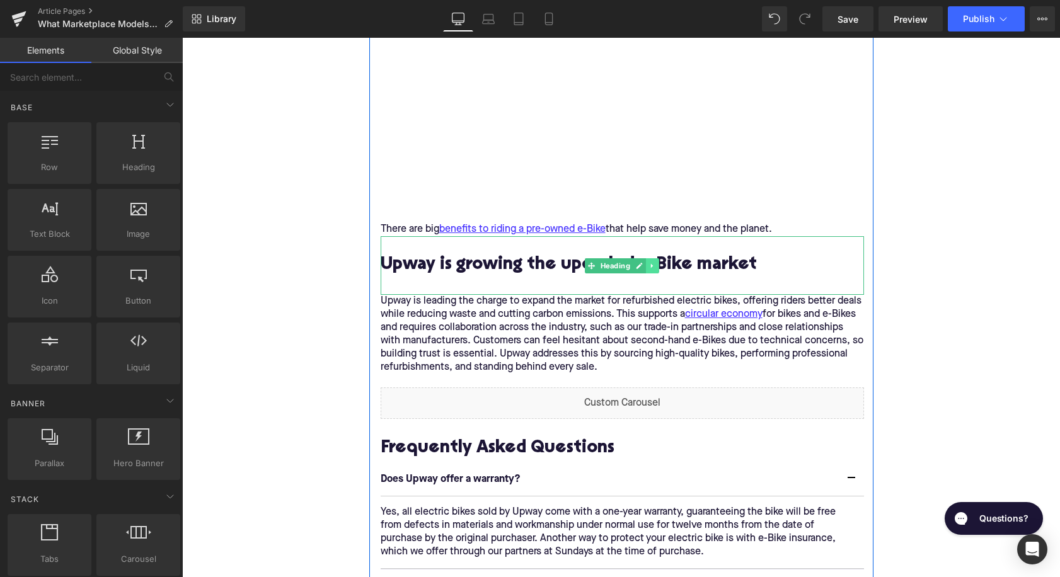
click at [652, 268] on icon at bounding box center [652, 265] width 2 height 4
click at [657, 269] on icon at bounding box center [659, 265] width 7 height 7
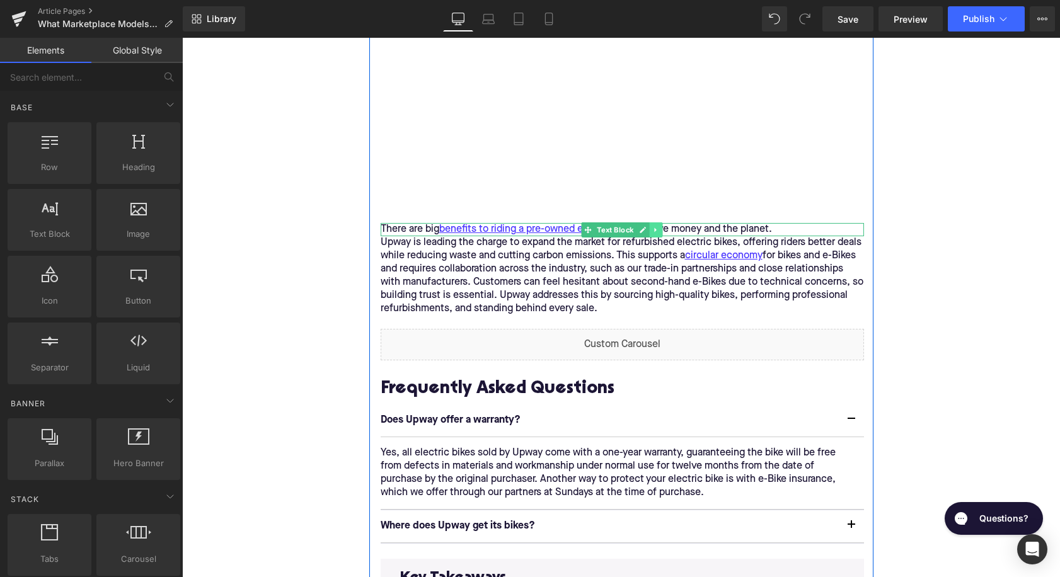
click at [655, 232] on icon at bounding box center [655, 230] width 2 height 4
click at [662, 238] on link at bounding box center [662, 230] width 13 height 15
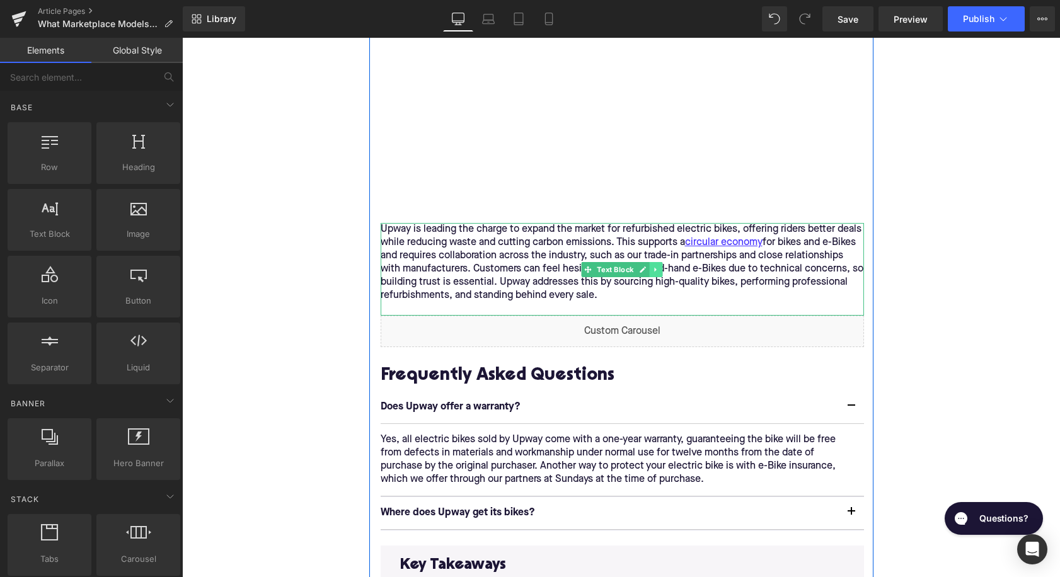
click at [659, 274] on icon at bounding box center [655, 270] width 7 height 8
click at [664, 274] on icon at bounding box center [662, 270] width 7 height 8
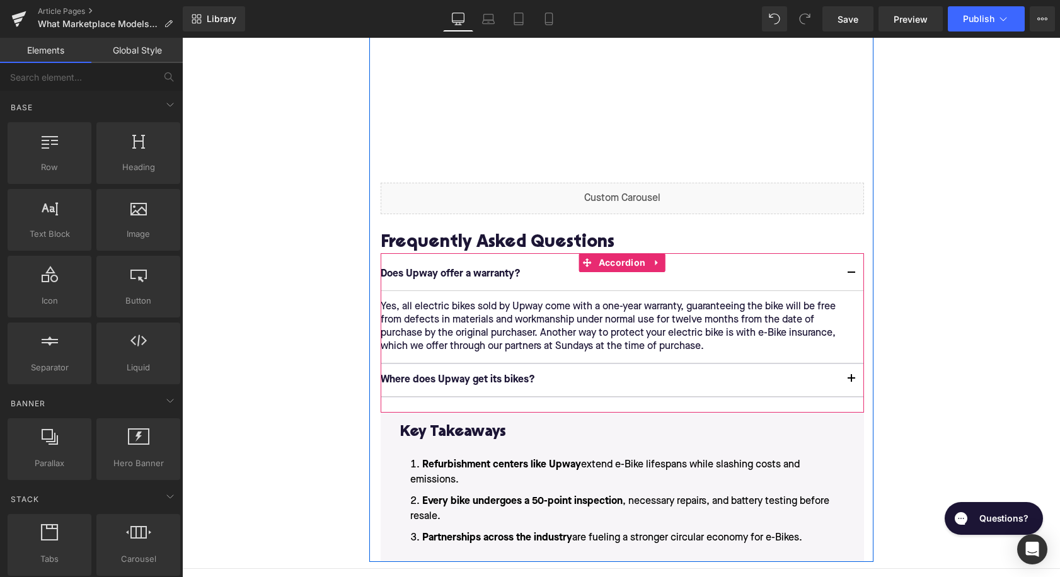
scroll to position [2275, 0]
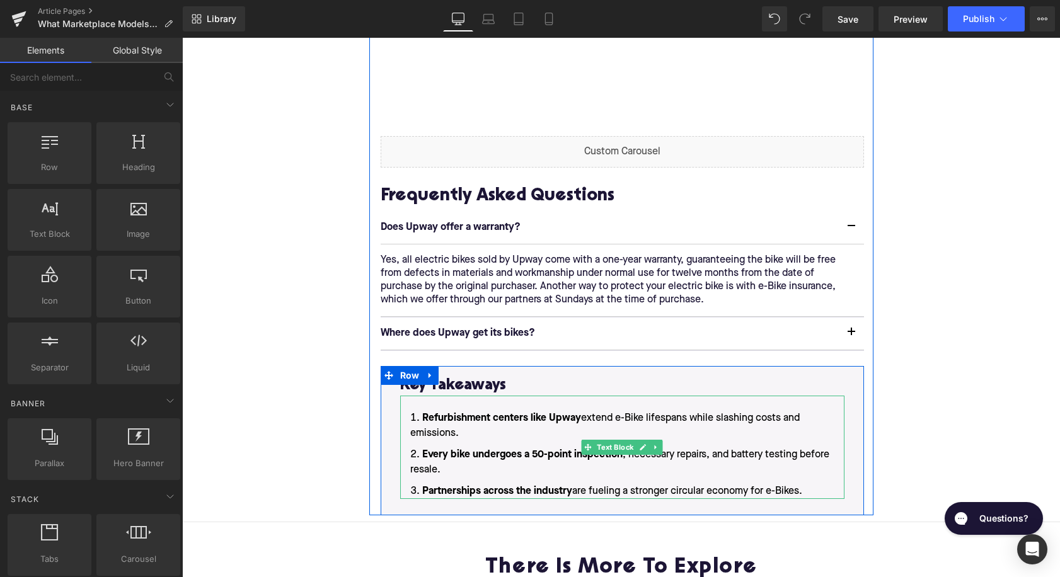
click at [804, 494] on li "Partnerships across the industry are fueling a stronger circular economy for e-…" at bounding box center [622, 491] width 444 height 15
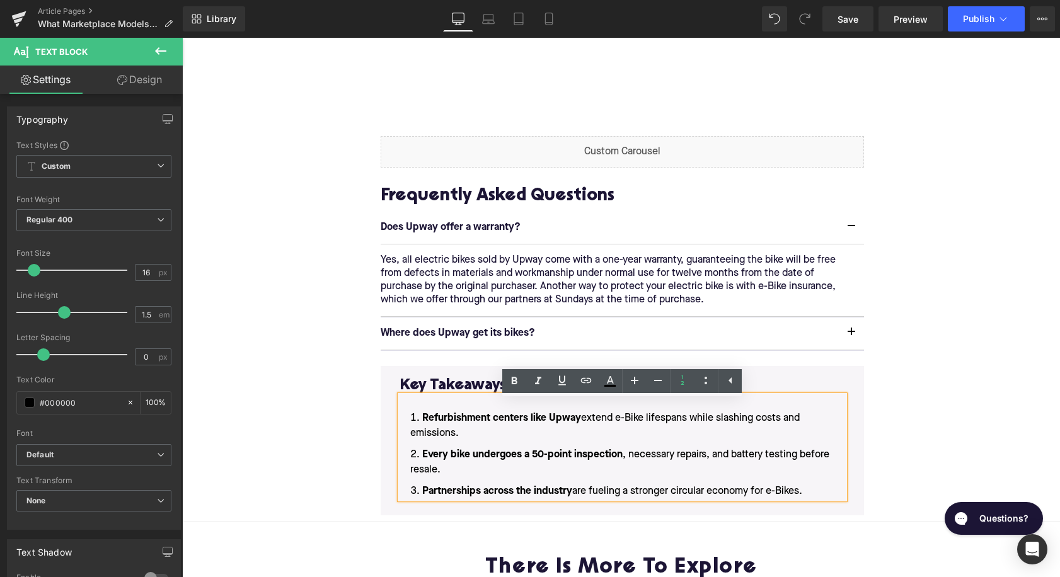
drag, startPoint x: 819, startPoint y: 500, endPoint x: 587, endPoint y: 425, distance: 243.8
click at [587, 425] on ol "Refurbishment centers like Upway extend e-Bike lifespans while slashing costs a…" at bounding box center [622, 455] width 444 height 88
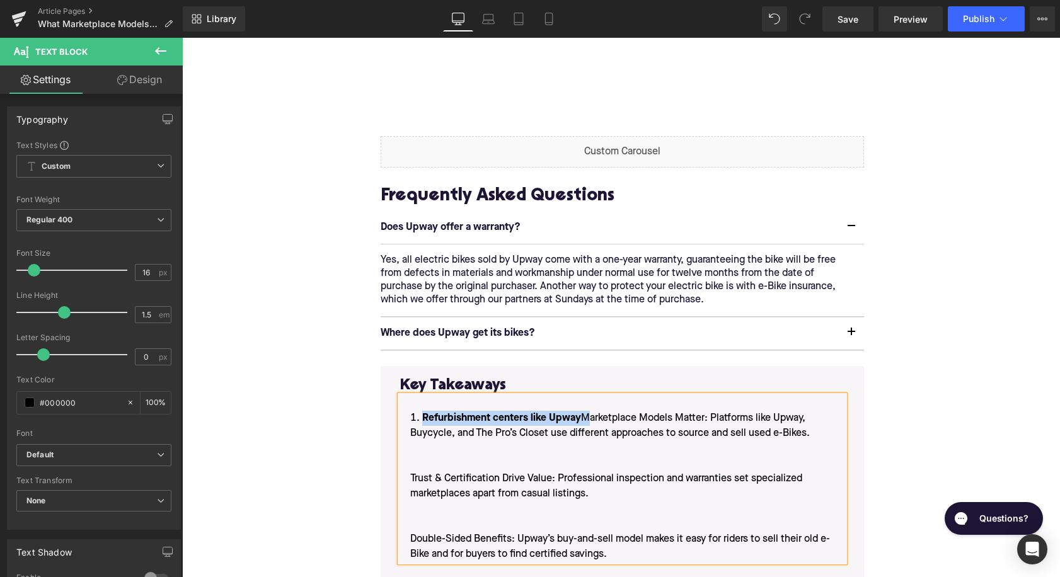
drag, startPoint x: 584, startPoint y: 425, endPoint x: 423, endPoint y: 422, distance: 160.8
click at [423, 422] on li "Refurbishment centers like Upway Marketplace Models Matter: Platforms like Upwa…" at bounding box center [622, 486] width 444 height 151
click at [409, 489] on li "Marketplace Models Matter: Platforms like Upway, Buycycle, and The Pro’s Closet…" at bounding box center [622, 486] width 444 height 151
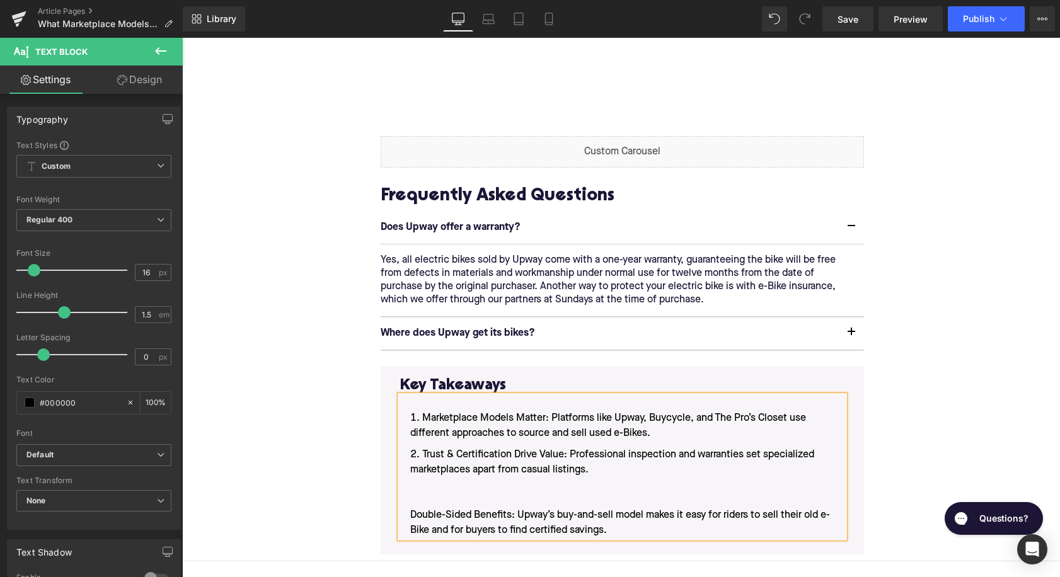
click at [406, 523] on li "Trust & Certification Drive Value: Professional inspection and warranties set s…" at bounding box center [622, 493] width 444 height 91
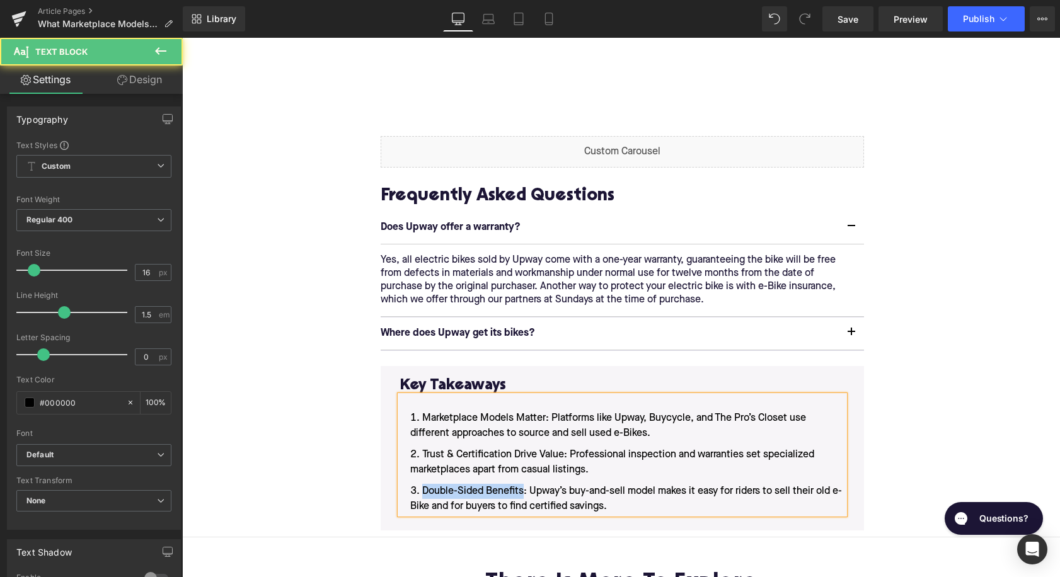
drag, startPoint x: 523, startPoint y: 498, endPoint x: 417, endPoint y: 499, distance: 106.5
click at [417, 499] on li "Double-Sided Benefits: Upway’s buy-and-sell model makes it easy for riders to s…" at bounding box center [622, 499] width 444 height 30
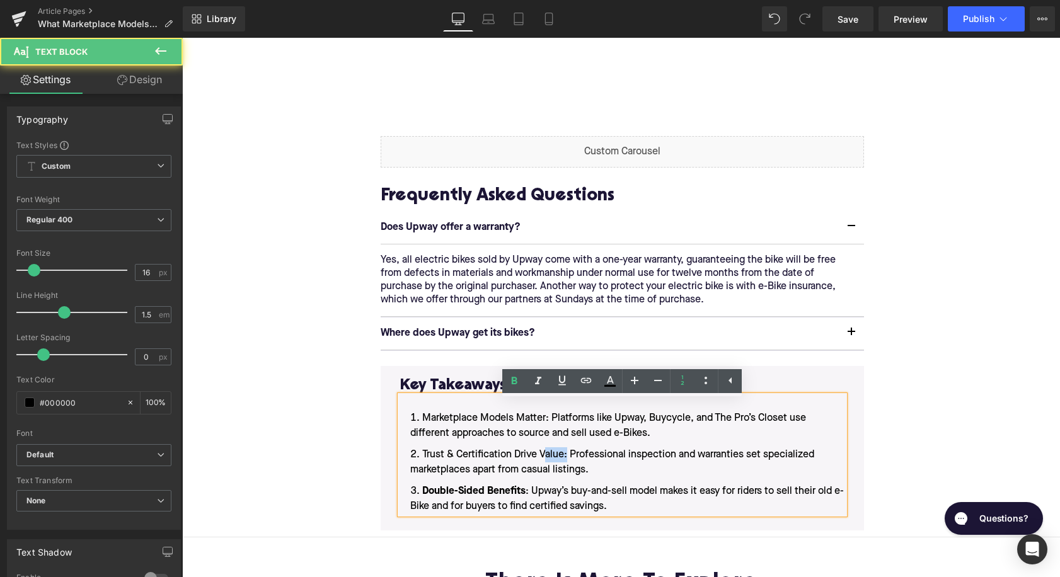
drag, startPoint x: 567, startPoint y: 461, endPoint x: 544, endPoint y: 459, distance: 22.8
click at [544, 459] on li "Trust & Certification Drive Value: Professional inspection and warranties set s…" at bounding box center [622, 463] width 444 height 30
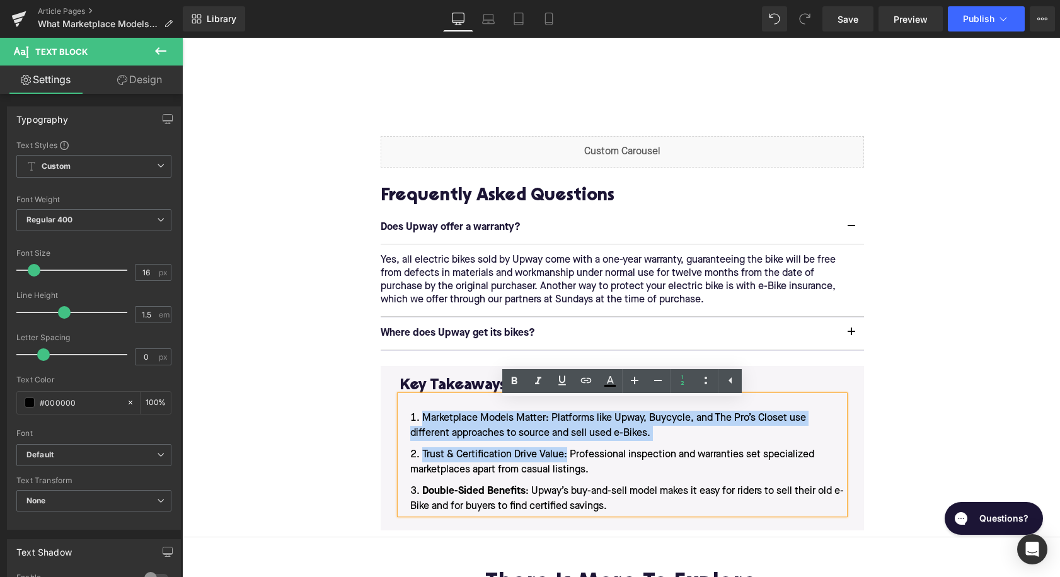
drag, startPoint x: 567, startPoint y: 460, endPoint x: 495, endPoint y: 450, distance: 71.9
click at [495, 450] on ol "Marketplace Models Matter: Platforms like Upway, Buycycle, and The Pro’s Closet…" at bounding box center [622, 462] width 444 height 103
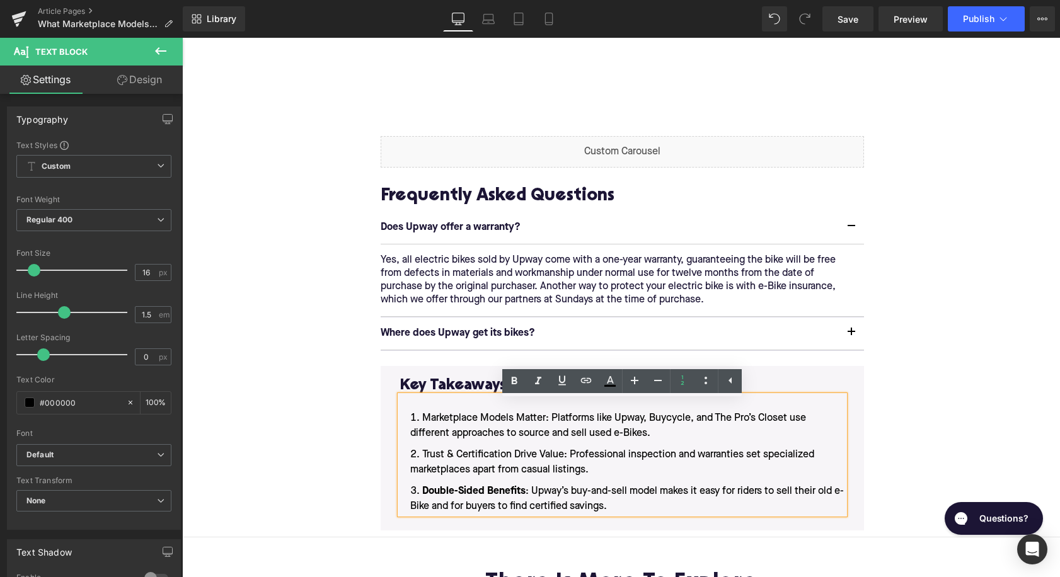
click at [495, 450] on ol "Marketplace Models Matter: Platforms like Upway, Buycycle, and The Pro’s Closet…" at bounding box center [622, 462] width 444 height 103
click at [561, 461] on li "Trust & Certification Drive Value: Professional inspection and warranties set s…" at bounding box center [622, 463] width 444 height 30
drag, startPoint x: 565, startPoint y: 461, endPoint x: 416, endPoint y: 456, distance: 148.8
click at [416, 456] on li "Trust & Certification Drive Value: Professional inspection and warranties set s…" at bounding box center [622, 463] width 444 height 30
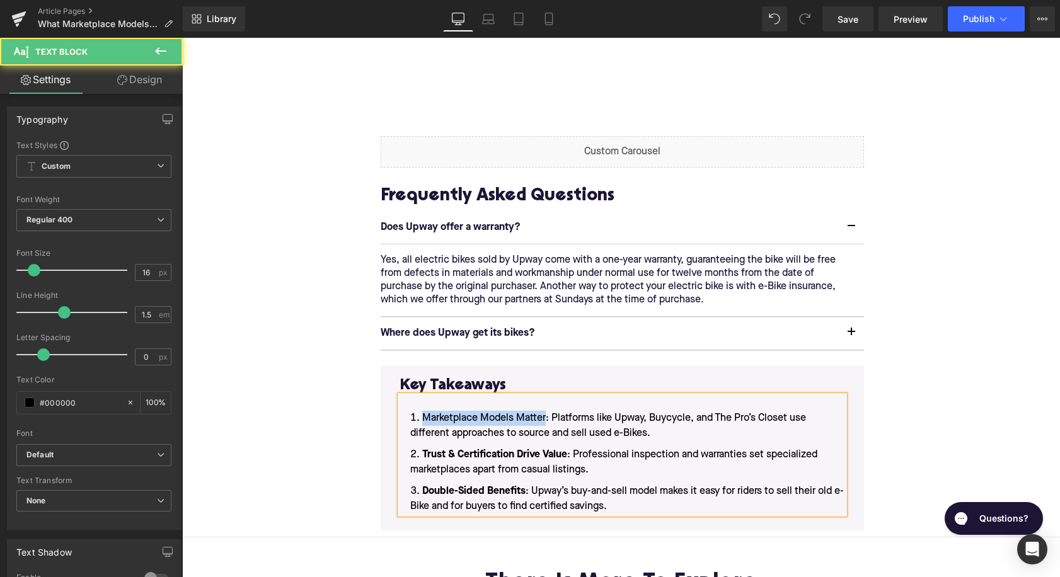
drag, startPoint x: 547, startPoint y: 425, endPoint x: 418, endPoint y: 424, distance: 128.6
click at [418, 424] on li "Marketplace Models Matter: Platforms like Upway, Buycycle, and The Pro’s Closet…" at bounding box center [622, 426] width 444 height 30
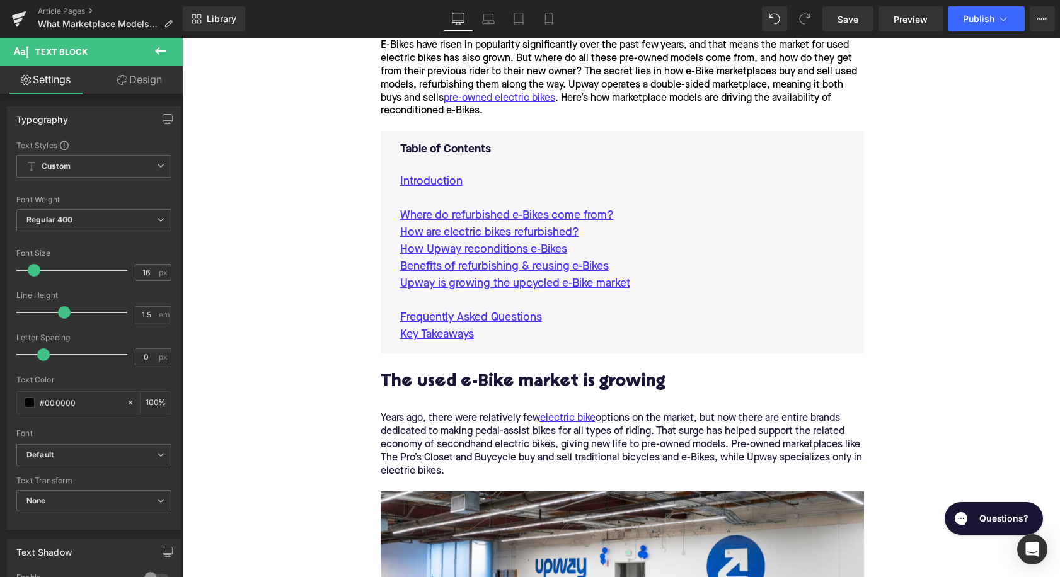
scroll to position [629, 0]
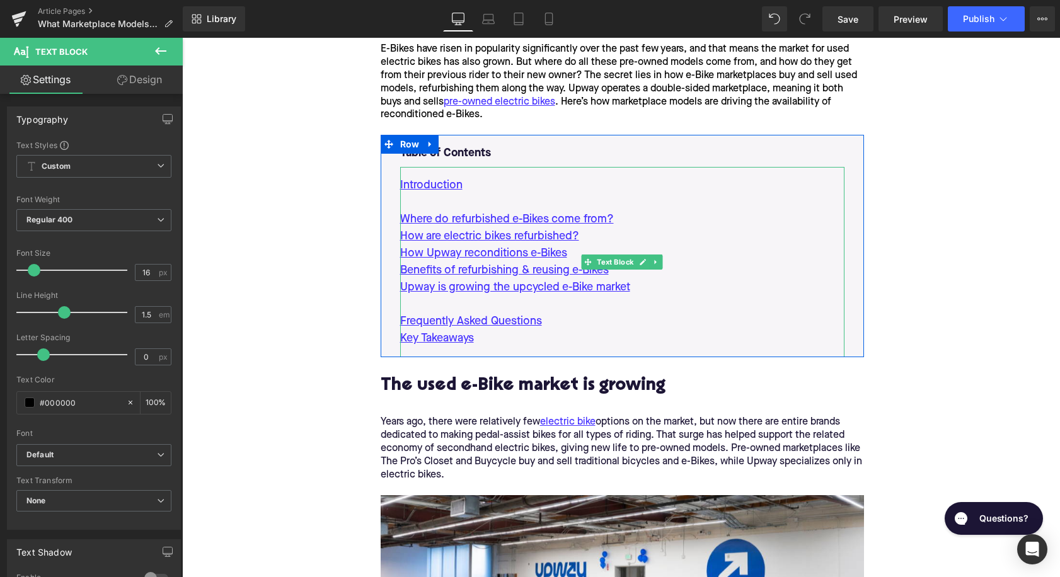
click at [674, 301] on p at bounding box center [622, 304] width 444 height 17
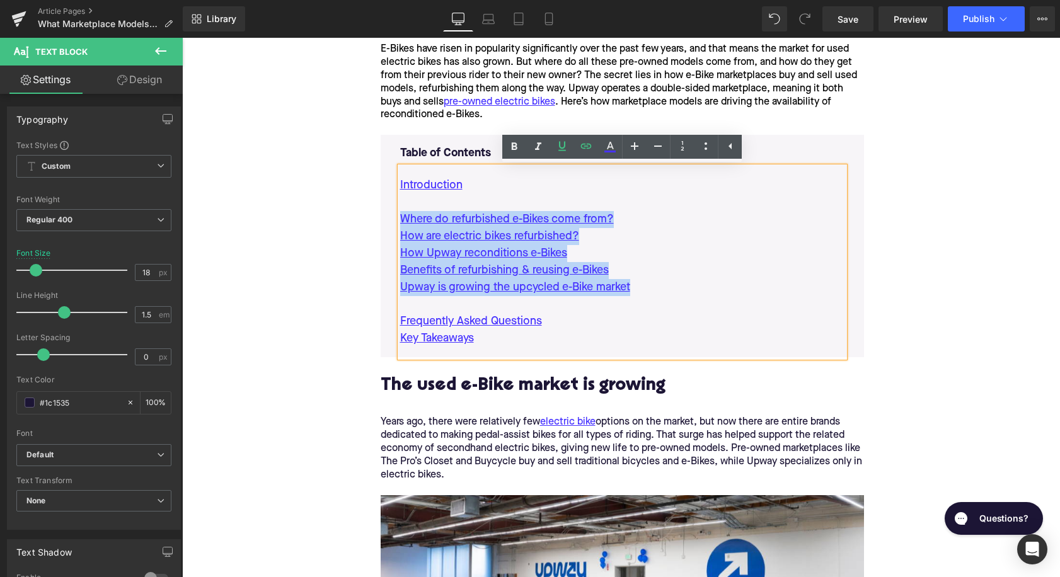
drag, startPoint x: 661, startPoint y: 292, endPoint x: 355, endPoint y: 224, distance: 313.2
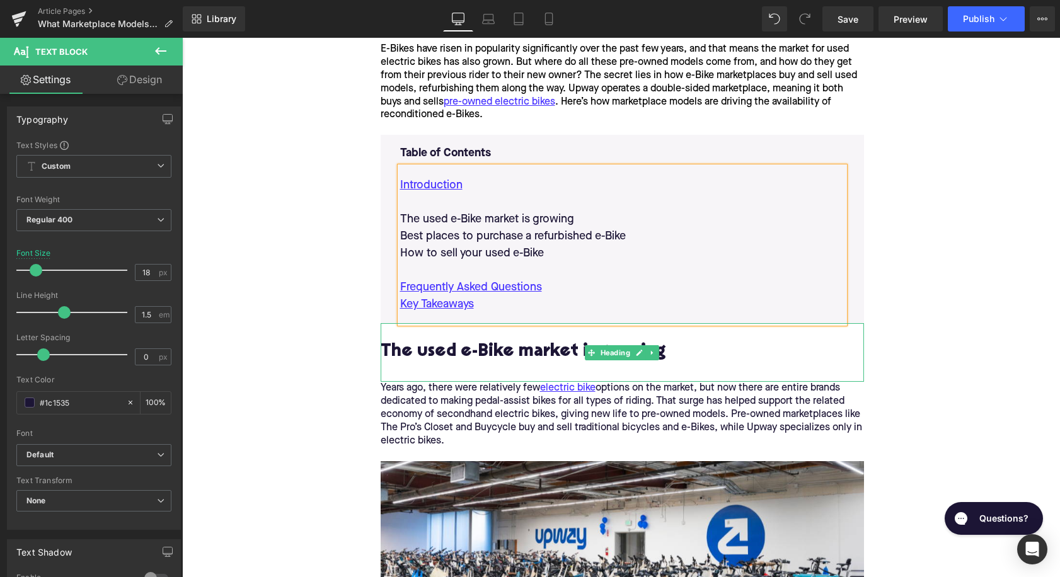
click at [548, 349] on h2 "The used e-Bike market is growing" at bounding box center [622, 362] width 483 height 39
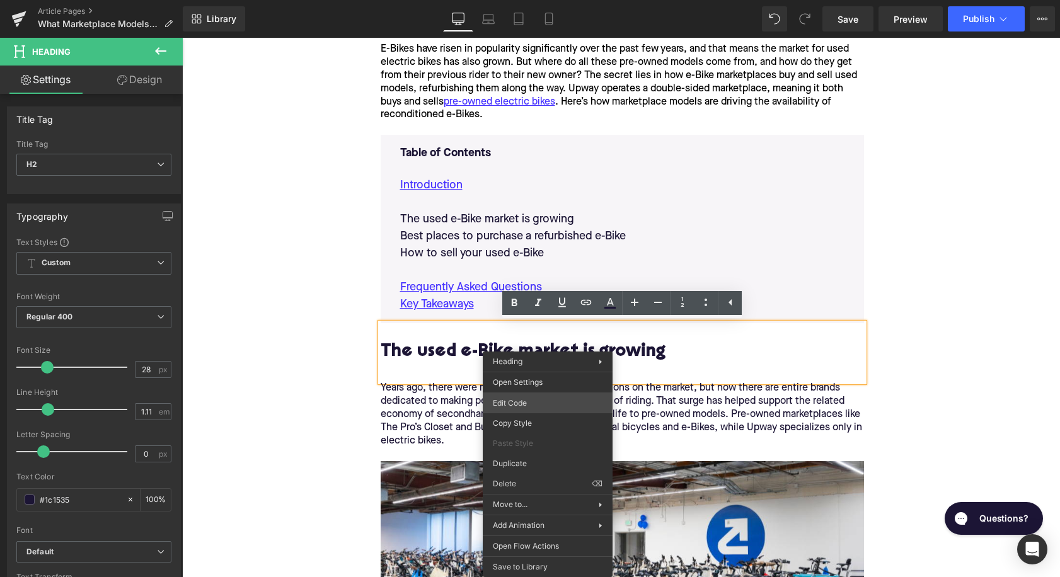
click at [521, 0] on div "Youtube You are previewing how the will restyle your page. You can not edit Ele…" at bounding box center [530, 0] width 1060 height 0
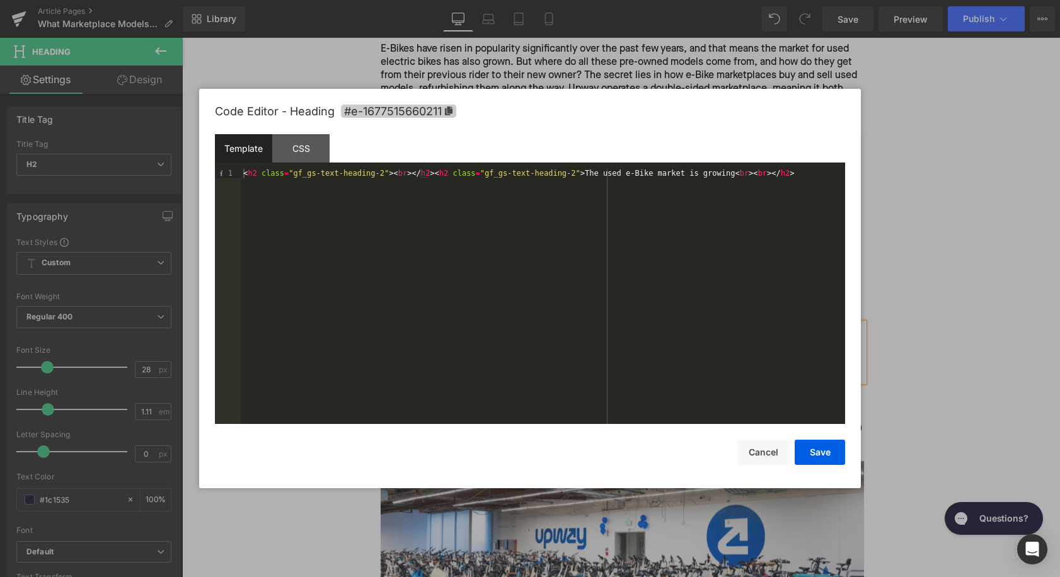
click at [453, 108] on icon at bounding box center [448, 111] width 9 height 9
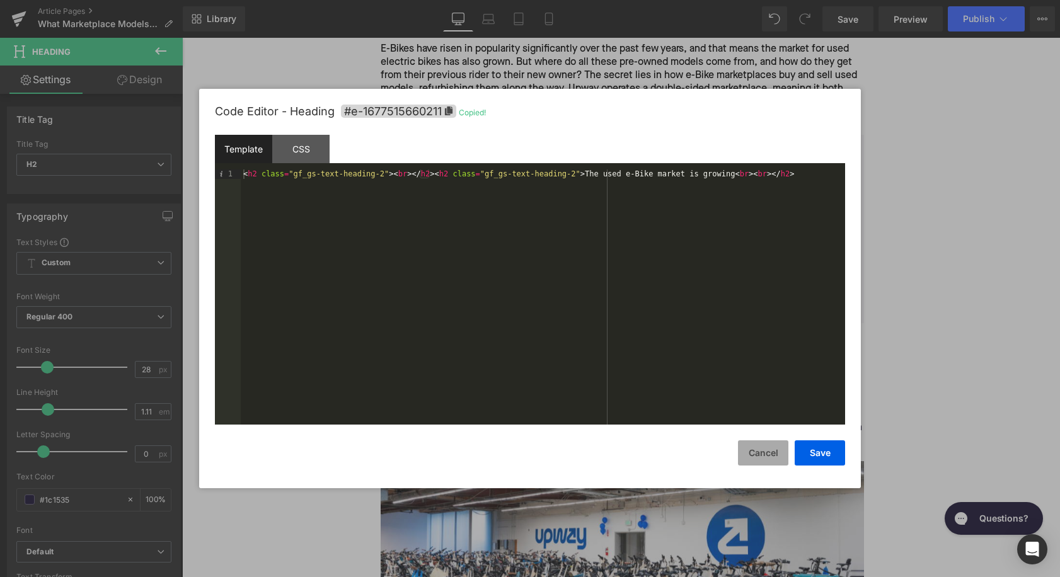
click at [777, 448] on button "Cancel" at bounding box center [763, 453] width 50 height 25
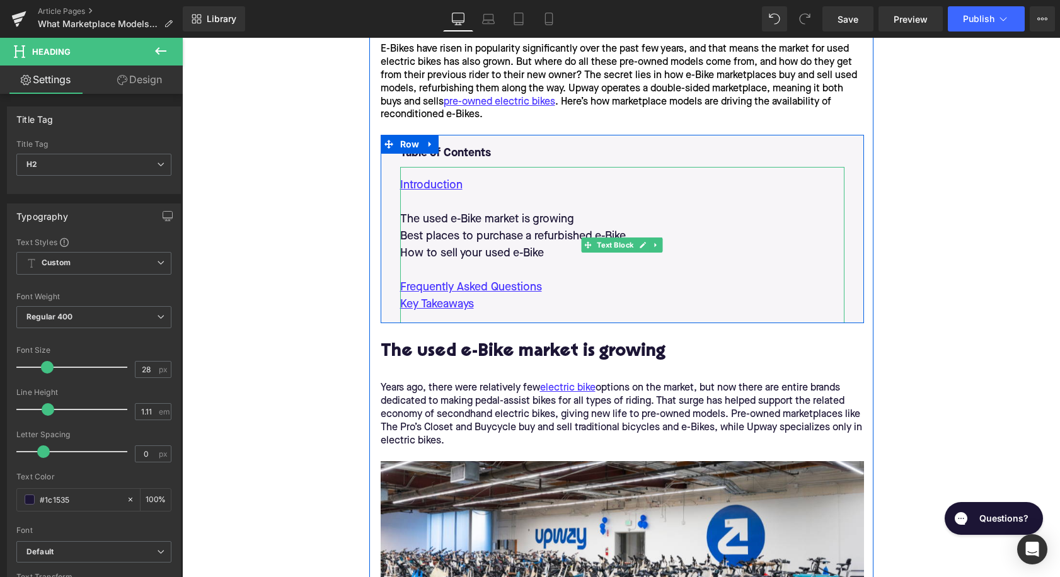
click at [474, 220] on p "The used e-Bike market is growing" at bounding box center [622, 219] width 444 height 17
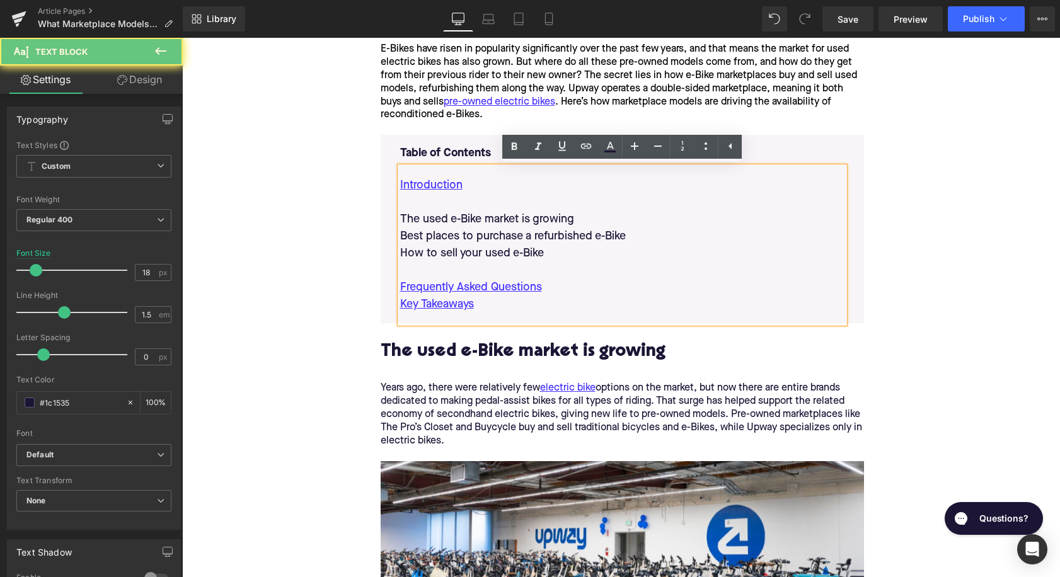
click at [474, 220] on p "The used e-Bike market is growing" at bounding box center [622, 219] width 444 height 17
click at [589, 154] on link at bounding box center [586, 147] width 24 height 24
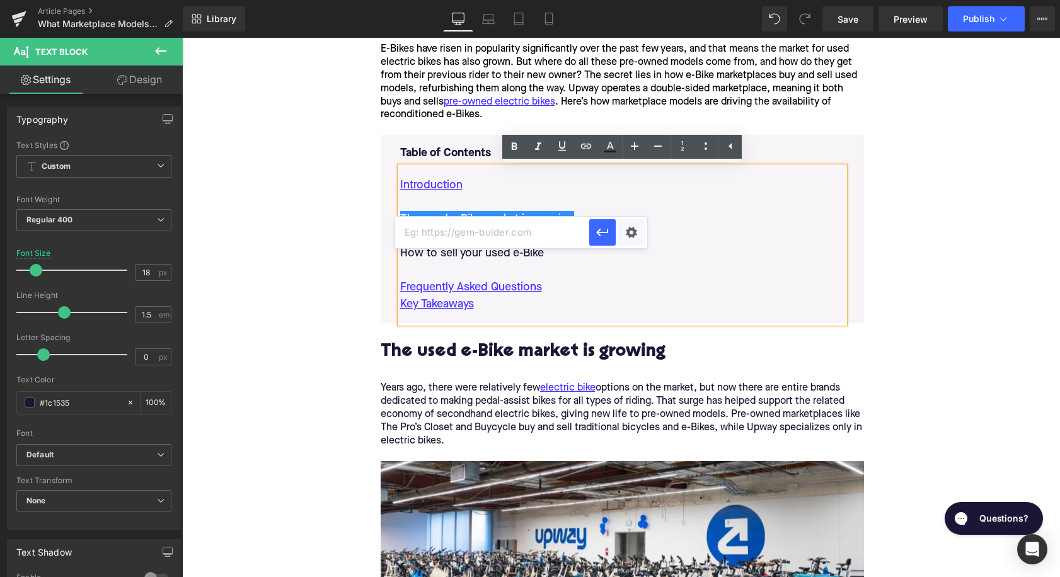
click at [521, 231] on input "text" at bounding box center [492, 233] width 194 height 32
paste input "#e-1677515660211"
click at [602, 236] on icon "button" at bounding box center [602, 232] width 15 height 15
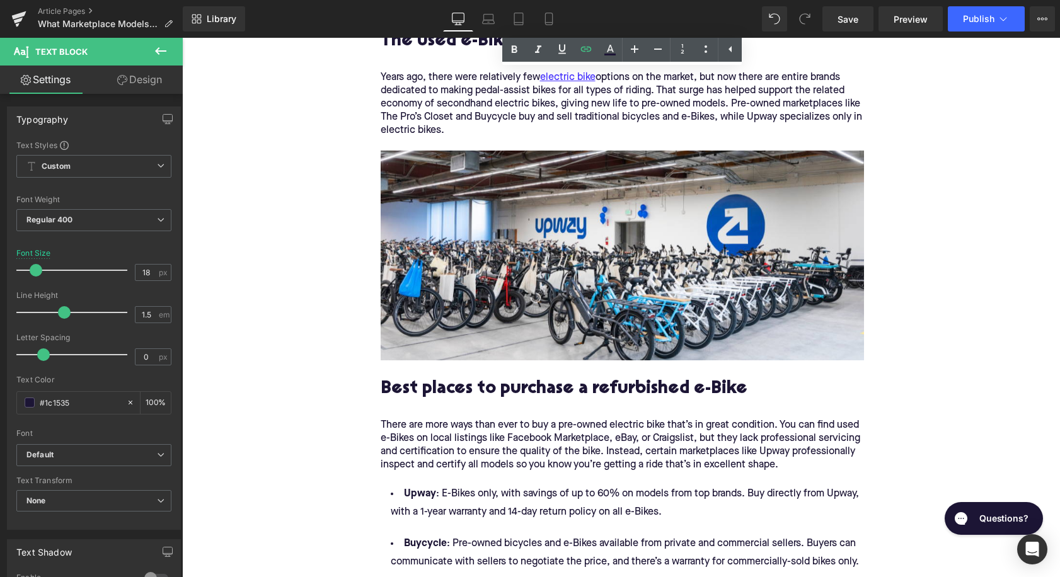
scroll to position [954, 0]
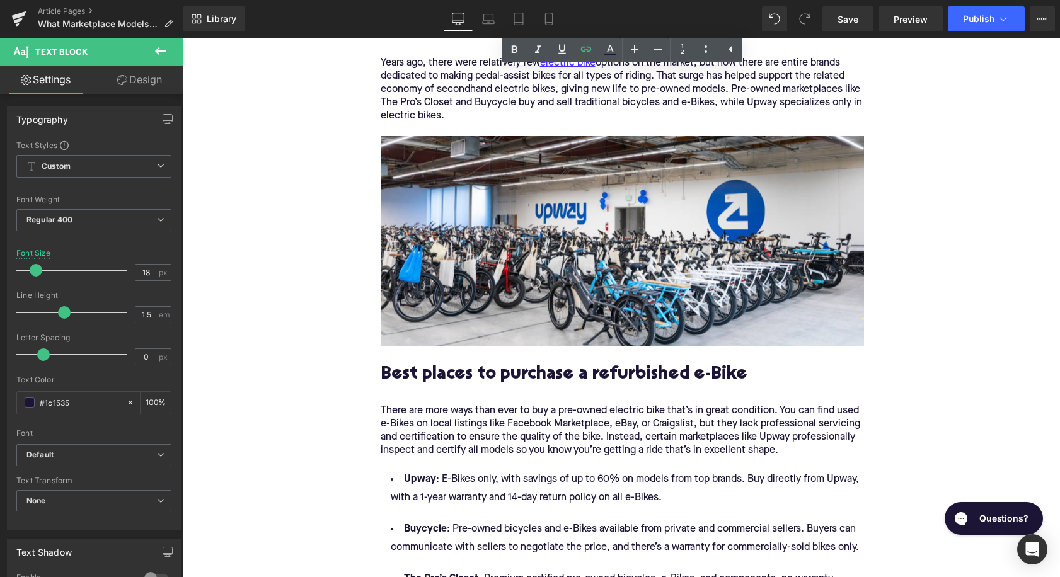
click at [556, 371] on h2 "Best places to purchase a refurbished e-Bike" at bounding box center [622, 385] width 483 height 39
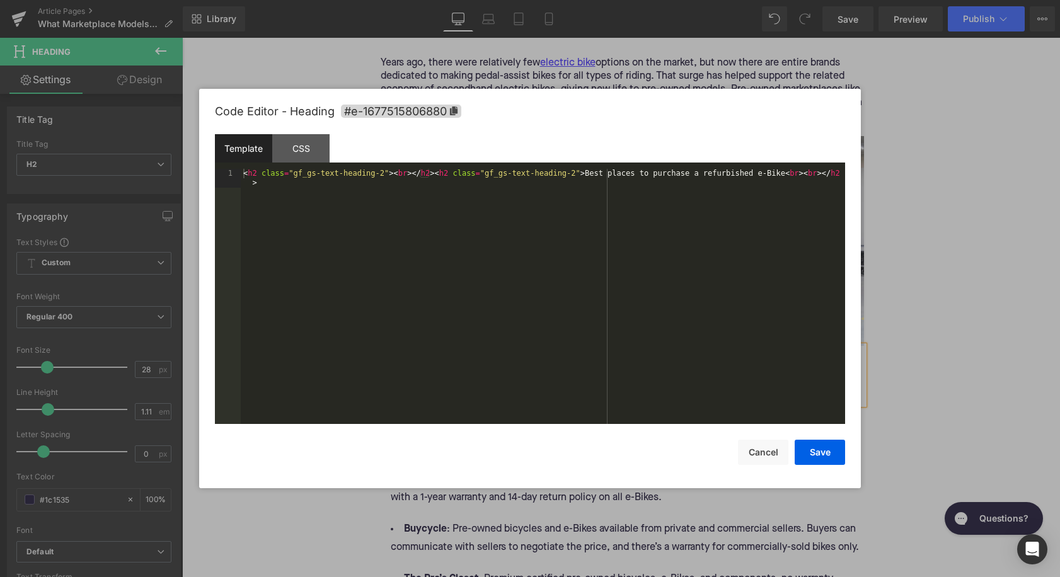
click at [541, 0] on div "Youtube You are previewing how the will restyle your page. You can not edit Ele…" at bounding box center [530, 0] width 1060 height 0
click at [425, 105] on span "#e-1677515806880" at bounding box center [401, 111] width 120 height 13
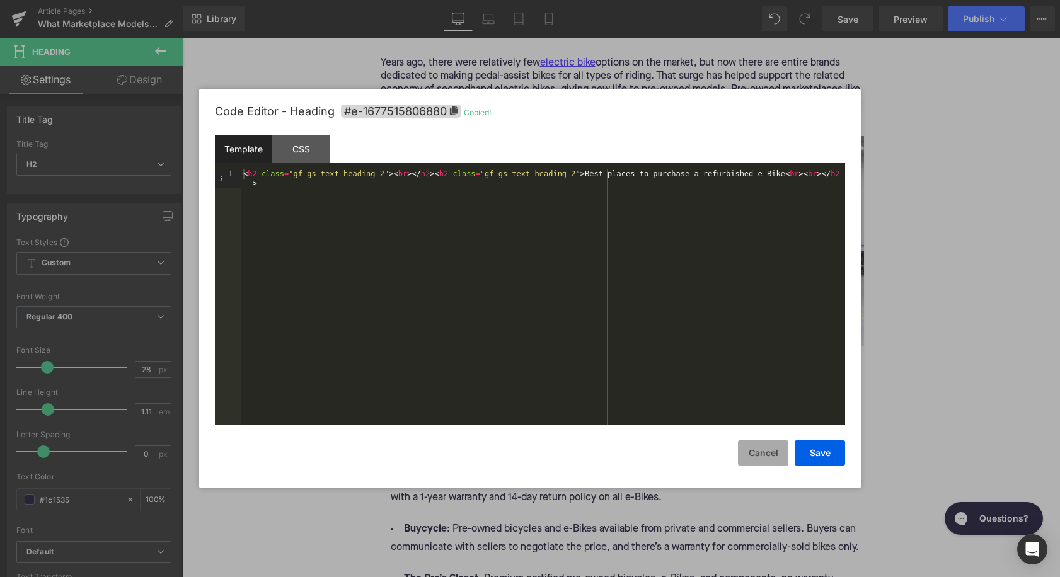
click at [759, 457] on button "Cancel" at bounding box center [763, 453] width 50 height 25
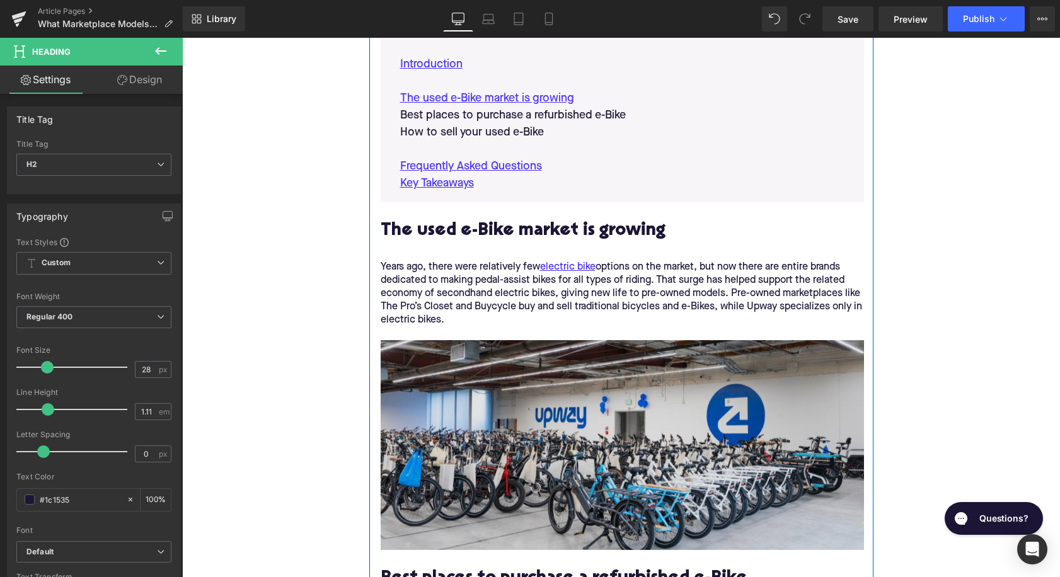
scroll to position [658, 0]
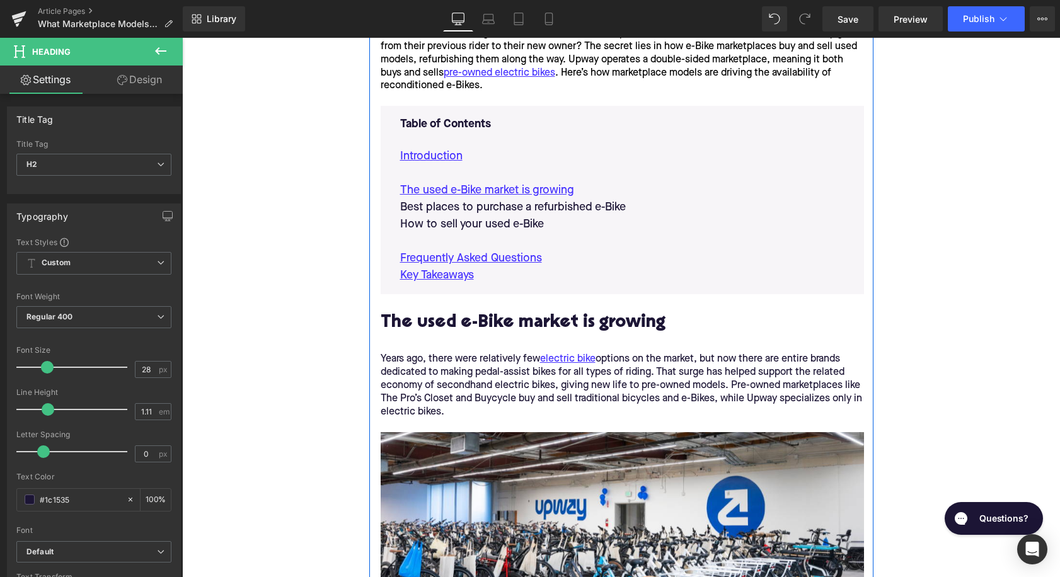
click at [466, 205] on p "Best places to purchase a refurbished e-Bike" at bounding box center [622, 207] width 444 height 17
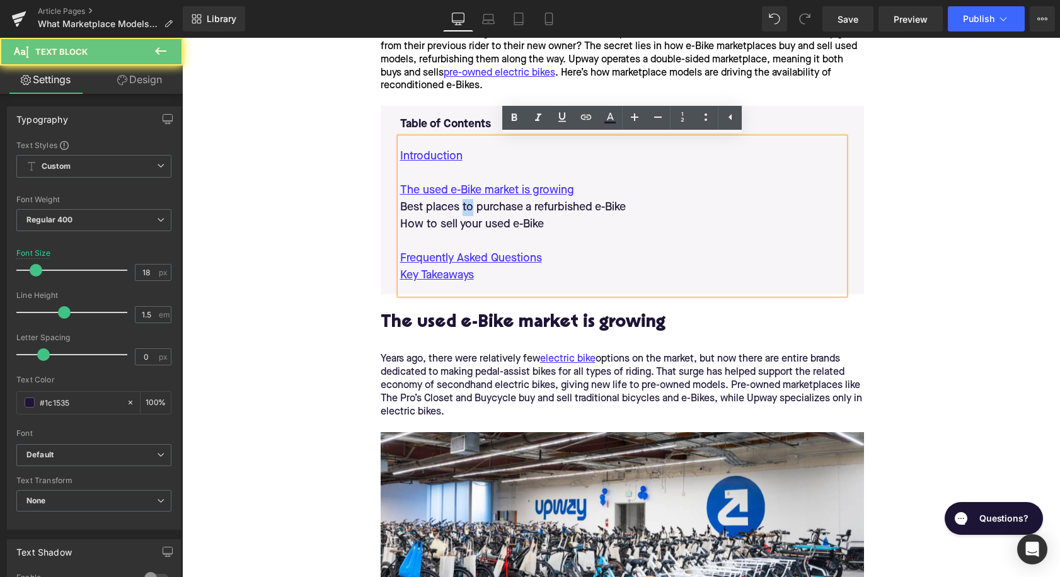
click at [466, 205] on p "Best places to purchase a refurbished e-Bike" at bounding box center [622, 207] width 444 height 17
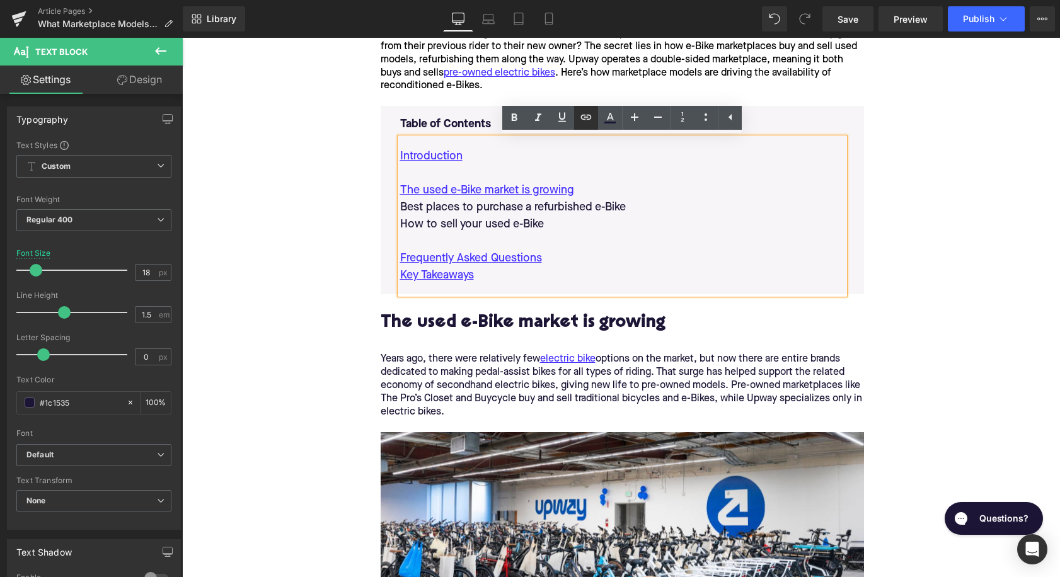
drag, startPoint x: 591, startPoint y: 122, endPoint x: 403, endPoint y: 96, distance: 189.1
click at [591, 122] on icon at bounding box center [586, 117] width 15 height 15
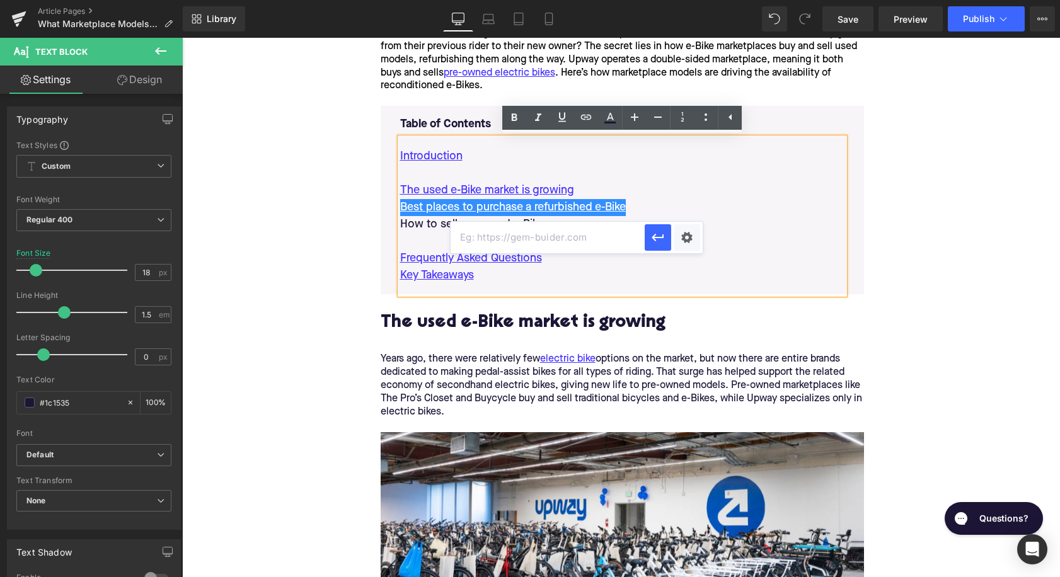
click at [524, 237] on input "text" at bounding box center [548, 238] width 194 height 32
paste input "#e-1677515806880"
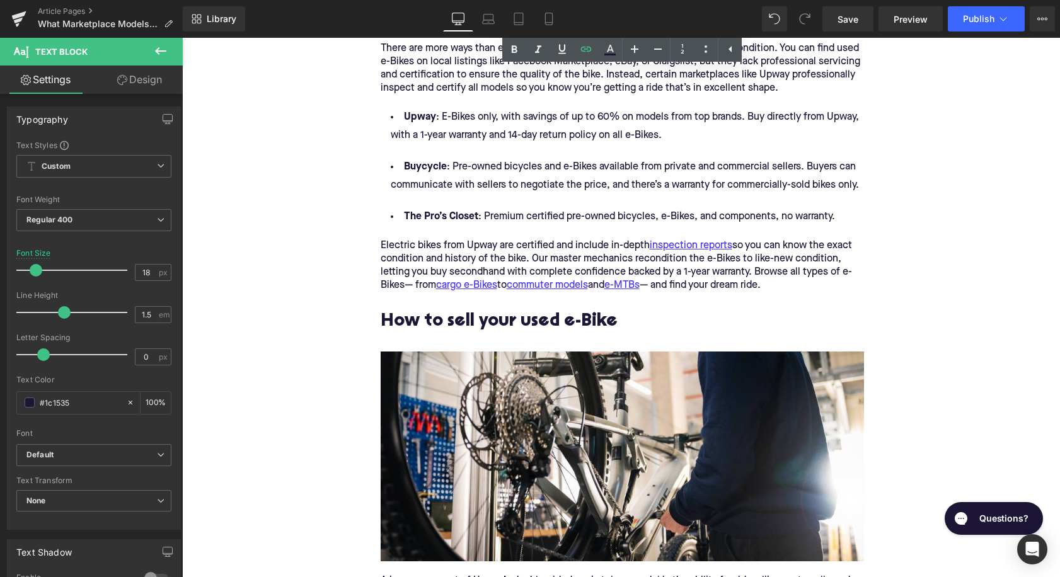
scroll to position [1336, 0]
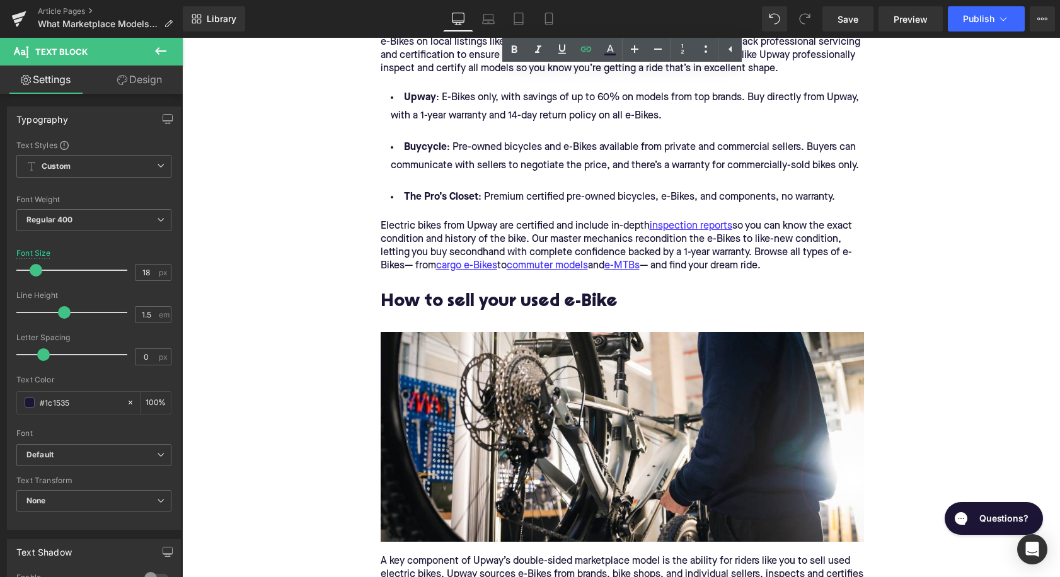
click at [509, 301] on h2 "How to sell your used e-Bike" at bounding box center [622, 312] width 483 height 39
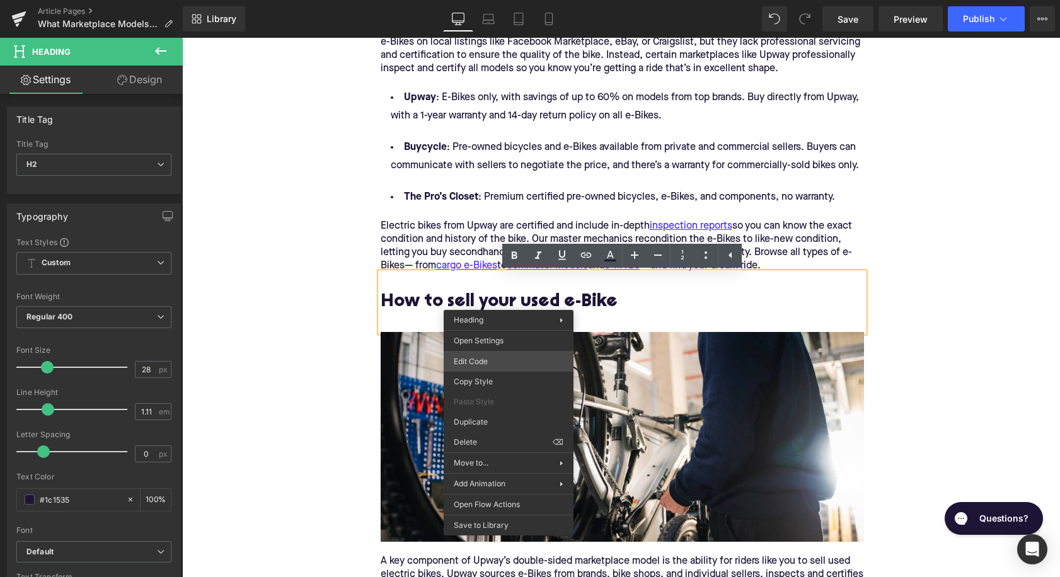
click at [500, 0] on div "Youtube You are previewing how the will restyle your page. You can not edit Ele…" at bounding box center [530, 0] width 1060 height 0
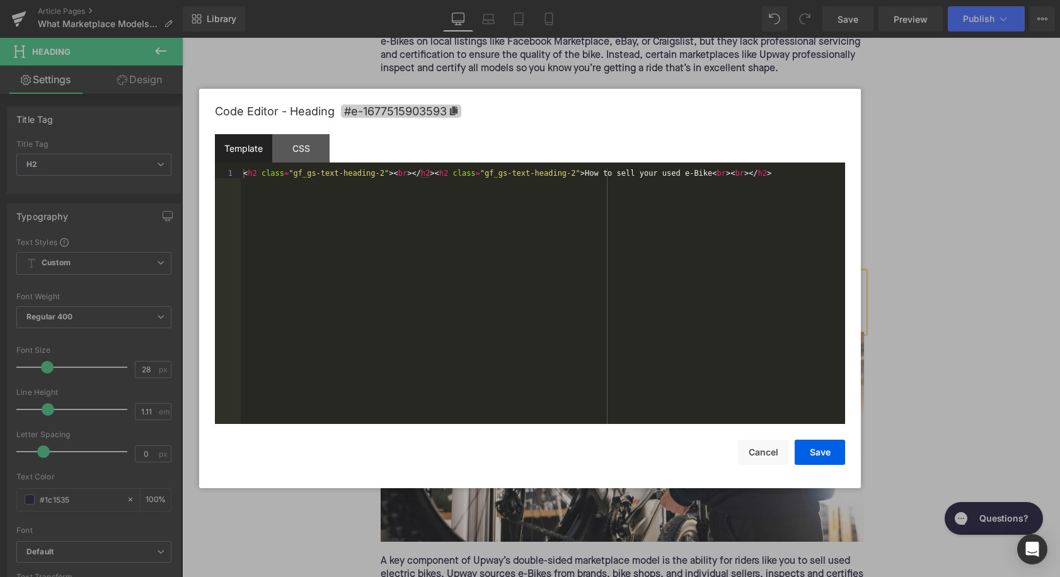
click at [439, 115] on span "#e-1677515903593" at bounding box center [401, 111] width 120 height 13
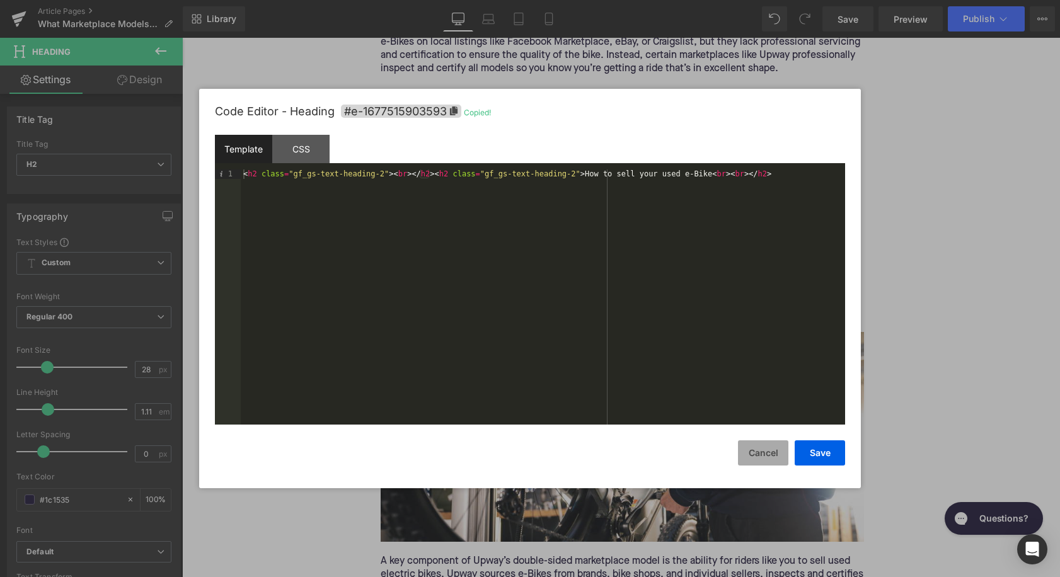
click at [751, 460] on button "Cancel" at bounding box center [763, 453] width 50 height 25
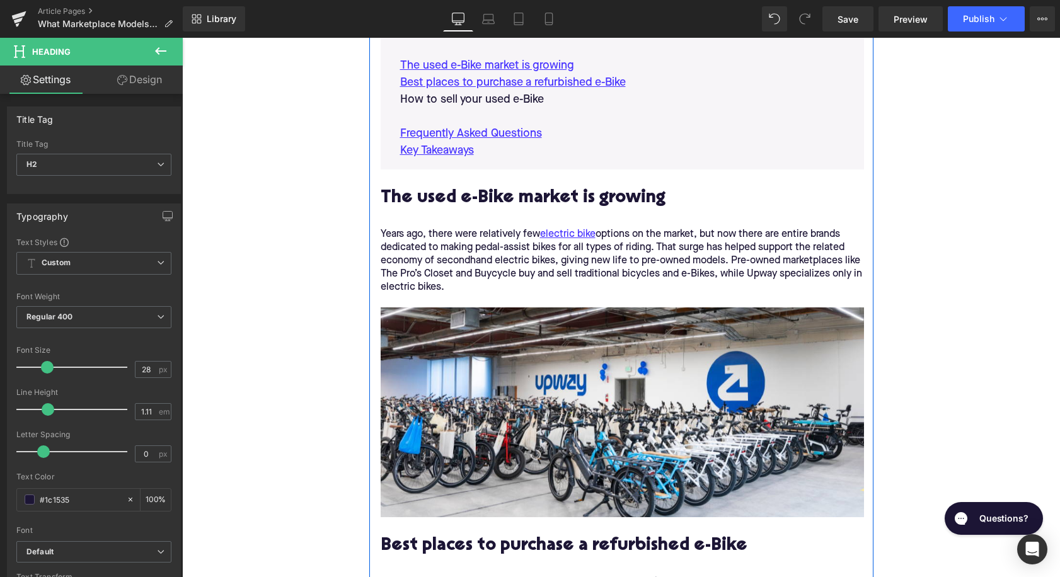
scroll to position [517, 0]
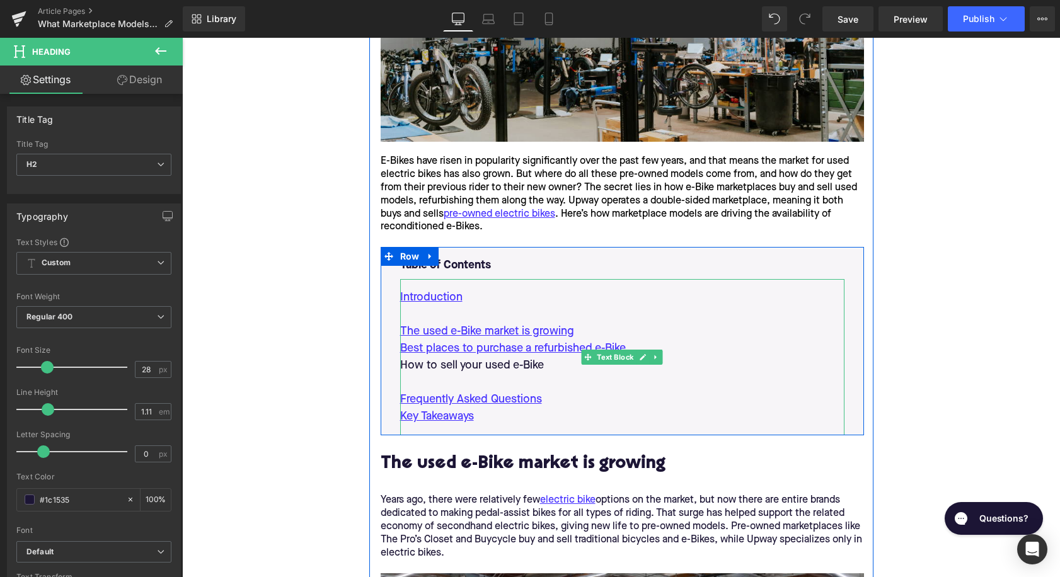
click at [468, 362] on p "How to sell your used e-Bike" at bounding box center [622, 365] width 444 height 17
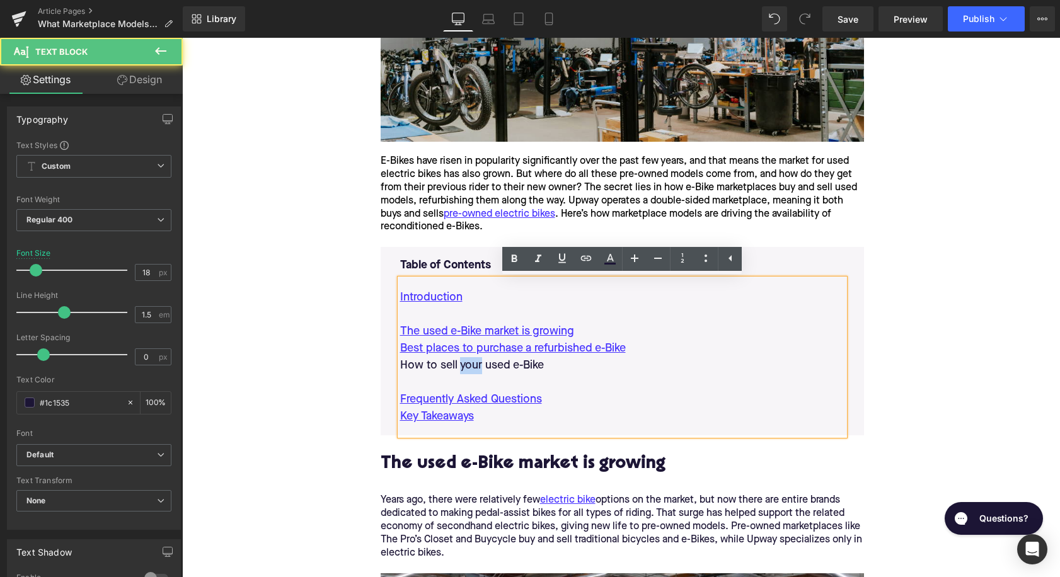
click at [468, 362] on p "How to sell your used e-Bike" at bounding box center [622, 365] width 444 height 17
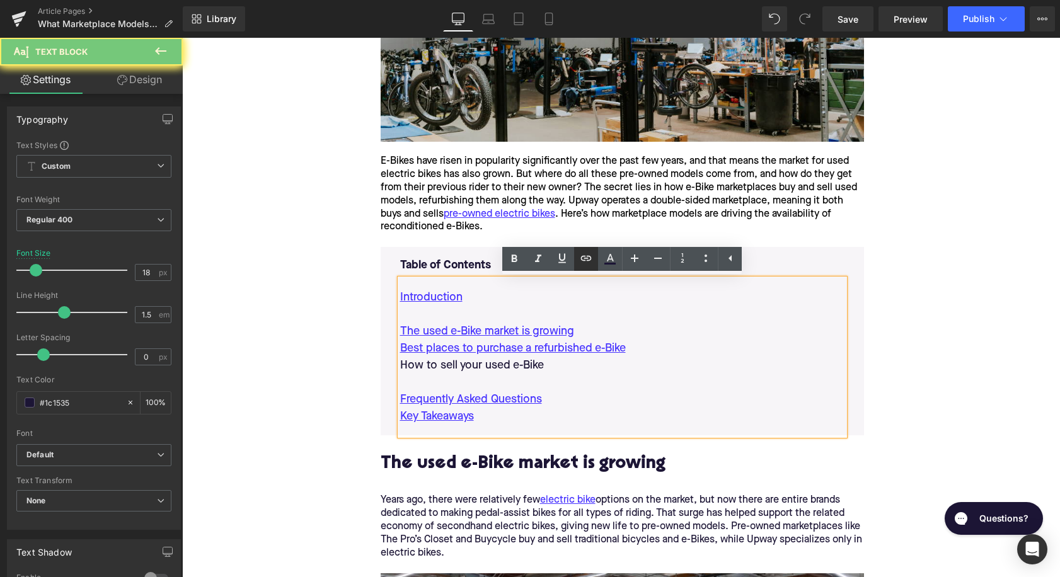
click at [589, 263] on icon at bounding box center [586, 258] width 15 height 15
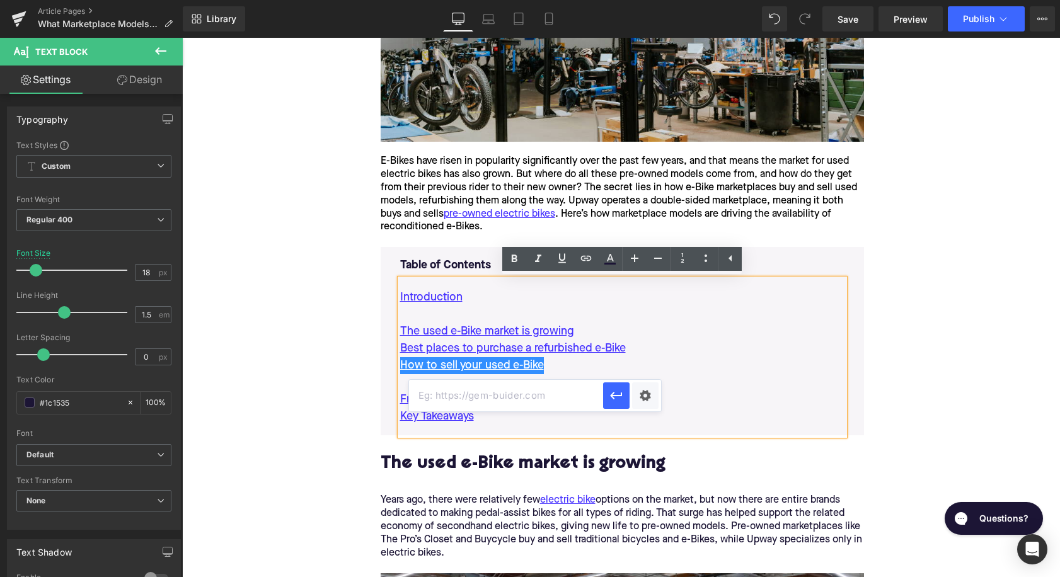
click at [502, 393] on input "text" at bounding box center [506, 396] width 194 height 32
paste input "#e-1677515903593"
type input "#e-1677515903593"
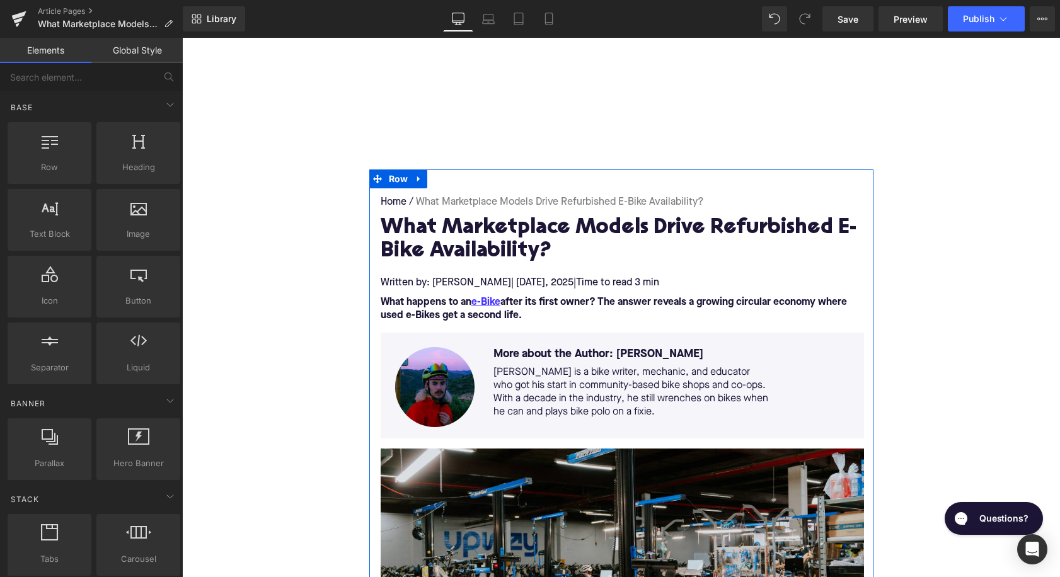
scroll to position [207, 0]
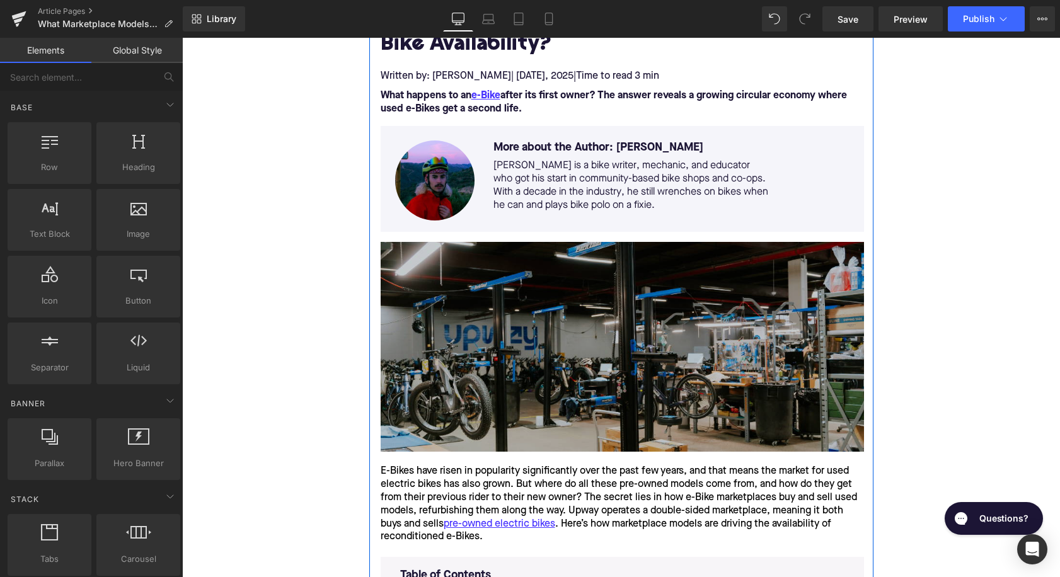
click at [632, 365] on img at bounding box center [622, 347] width 483 height 210
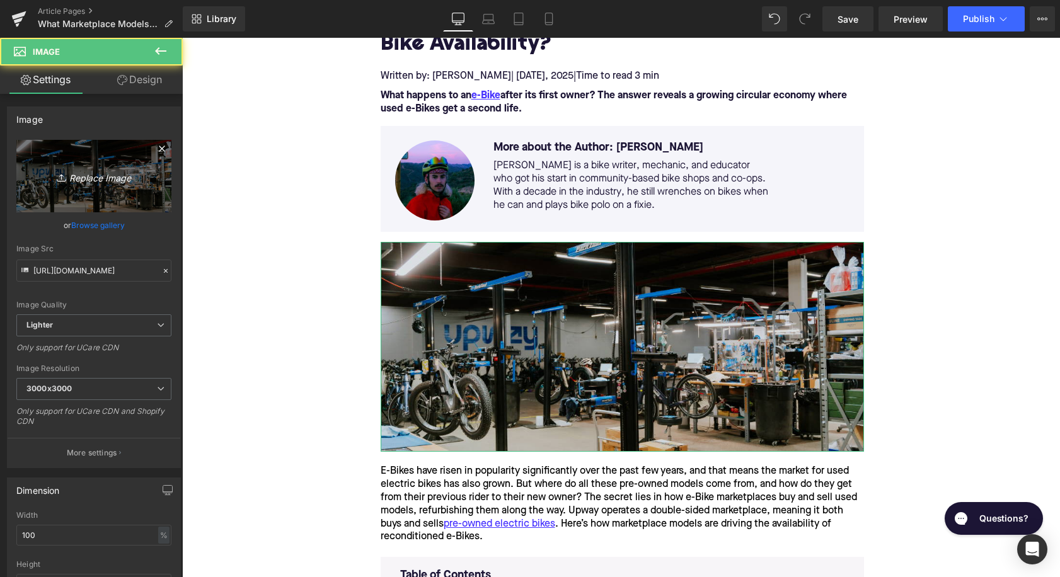
click at [127, 180] on icon "Replace Image" at bounding box center [93, 176] width 101 height 16
type input "C:\fakepath\Remy's Copy Pt. 2(41).png"
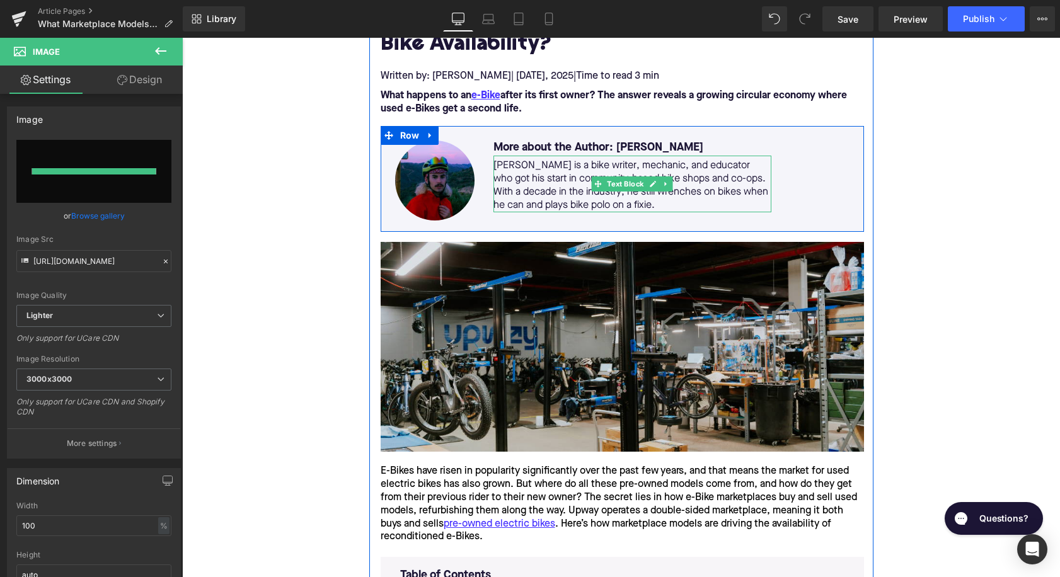
type input "https://ucarecdn.com/2d482b4c-cbb2-4c8a-898d-1c61ffa62a28/-/format/auto/-/previ…"
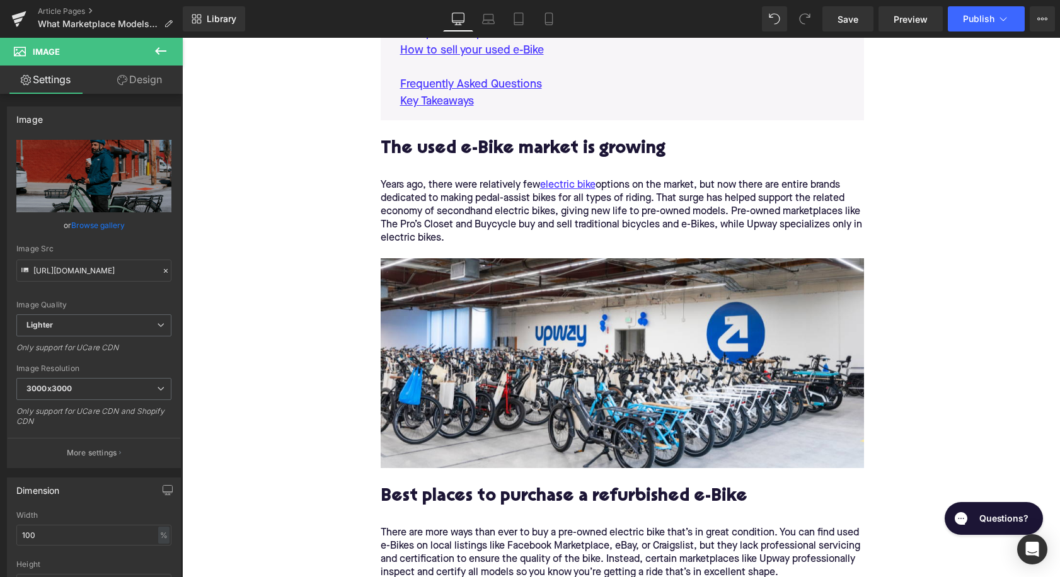
scroll to position [838, 0]
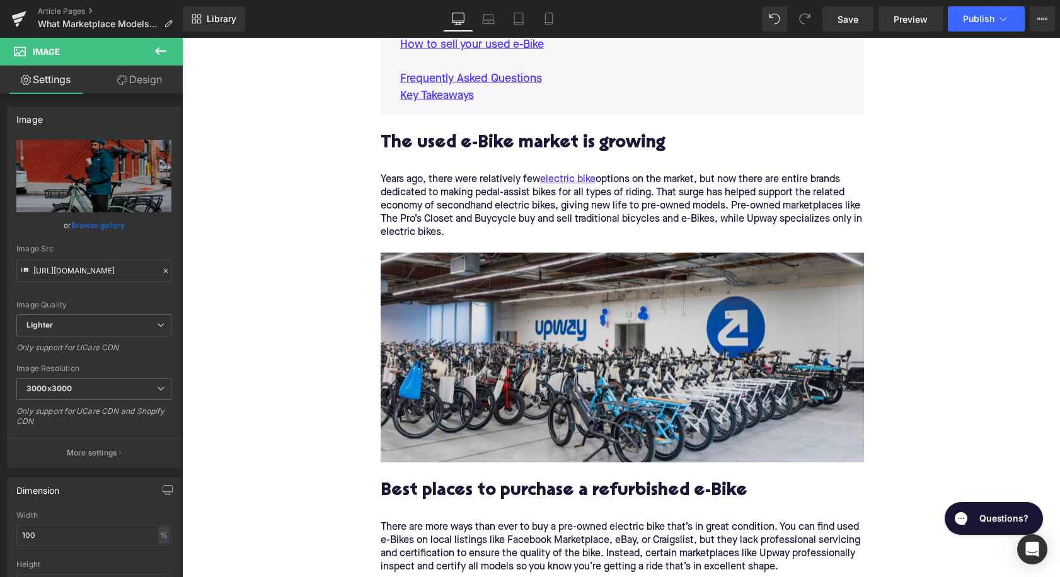
click at [434, 333] on img at bounding box center [622, 358] width 483 height 210
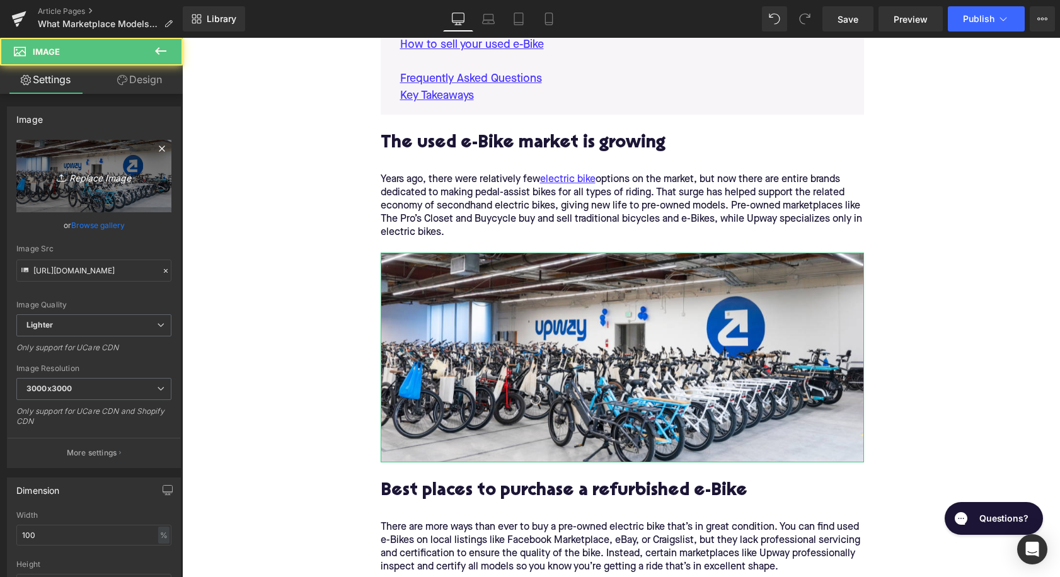
click at [71, 165] on link "Replace Image" at bounding box center [93, 176] width 155 height 72
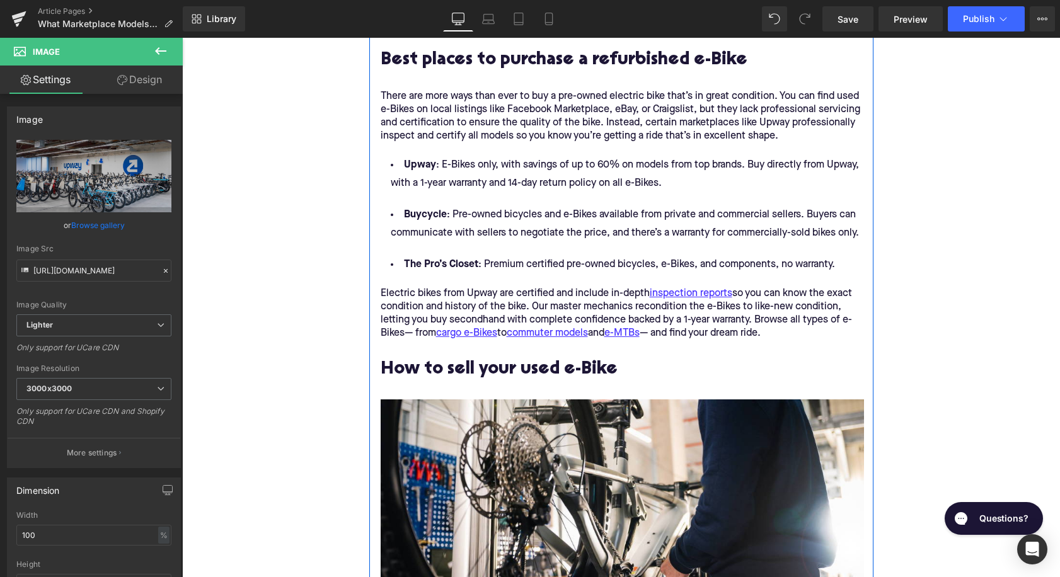
scroll to position [1326, 0]
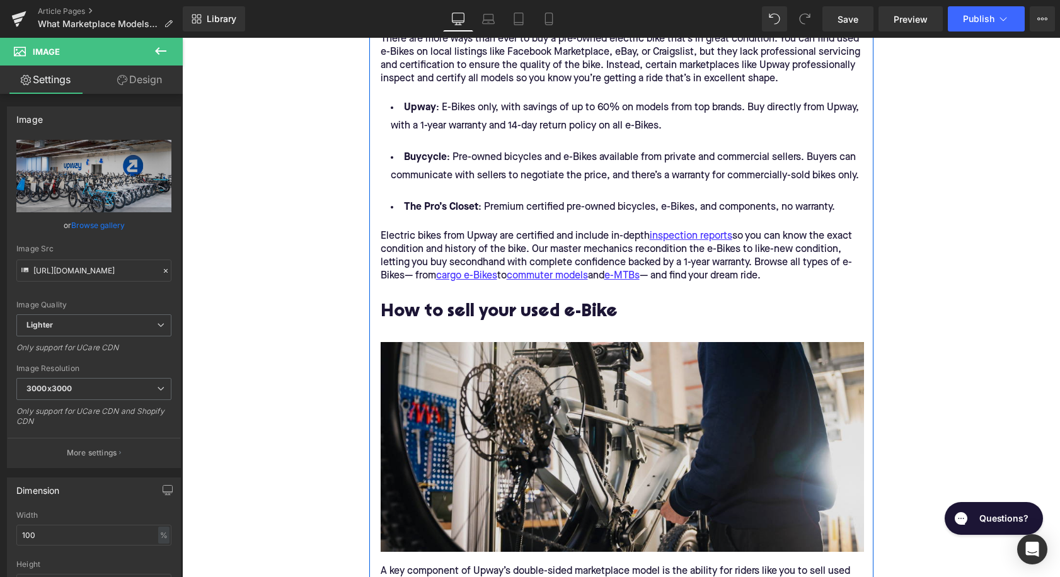
click at [500, 441] on img at bounding box center [622, 447] width 483 height 210
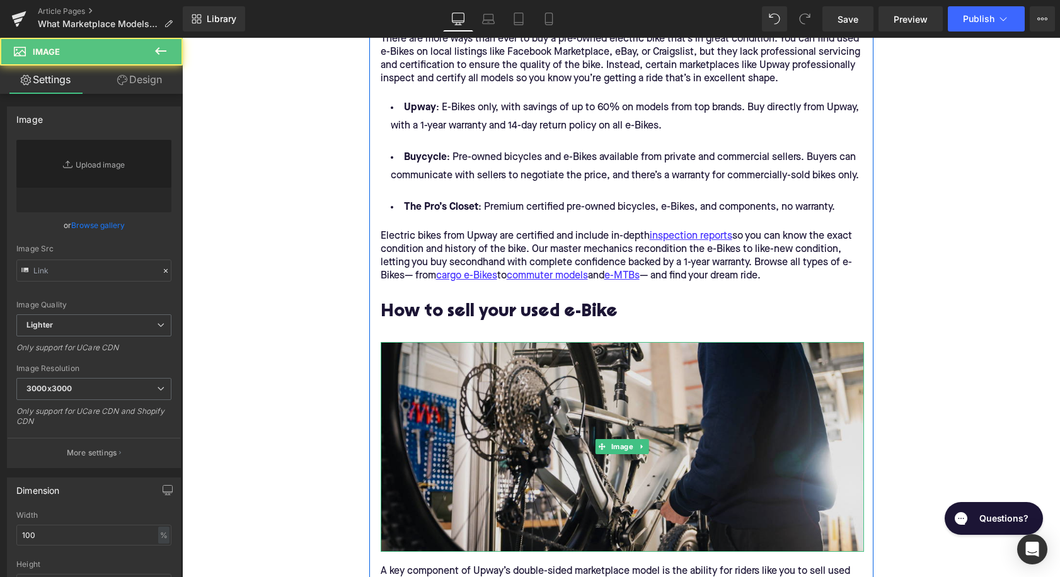
type input "https://ucarecdn.com/5b6d5f8e-fb1c-464b-8dd6-4d65e615f3a3/-/format/auto/-/previ…"
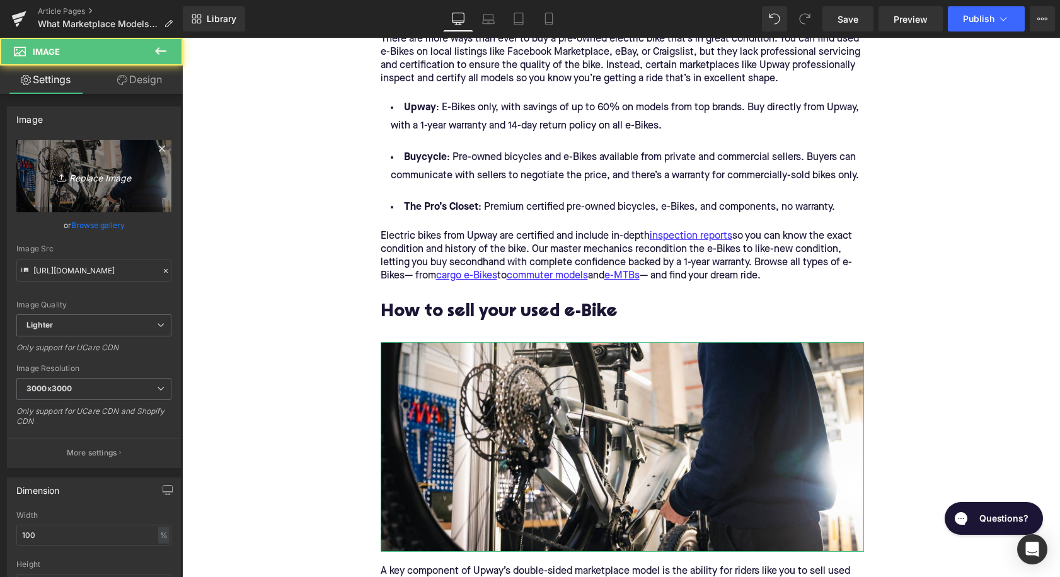
click at [76, 197] on link "Replace Image" at bounding box center [93, 176] width 155 height 72
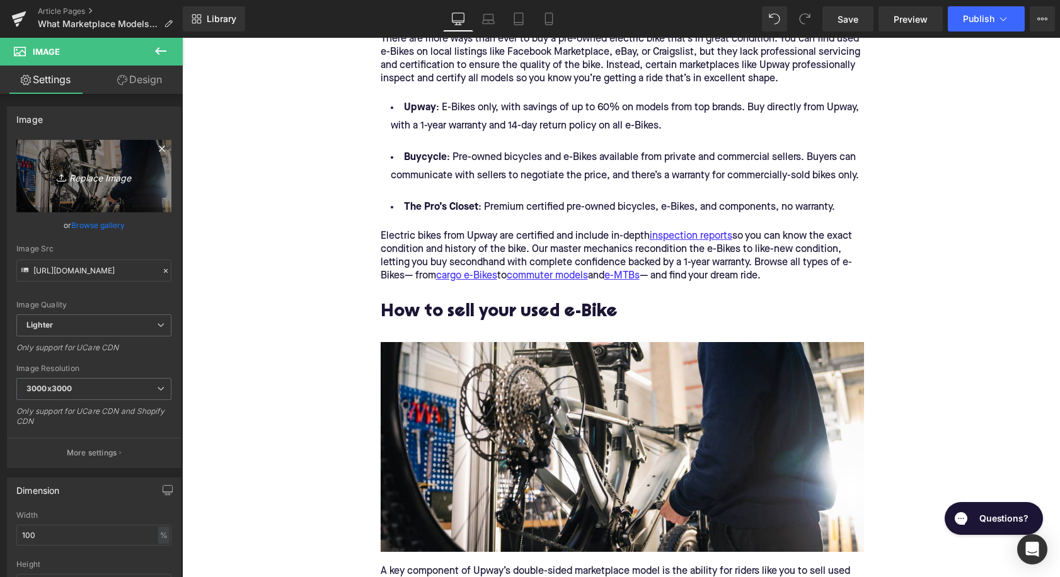
type input "C:\fakepath\Remy's Copy Pt. 2(42).png"
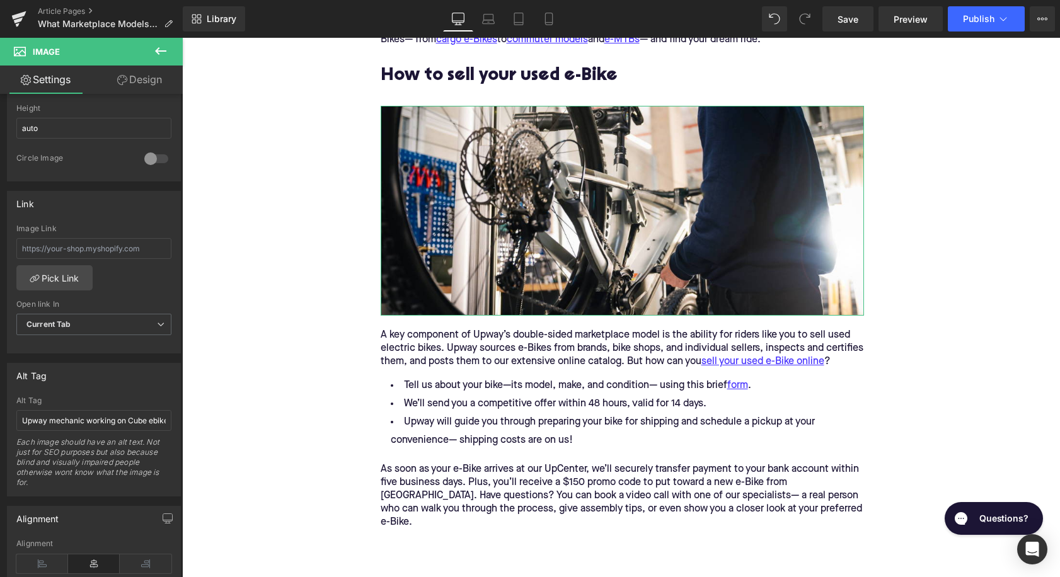
scroll to position [449, 0]
click at [70, 420] on input "Upway mechanic working on Cube ebike" at bounding box center [93, 418] width 155 height 21
type input "SUPER"
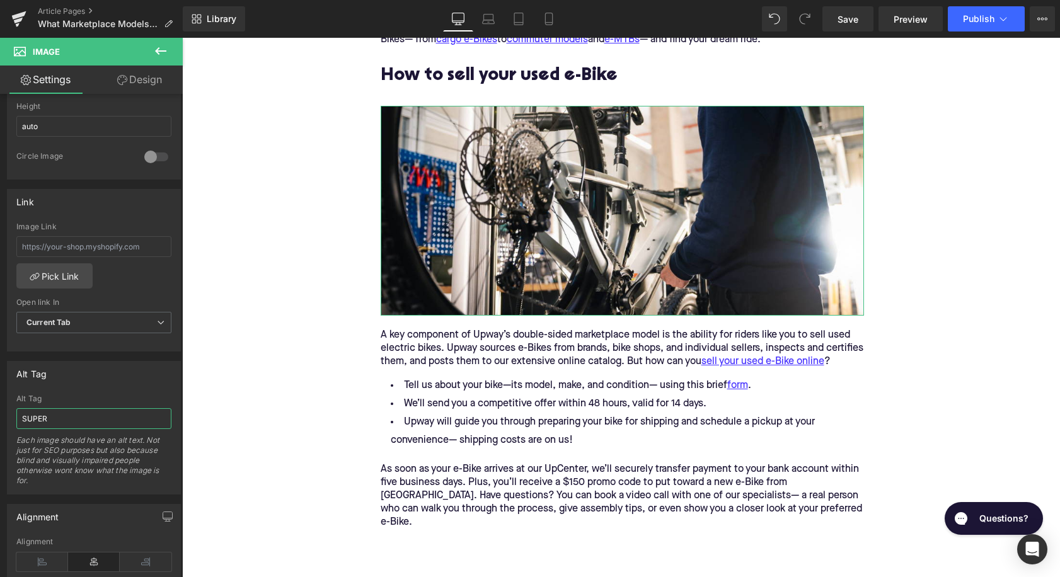
type input "https://ucarecdn.com/5b6d5f8e-fb1c-464b-8dd6-4d65e615f3a3/-/format/auto/-/previ…"
type input "SUPER&# elec"
type input "https://ucarecdn.com/98e7c07e-34b2-4e2a-989c-9d002050ed54/-/format/auto/-/previ…"
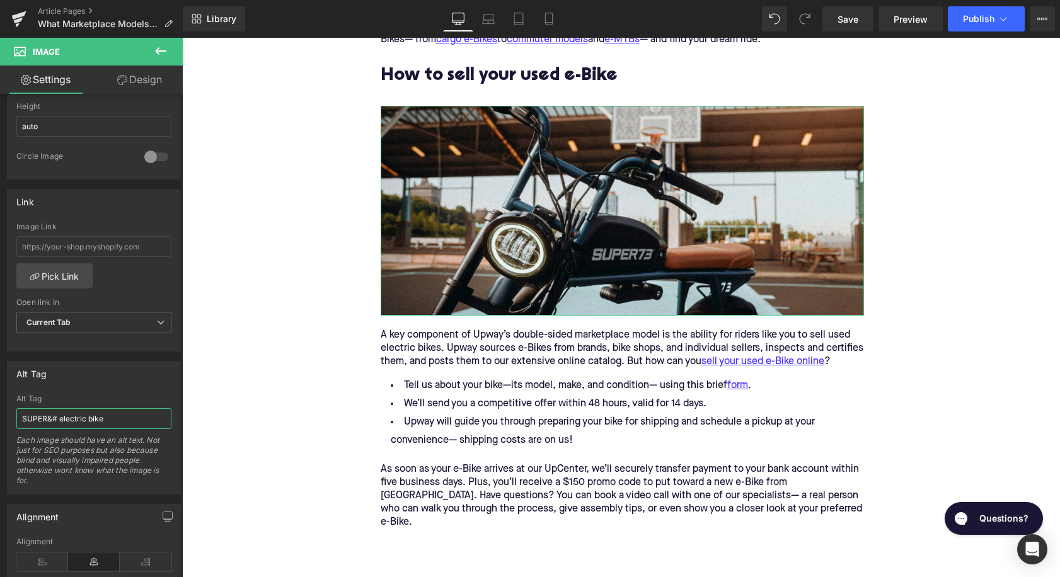
click at [56, 415] on input "SUPER&# electric bike" at bounding box center [93, 418] width 155 height 21
type input "SUPER73 electric bike"
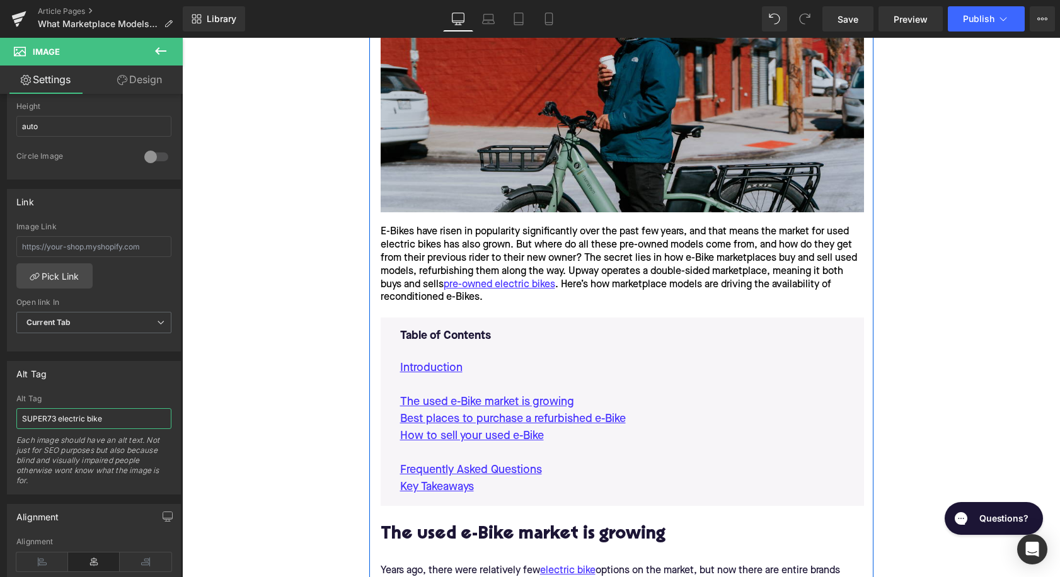
scroll to position [376, 0]
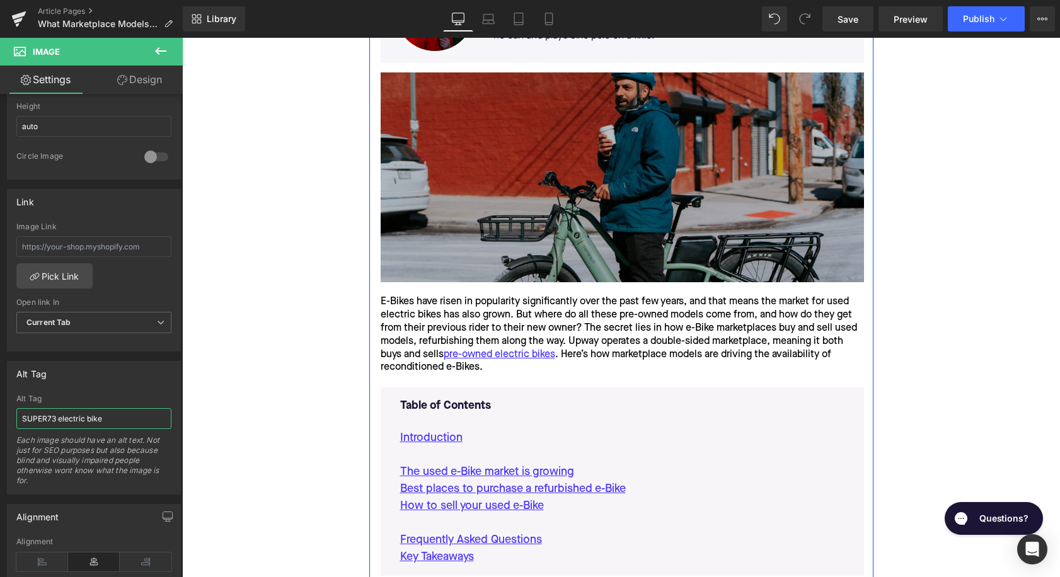
click at [489, 202] on img at bounding box center [622, 177] width 483 height 210
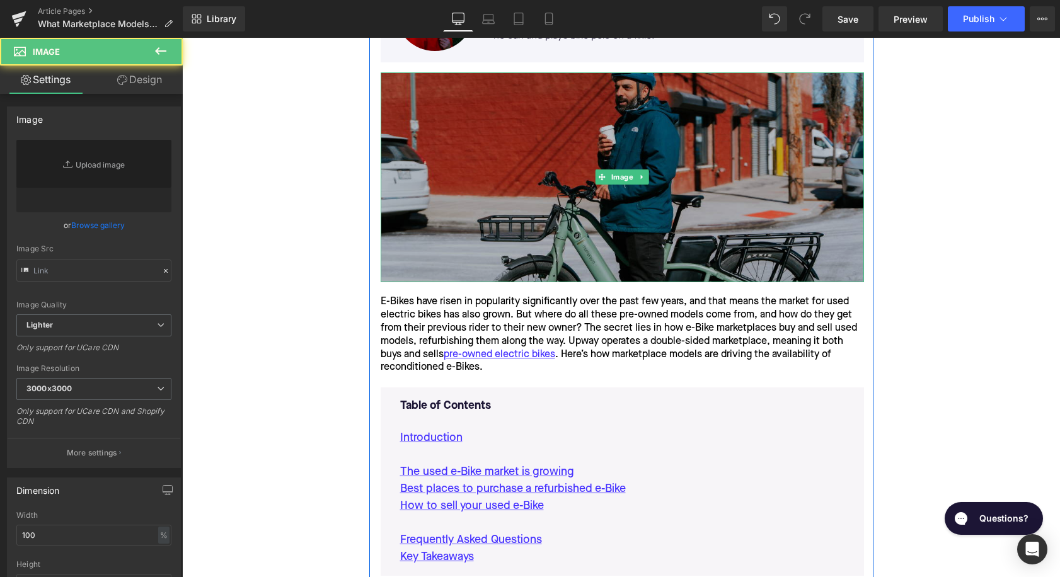
type input "https://ucarecdn.com/2d482b4c-cbb2-4c8a-898d-1c61ffa62a28/-/format/auto/-/previ…"
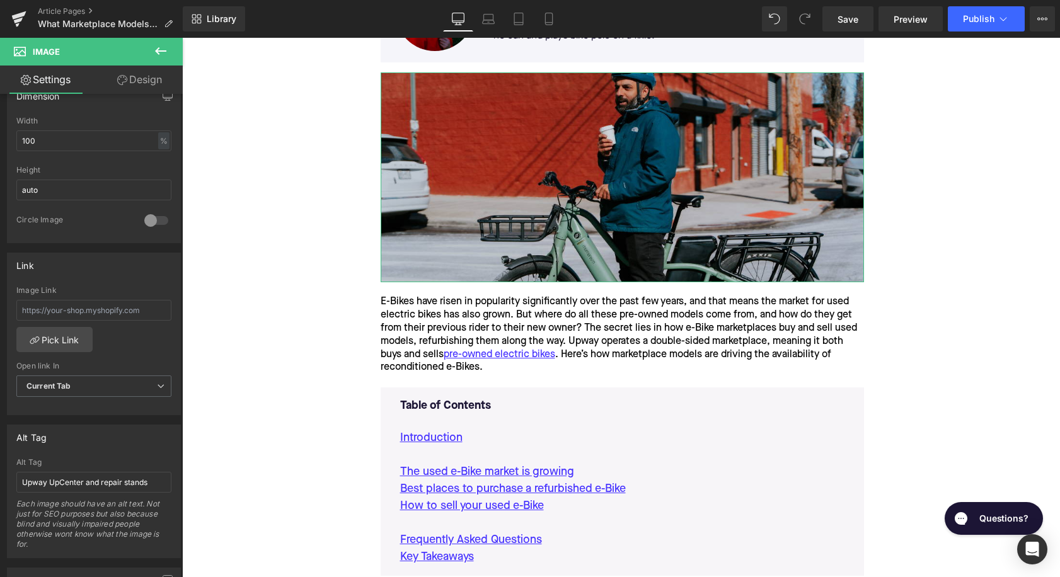
scroll to position [457, 0]
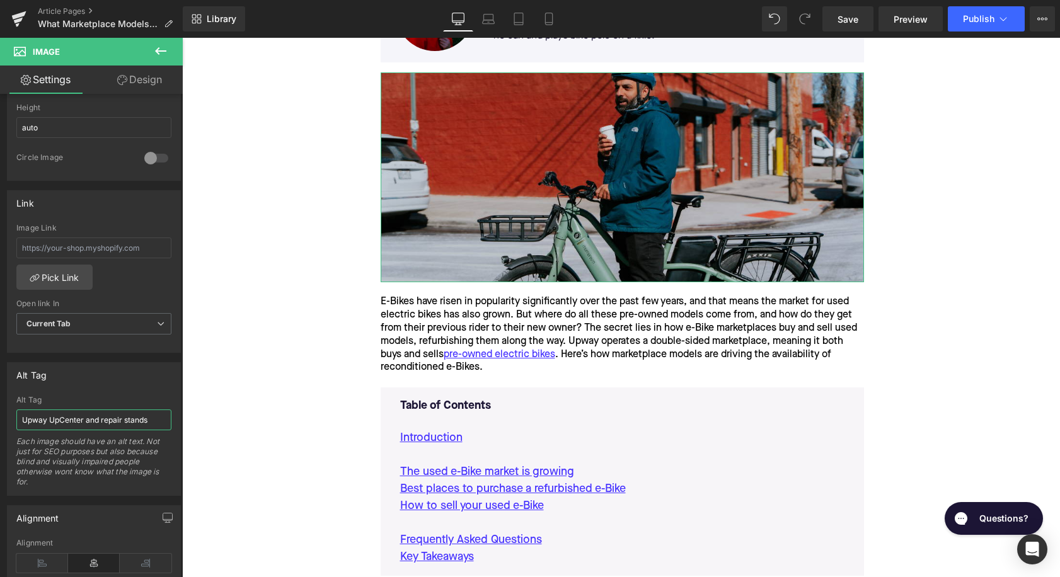
click at [86, 419] on input "Upway UpCenter and repair stands" at bounding box center [93, 420] width 155 height 21
type input "Rider with coffee on Momentum PakYak+ electric cargo bike"
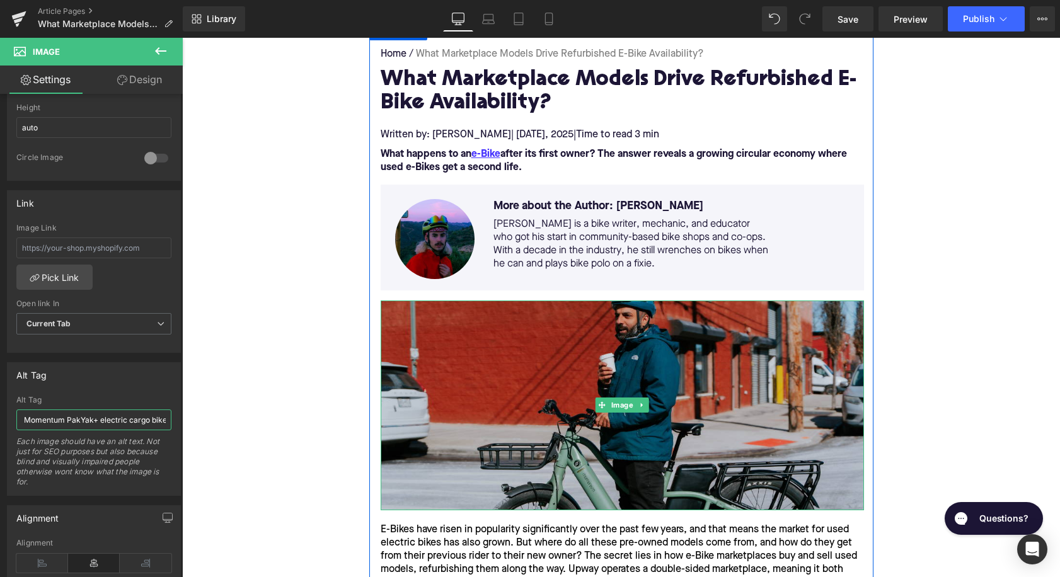
scroll to position [96, 0]
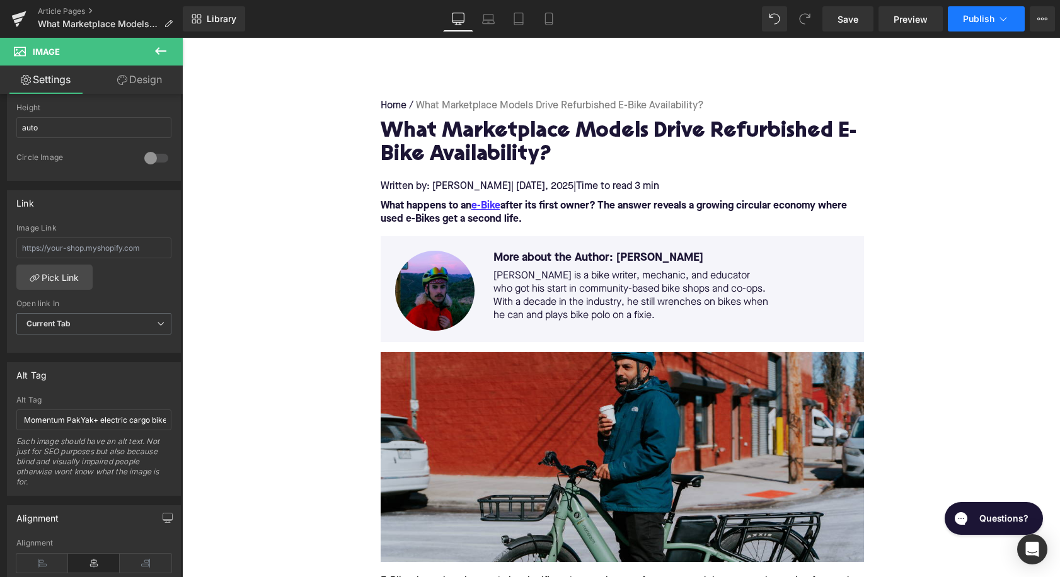
click at [975, 20] on span "Publish" at bounding box center [979, 19] width 32 height 10
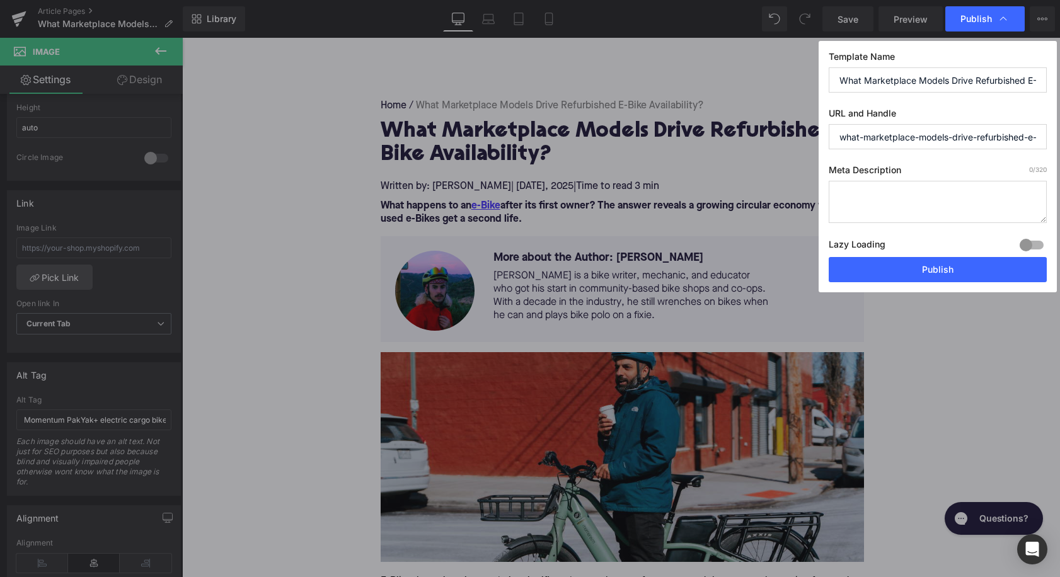
click at [913, 188] on textarea at bounding box center [938, 202] width 218 height 42
paste textarea "Discover how Upway’s double-sided marketplace powers the supply of refurbished …"
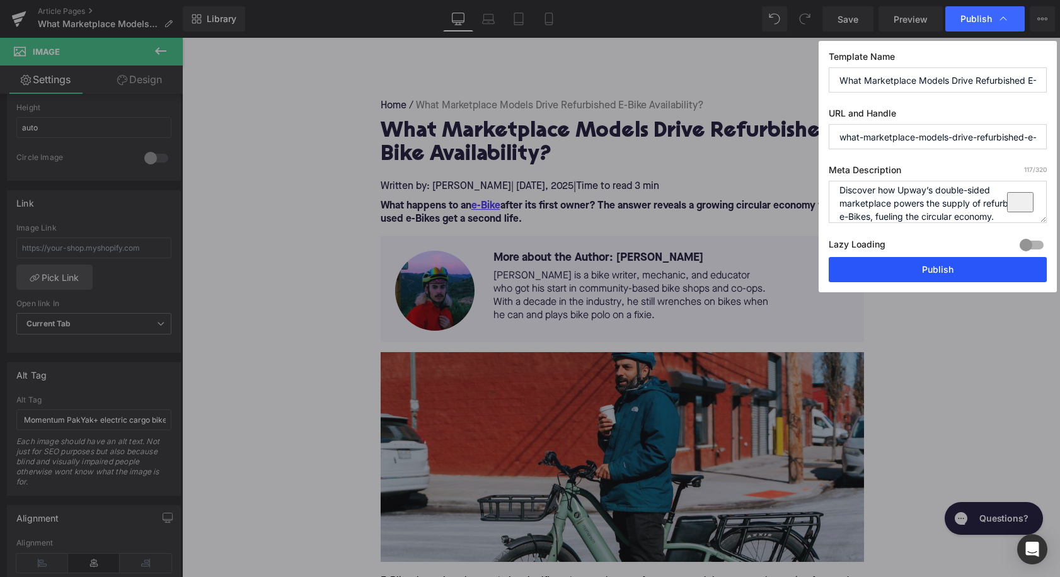
type textarea "Discover how Upway’s double-sided marketplace powers the supply of refurbished …"
click at [902, 265] on button "Publish" at bounding box center [938, 269] width 218 height 25
